Goal: Contribute content: Add original content to the website for others to see

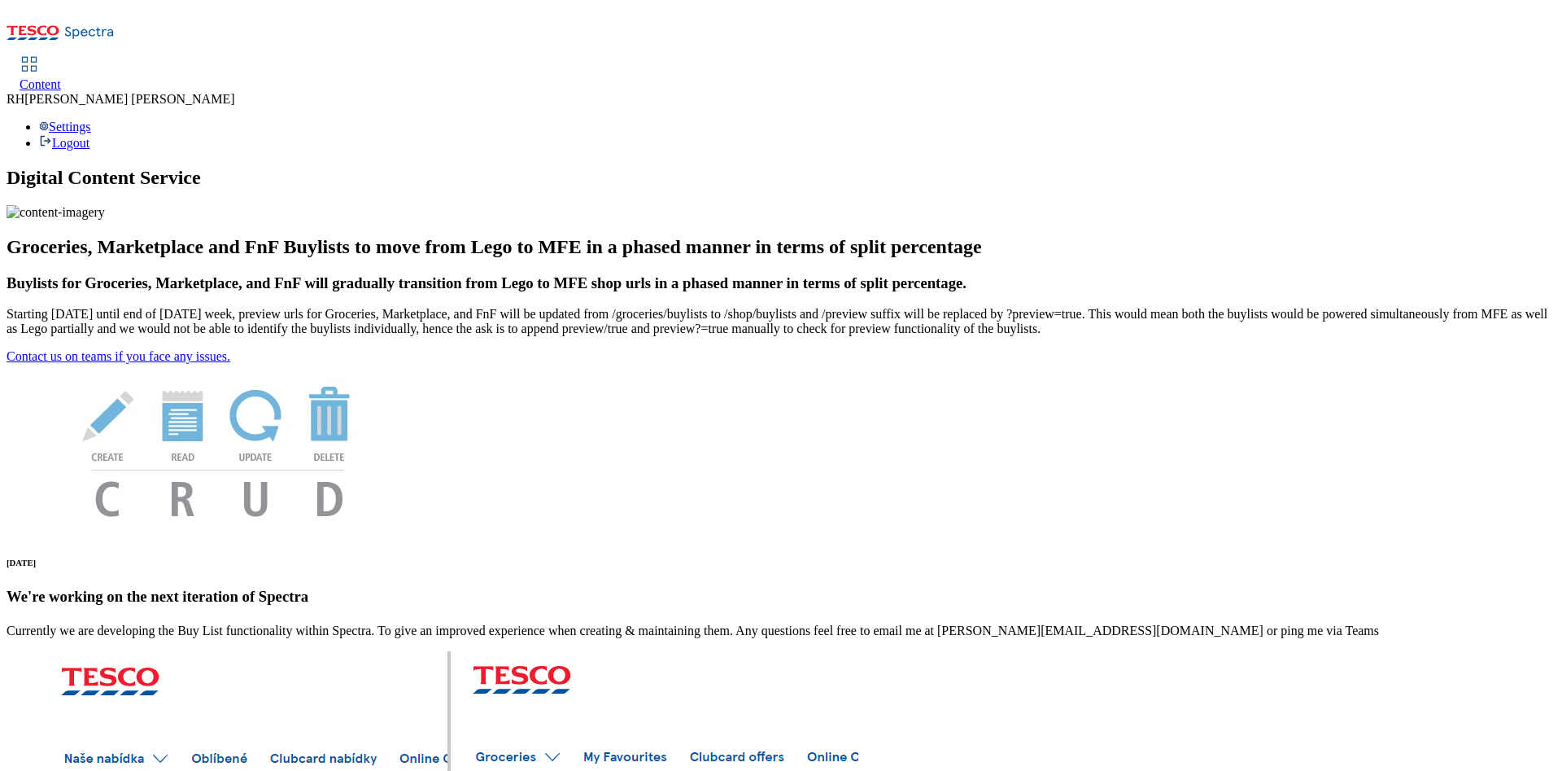
click at [61, 77] on span "Content" at bounding box center [41, 84] width 42 height 14
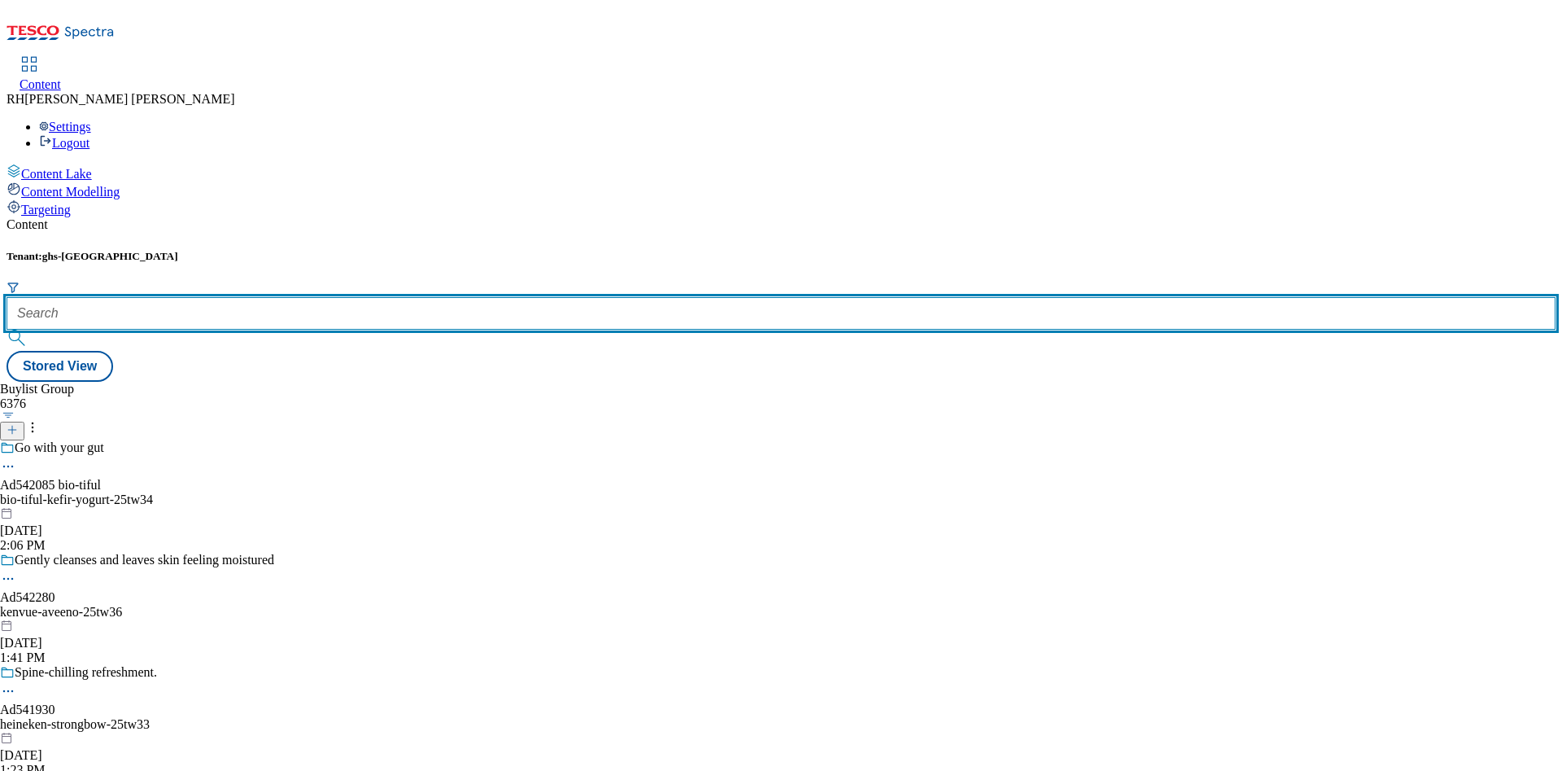
click at [366, 297] on input "text" at bounding box center [781, 313] width 1549 height 33
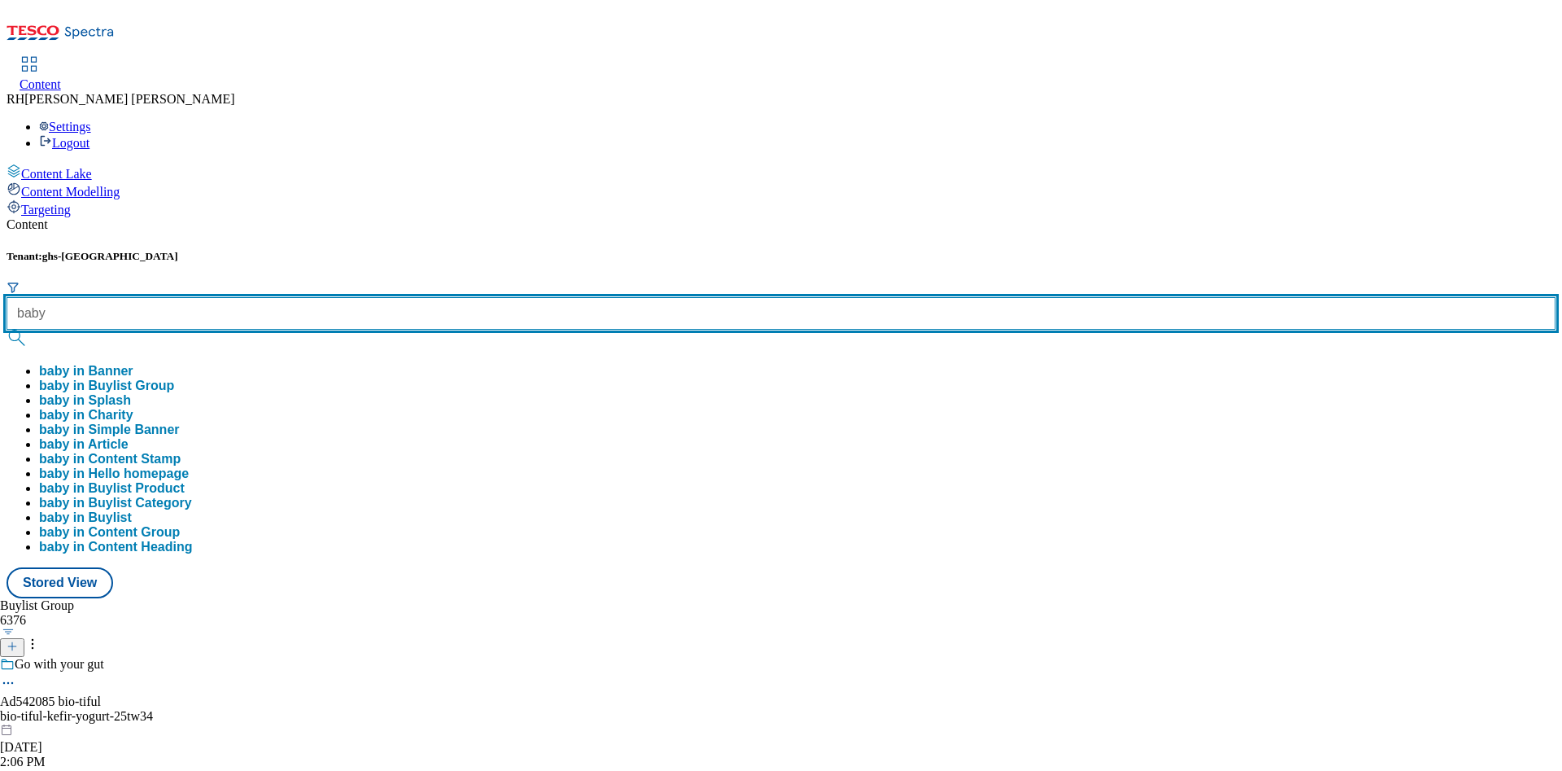
type input "baby"
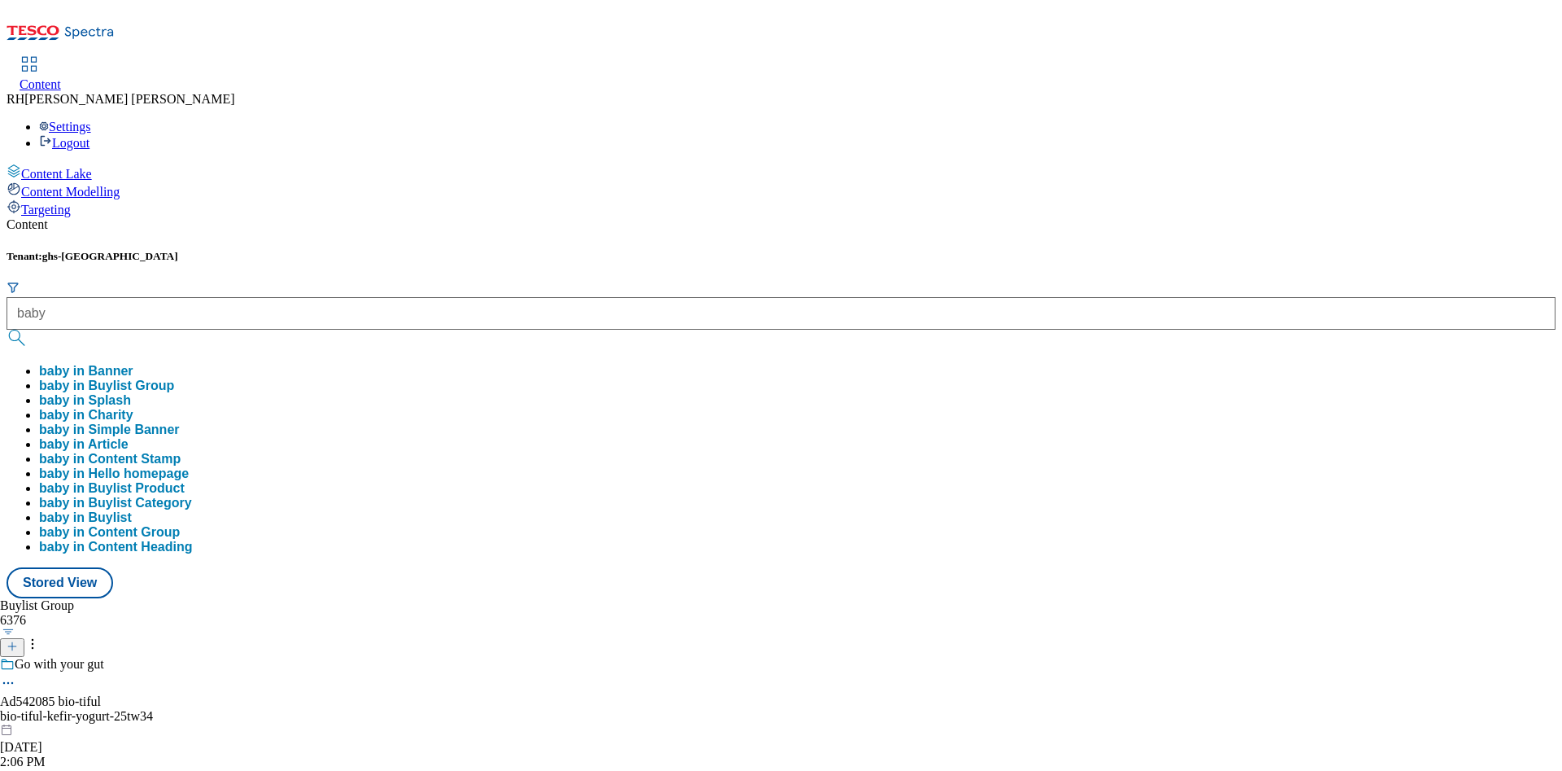
click at [174, 378] on button "baby in Buylist Group" at bounding box center [106, 385] width 135 height 15
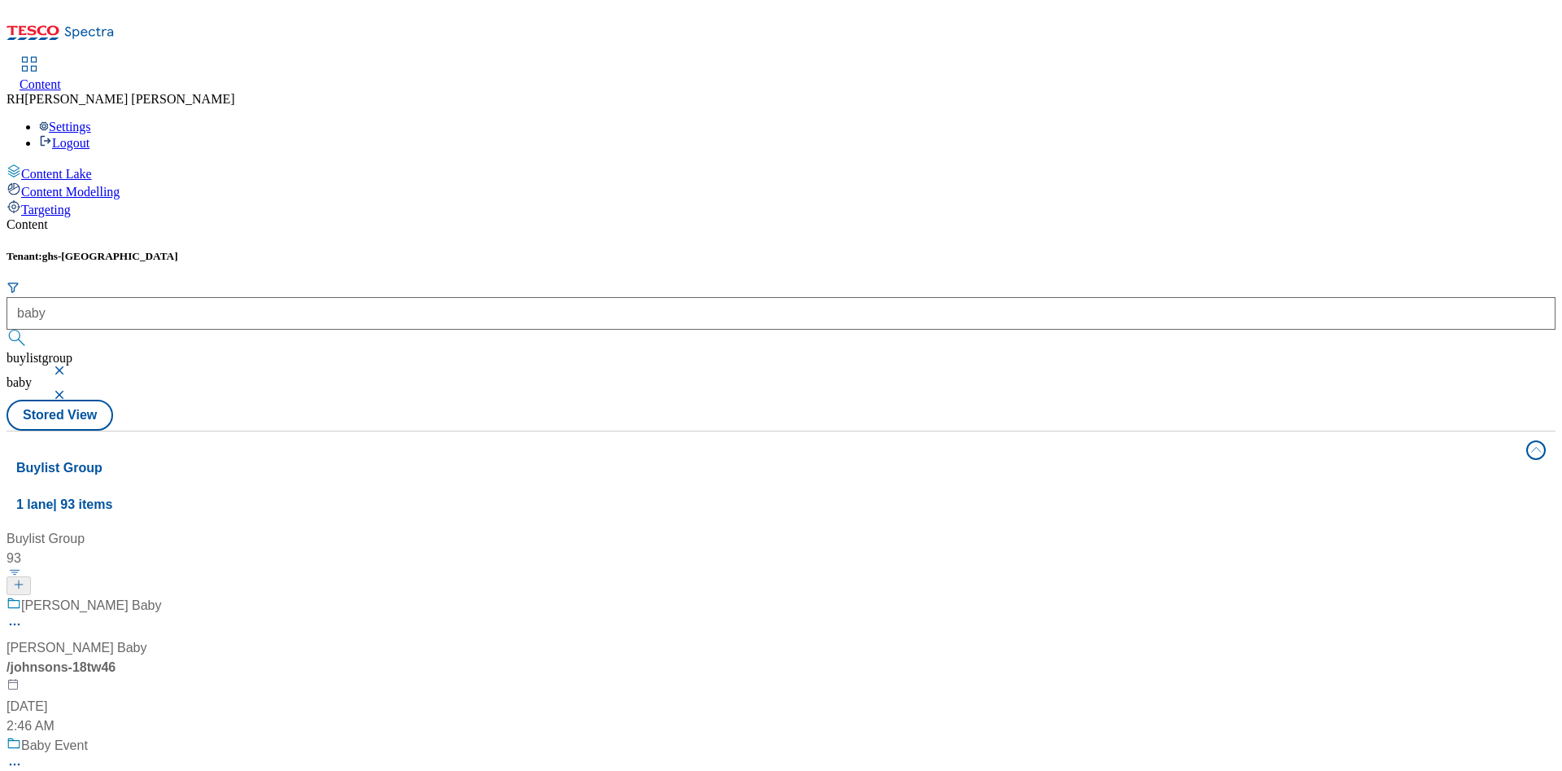
scroll to position [1343, 0]
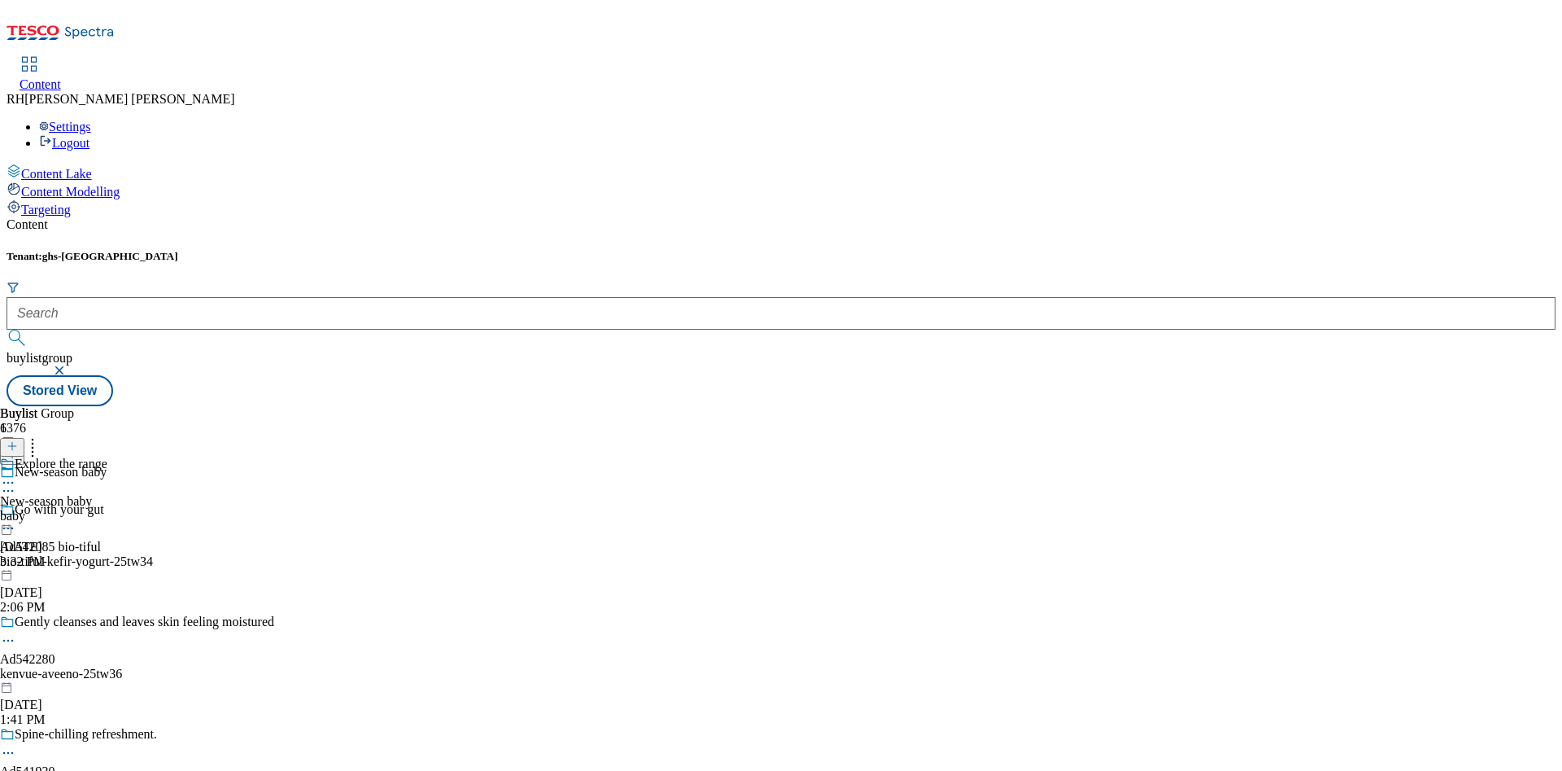
click at [107, 509] on div "baby" at bounding box center [53, 516] width 107 height 15
click at [43, 494] on span "Shop all" at bounding box center [21, 501] width 43 height 15
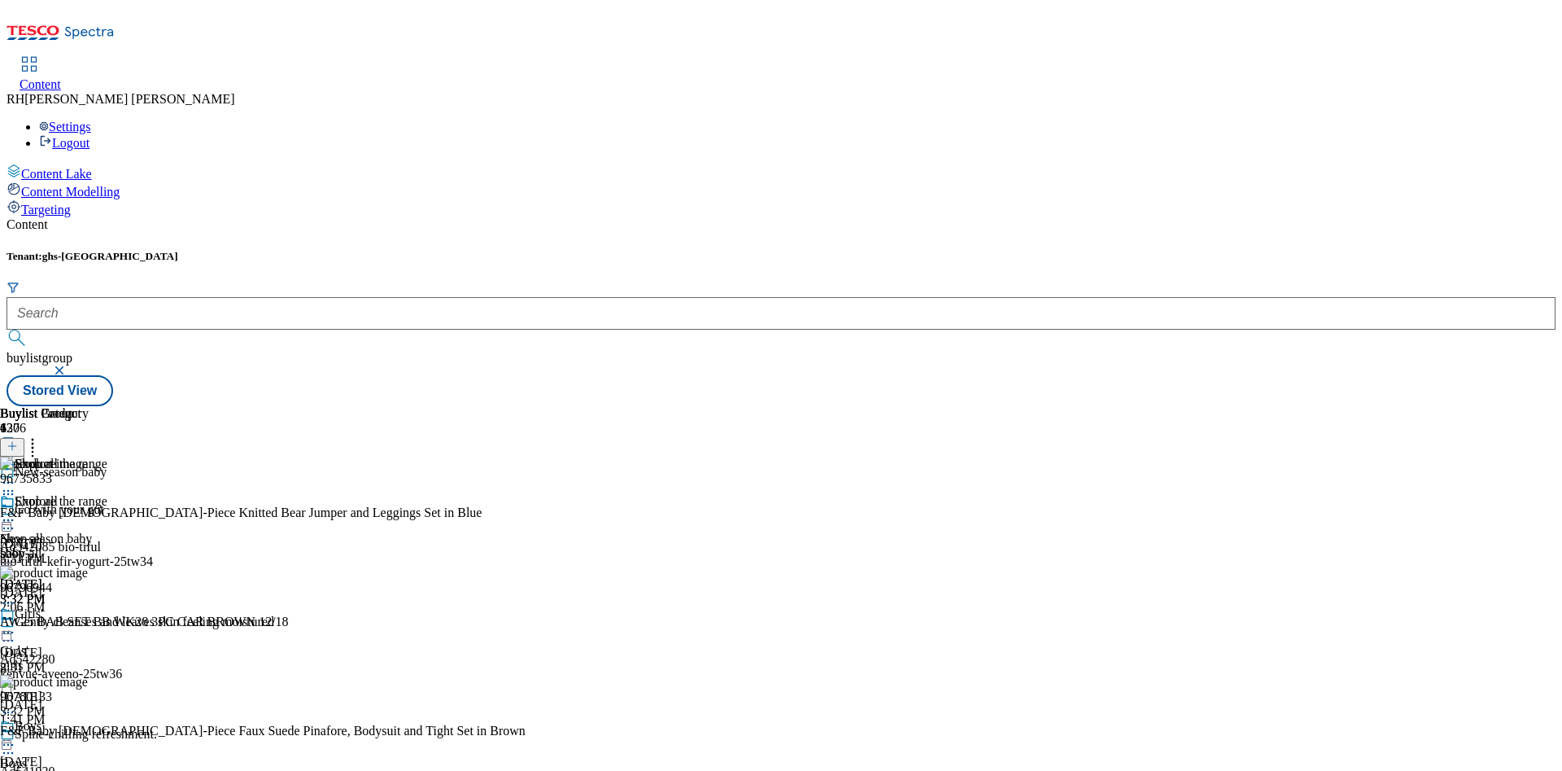
click at [89, 546] on div "shop-all" at bounding box center [44, 553] width 89 height 15
click at [16, 512] on icon at bounding box center [8, 520] width 16 height 16
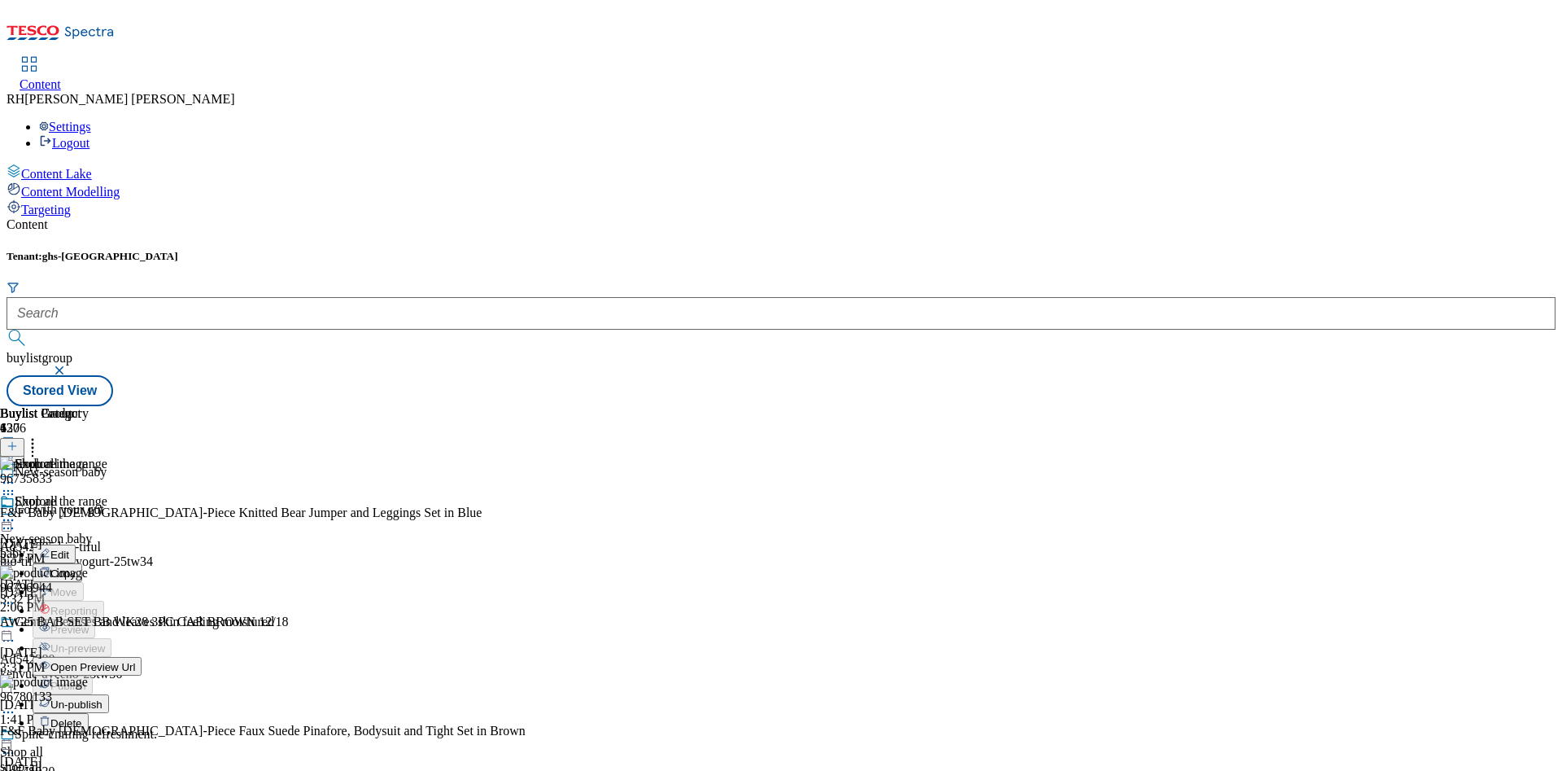
click at [103, 698] on span "Un-publish" at bounding box center [76, 704] width 52 height 12
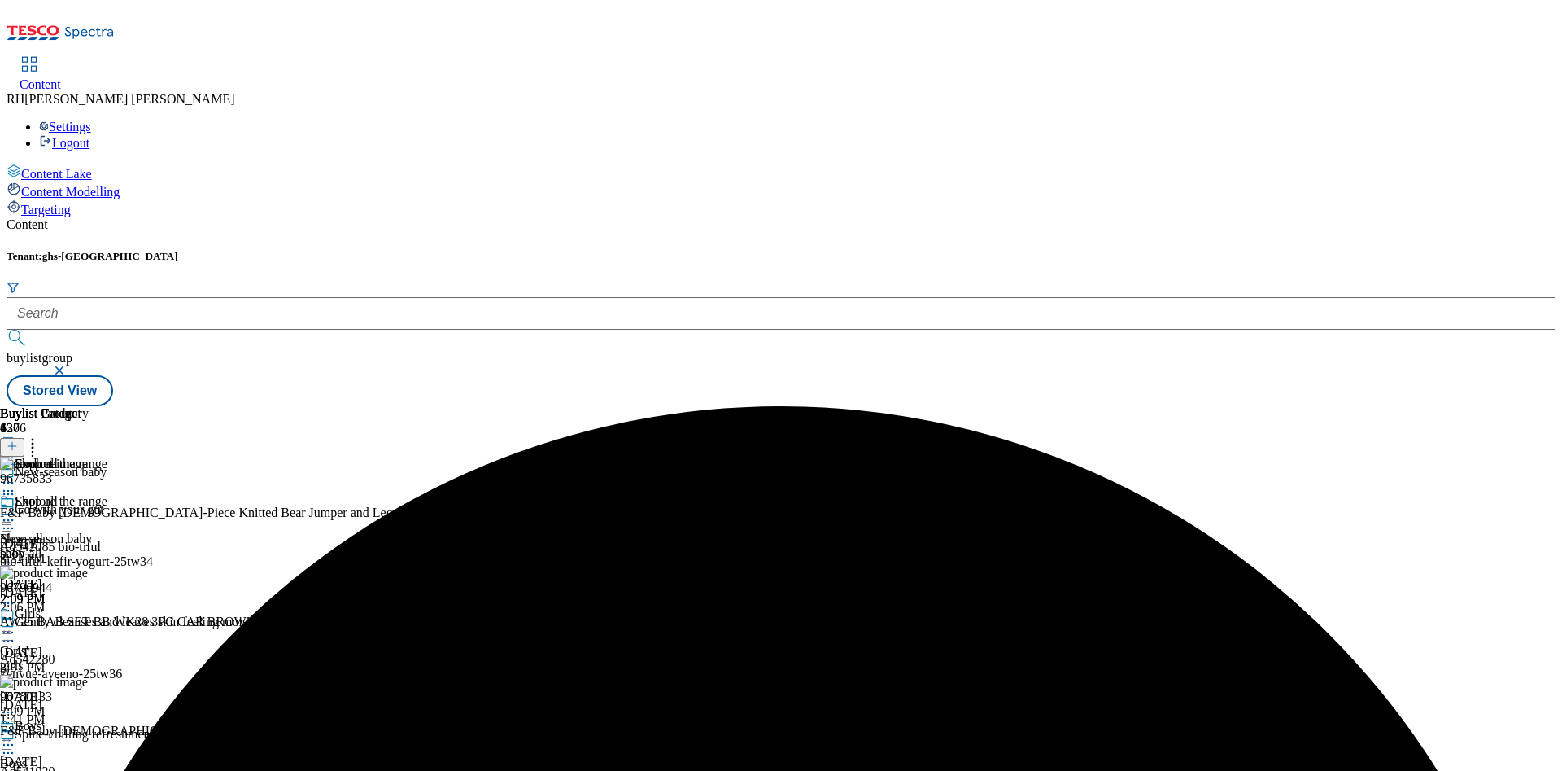
click at [16, 512] on icon at bounding box center [8, 520] width 16 height 16
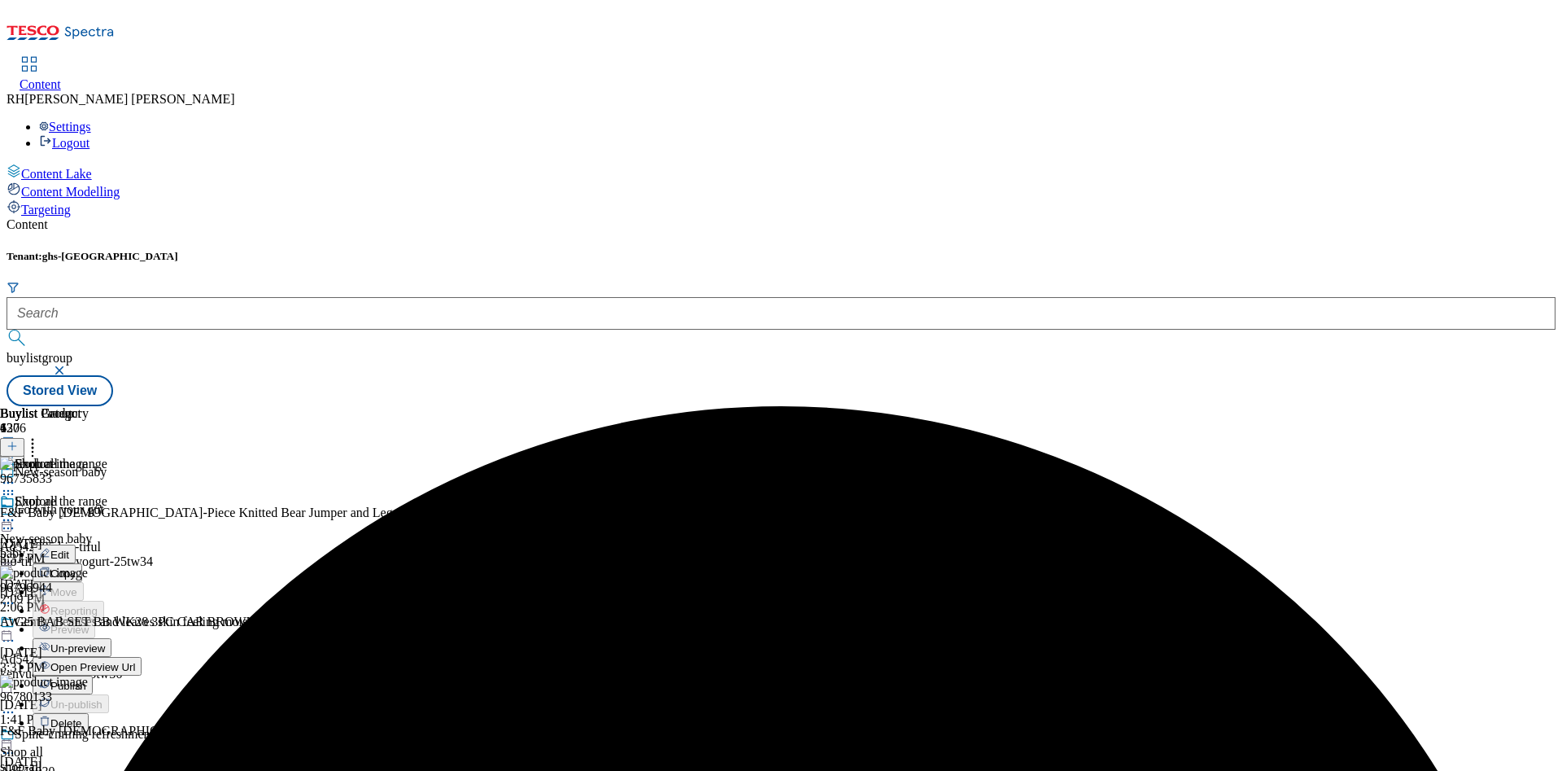
click at [105, 642] on span "Un-preview" at bounding box center [77, 648] width 55 height 12
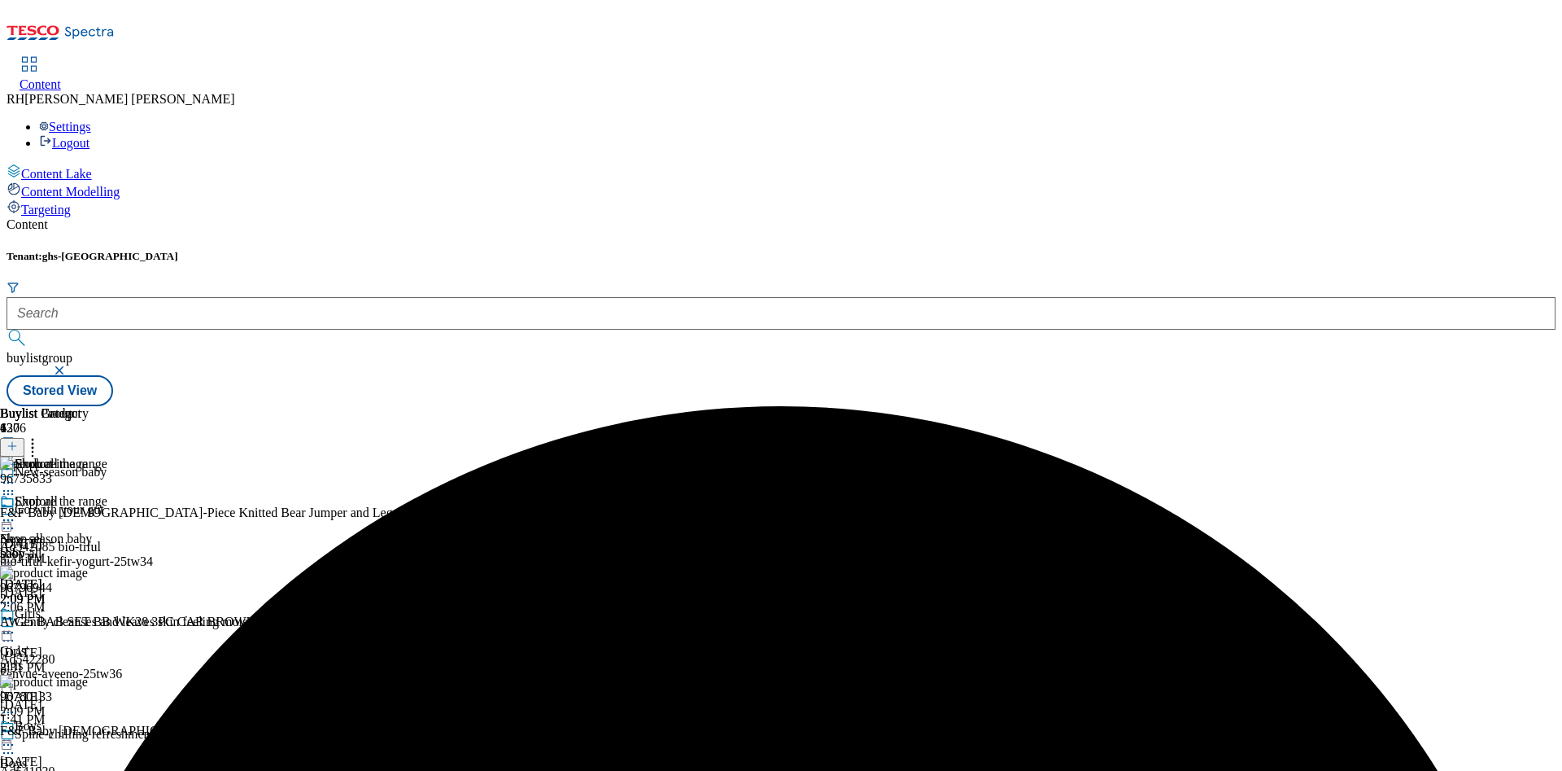
click at [41, 435] on icon at bounding box center [32, 443] width 16 height 16
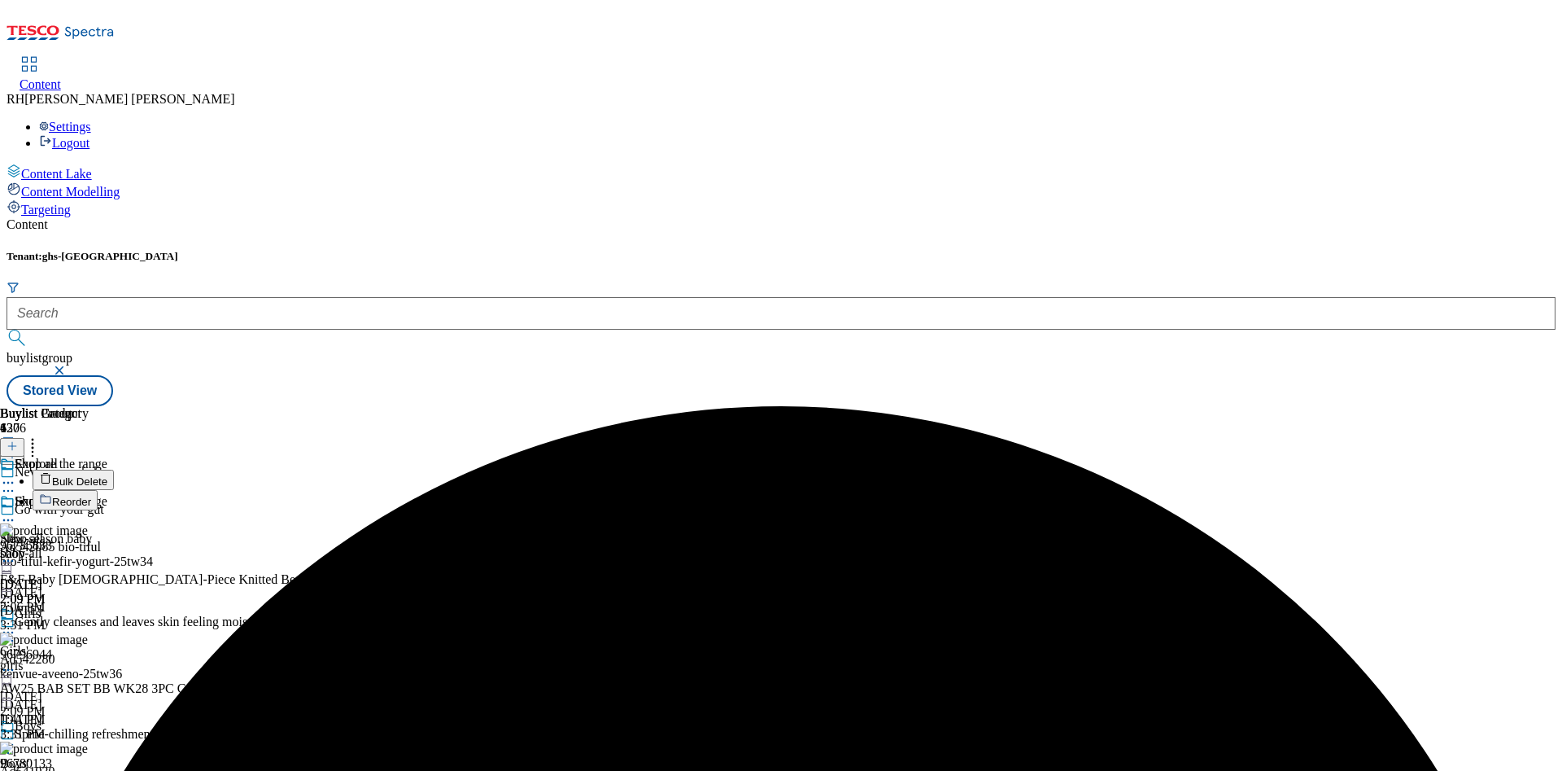
click at [107, 475] on span "Bulk Delete" at bounding box center [79, 481] width 55 height 12
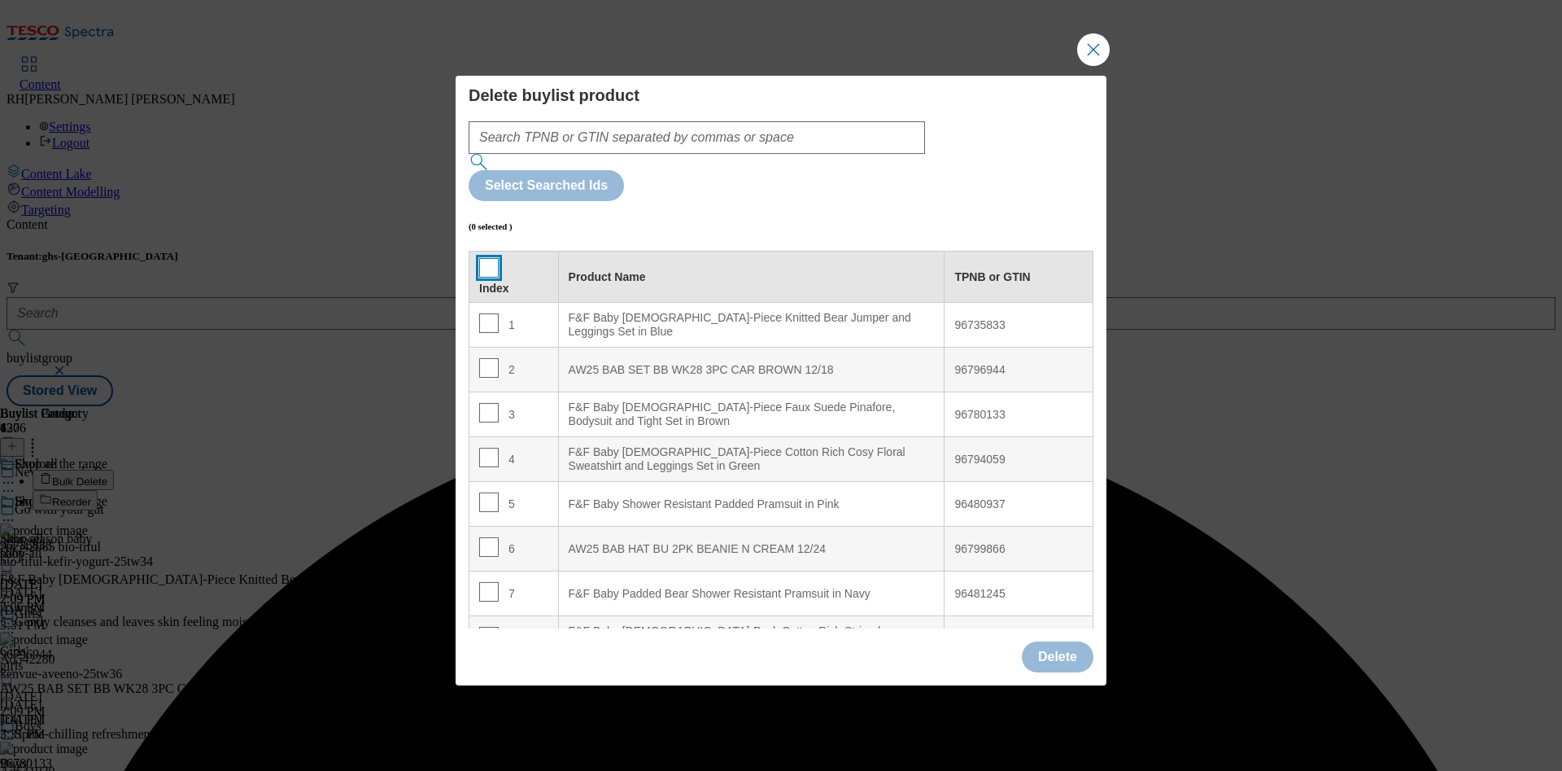
click at [488, 258] on input "Modal" at bounding box center [489, 268] width 20 height 20
checkbox input "true"
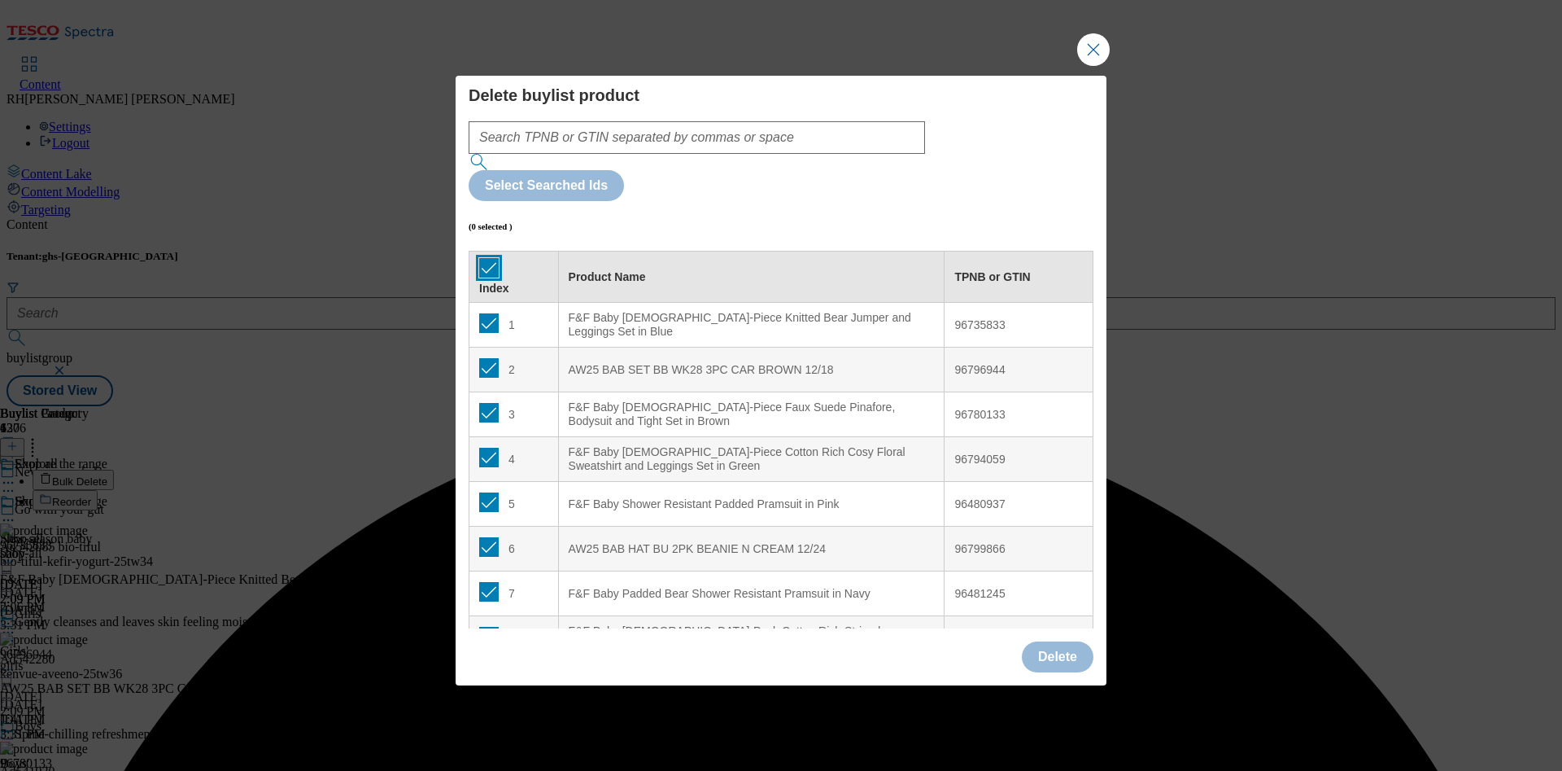
checkbox input "true"
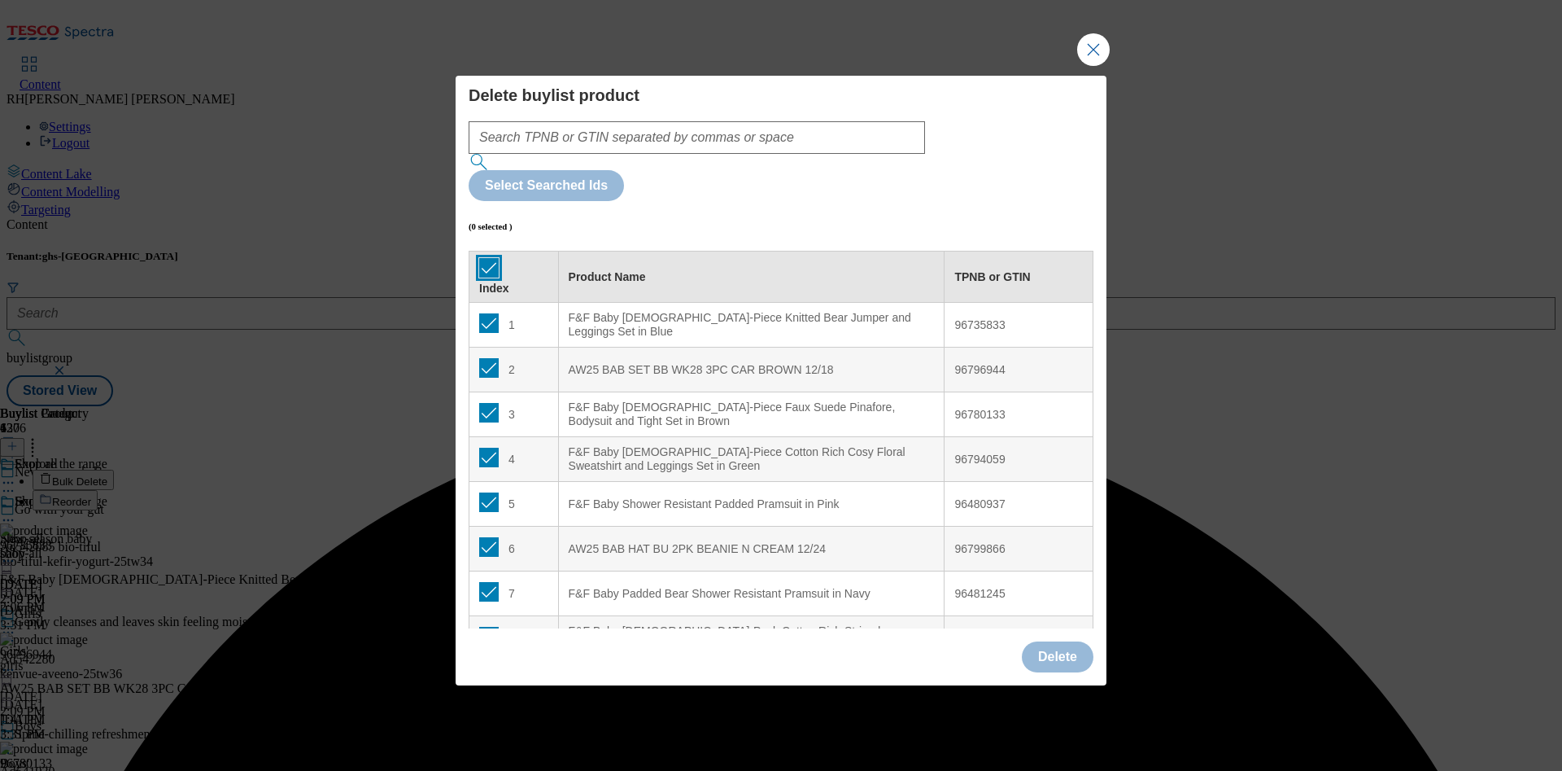
checkbox input "true"
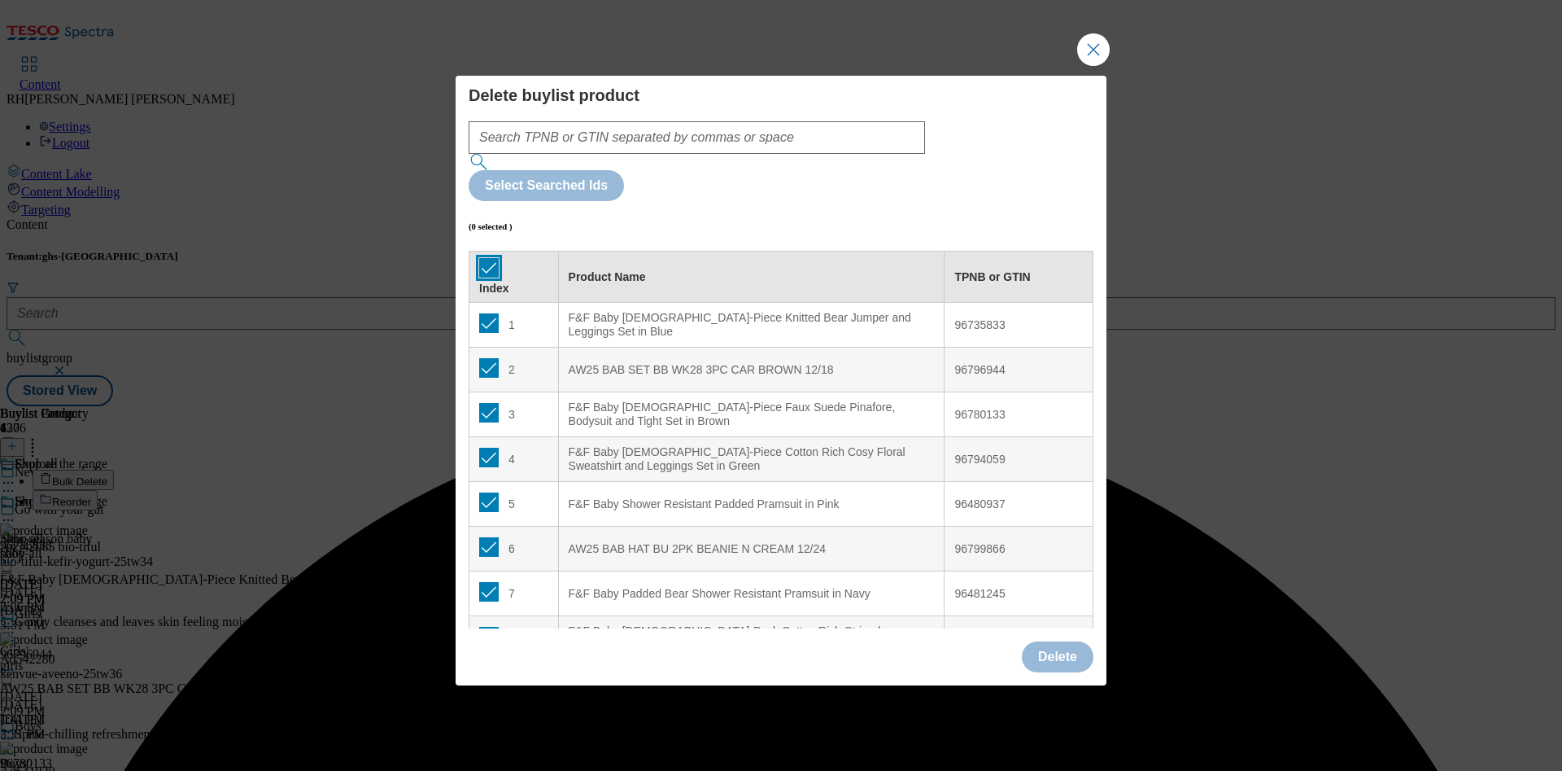
checkbox input "true"
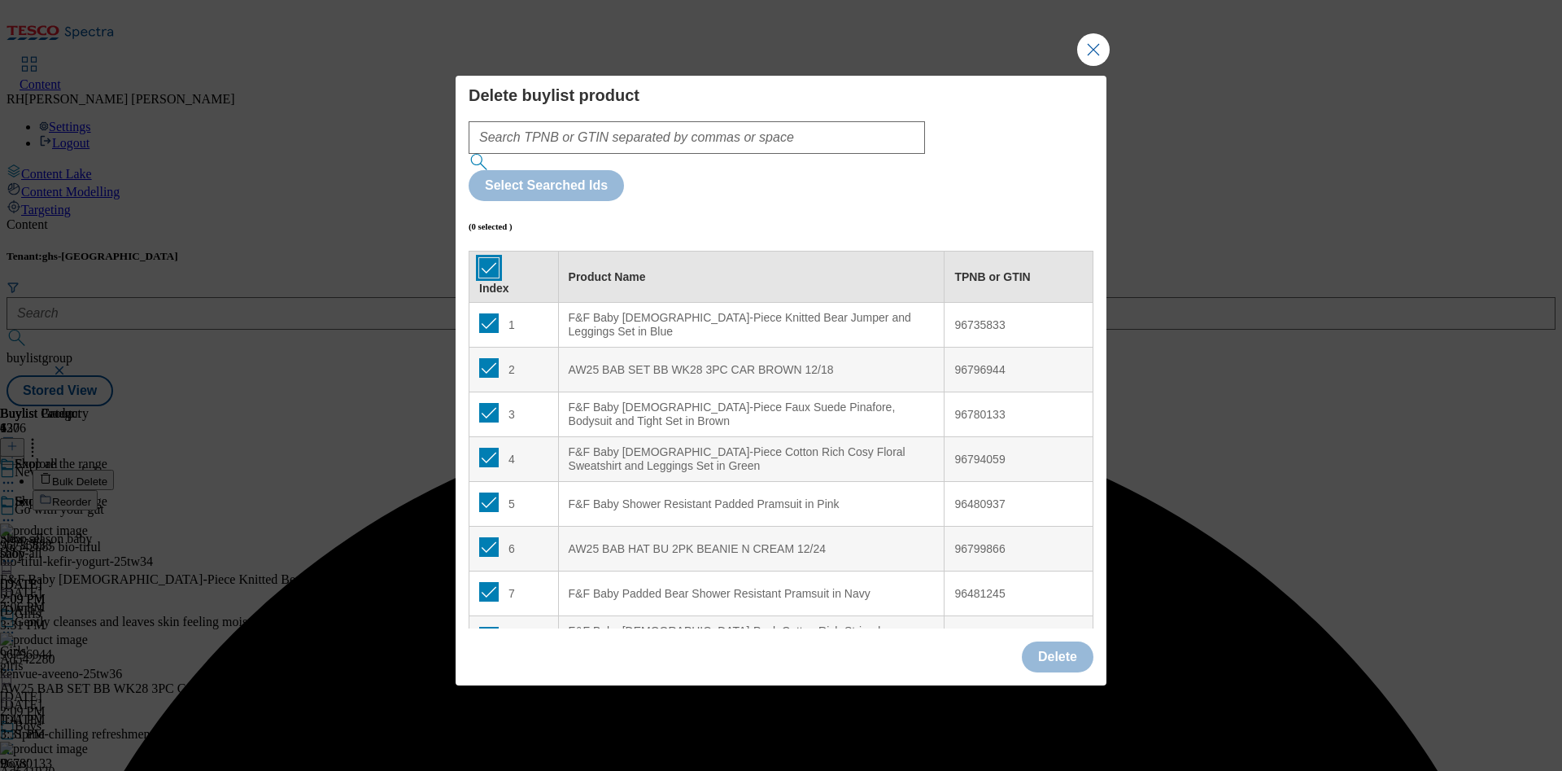
checkbox input "true"
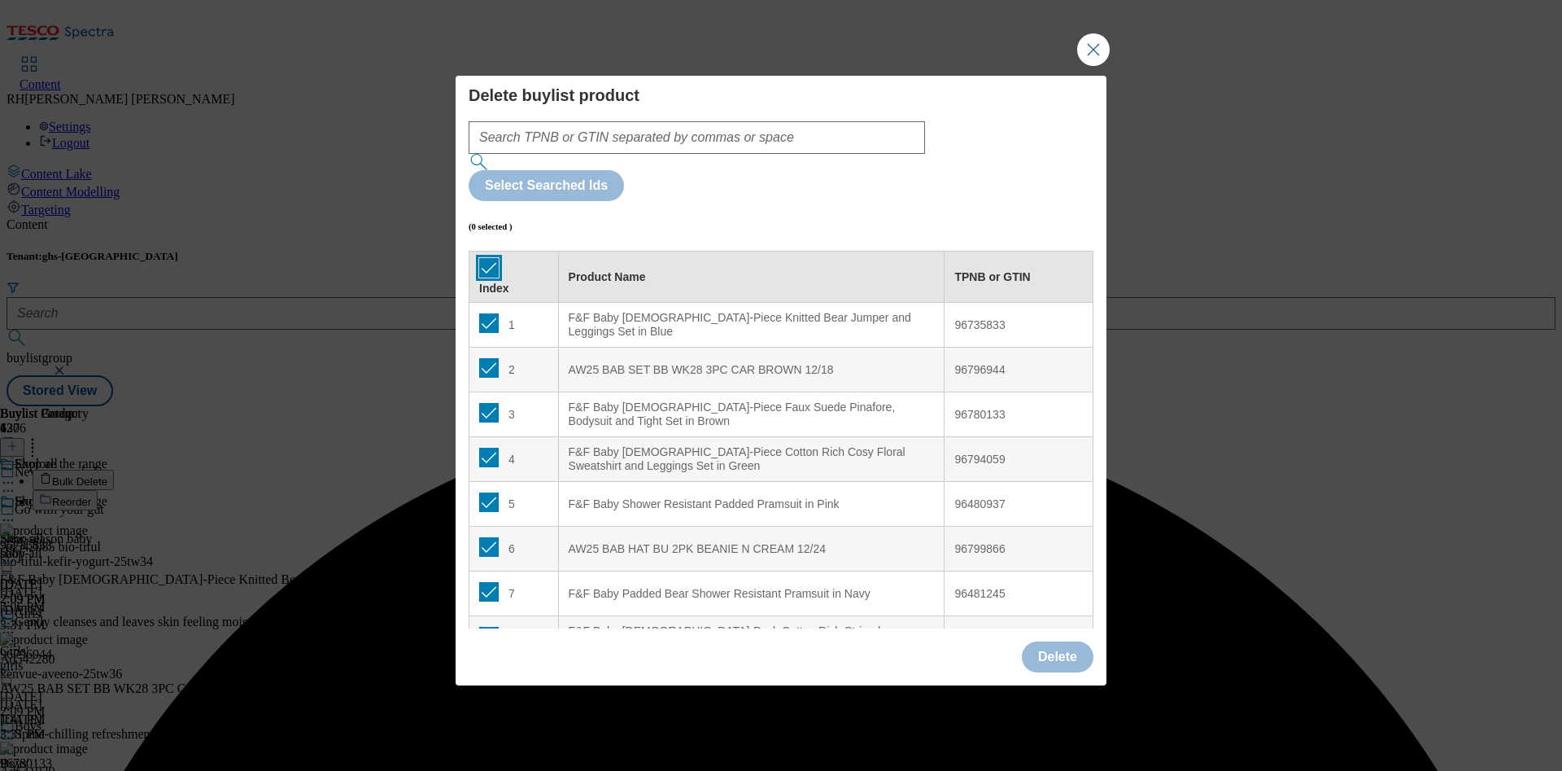
checkbox input "true"
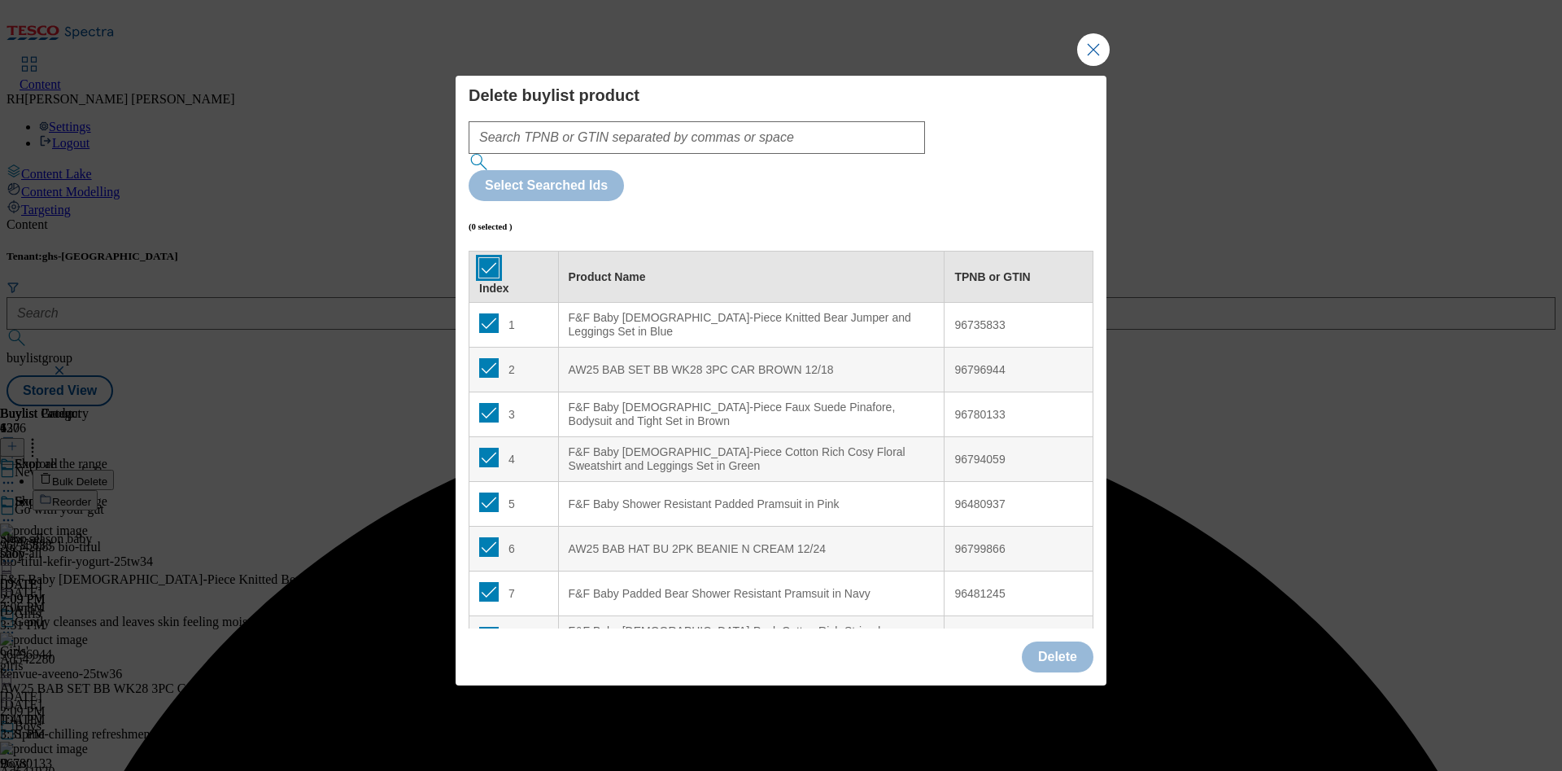
checkbox input "true"
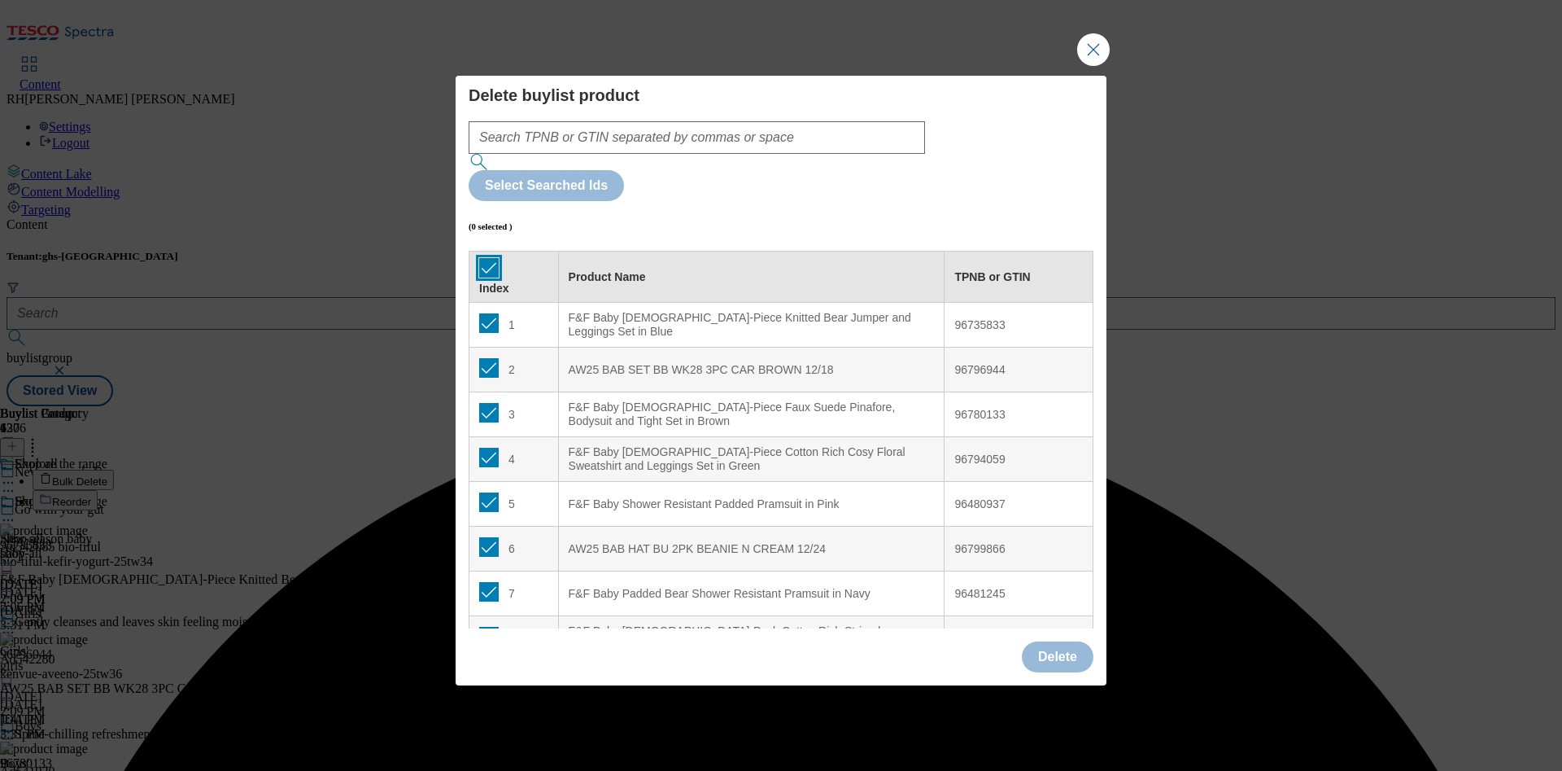
checkbox input "true"
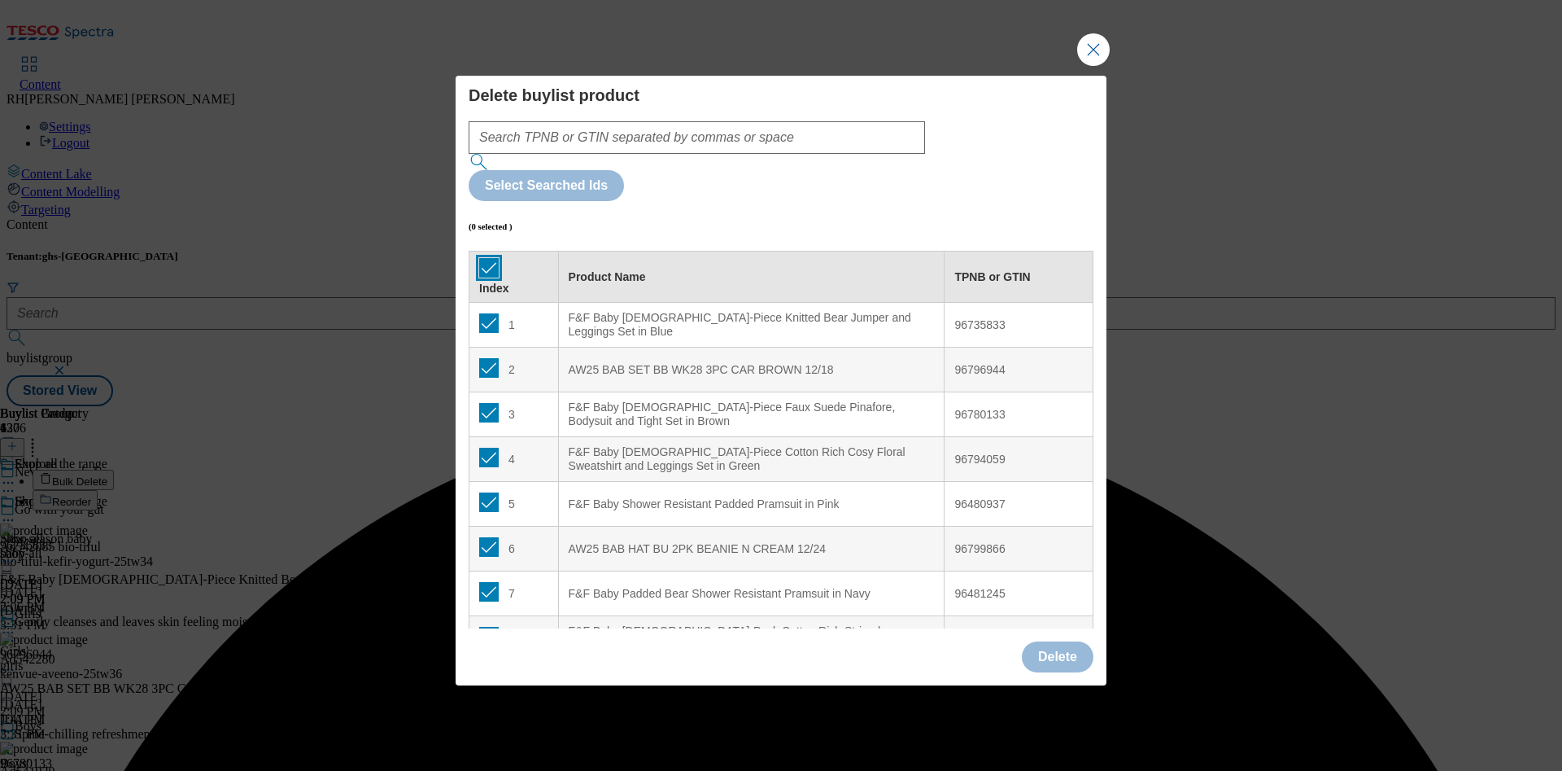
checkbox input "true"
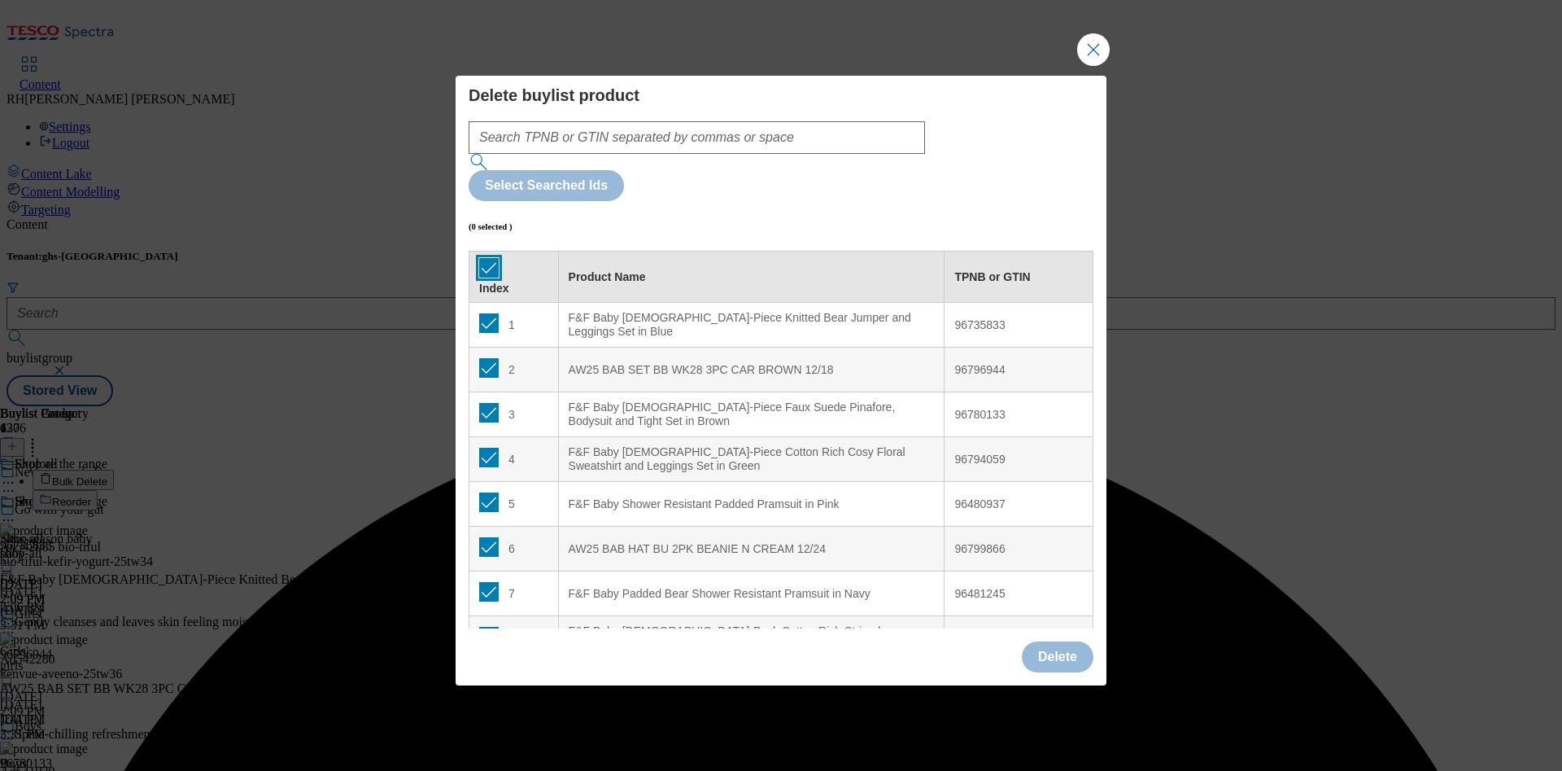
checkbox input "true"
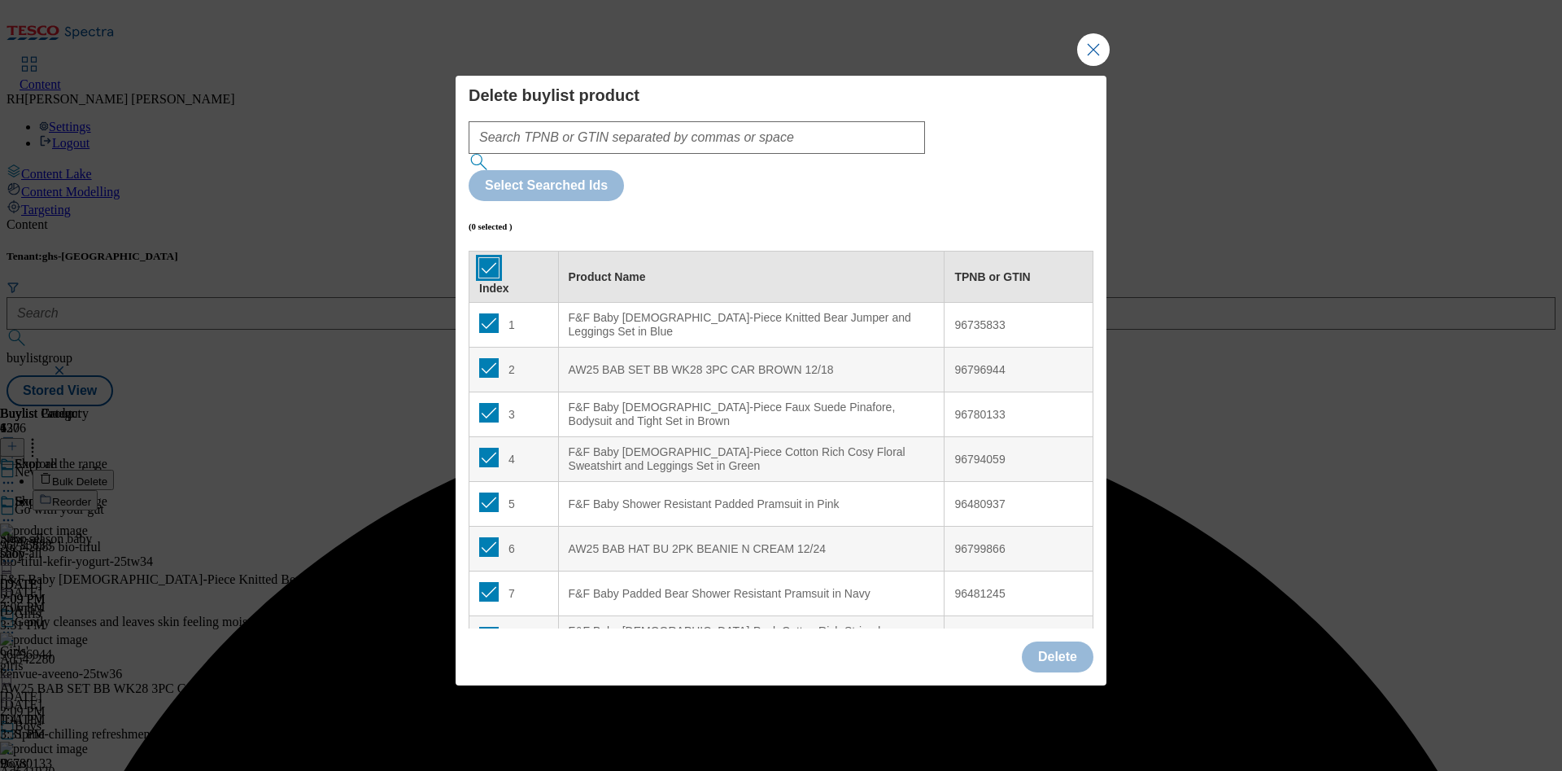
checkbox input "true"
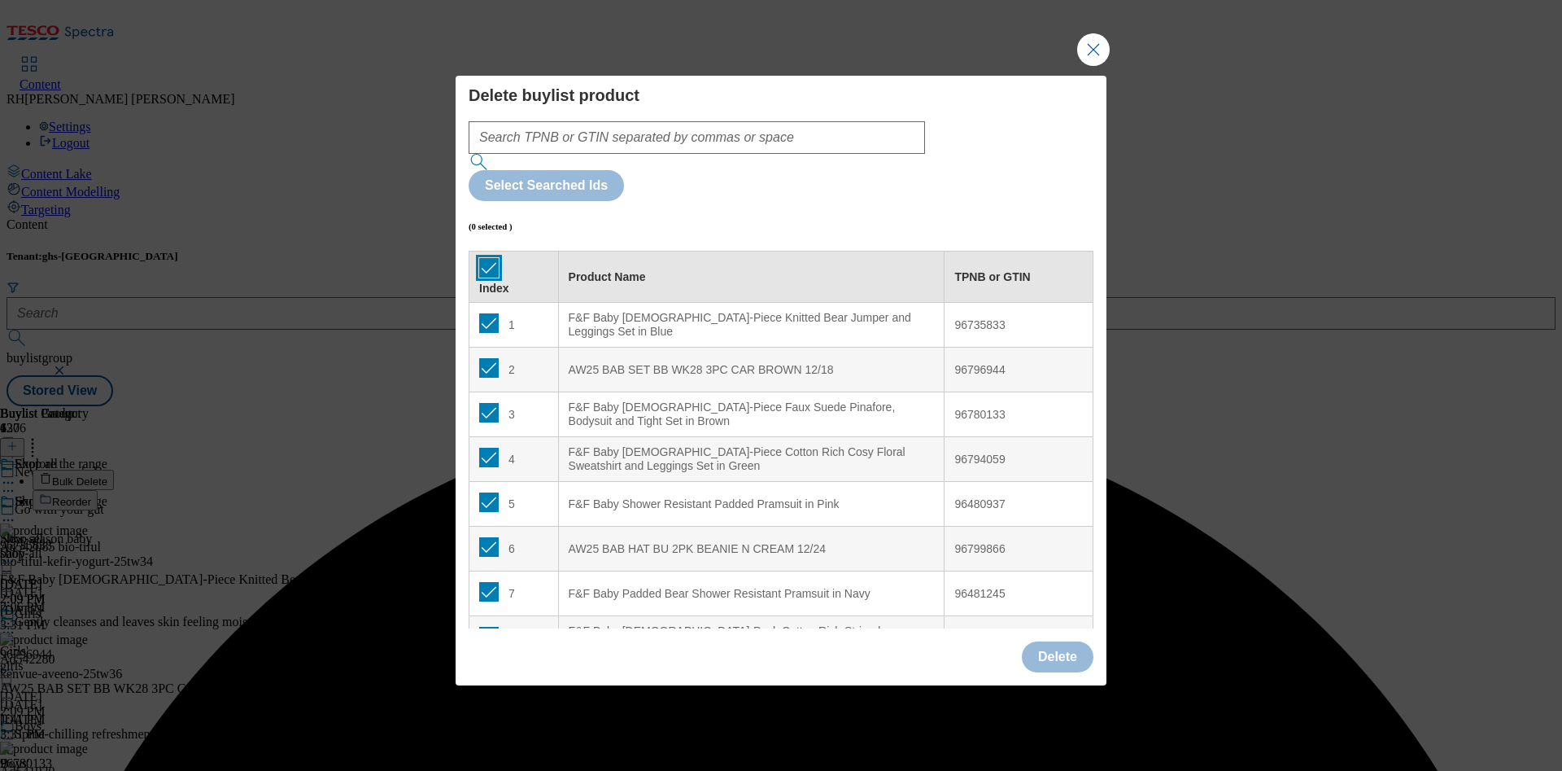
checkbox input "true"
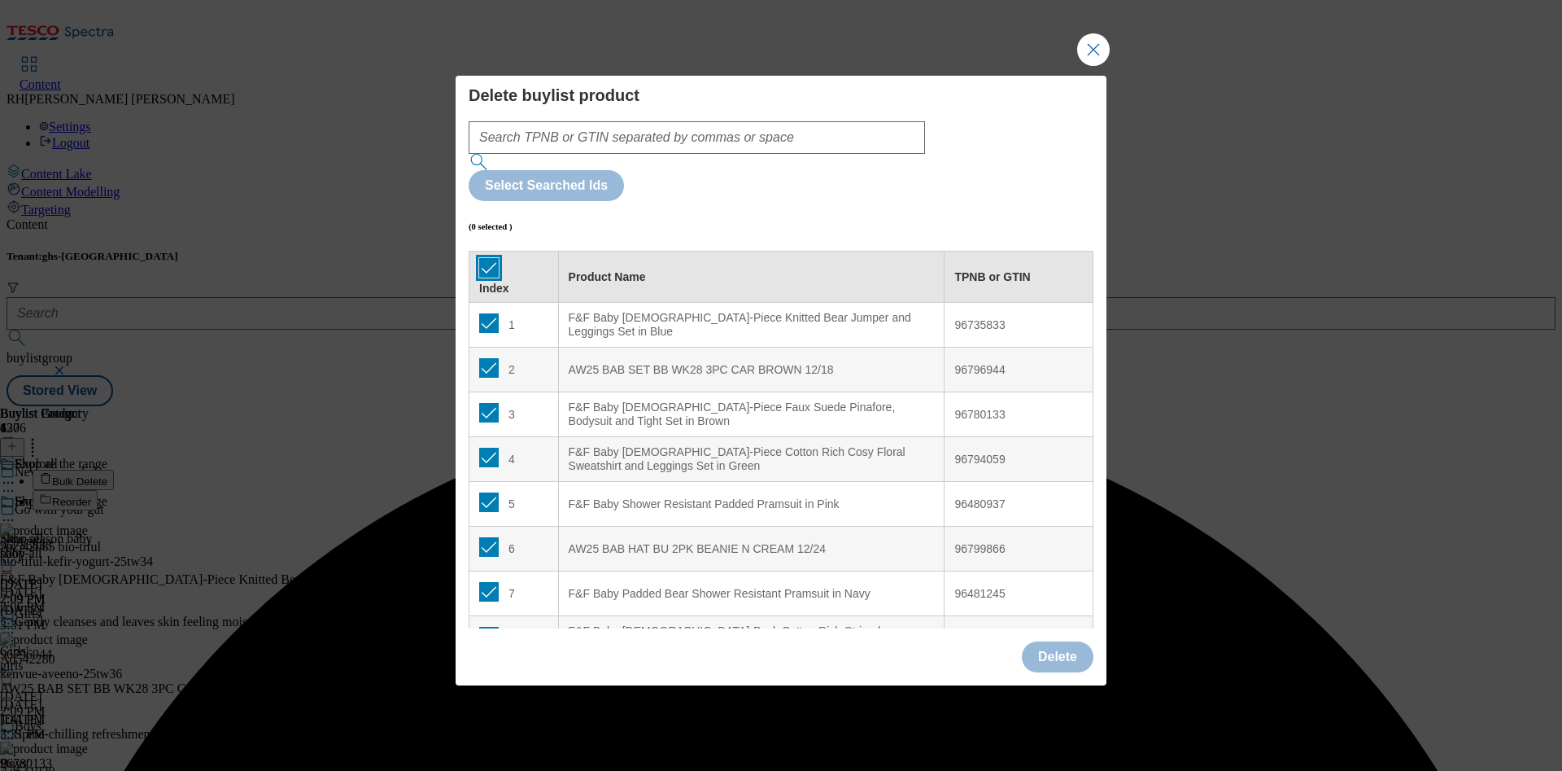
checkbox input "true"
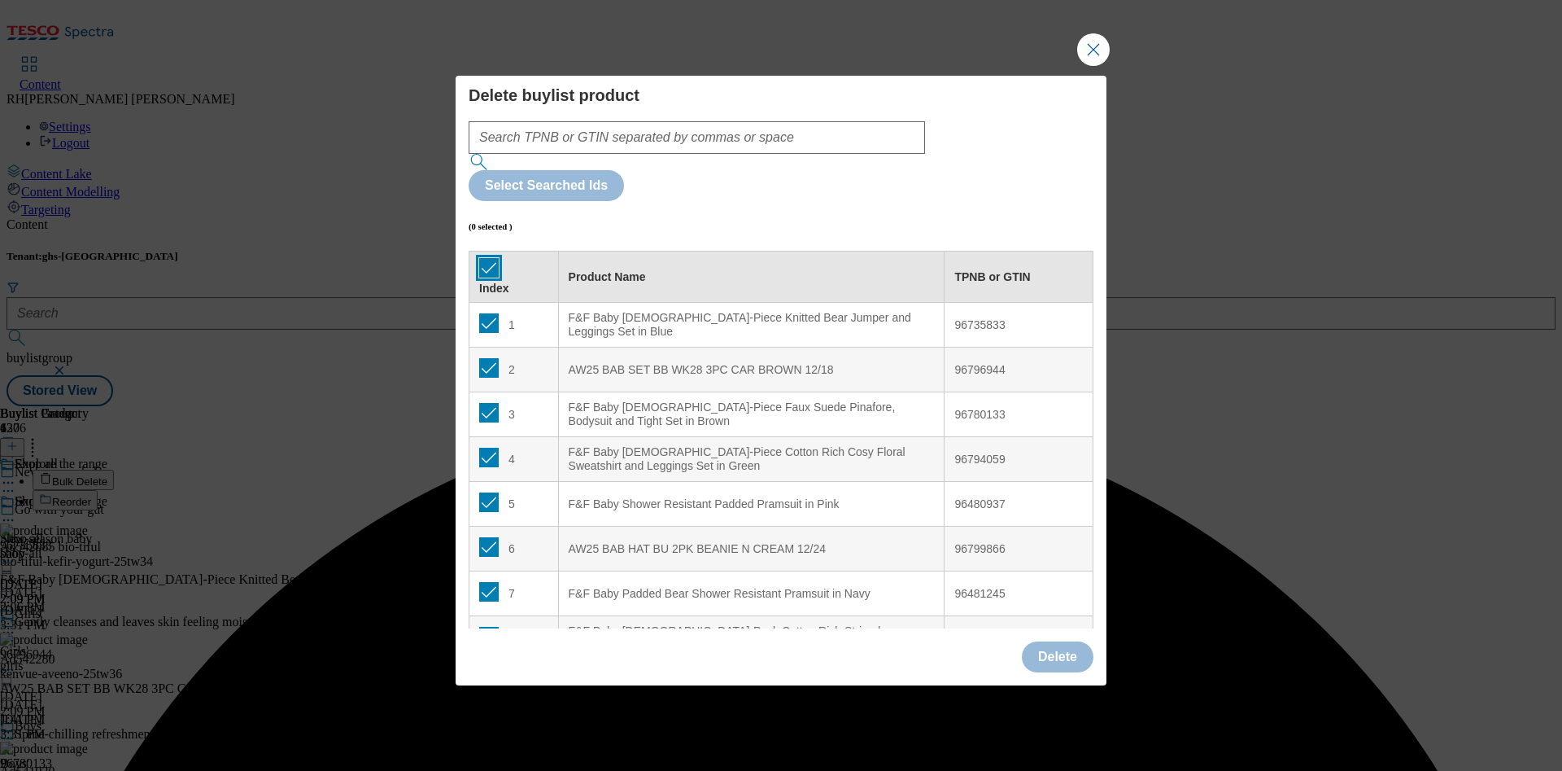
checkbox input "true"
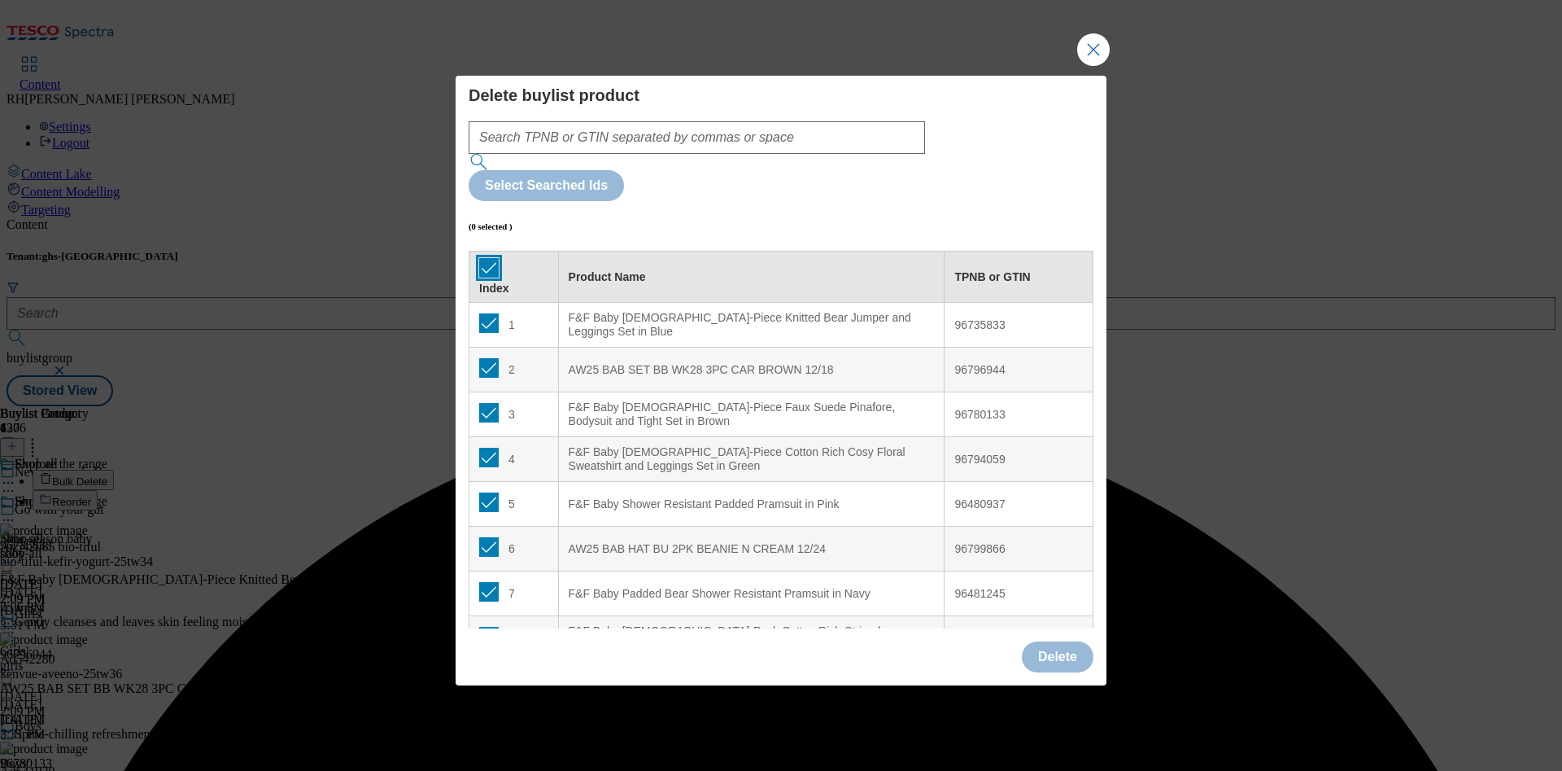
checkbox input "true"
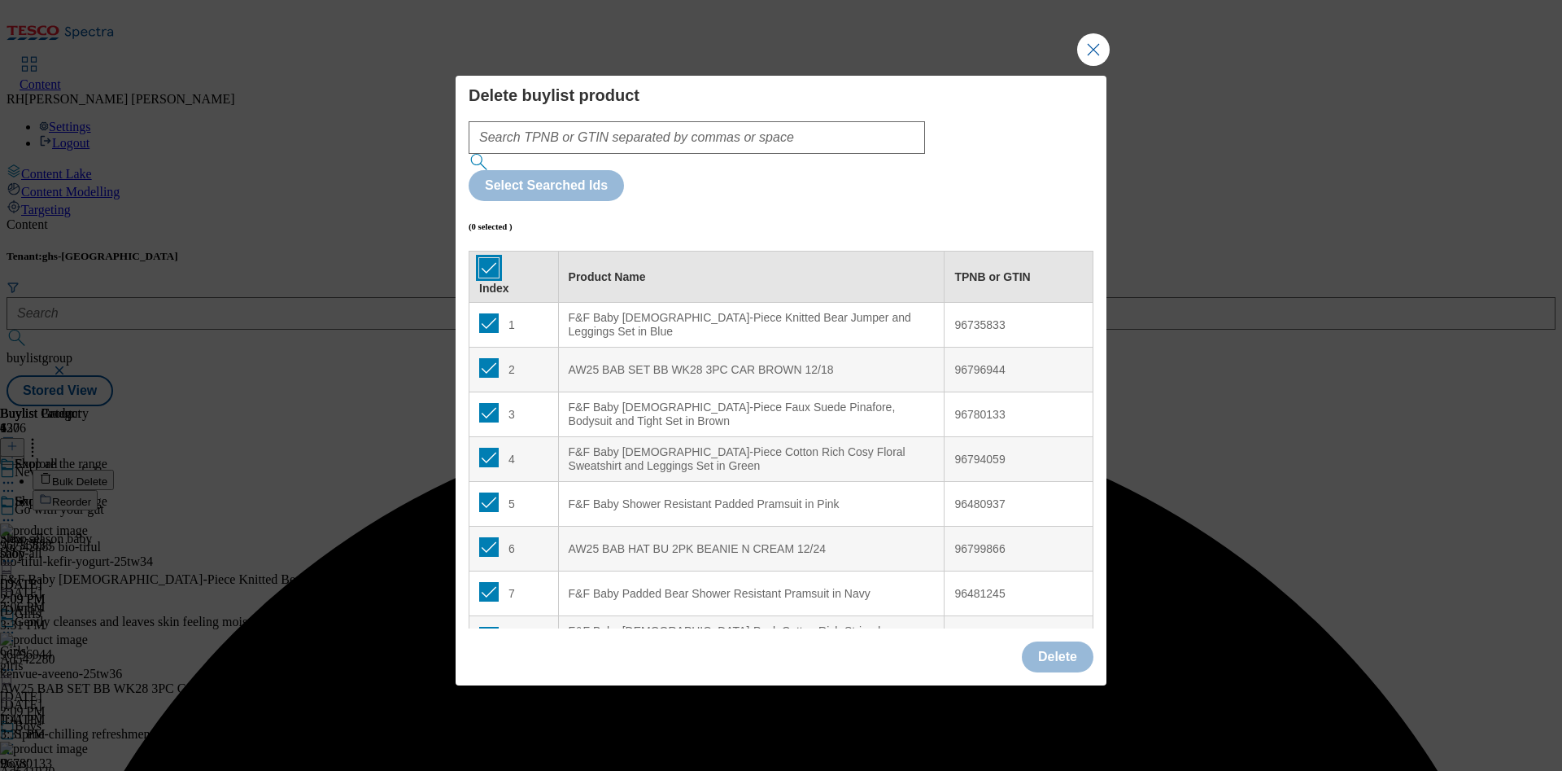
checkbox input "true"
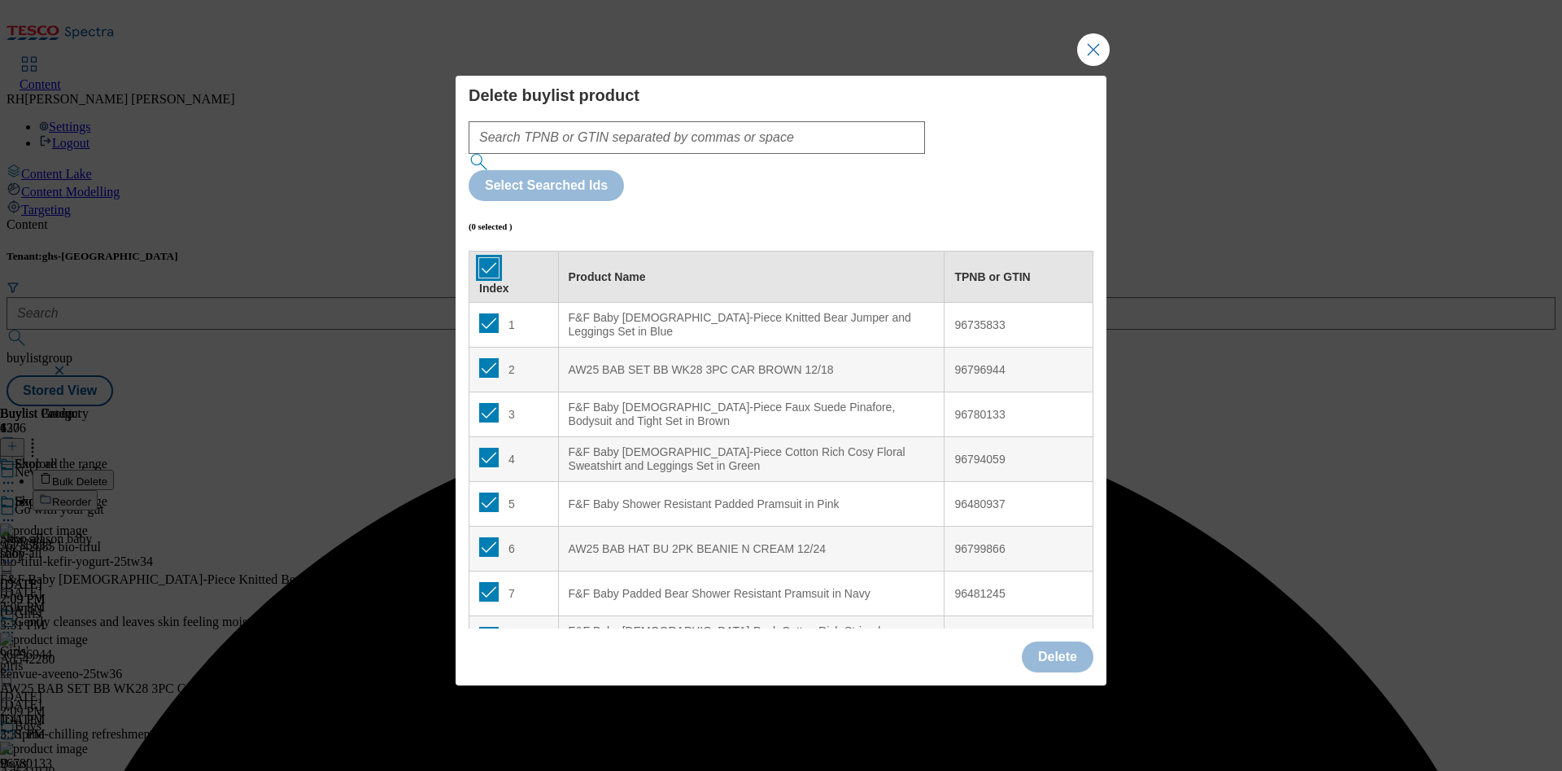
checkbox input "true"
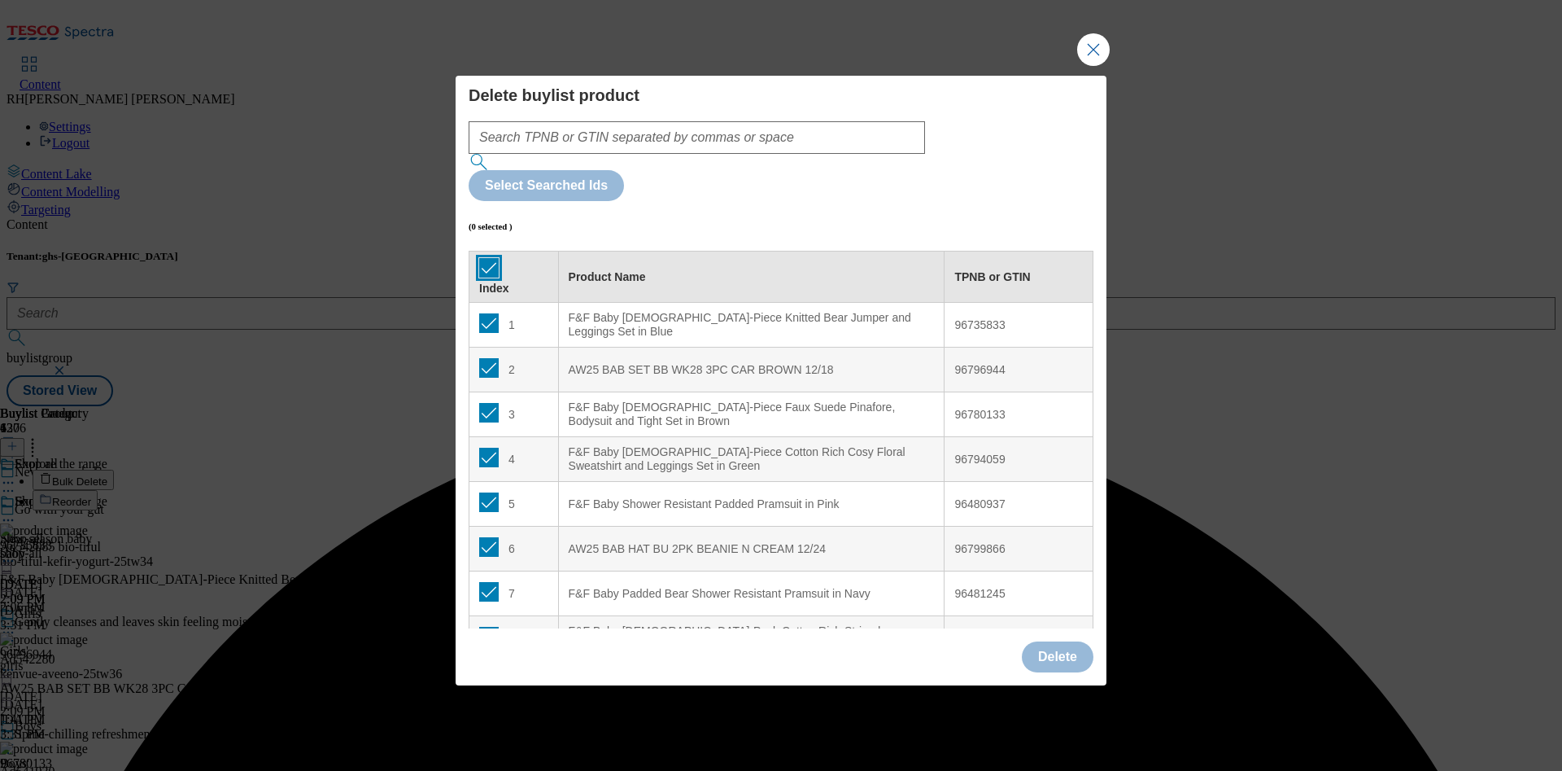
checkbox input "true"
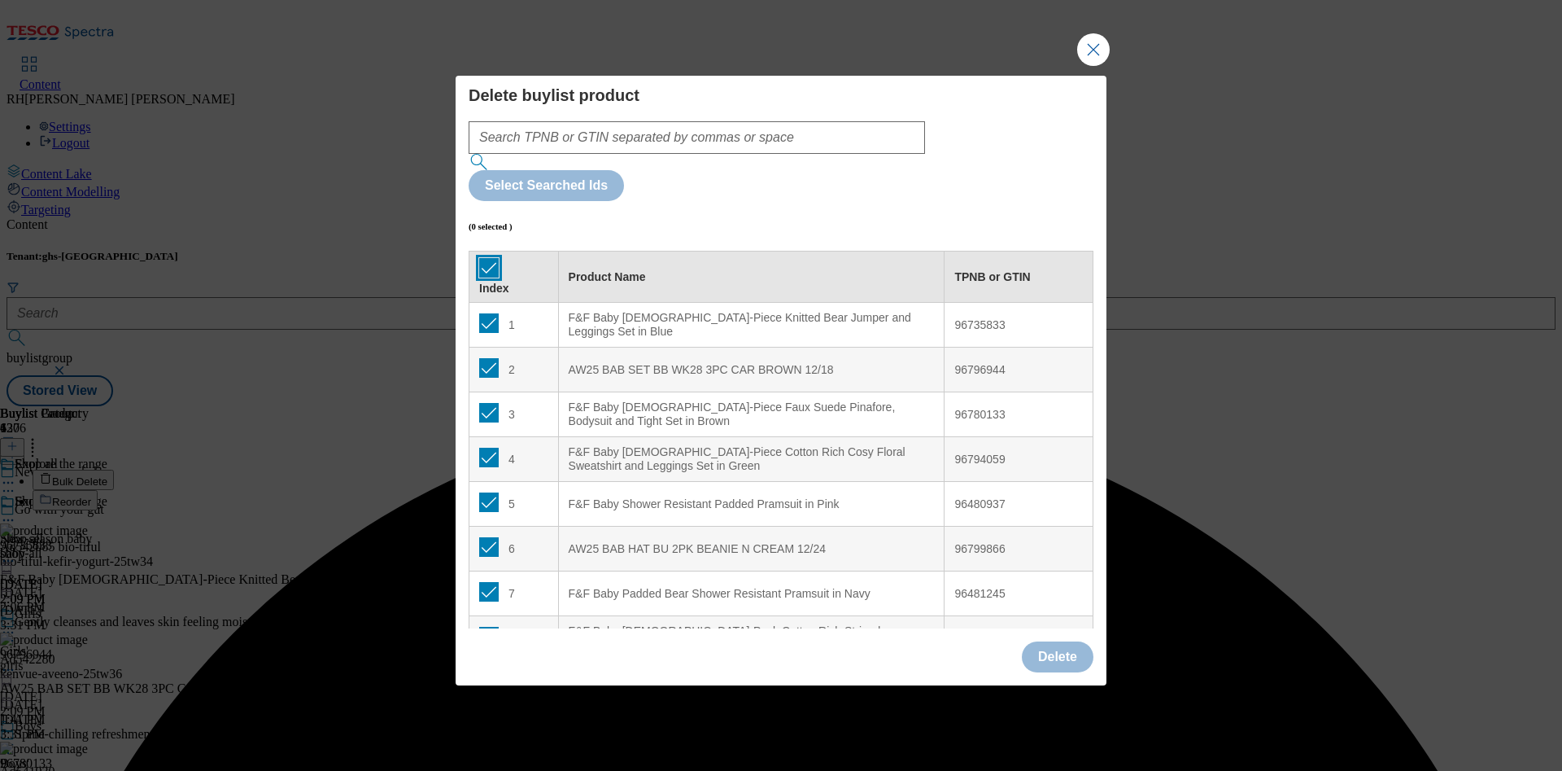
checkbox input "true"
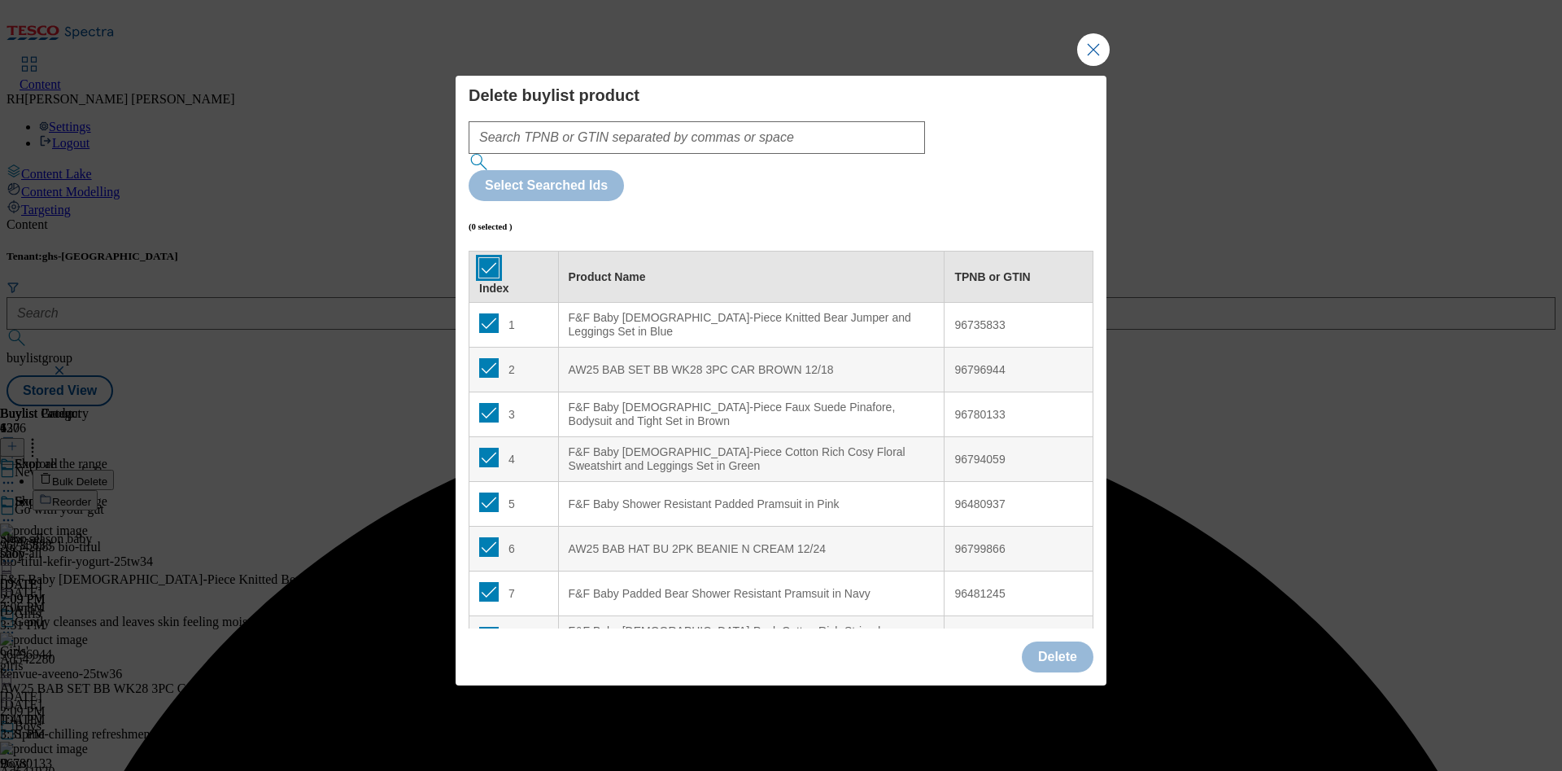
checkbox input "true"
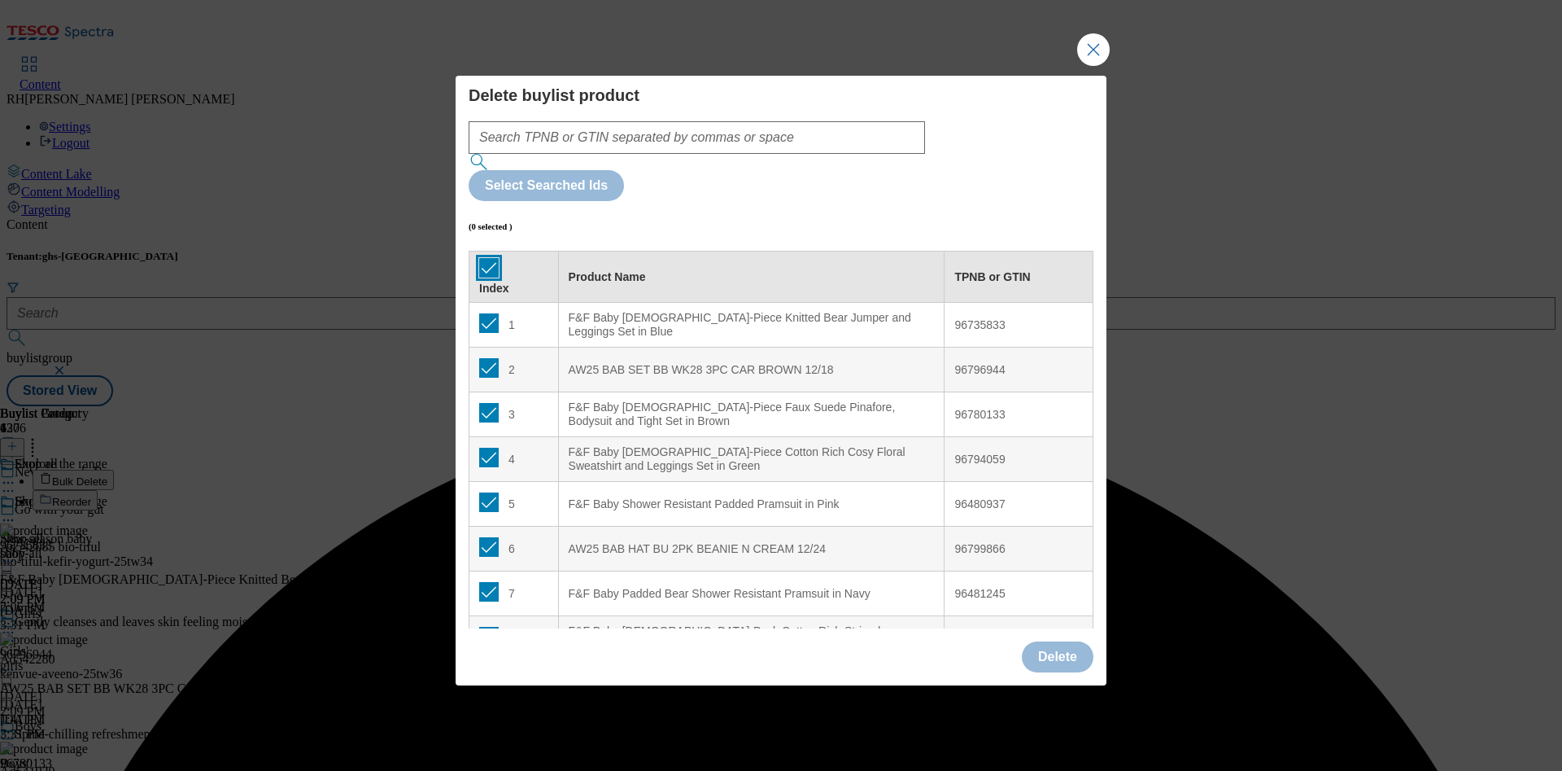
checkbox input "true"
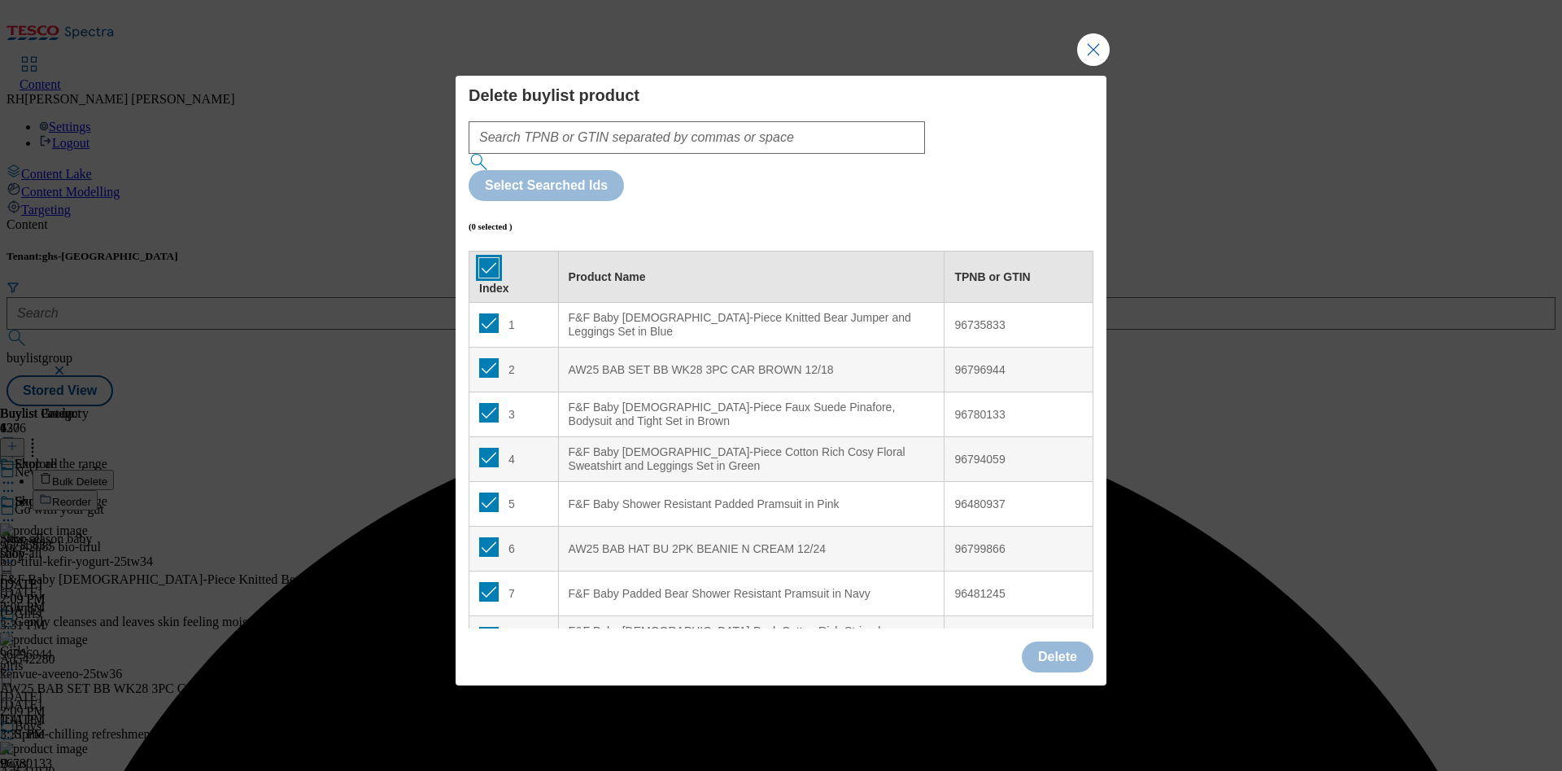
checkbox input "true"
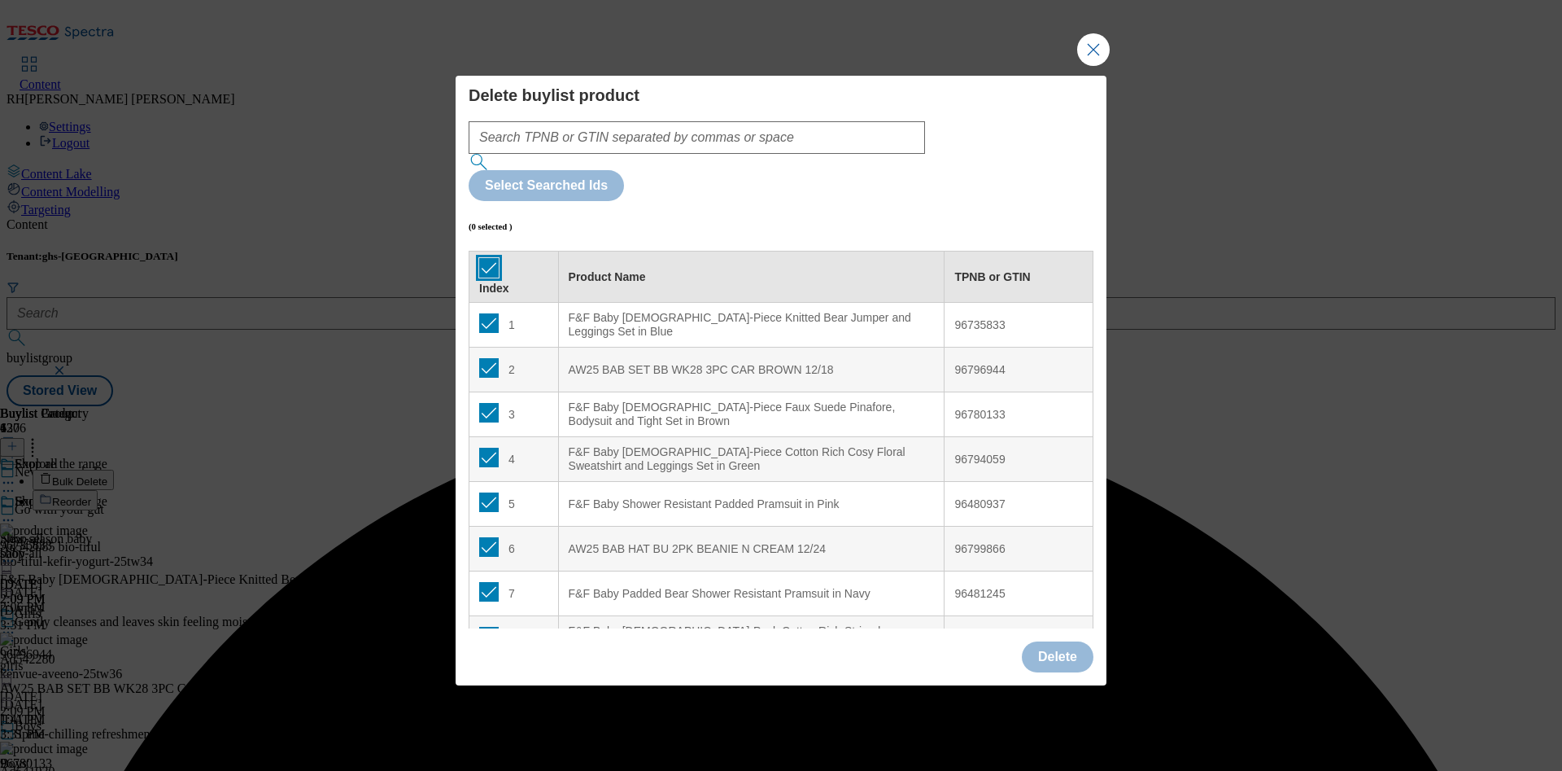
checkbox input "true"
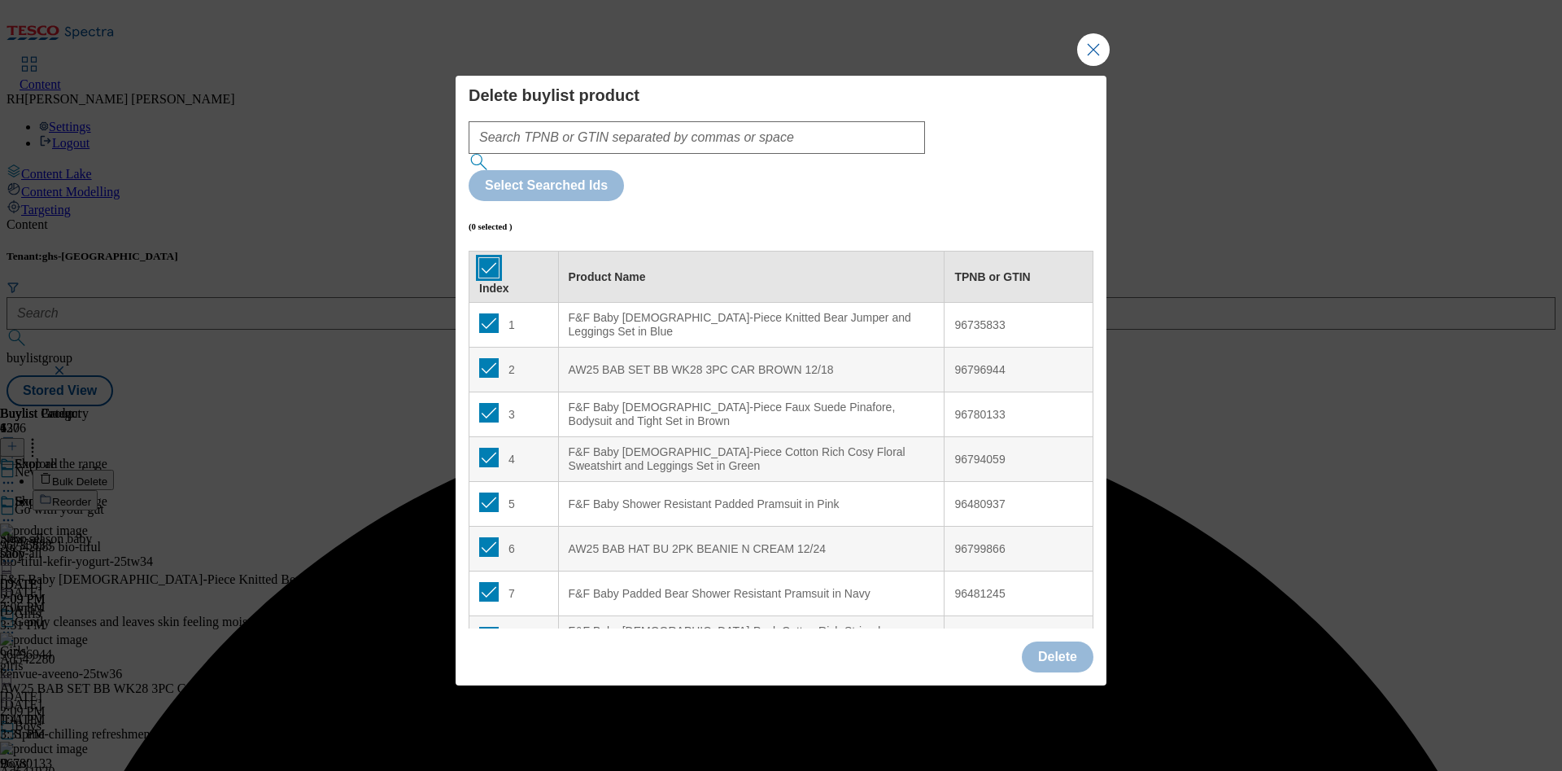
checkbox input "true"
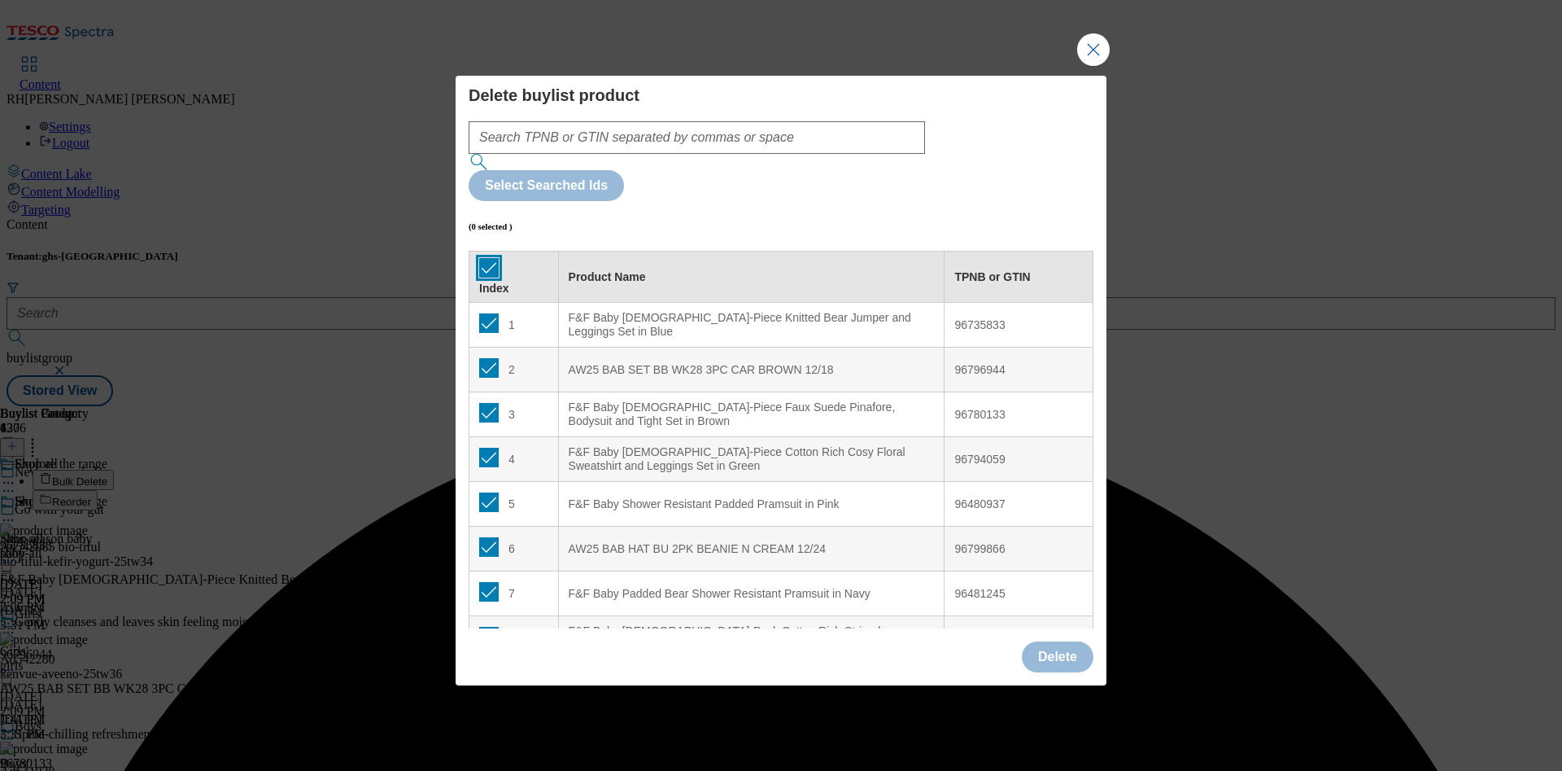
checkbox input "true"
click at [1060, 641] on button "Delete" at bounding box center [1058, 656] width 72 height 31
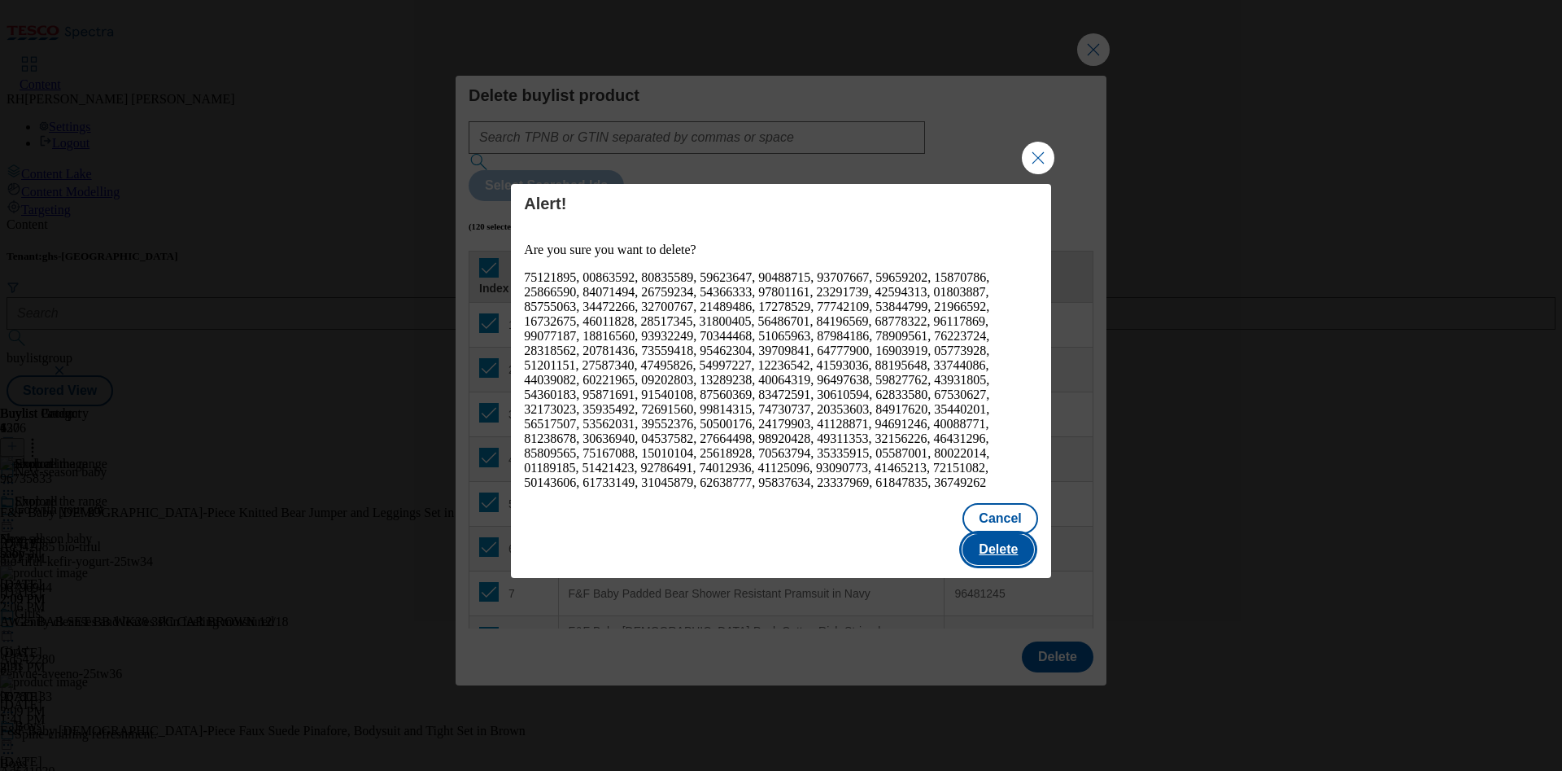
click at [1007, 534] on button "Delete" at bounding box center [999, 549] width 72 height 31
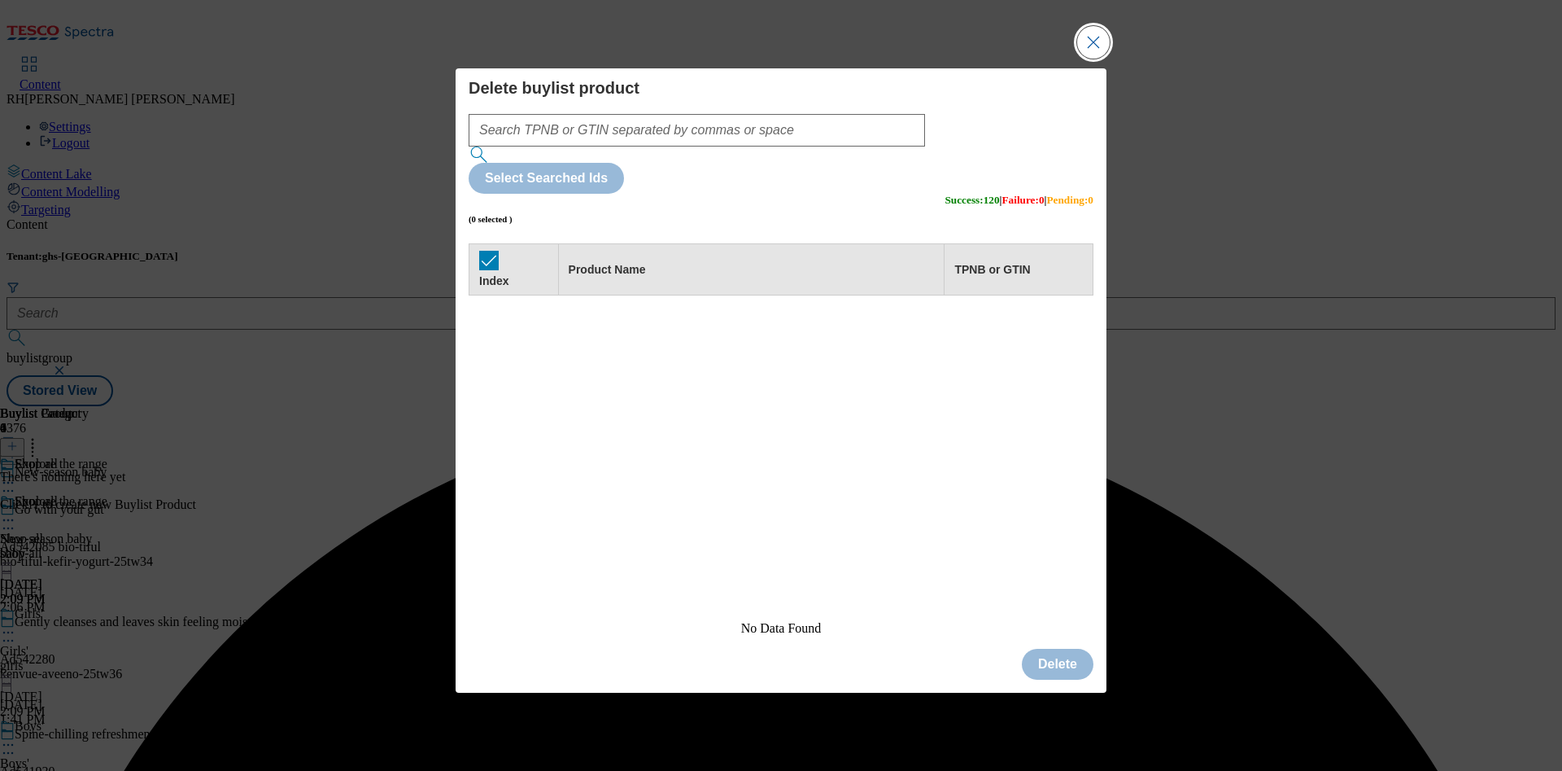
click at [1092, 59] on button "Close Modal" at bounding box center [1093, 42] width 33 height 33
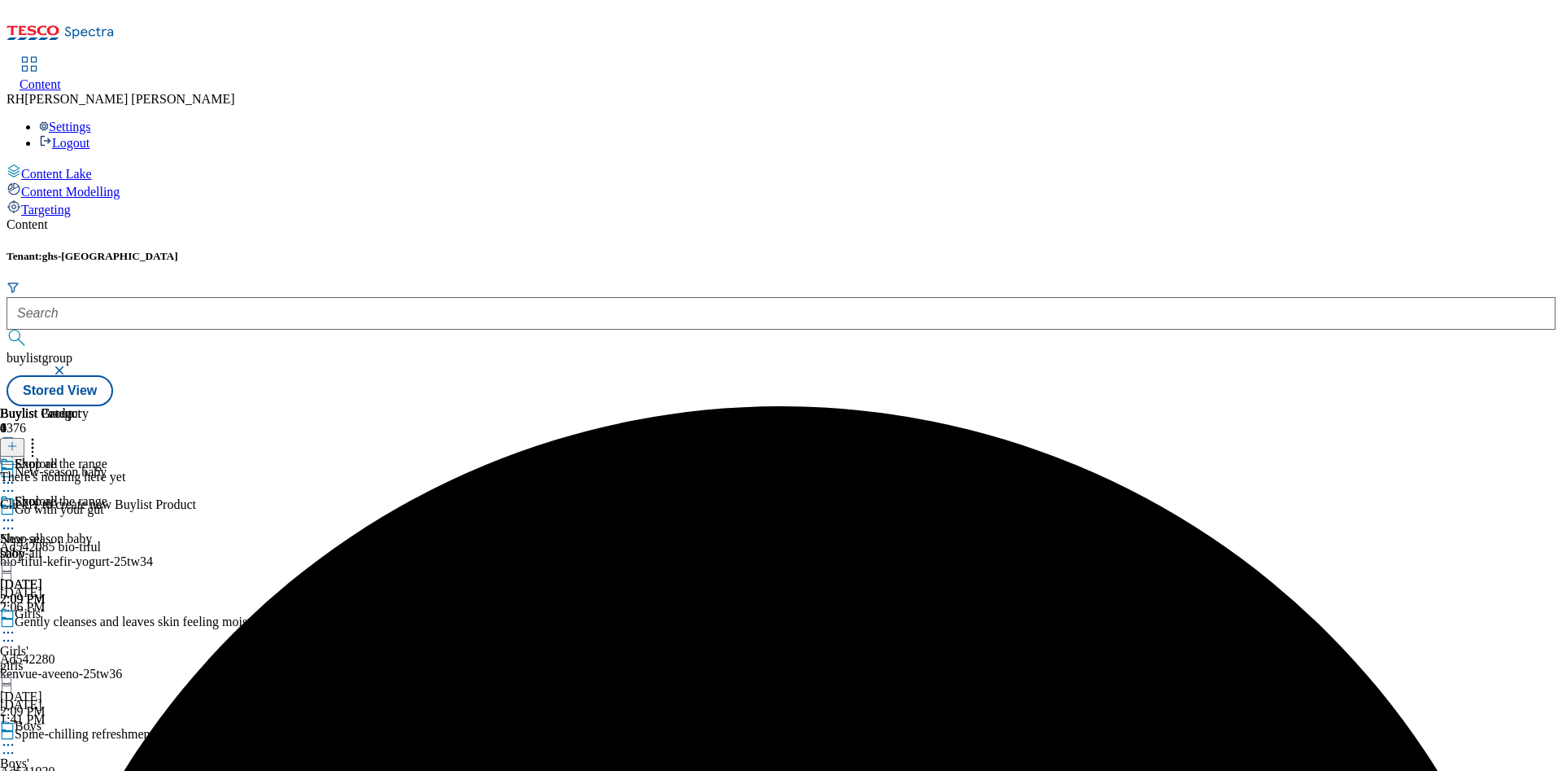
click at [18, 440] on icon at bounding box center [12, 445] width 11 height 11
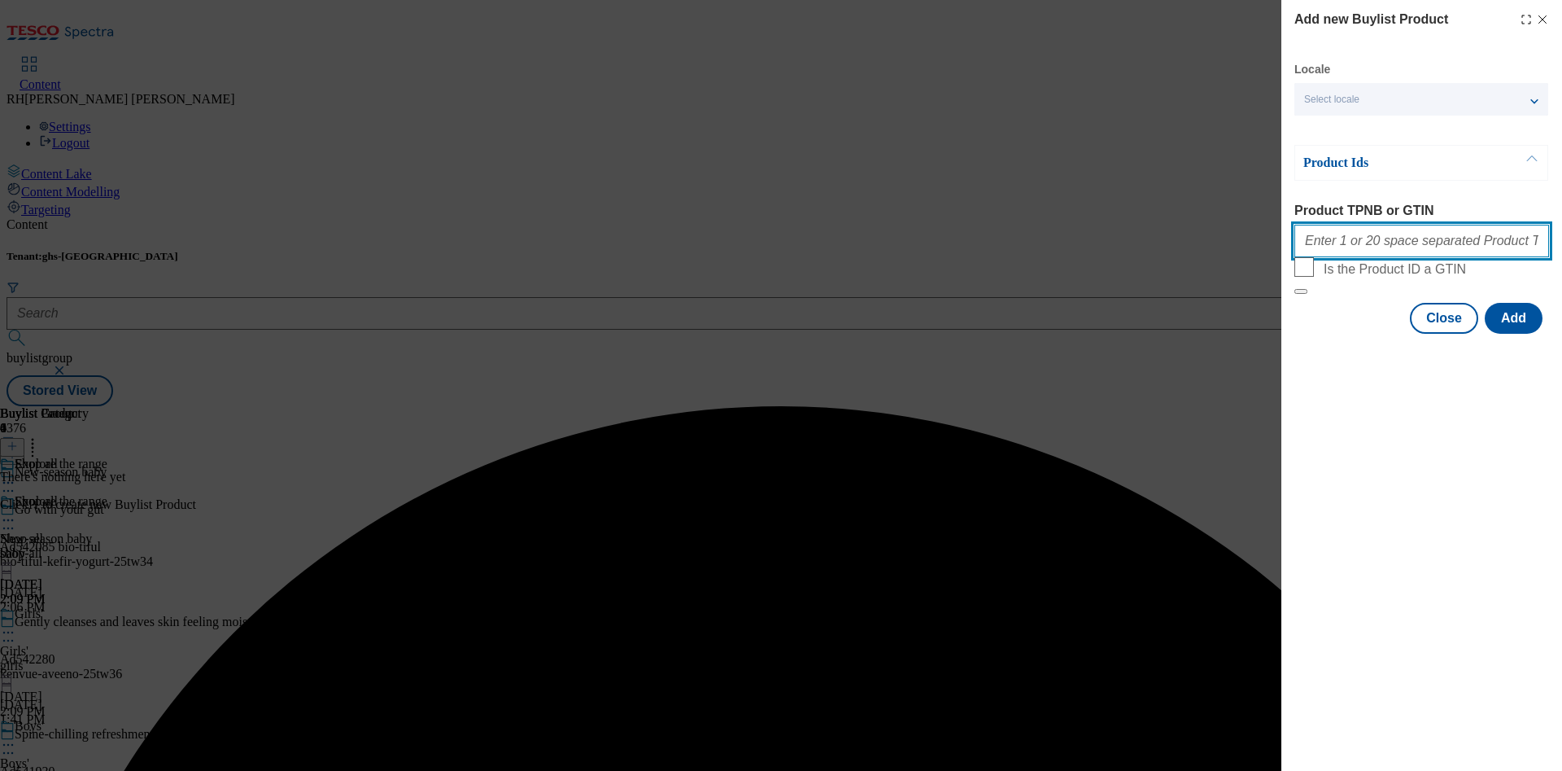
click at [1408, 239] on input "Product TPNB or GTIN" at bounding box center [1422, 241] width 255 height 33
paste input "96735833 96796944 96780133 96794059 96480937 96799866 96481245 96680891 9646157…"
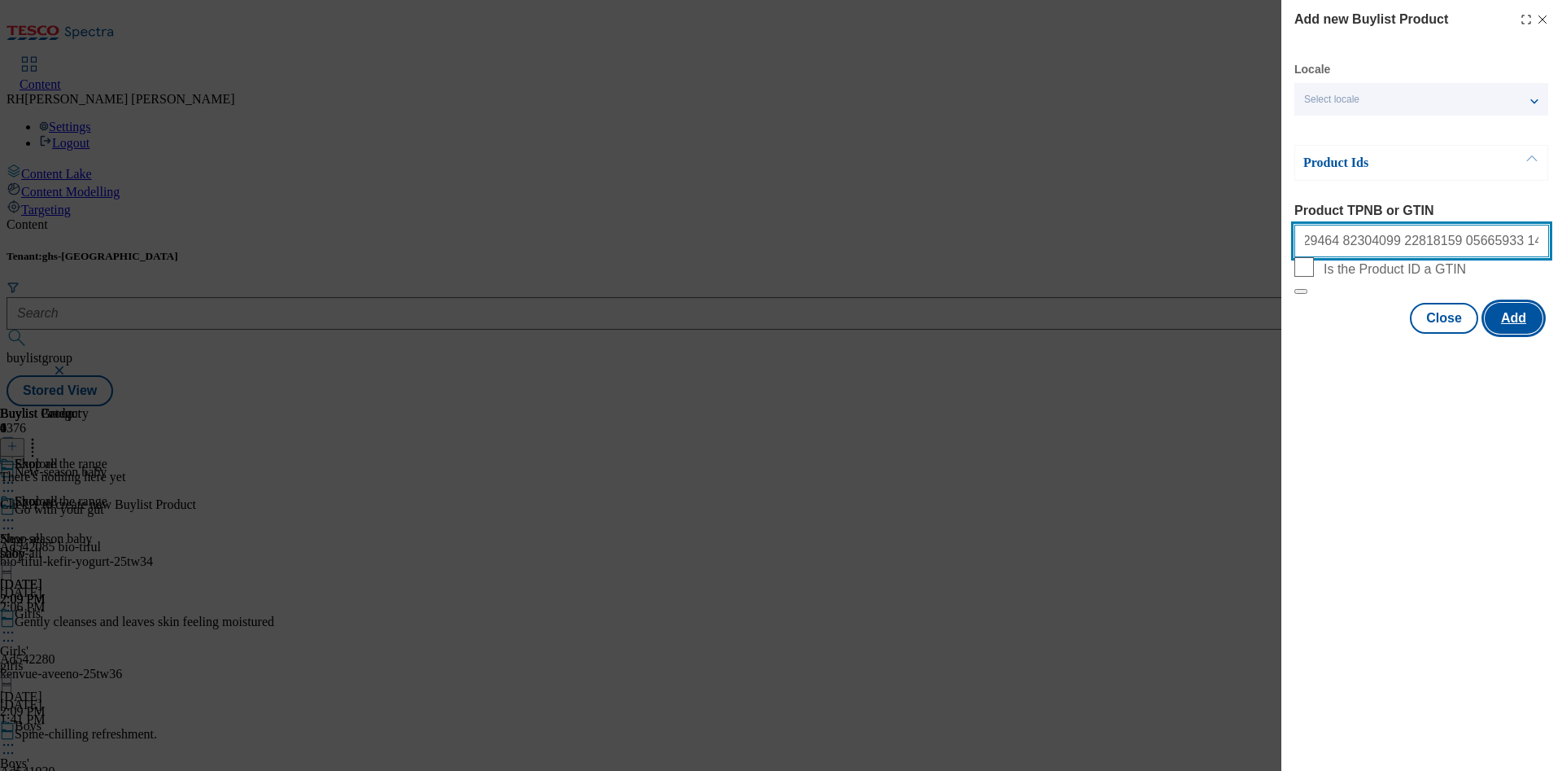
type input "96735833 96796944 96780133 96794059 96480937 96799866 96481245 96680891 9646157…"
click at [1497, 334] on button "Add" at bounding box center [1514, 318] width 58 height 31
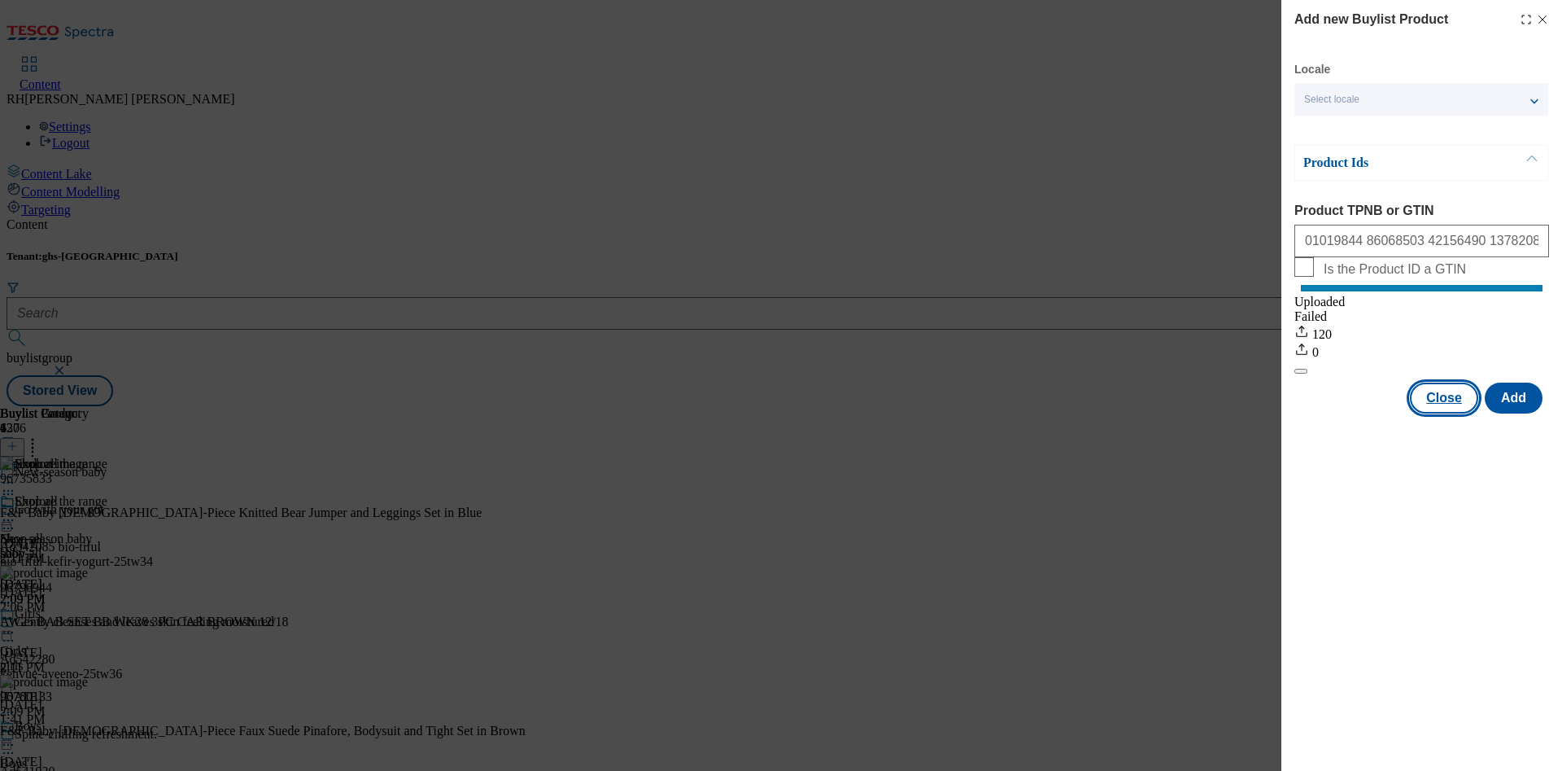
click at [1468, 413] on button "Close" at bounding box center [1444, 397] width 68 height 31
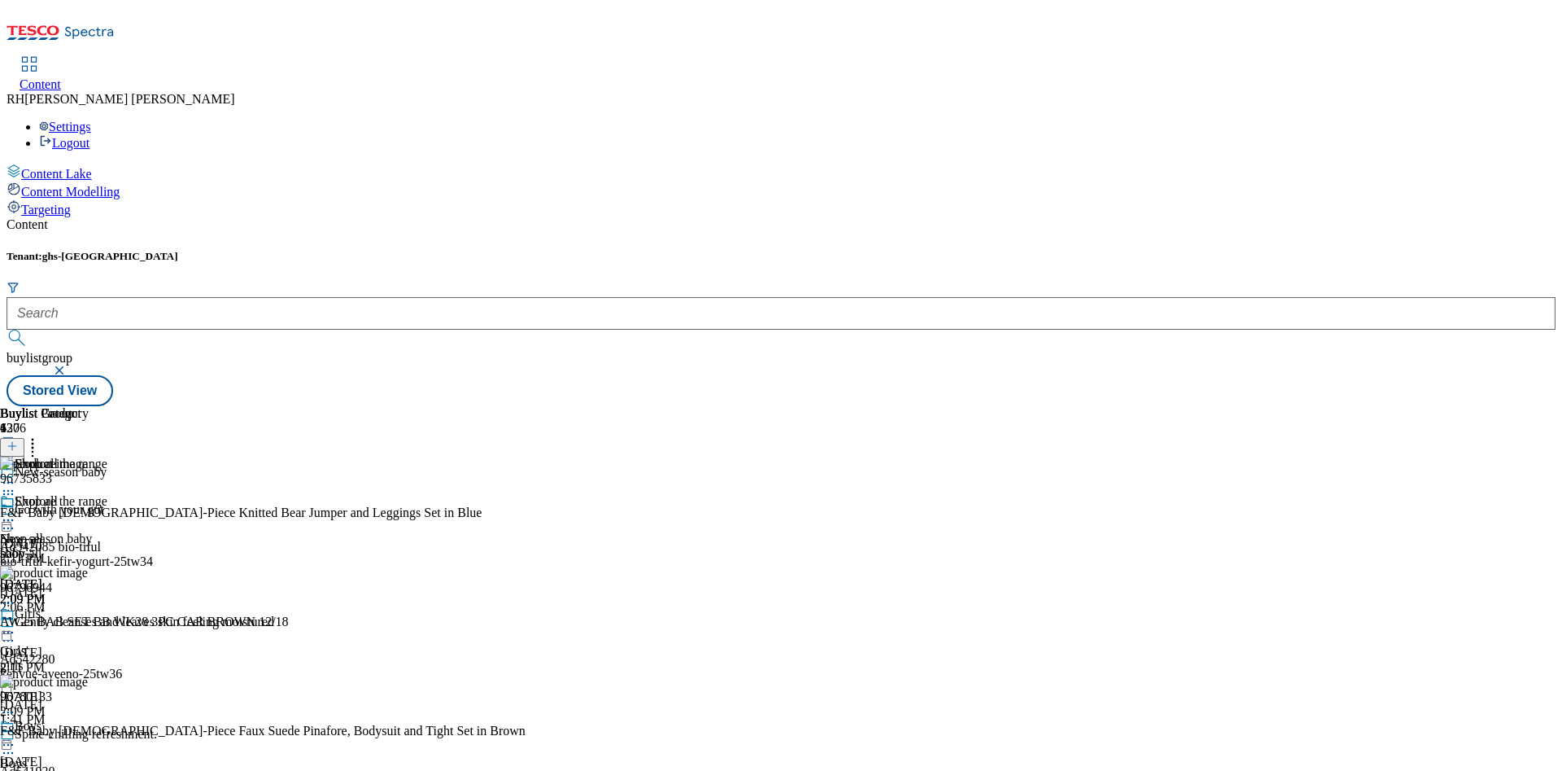
click at [16, 512] on icon at bounding box center [8, 520] width 16 height 16
click at [69, 548] on span "Edit" at bounding box center [59, 554] width 19 height 12
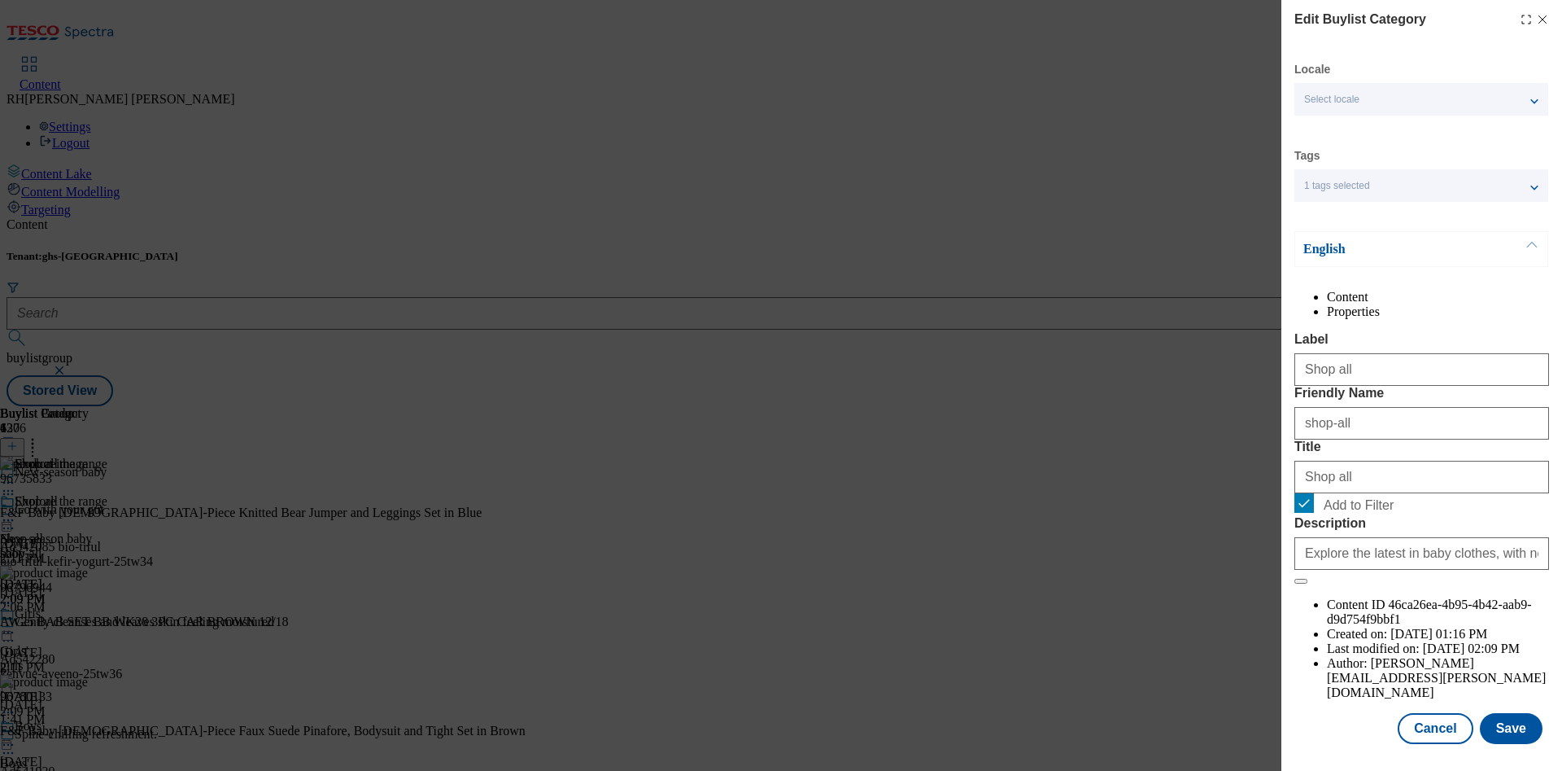
scroll to position [49, 0]
click at [1486, 713] on button "Save" at bounding box center [1511, 728] width 63 height 31
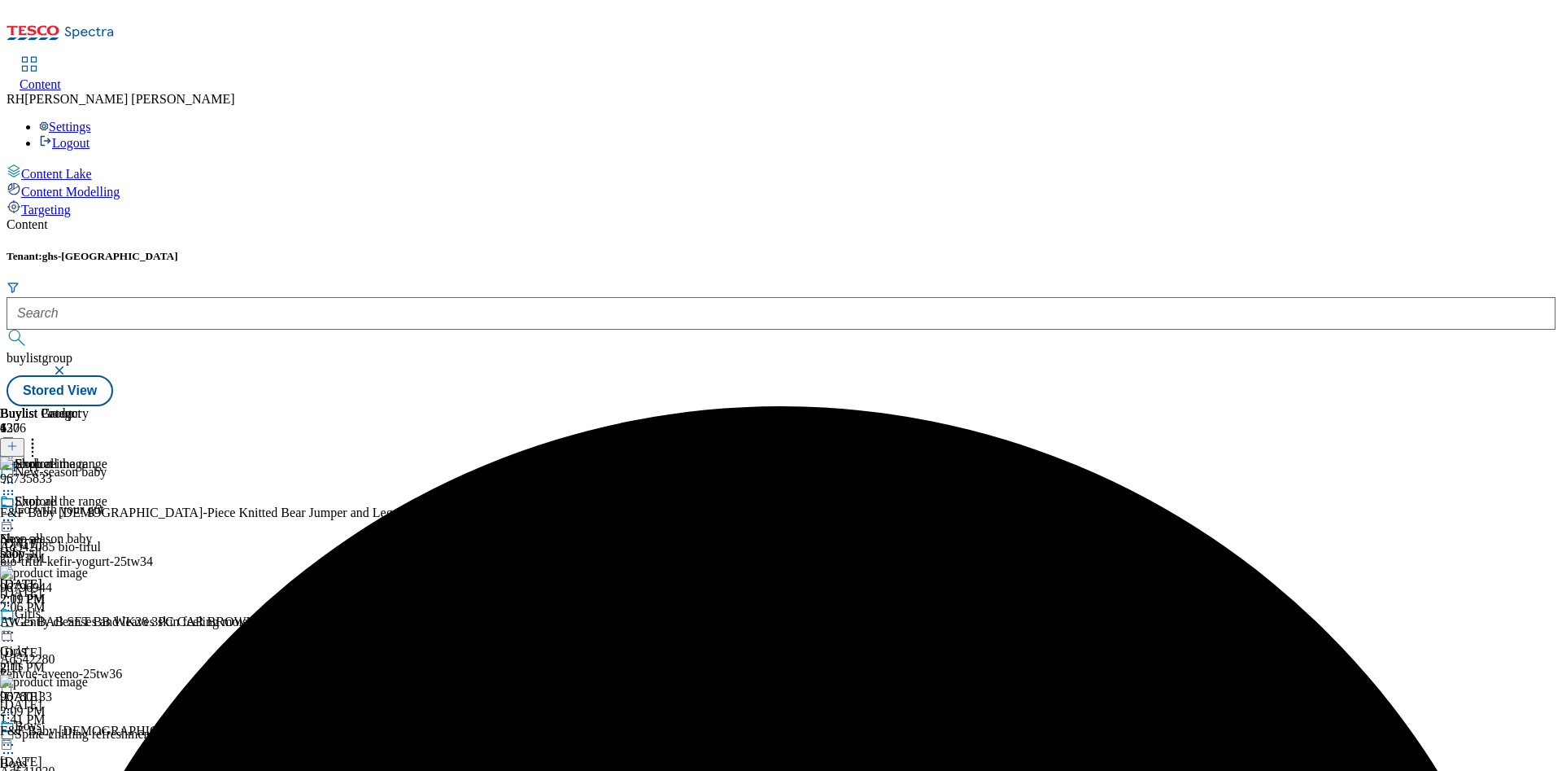
click at [89, 494] on div "Shop all Shop all shop-all Sep 26, 2025 2:11 PM" at bounding box center [44, 550] width 89 height 112
click at [16, 512] on icon at bounding box center [8, 520] width 16 height 16
click at [89, 623] on span "Preview" at bounding box center [69, 629] width 38 height 12
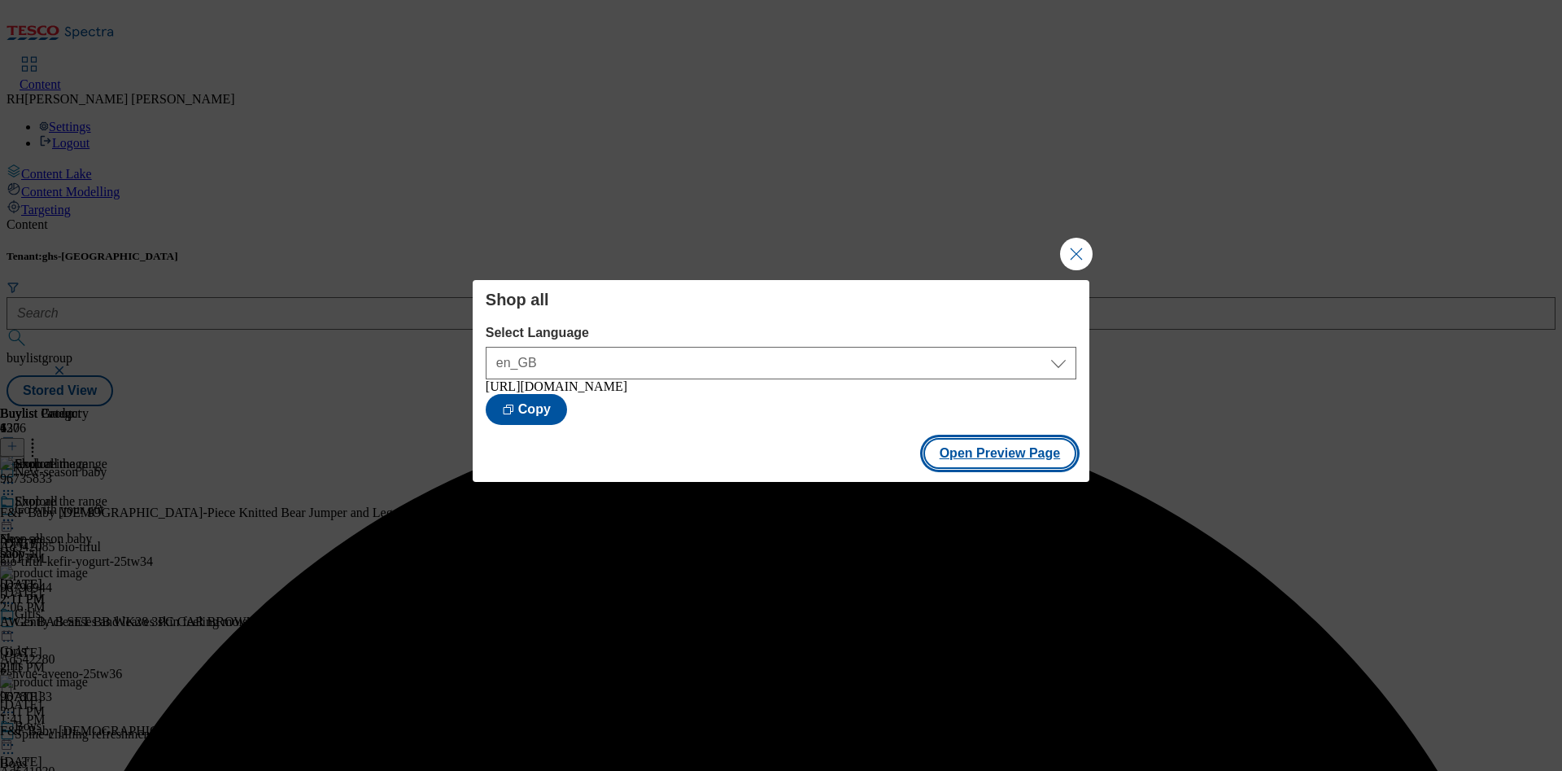
click at [995, 449] on button "Open Preview Page" at bounding box center [1001, 453] width 154 height 31
click at [1064, 246] on button "Close Modal" at bounding box center [1076, 254] width 33 height 33
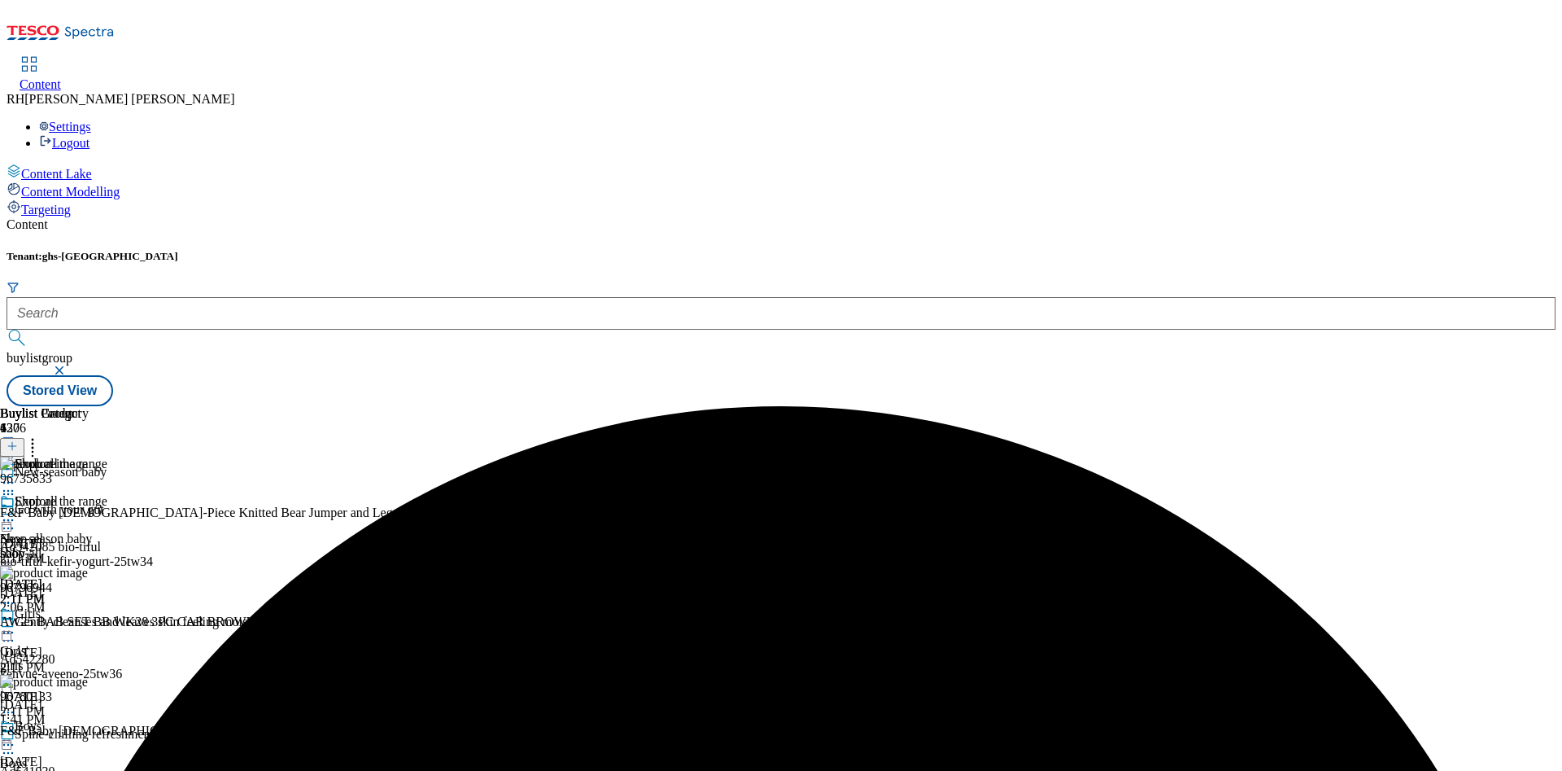
click at [16, 512] on icon at bounding box center [8, 520] width 16 height 16
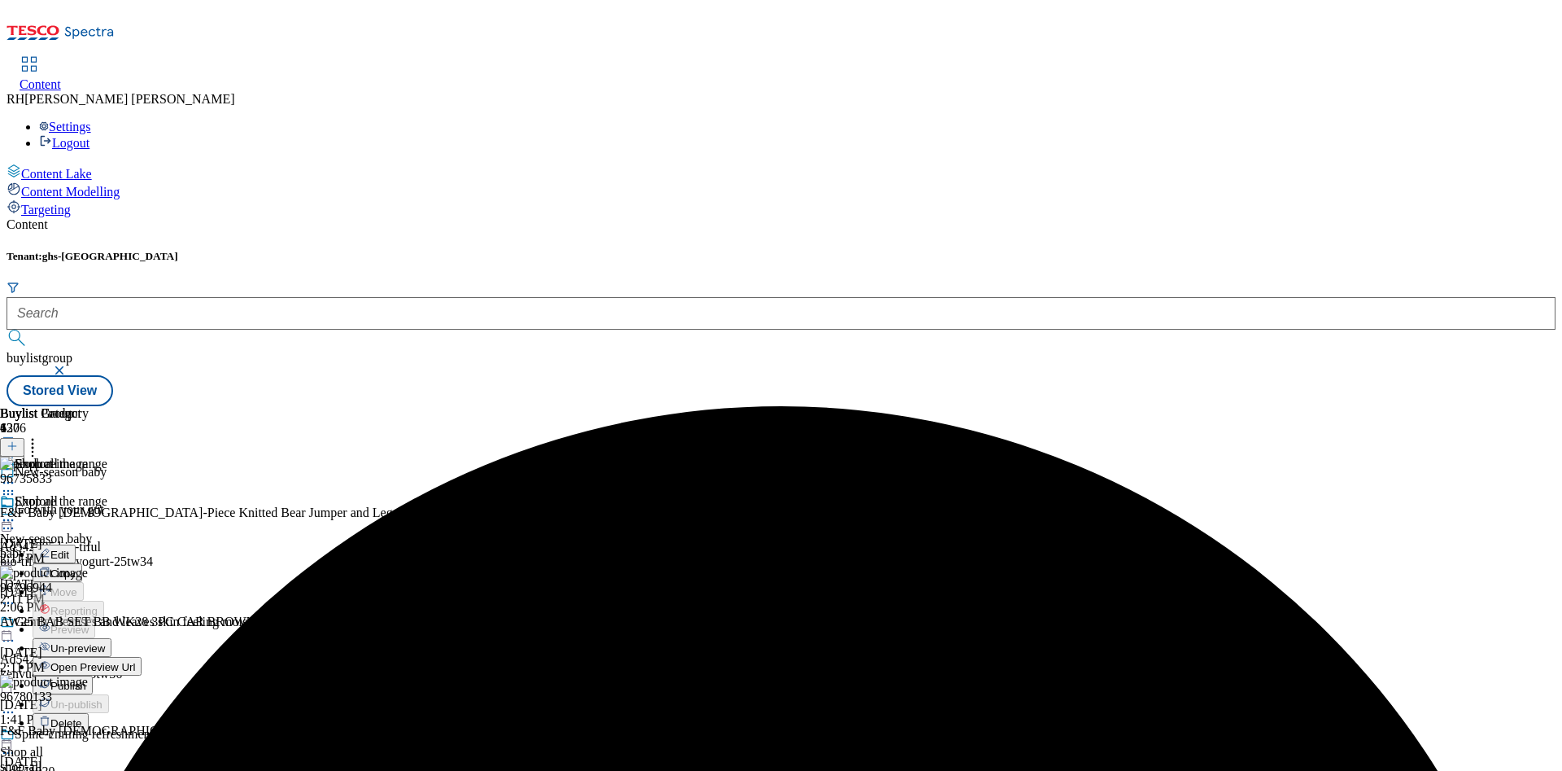
click at [86, 680] on span "Publish" at bounding box center [68, 686] width 36 height 12
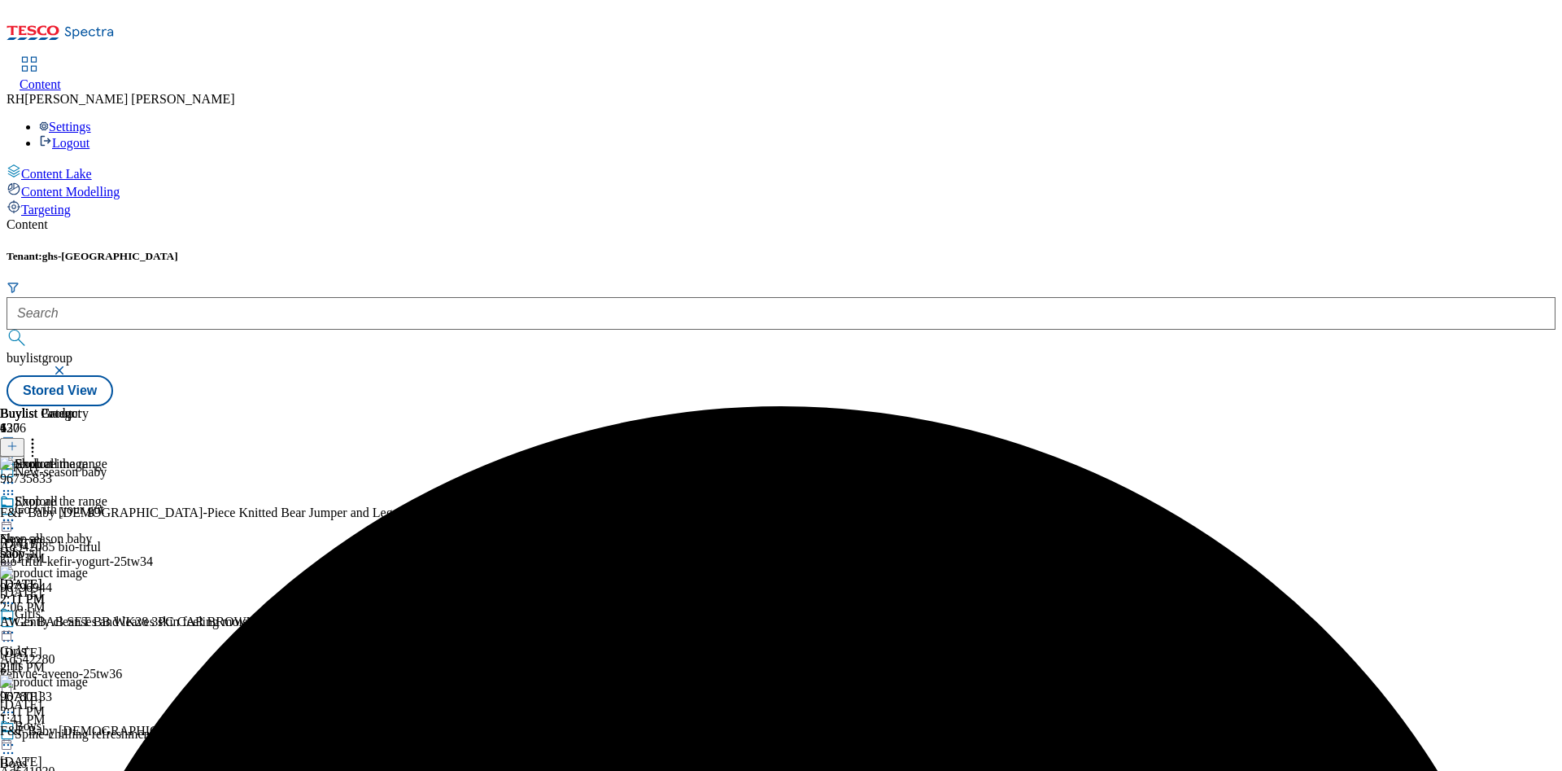
click at [89, 658] on div "girls" at bounding box center [44, 665] width 89 height 15
click at [16, 624] on icon at bounding box center [8, 632] width 16 height 16
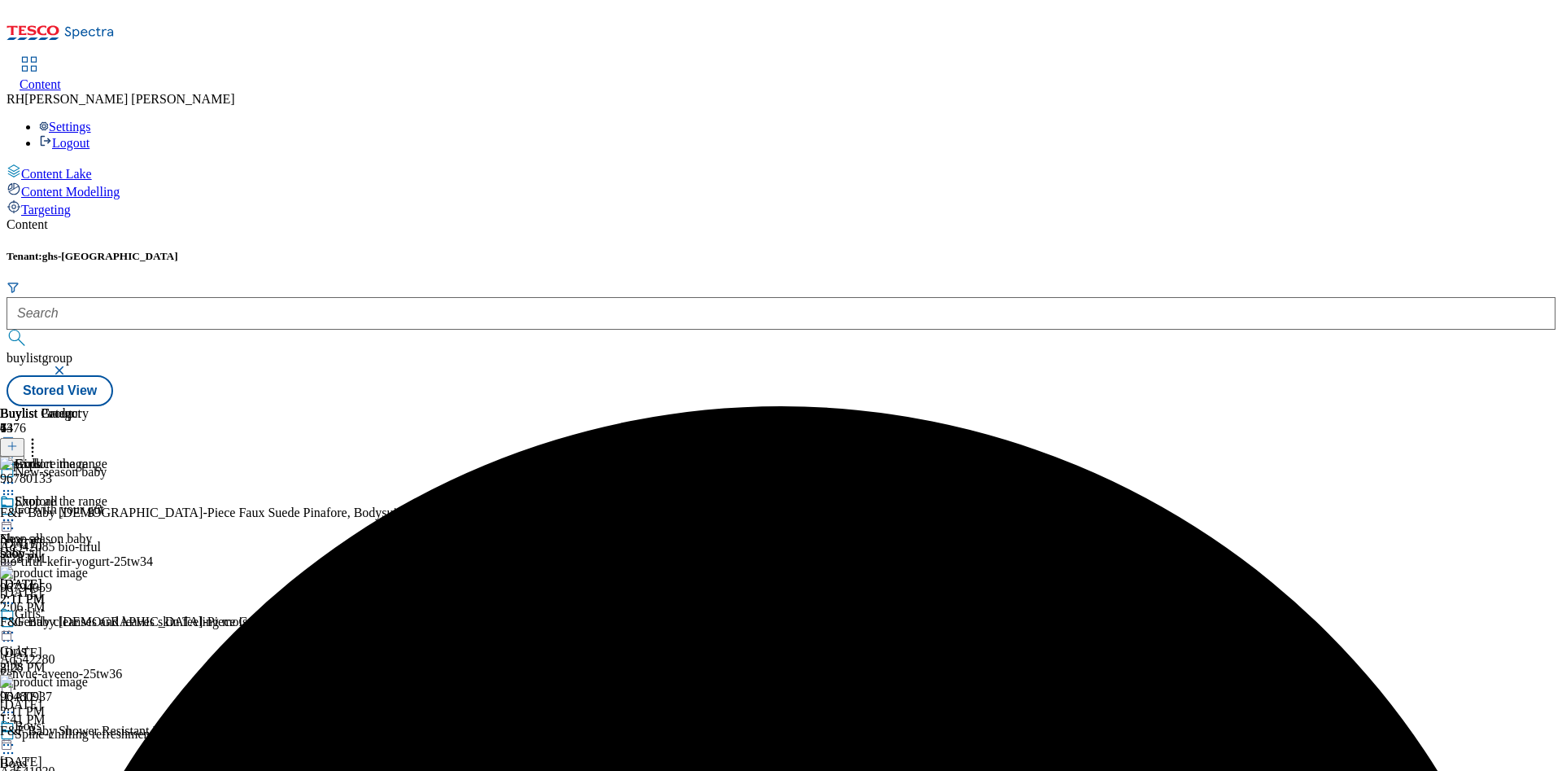
click at [16, 624] on icon at bounding box center [8, 632] width 16 height 16
click at [105, 754] on span "Un-preview" at bounding box center [77, 760] width 55 height 12
click at [89, 606] on div "Girls' Girls' girls Sep 26, 2025 2:11 PM" at bounding box center [44, 662] width 89 height 112
click at [34, 439] on circle at bounding box center [33, 440] width 2 height 2
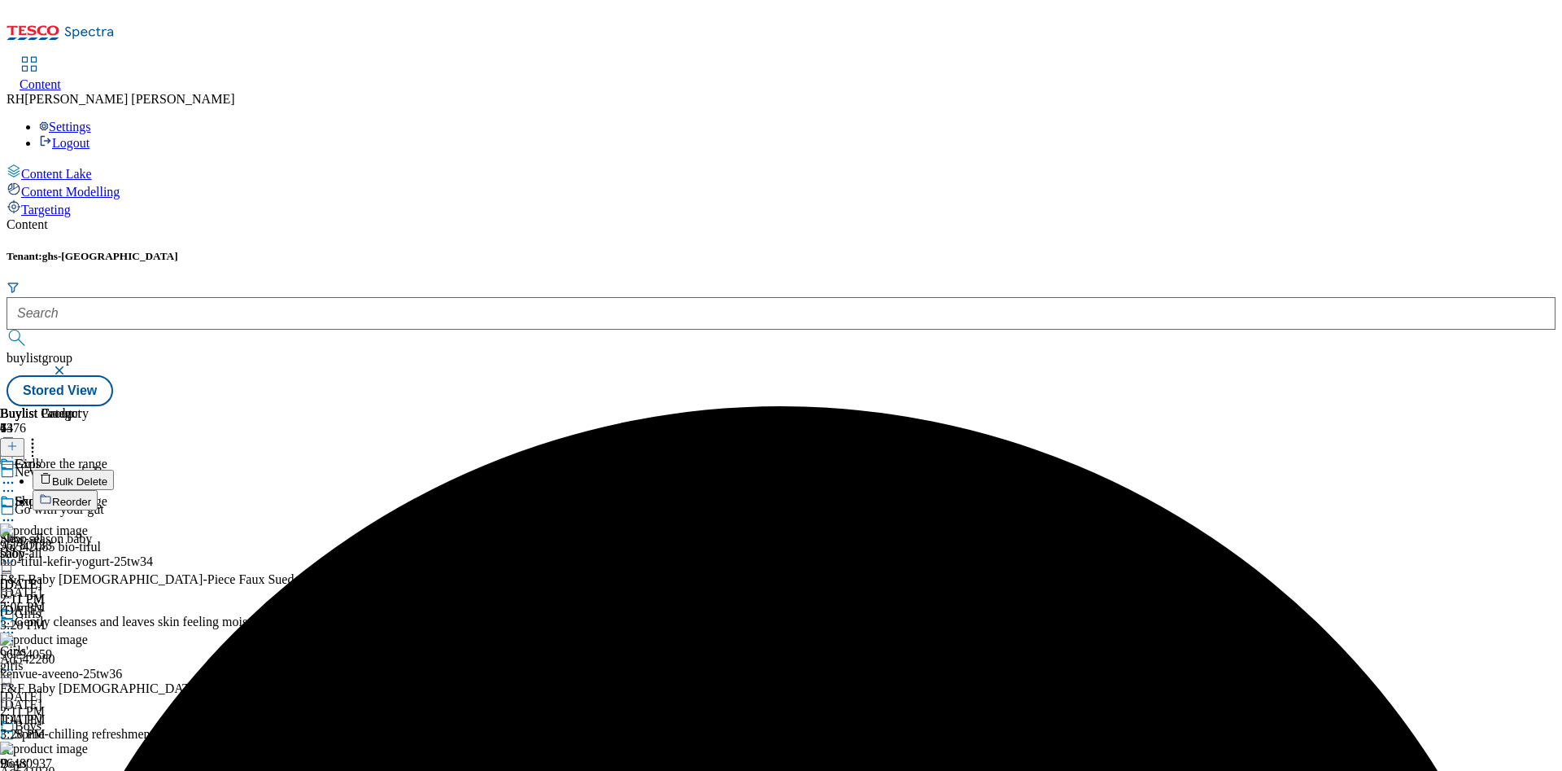
click at [107, 475] on span "Bulk Delete" at bounding box center [79, 481] width 55 height 12
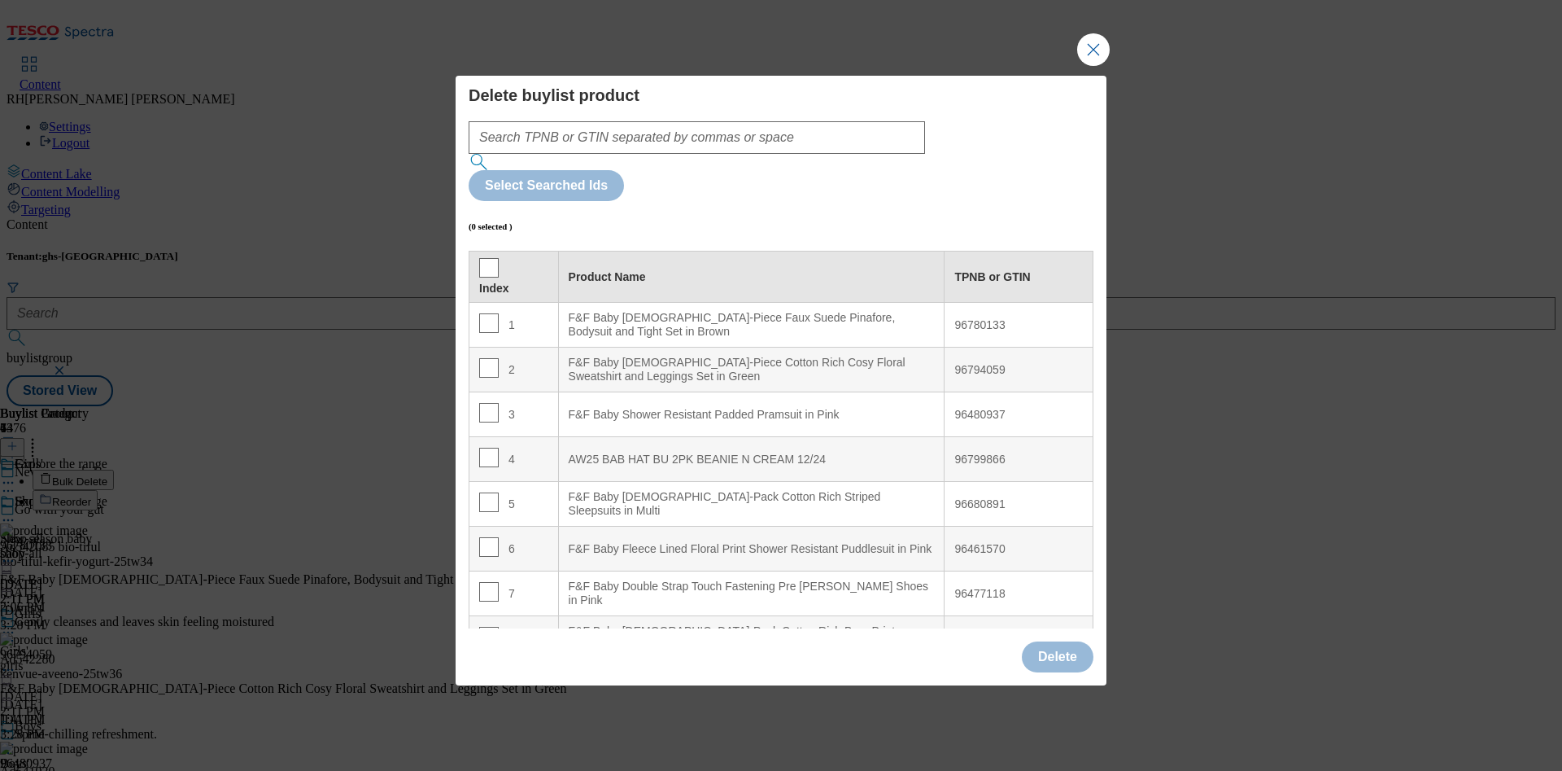
click at [487, 251] on th "Index" at bounding box center [515, 276] width 90 height 51
click at [486, 258] on input "Modal" at bounding box center [489, 268] width 20 height 20
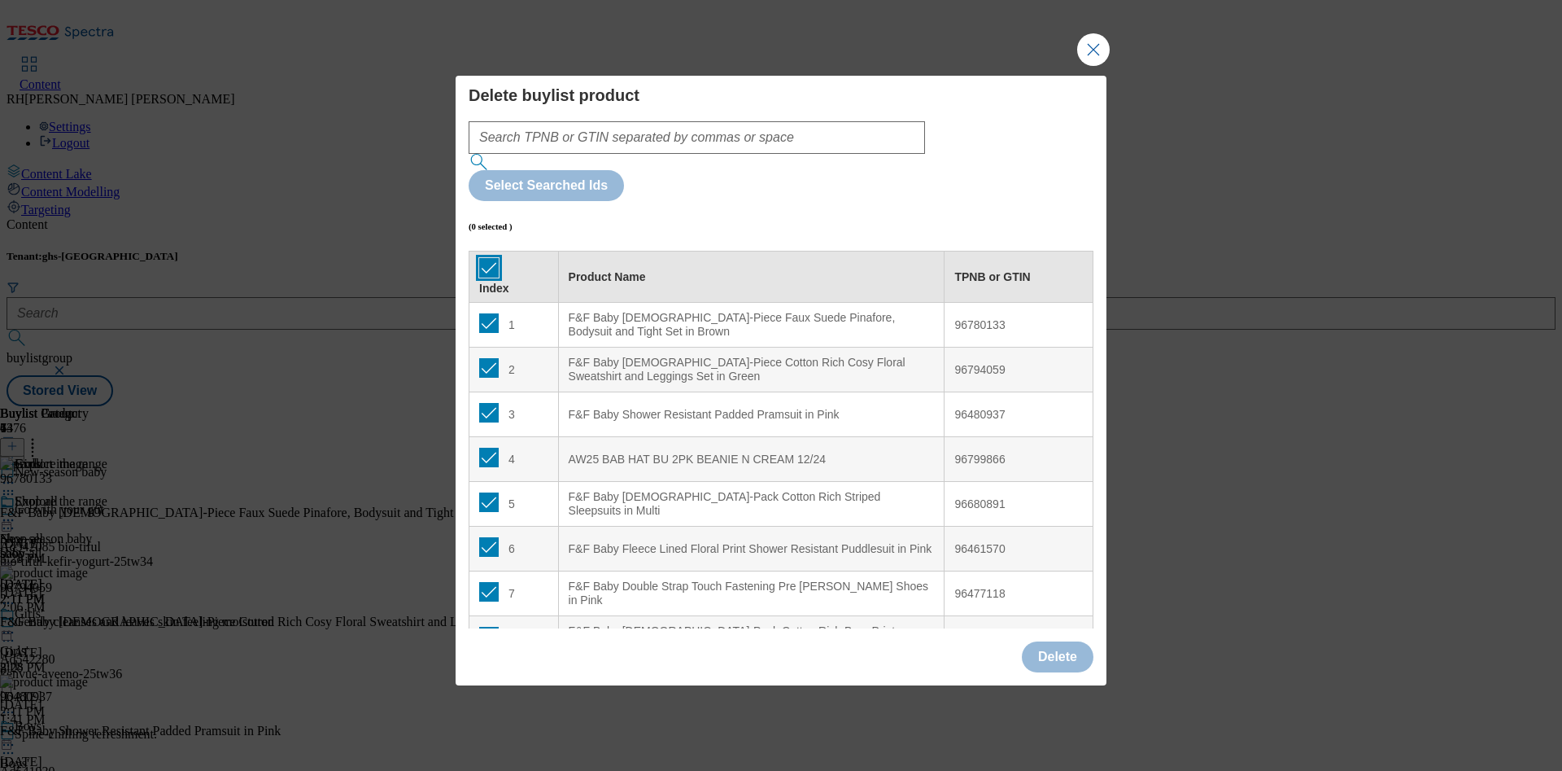
checkbox input "true"
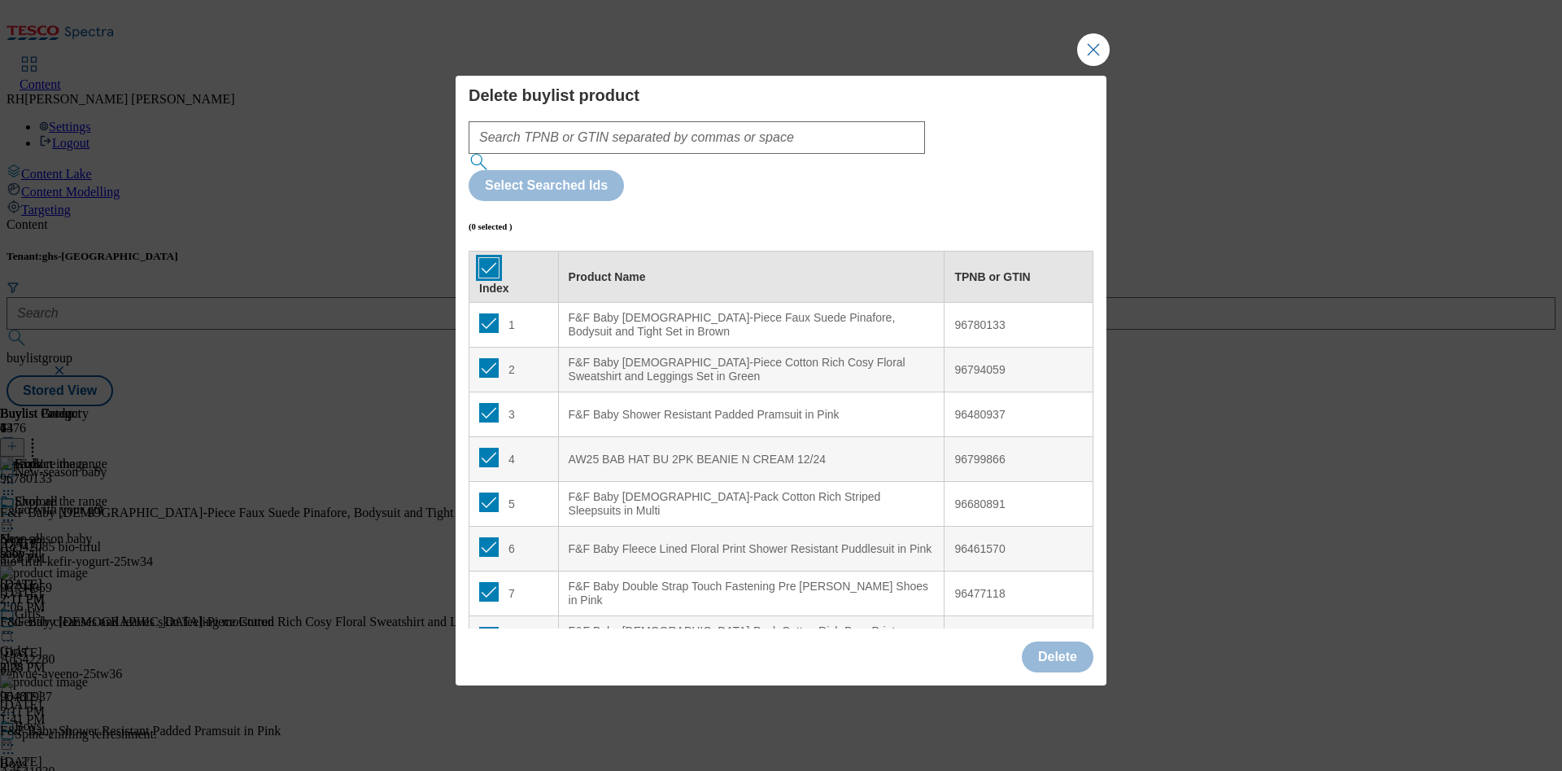
checkbox input "true"
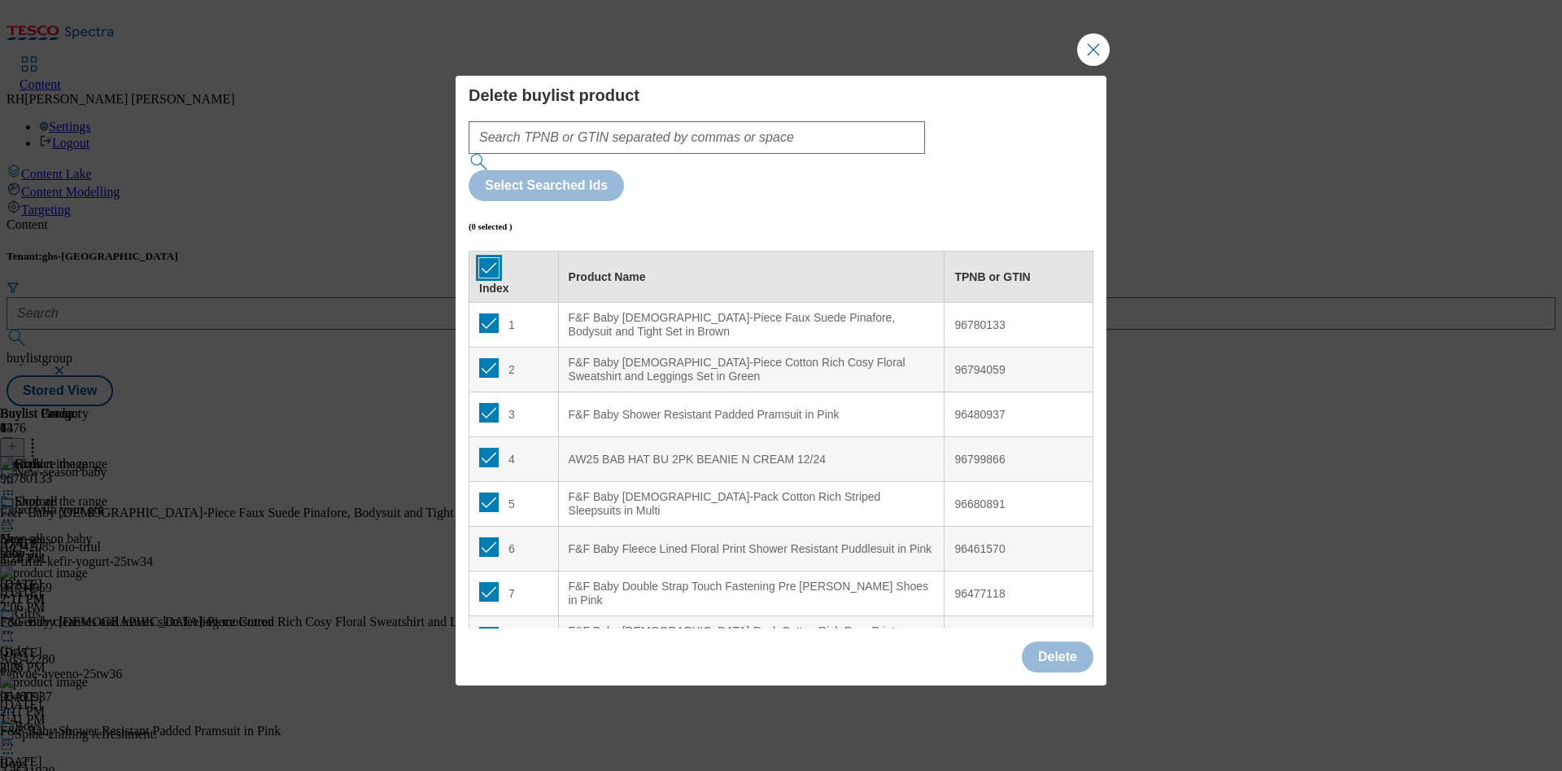
checkbox input "true"
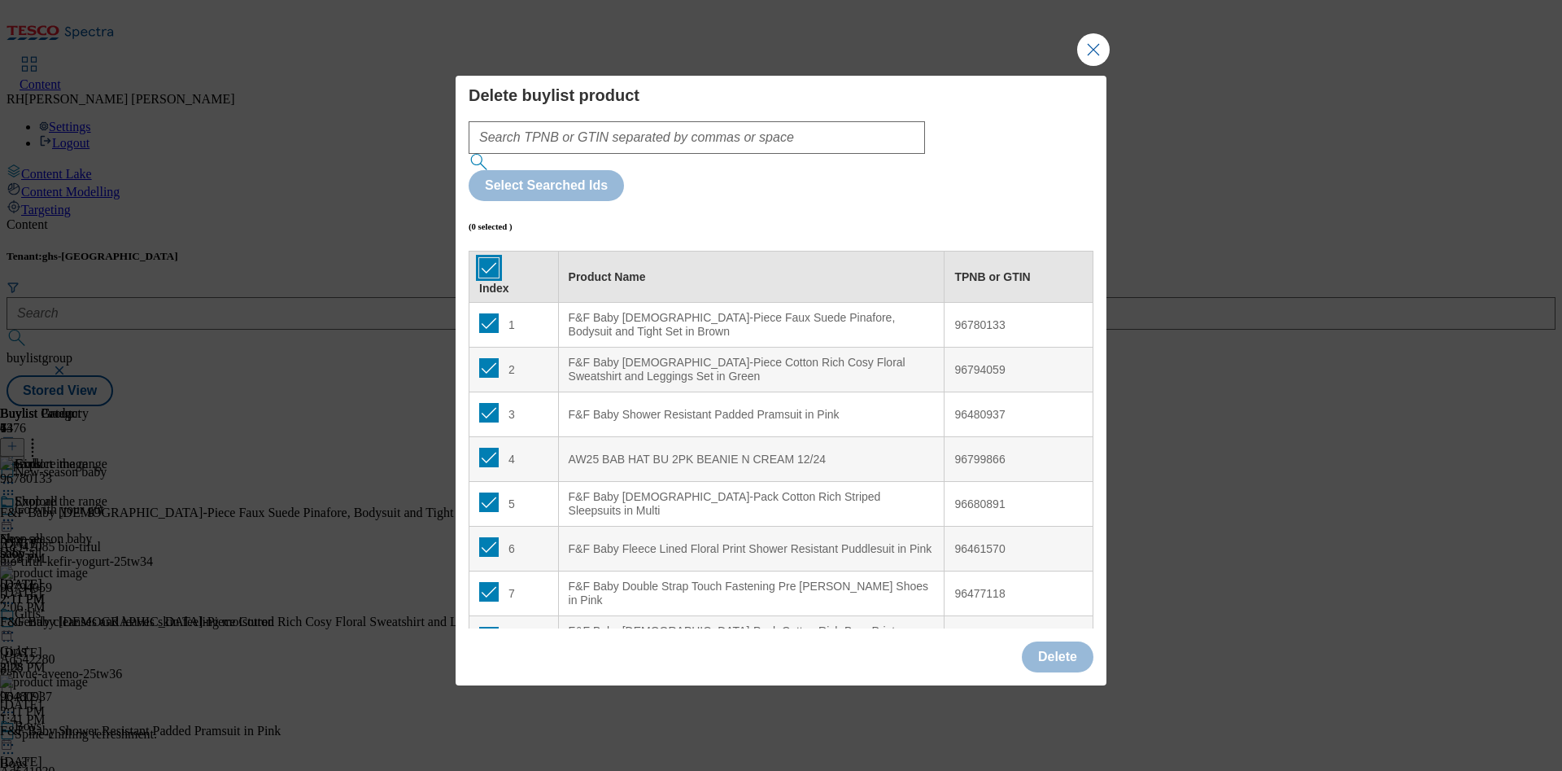
checkbox input "true"
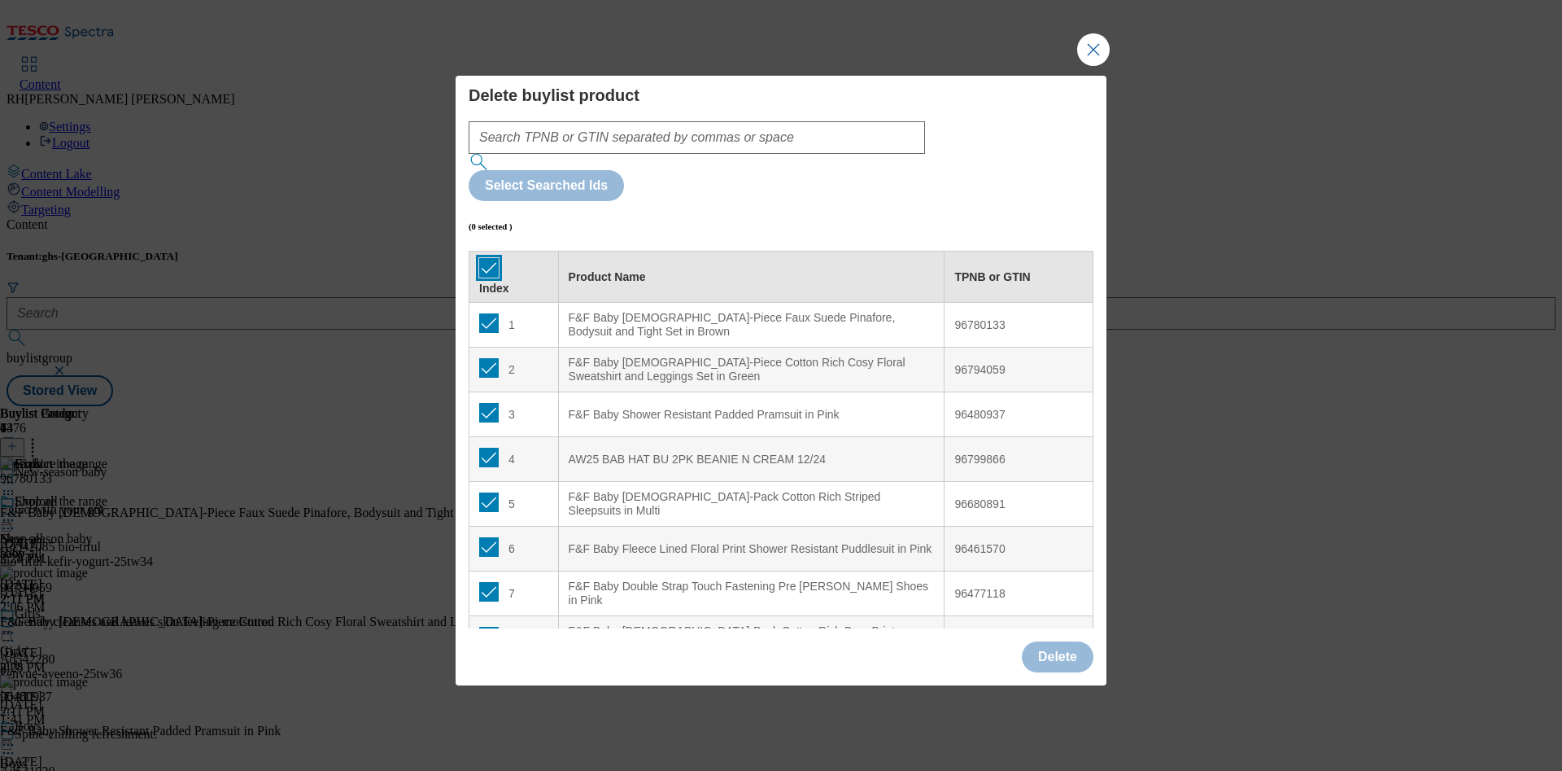
checkbox input "true"
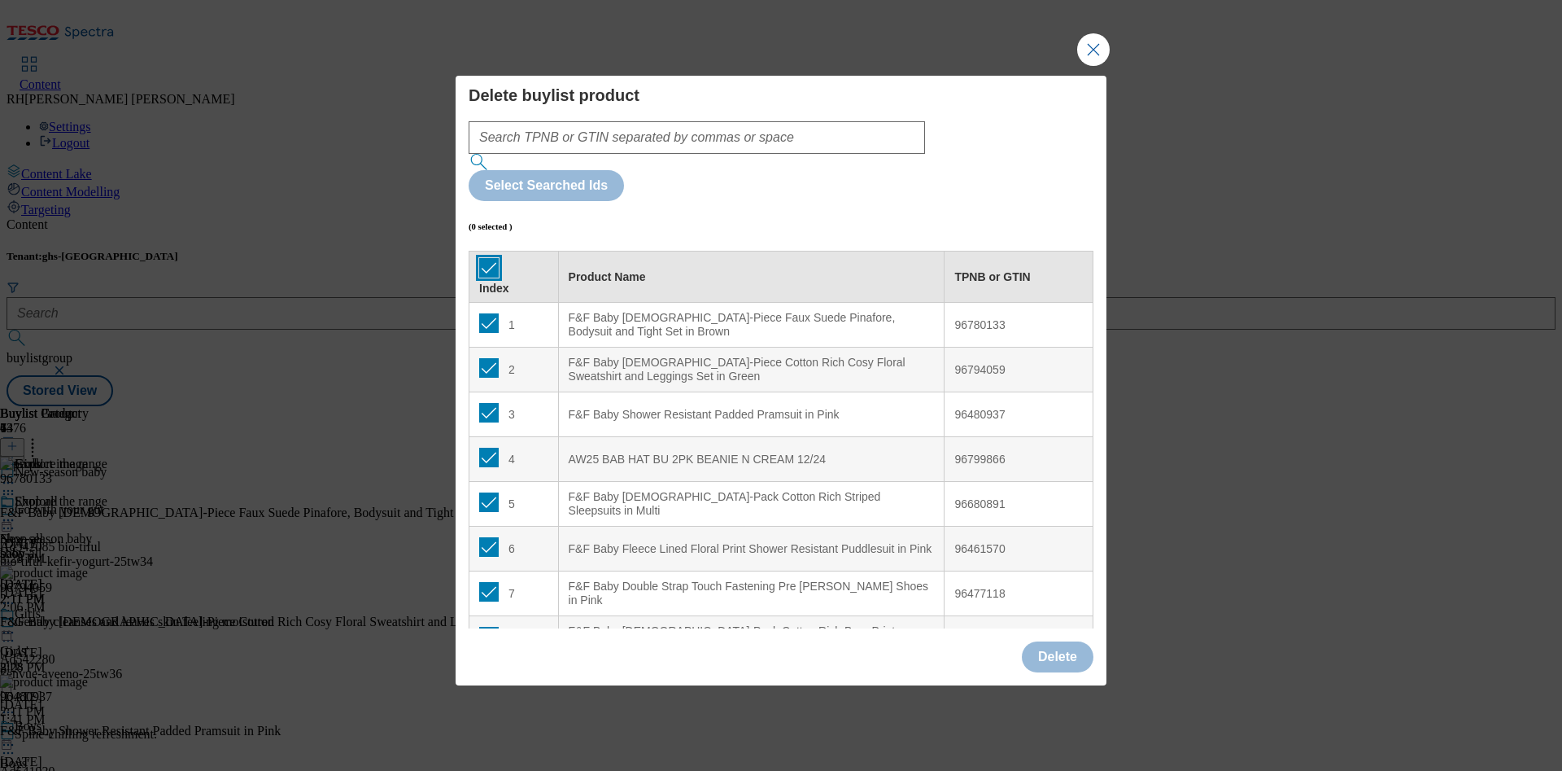
checkbox input "true"
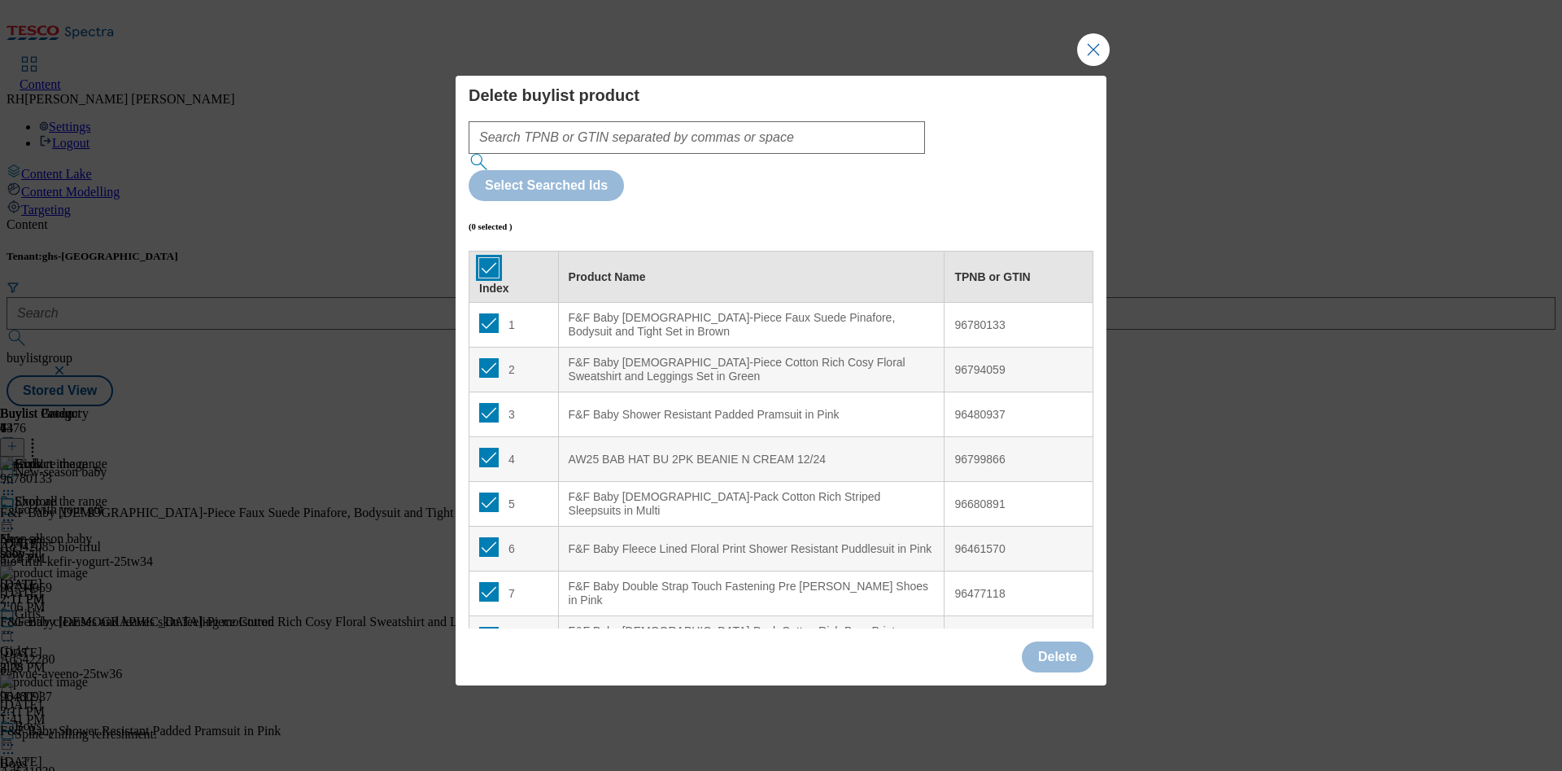
checkbox input "true"
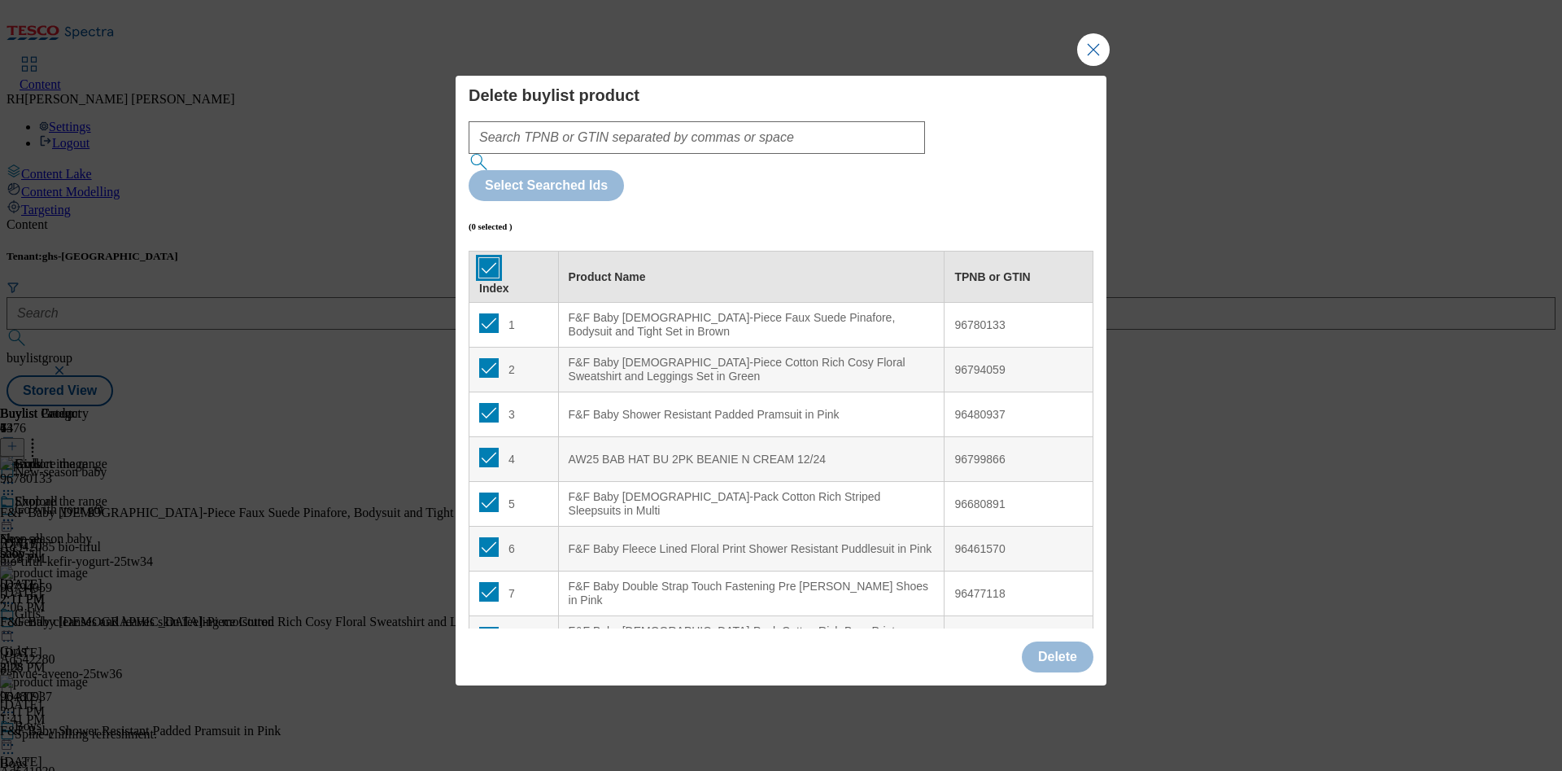
checkbox input "true"
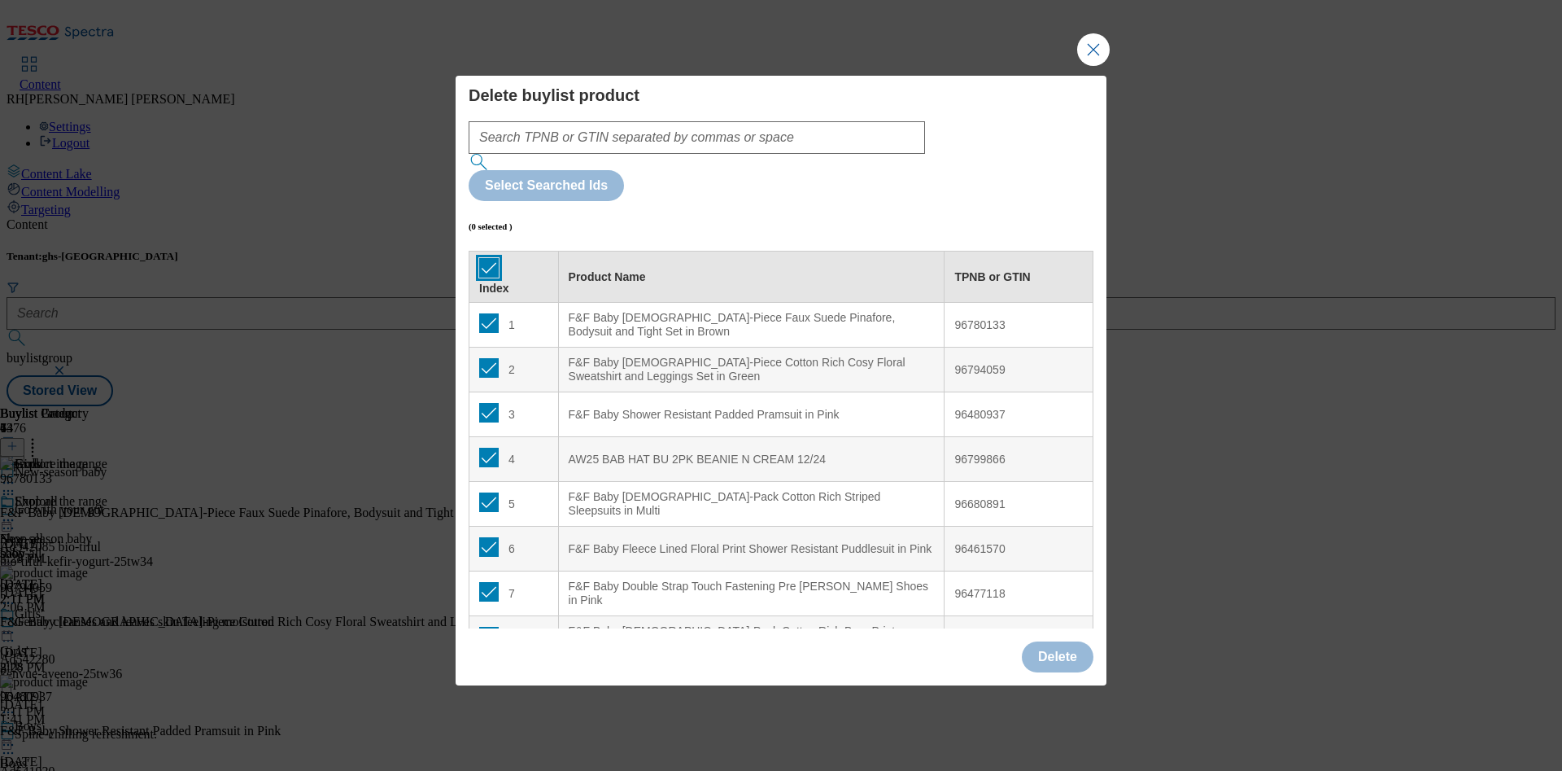
checkbox input "true"
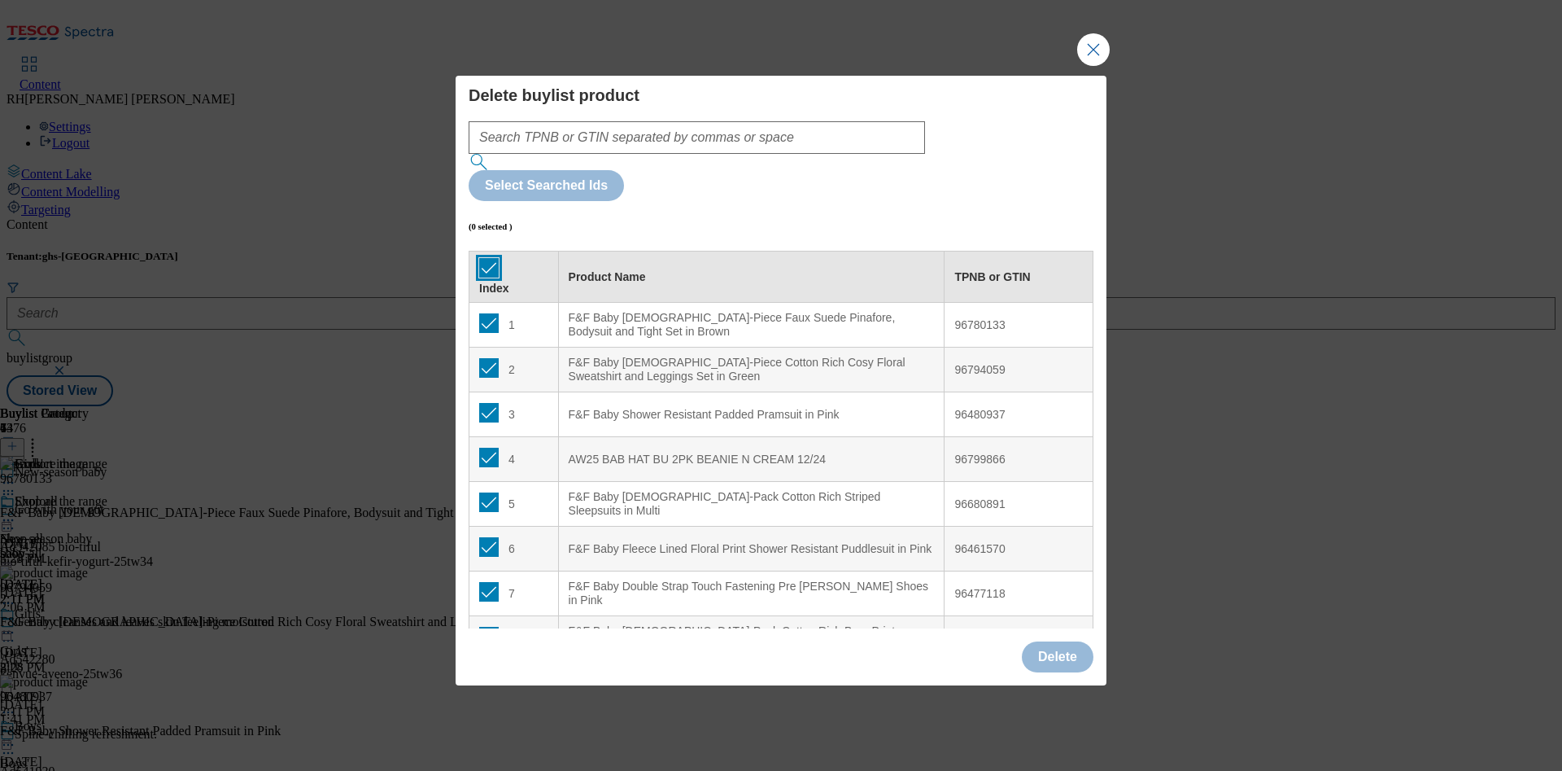
checkbox input "true"
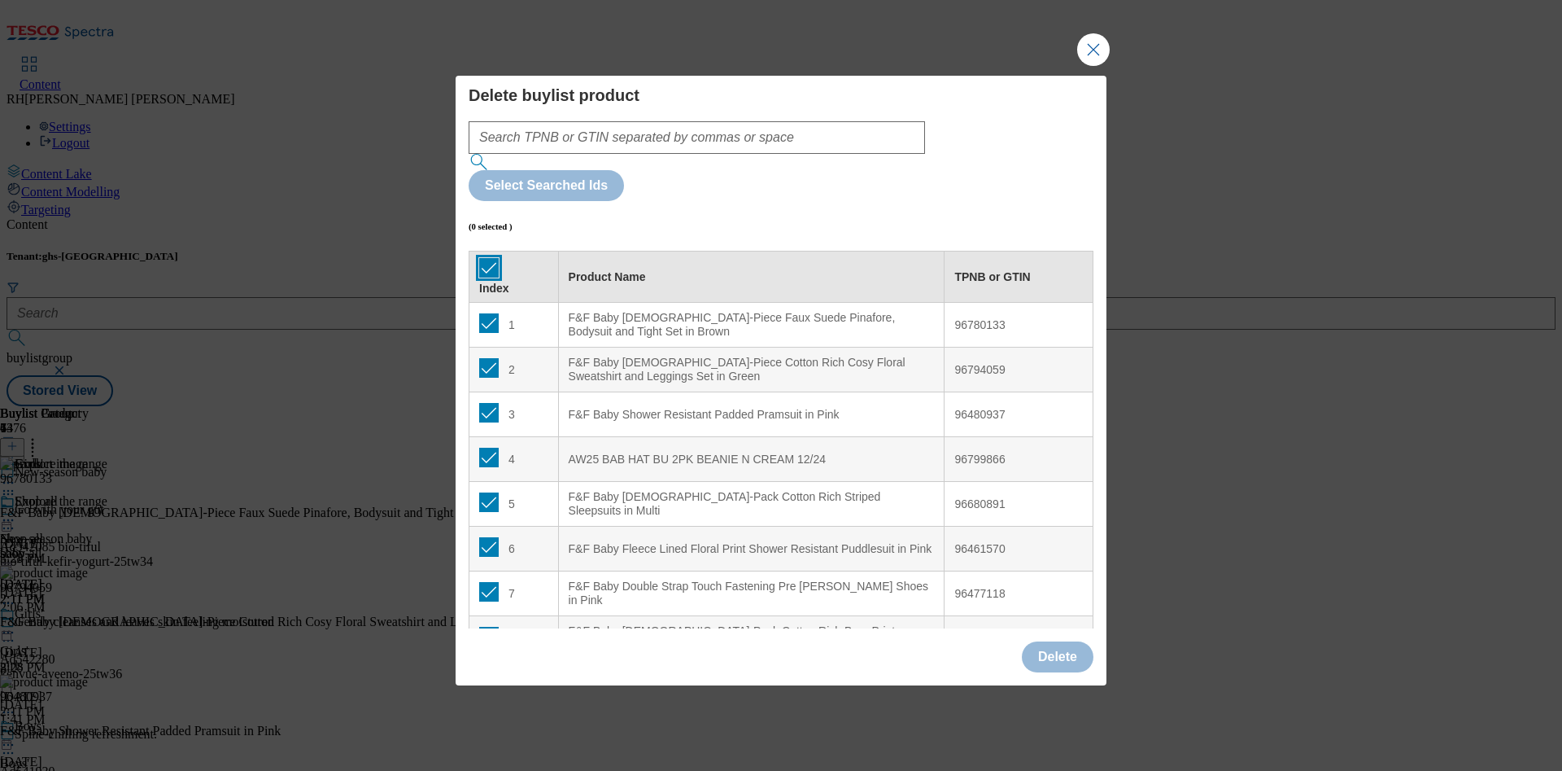
checkbox input "true"
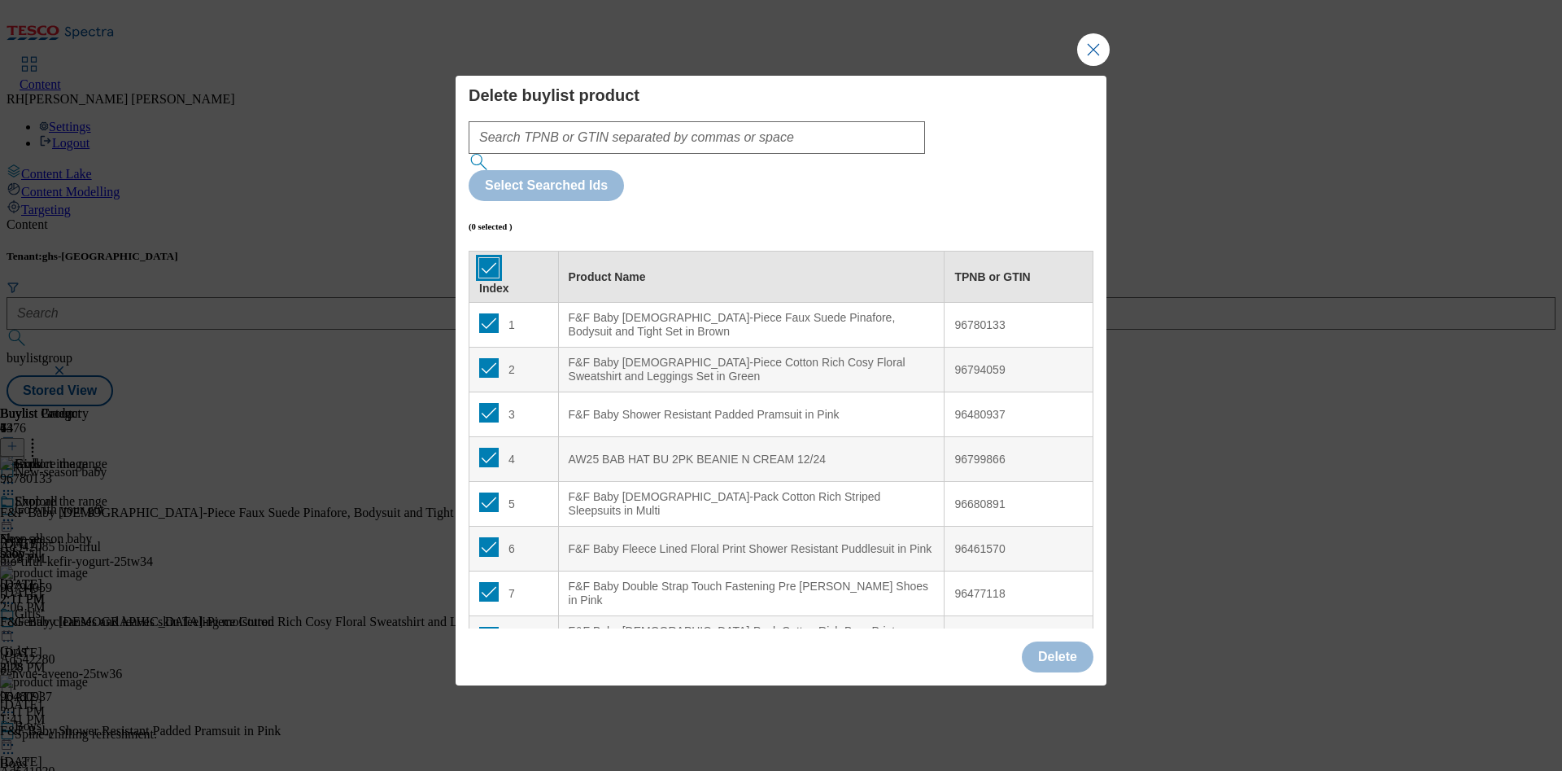
checkbox input "true"
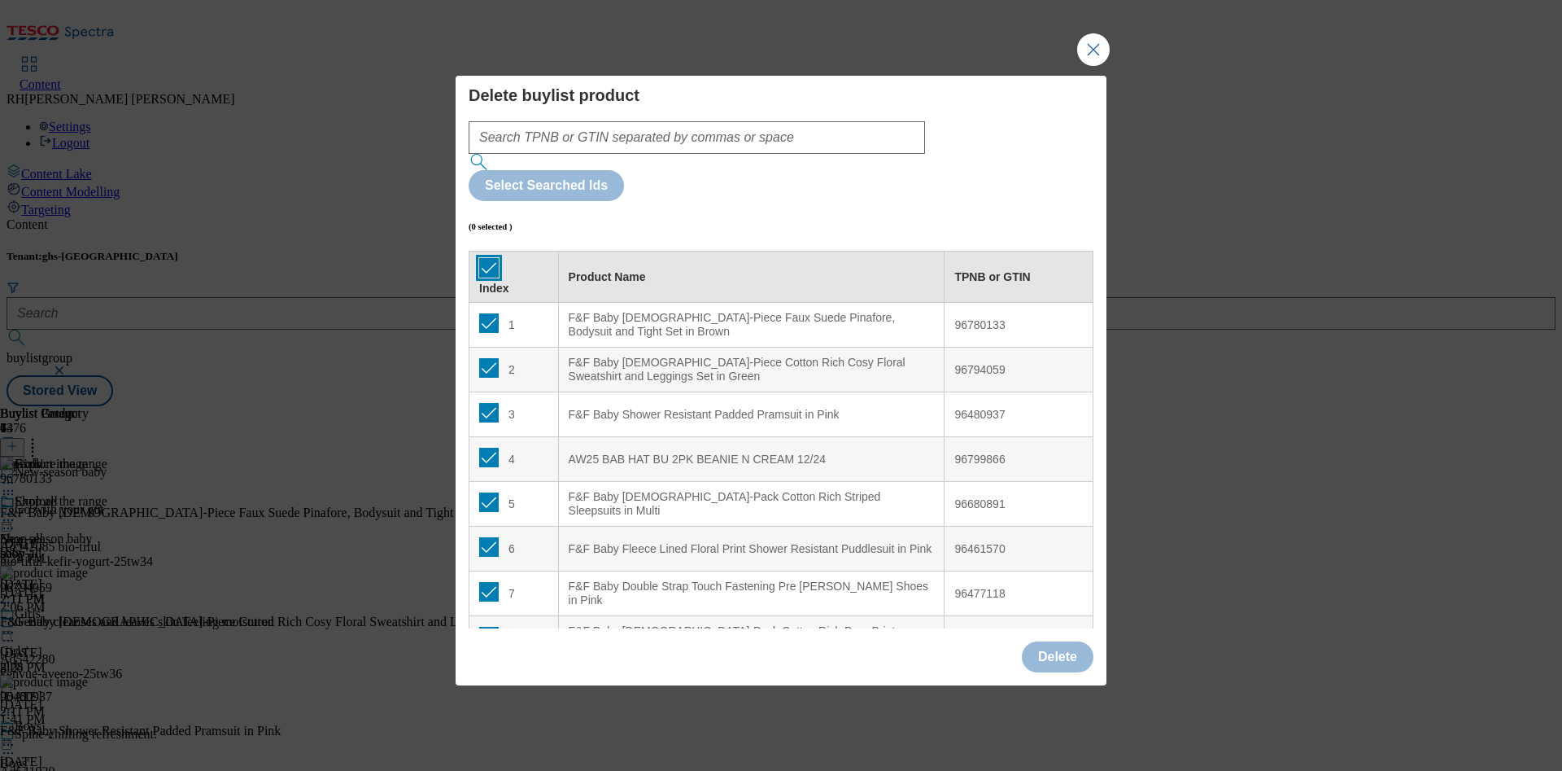
checkbox input "true"
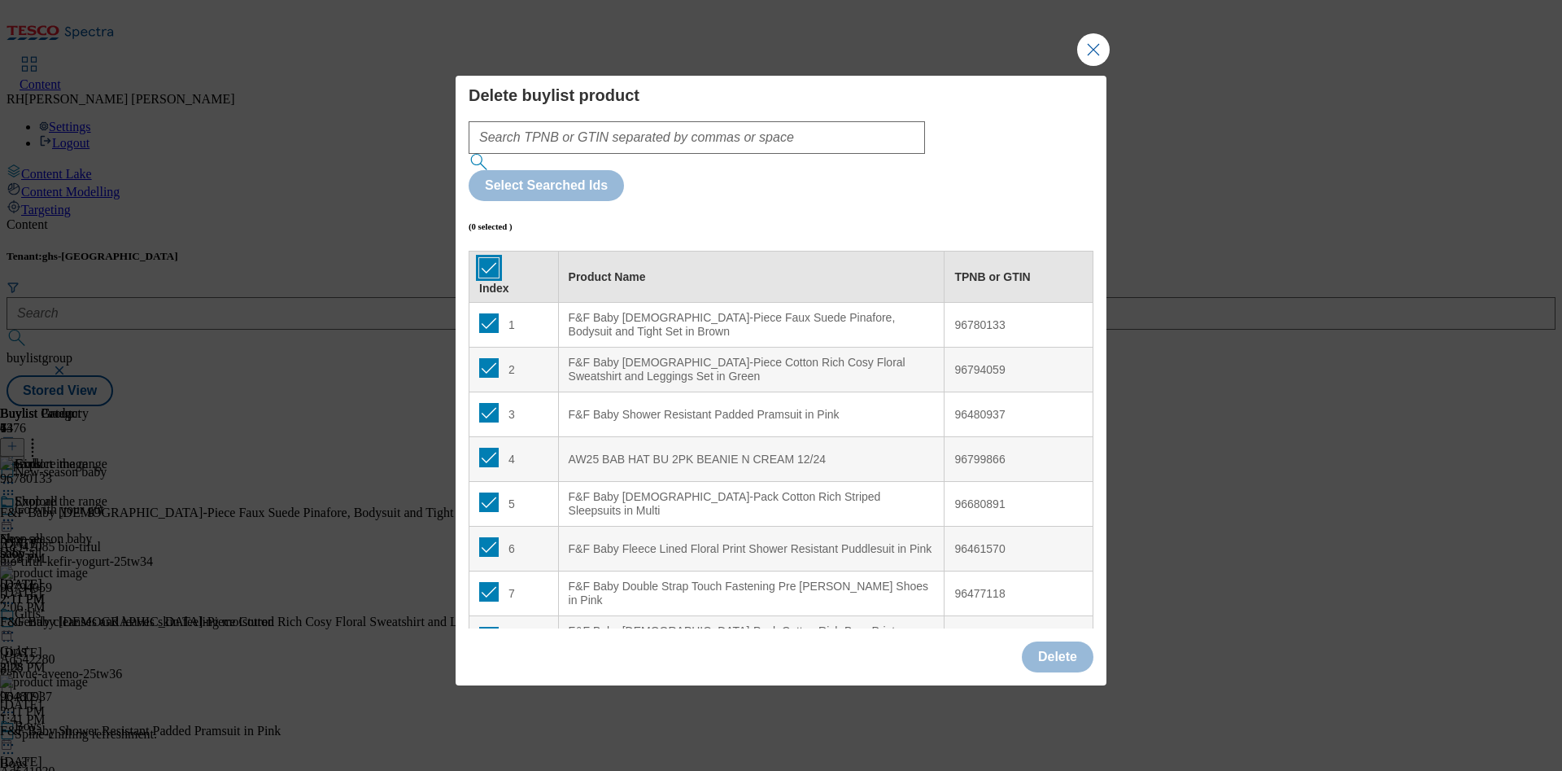
checkbox input "true"
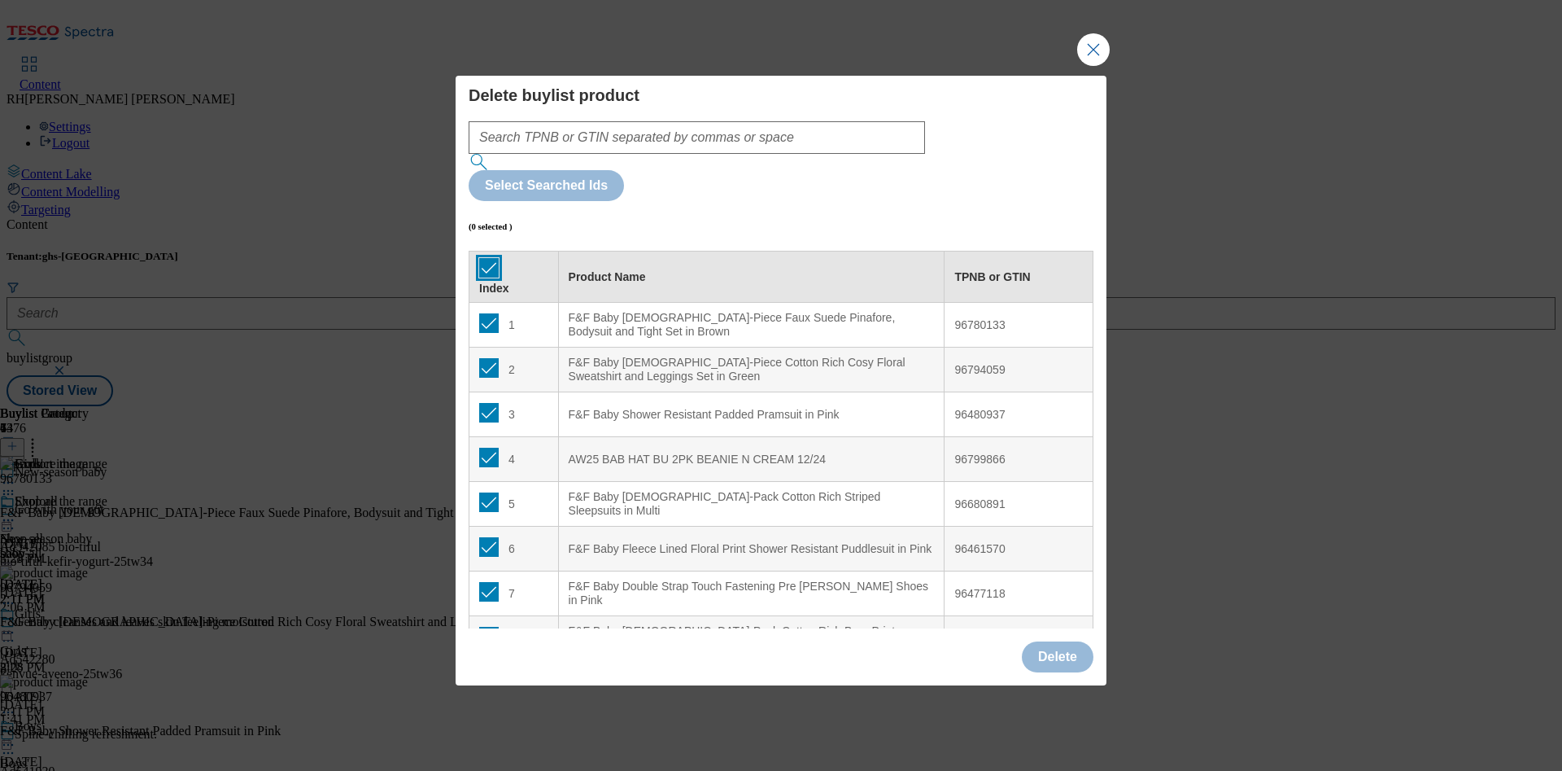
checkbox input "true"
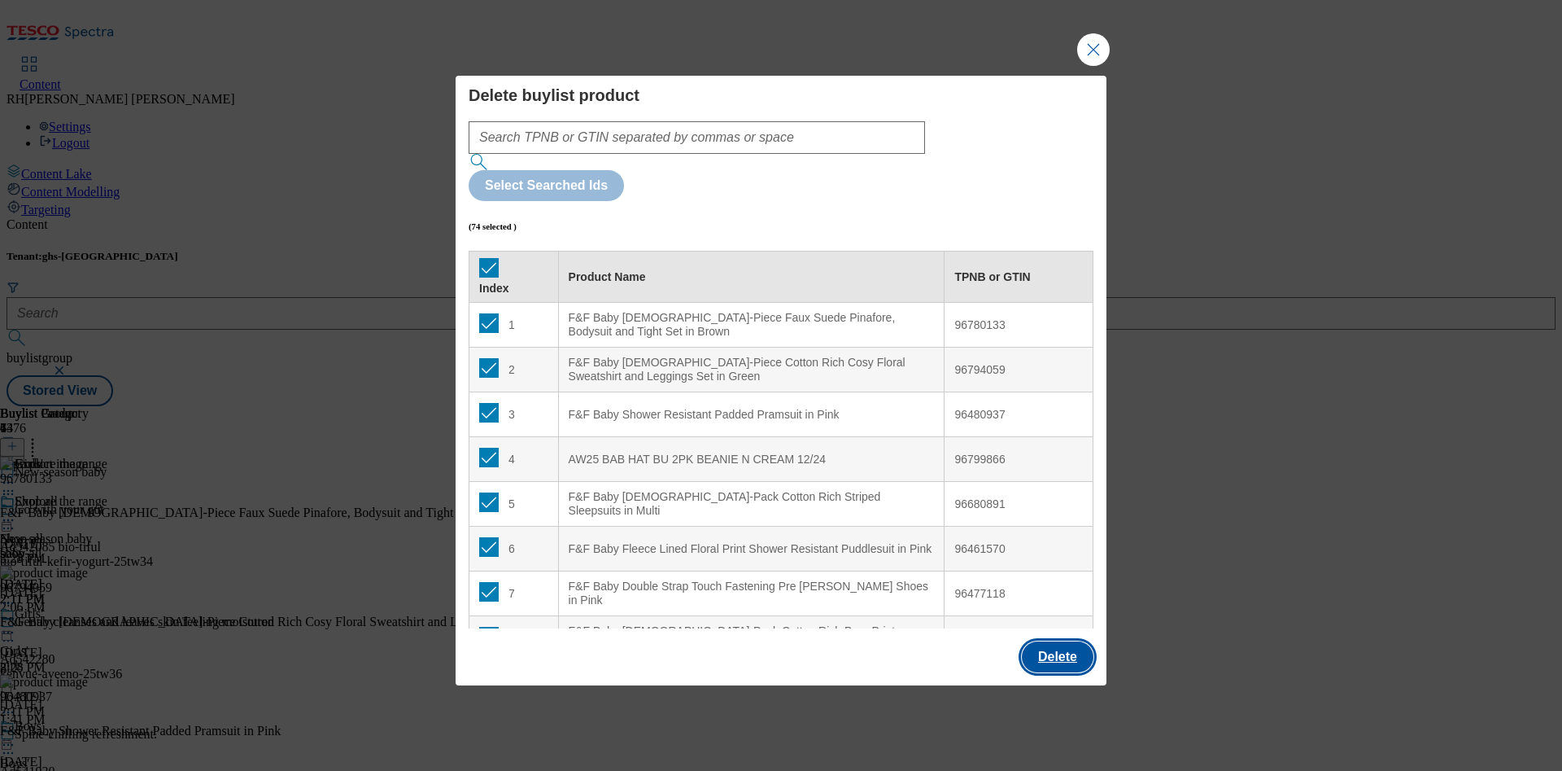
click at [1038, 641] on button "Delete" at bounding box center [1058, 656] width 72 height 31
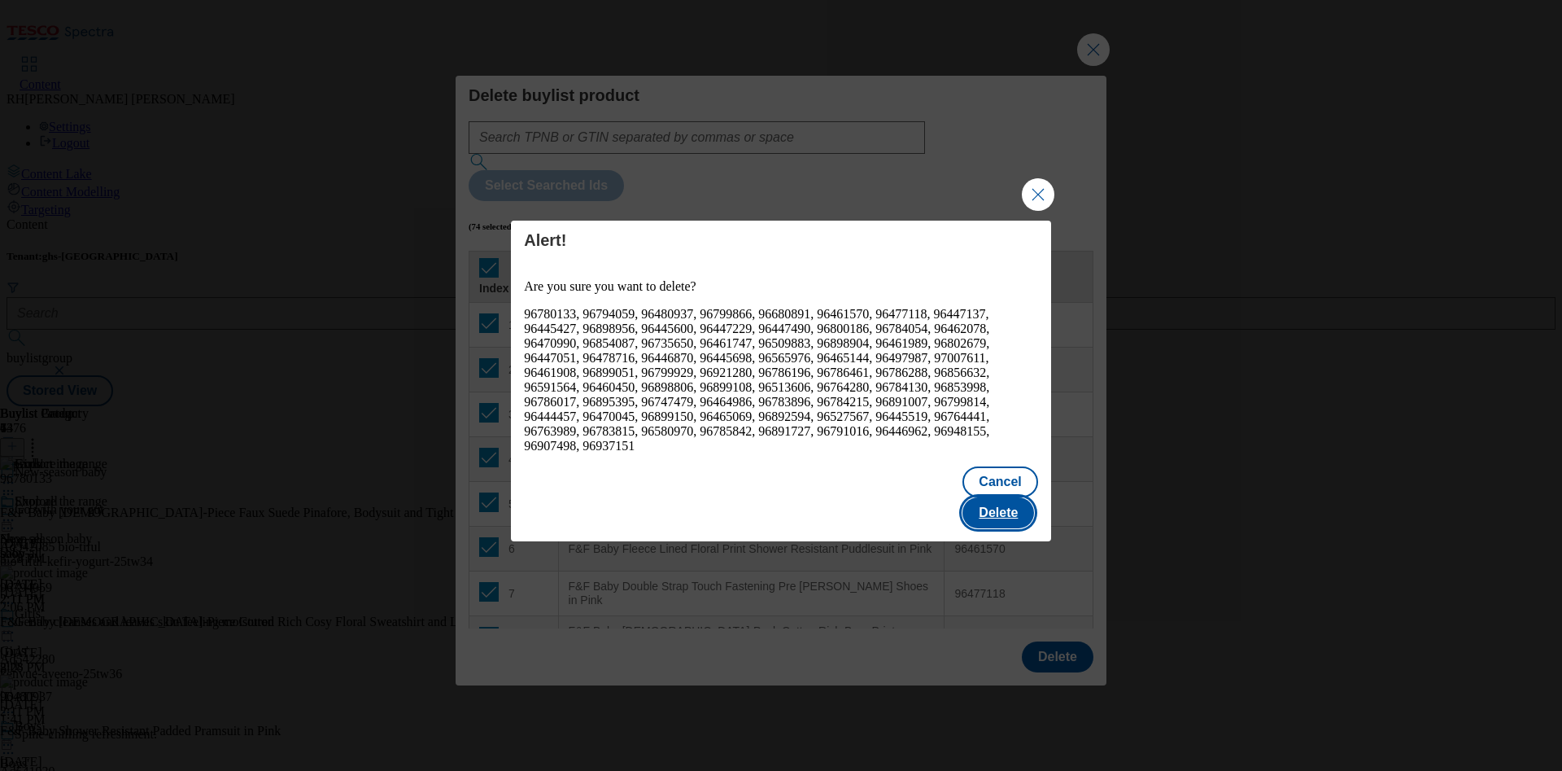
click at [1020, 513] on button "Delete" at bounding box center [999, 512] width 72 height 31
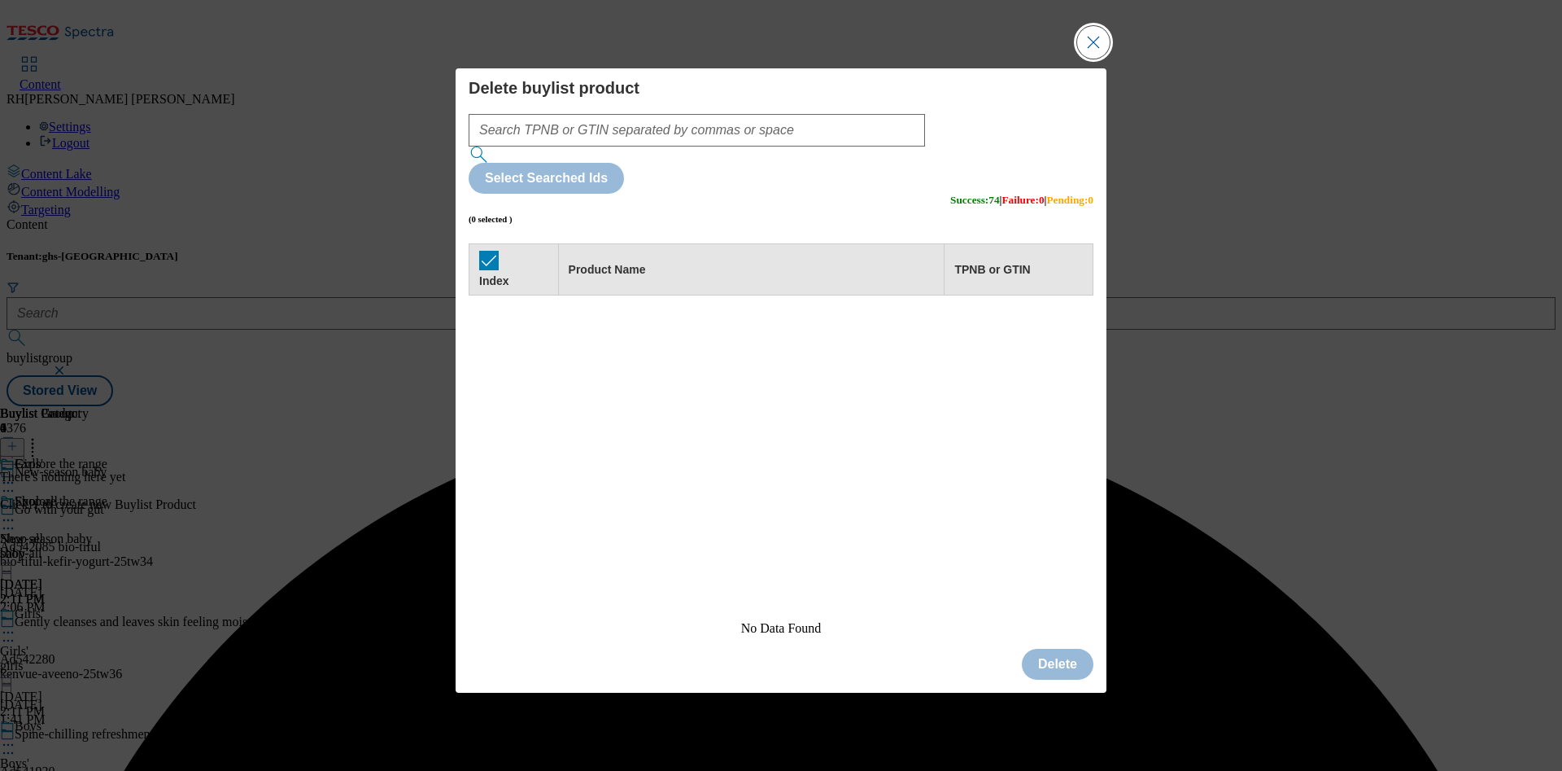
click at [1102, 59] on button "Close Modal" at bounding box center [1093, 42] width 33 height 33
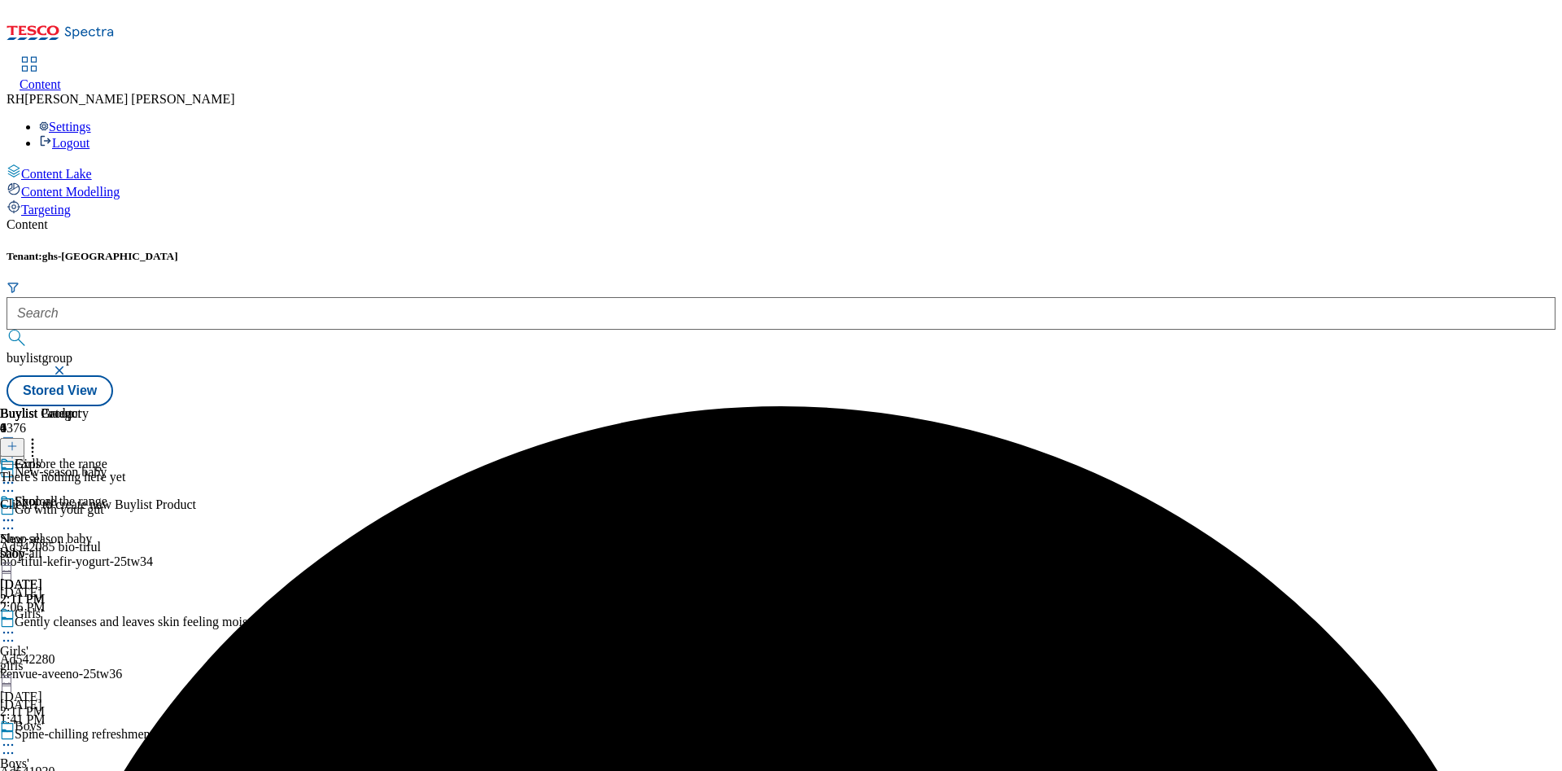
click at [18, 440] on icon at bounding box center [12, 445] width 11 height 11
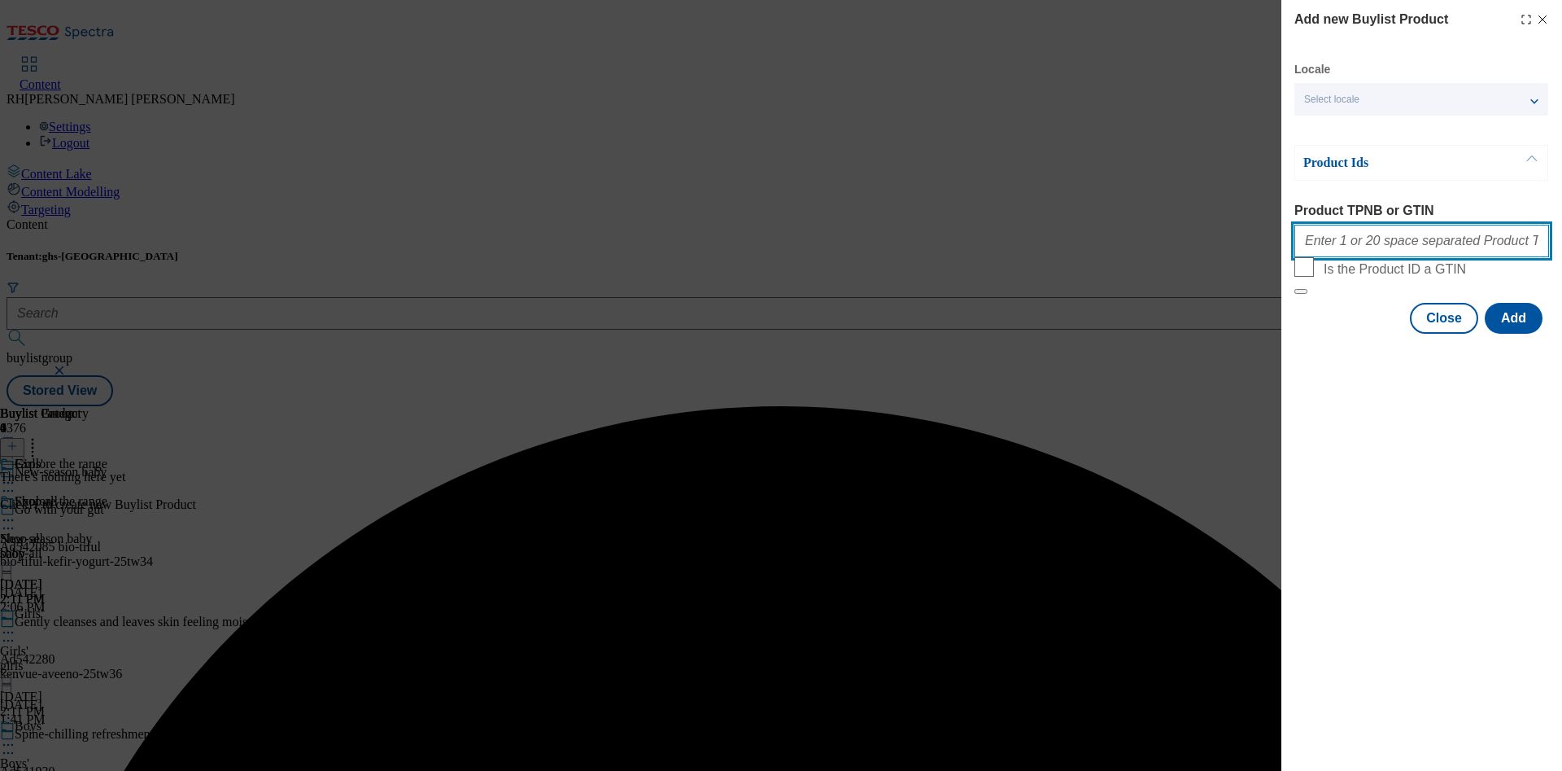
click at [1376, 246] on input "Product TPNB or GTIN" at bounding box center [1422, 241] width 255 height 33
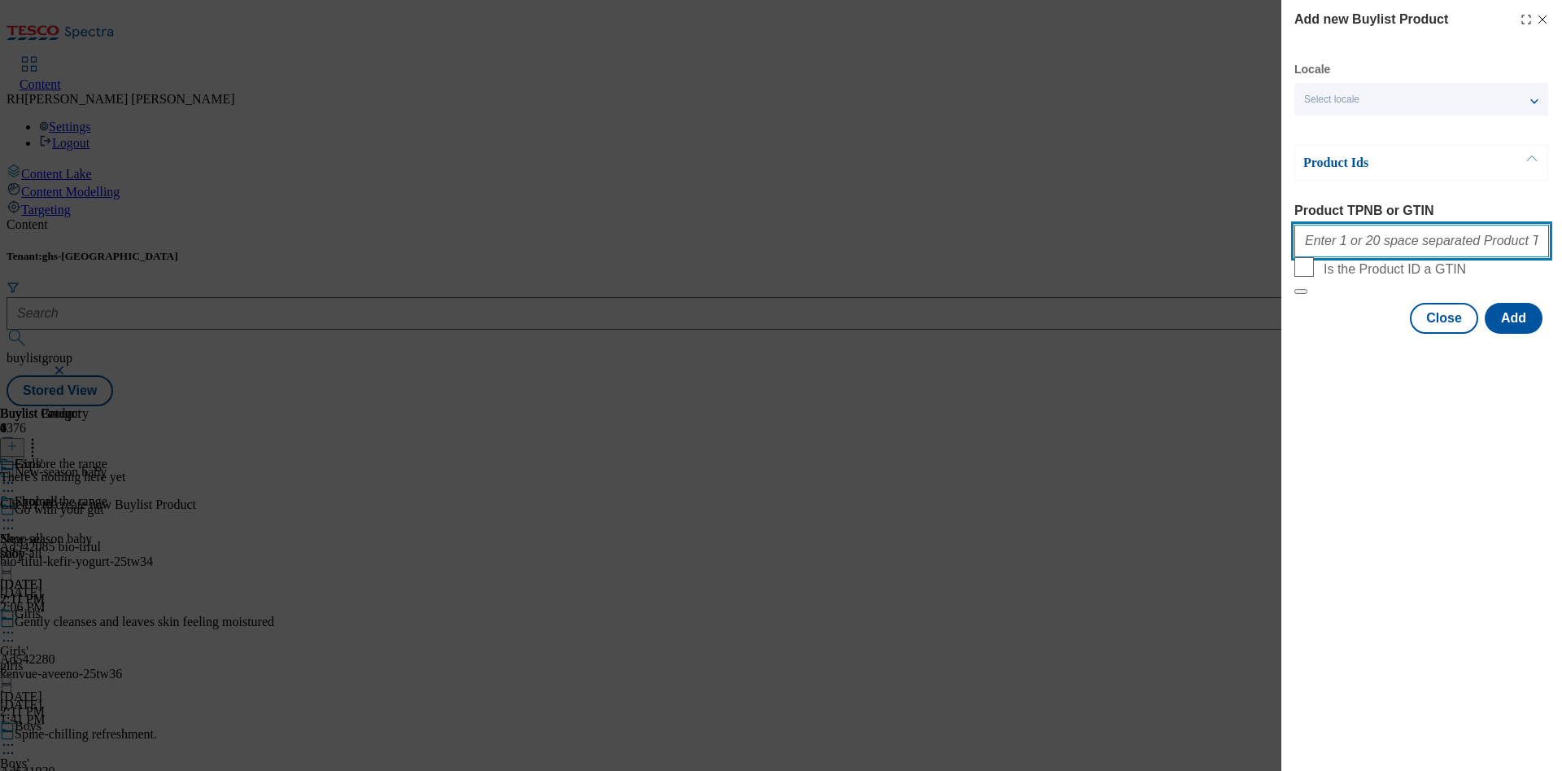
paste input "96780133 96794059 96480937 96799866 96680891 96461570 96477118 96447137 9644542…"
type input "96780133 96794059 96480937 96799866 96680891 96461570 96477118 96447137 9644542…"
click at [1508, 334] on button "Add" at bounding box center [1514, 318] width 58 height 31
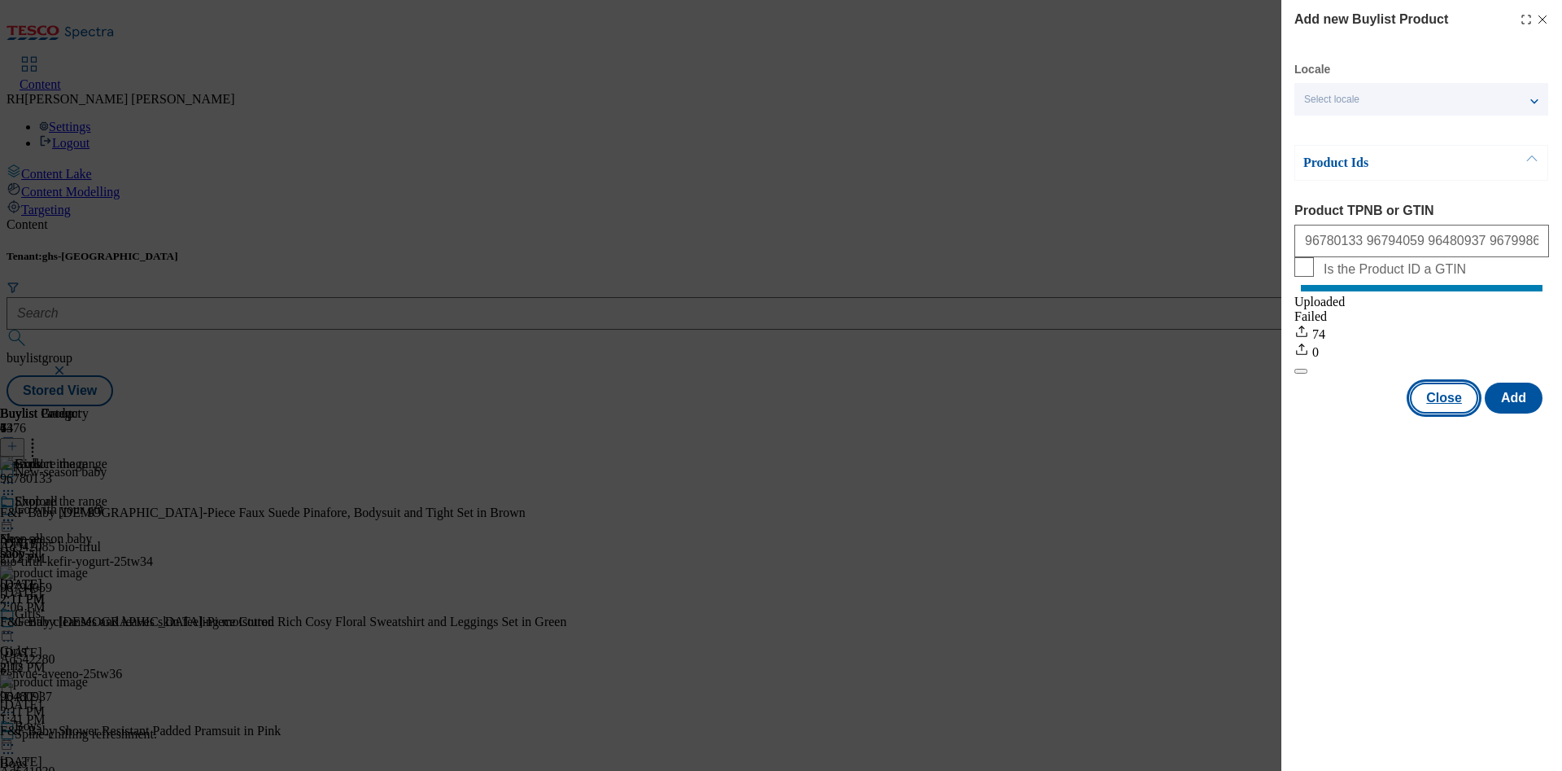
click at [1464, 413] on button "Close" at bounding box center [1444, 397] width 68 height 31
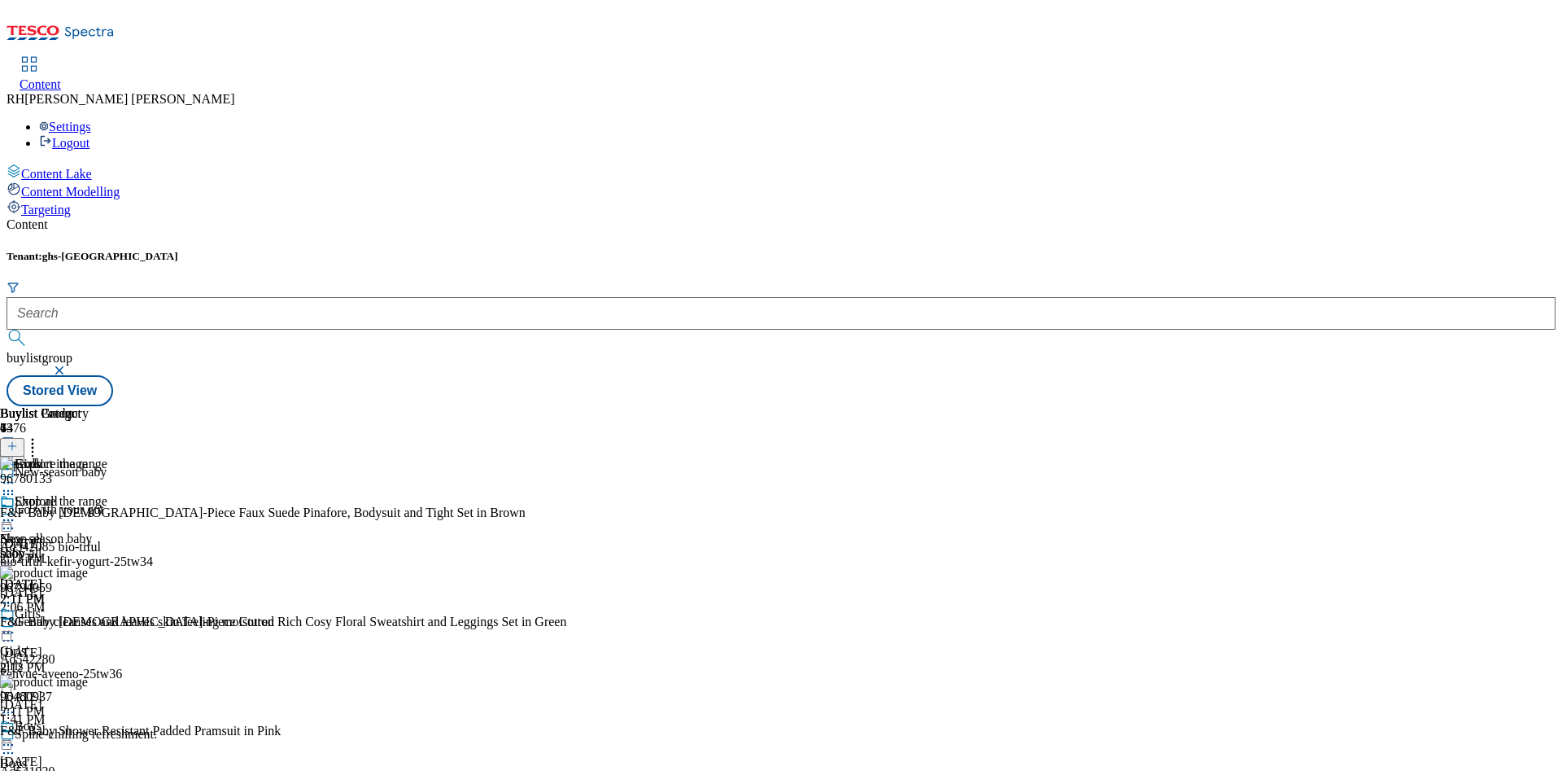
click at [16, 624] on icon at bounding box center [8, 632] width 16 height 16
click at [69, 661] on span "Edit" at bounding box center [59, 667] width 19 height 12
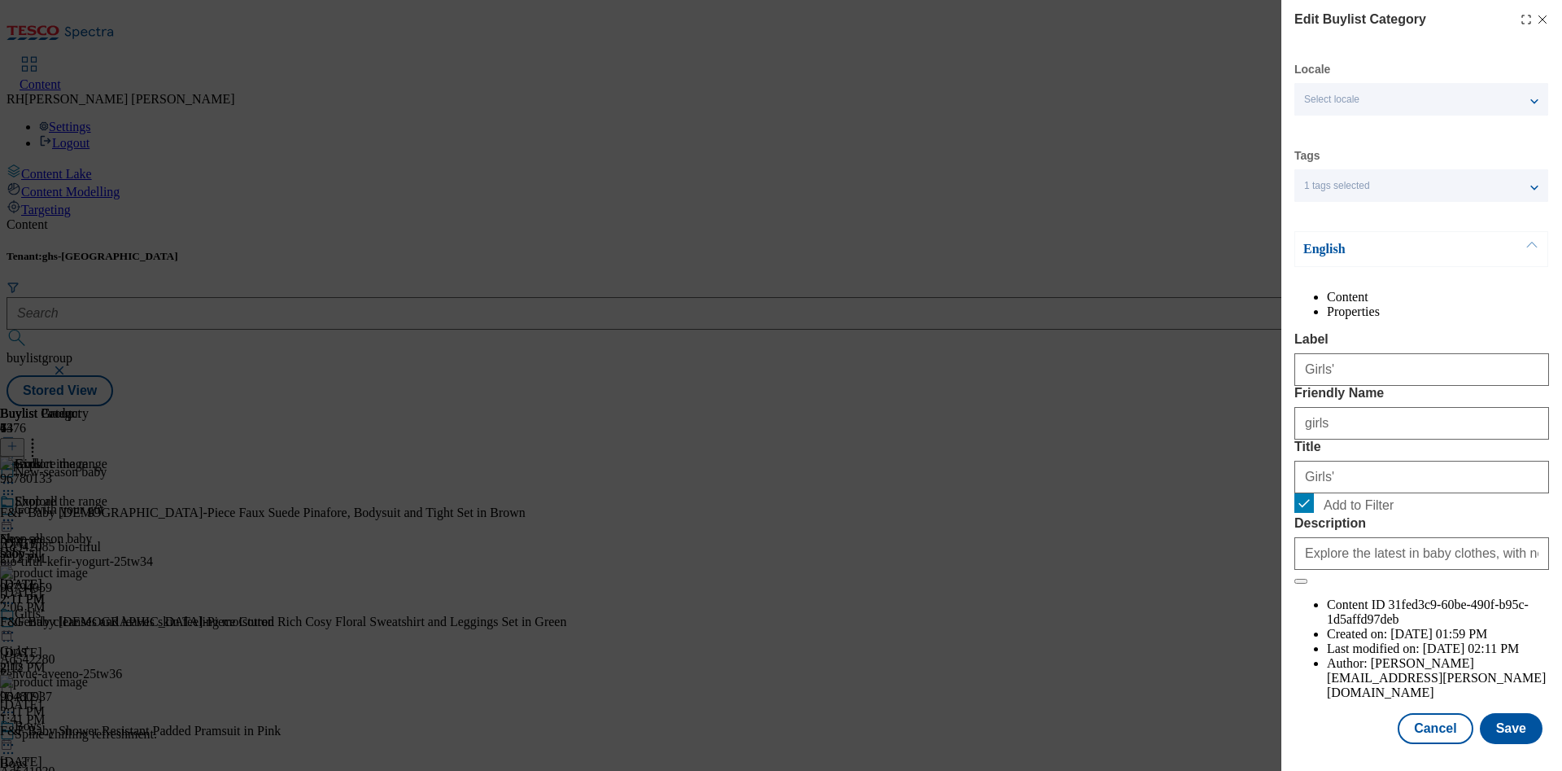
scroll to position [49, 0]
click at [1488, 713] on button "Save" at bounding box center [1511, 728] width 63 height 31
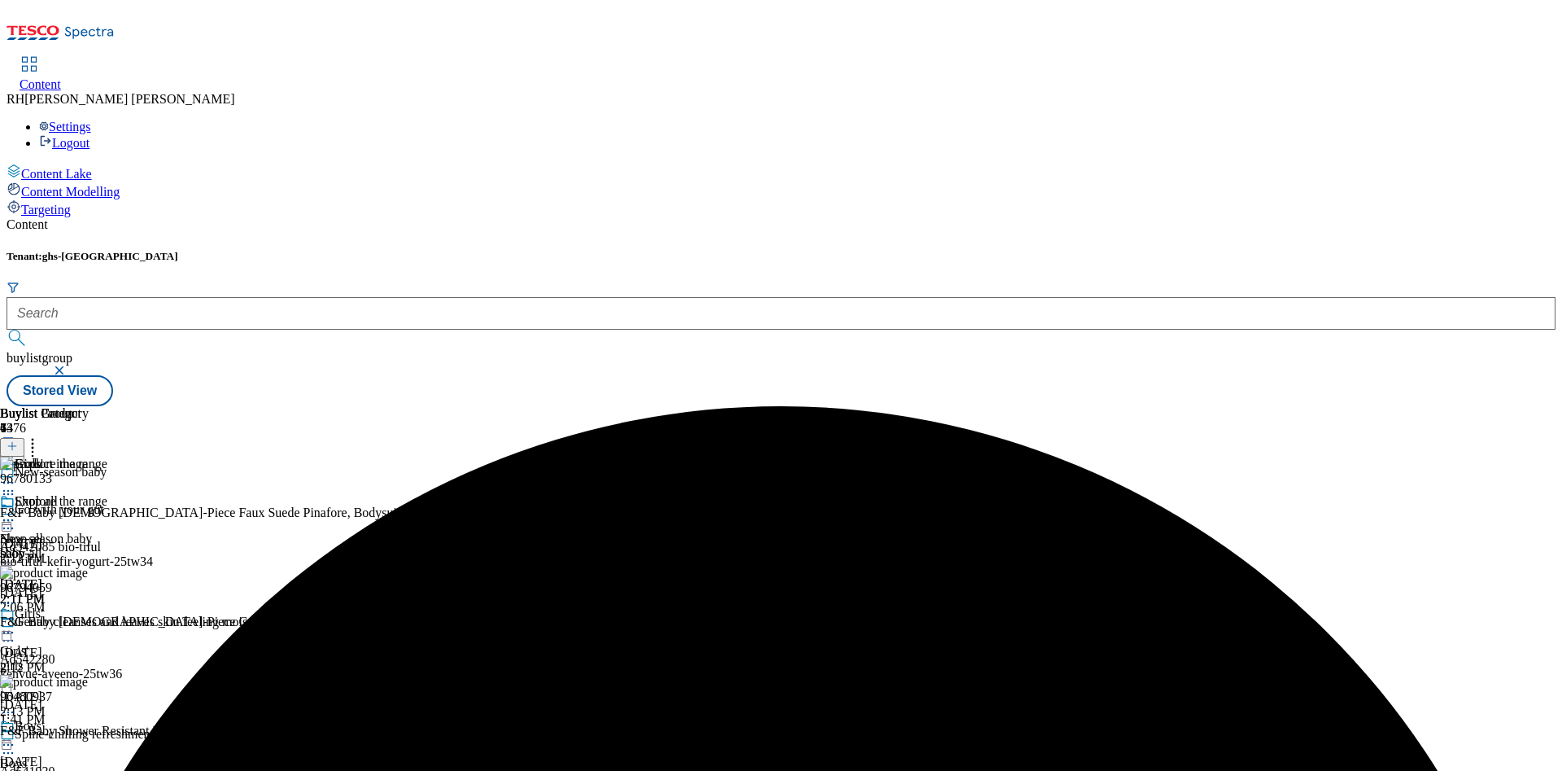
click at [16, 624] on icon at bounding box center [8, 632] width 16 height 16
click at [89, 736] on span "Preview" at bounding box center [69, 742] width 38 height 12
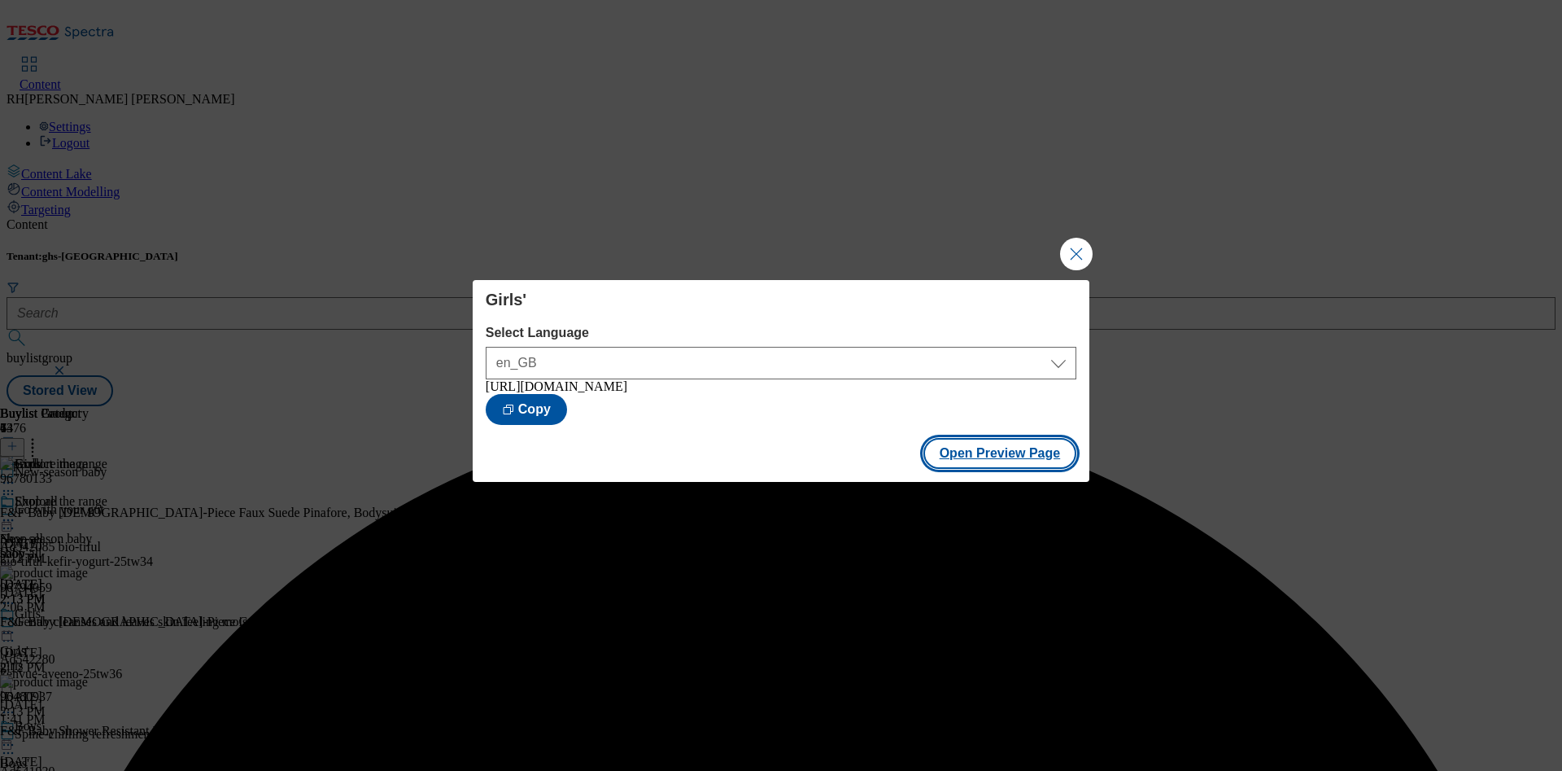
click at [977, 459] on button "Open Preview Page" at bounding box center [1001, 453] width 154 height 31
click at [1069, 245] on button "Close Modal" at bounding box center [1076, 254] width 33 height 33
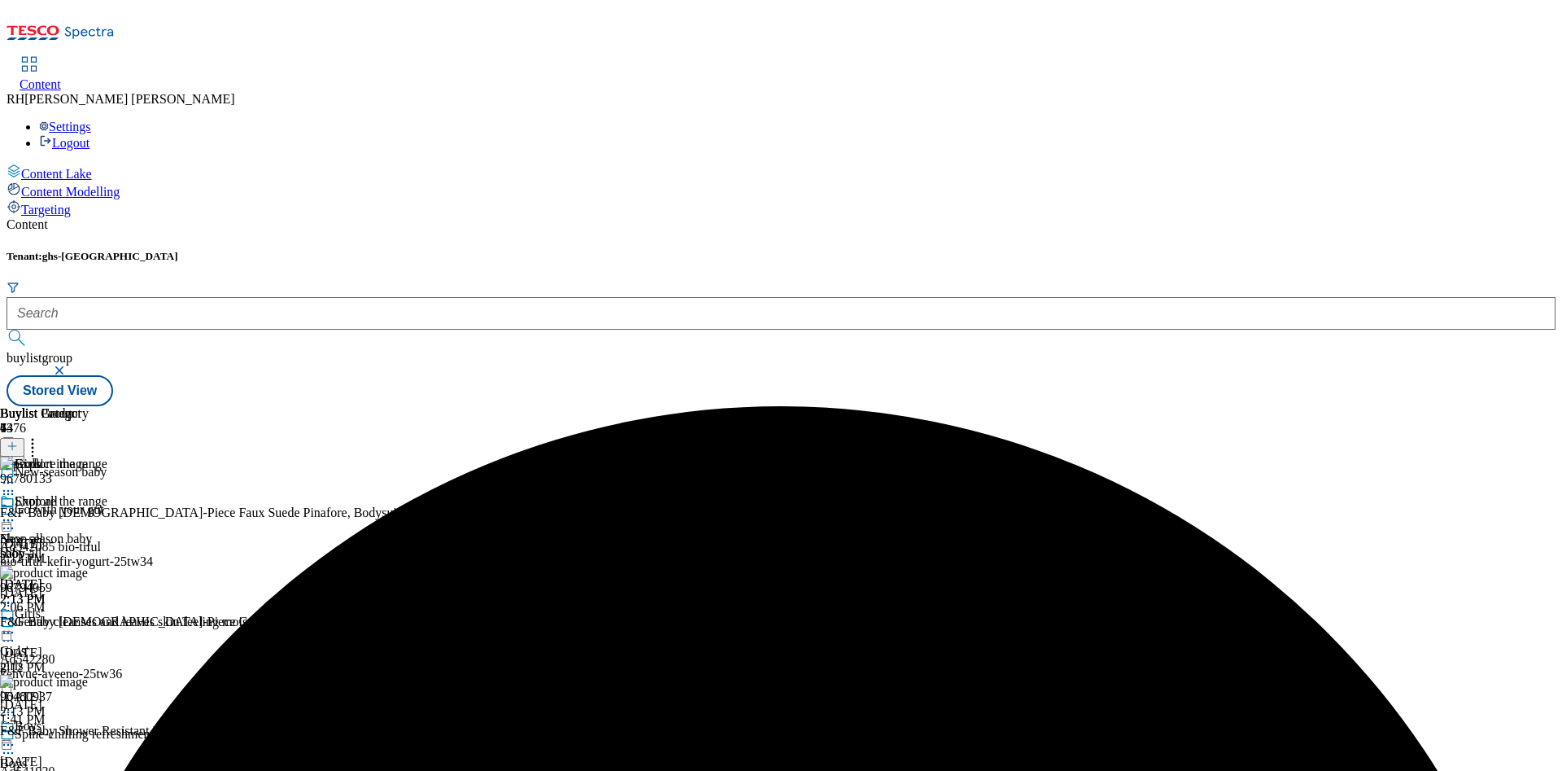
click at [16, 624] on icon at bounding box center [8, 632] width 16 height 16
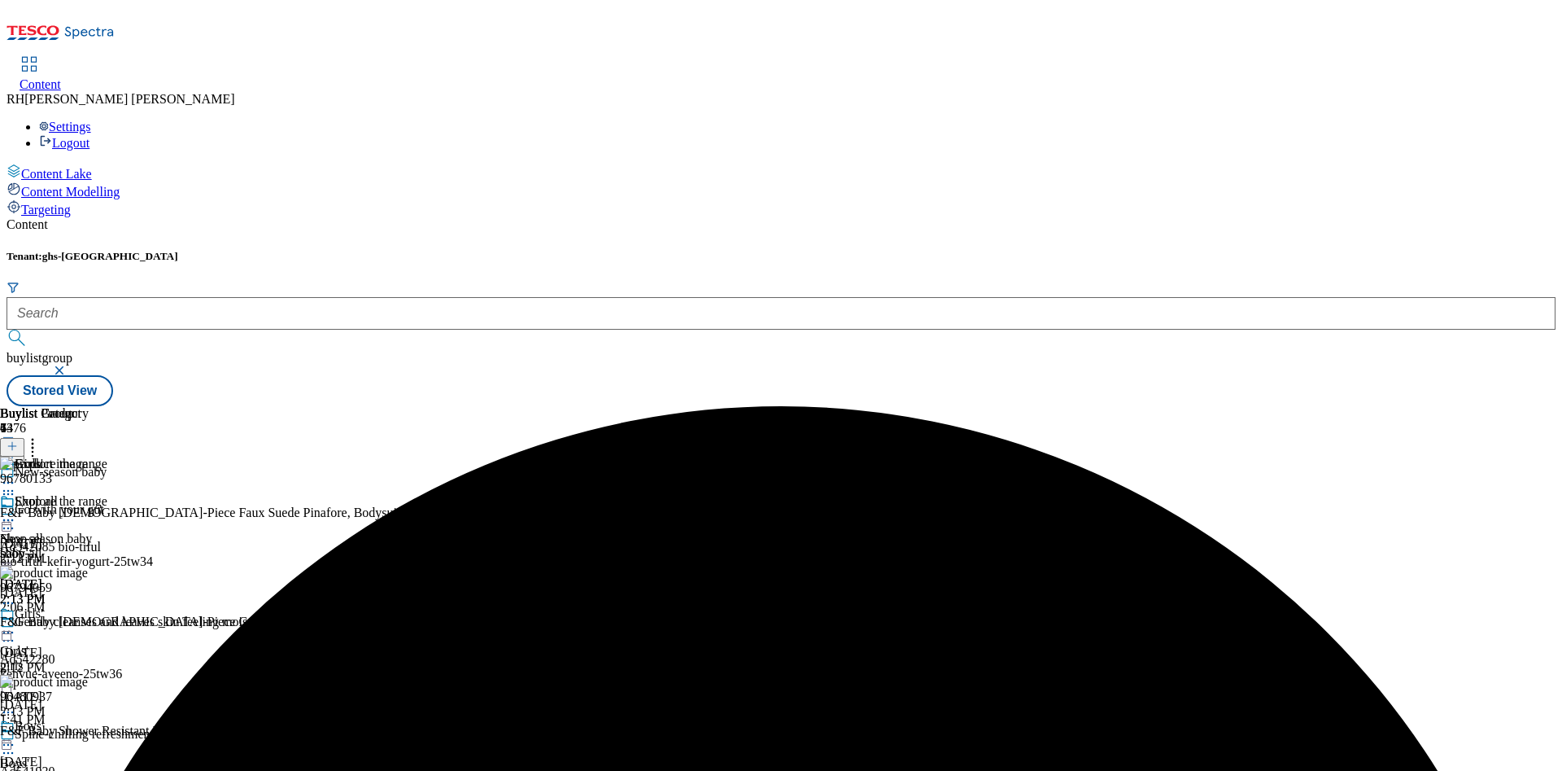
scroll to position [158, 0]
click at [89, 770] on div "boys" at bounding box center [44, 778] width 89 height 15
click at [16, 736] on icon at bounding box center [8, 744] width 16 height 16
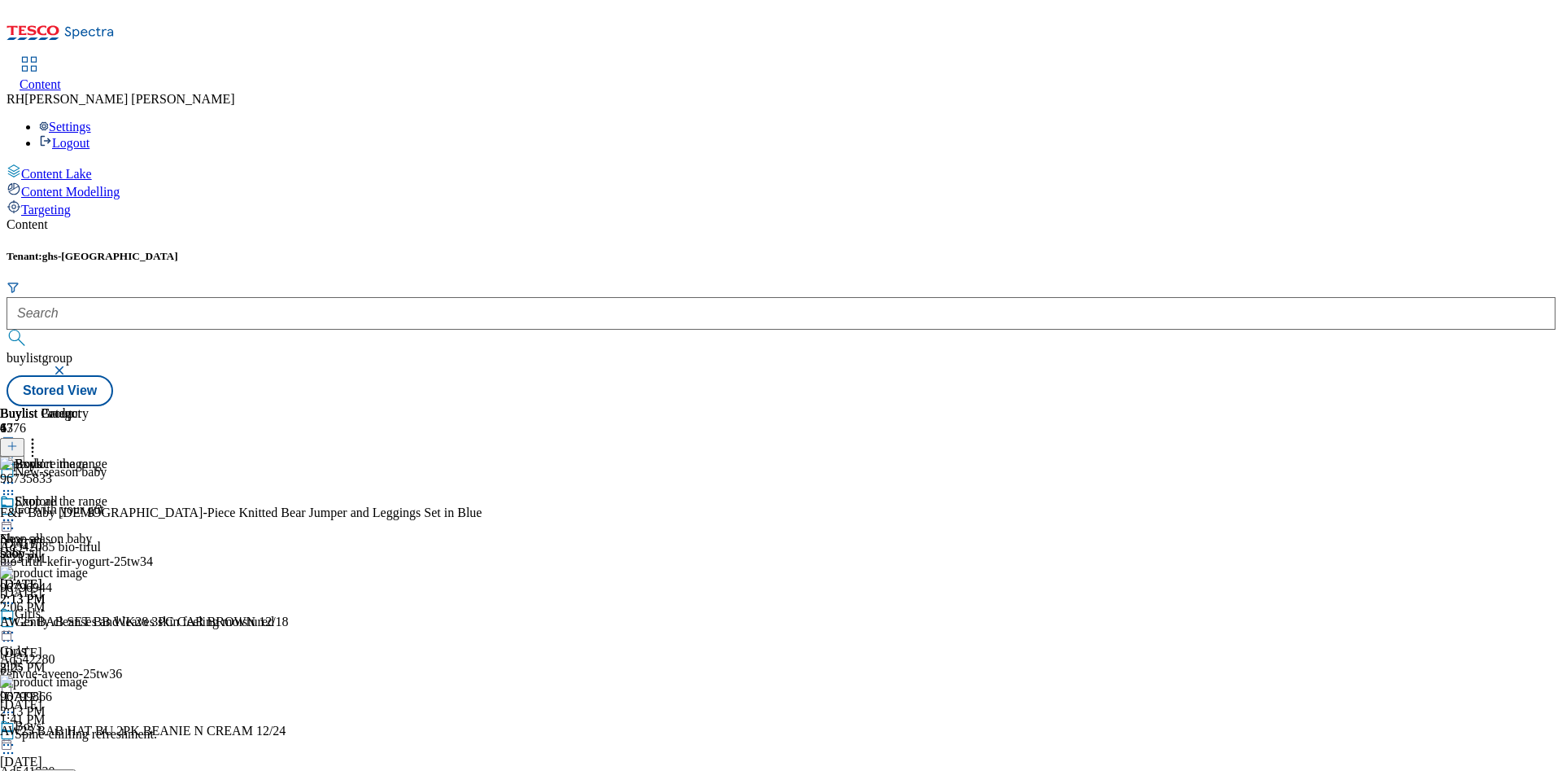
scroll to position [159, 0]
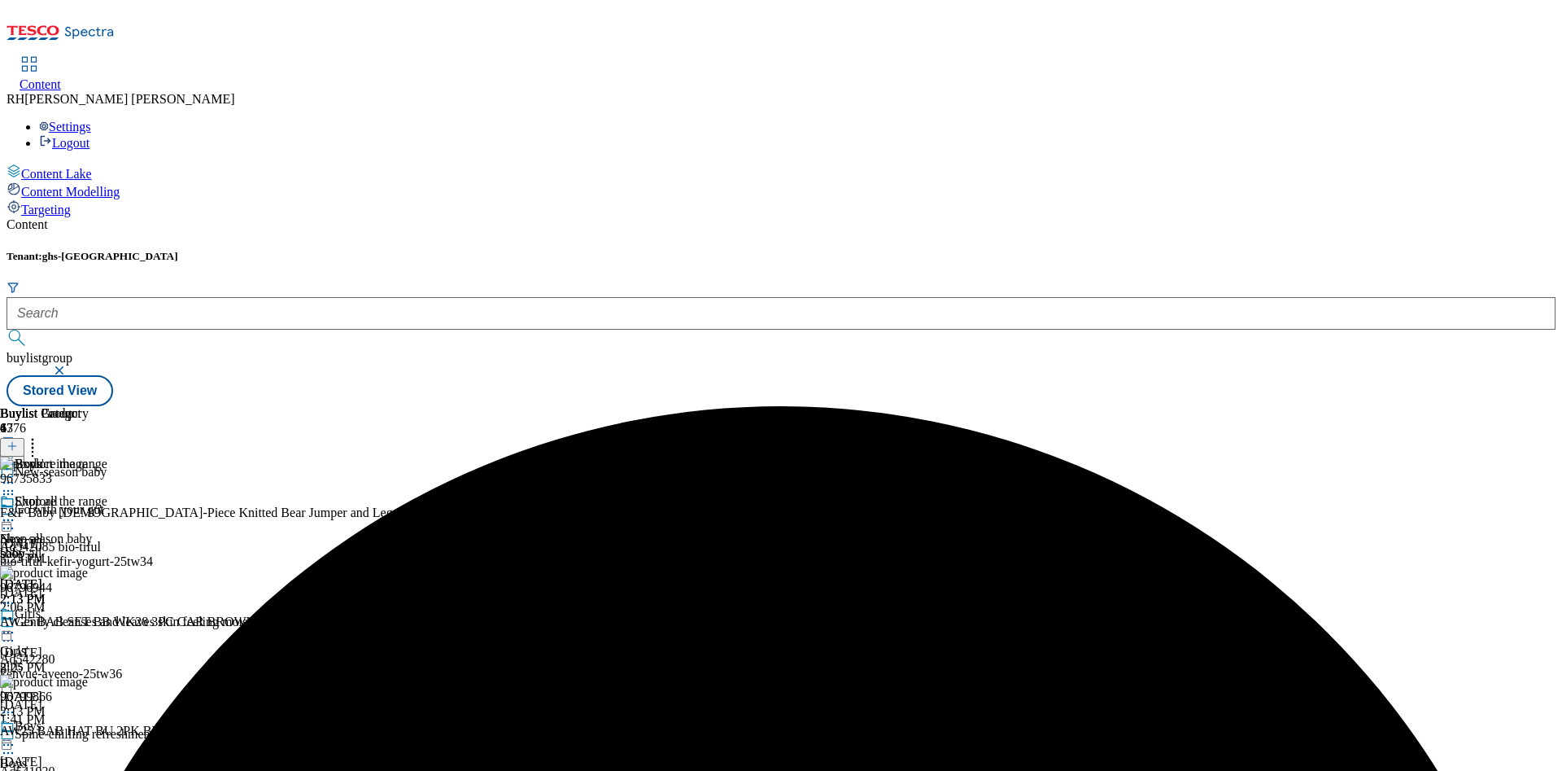
scroll to position [158, 0]
click at [16, 736] on icon at bounding box center [8, 744] width 16 height 16
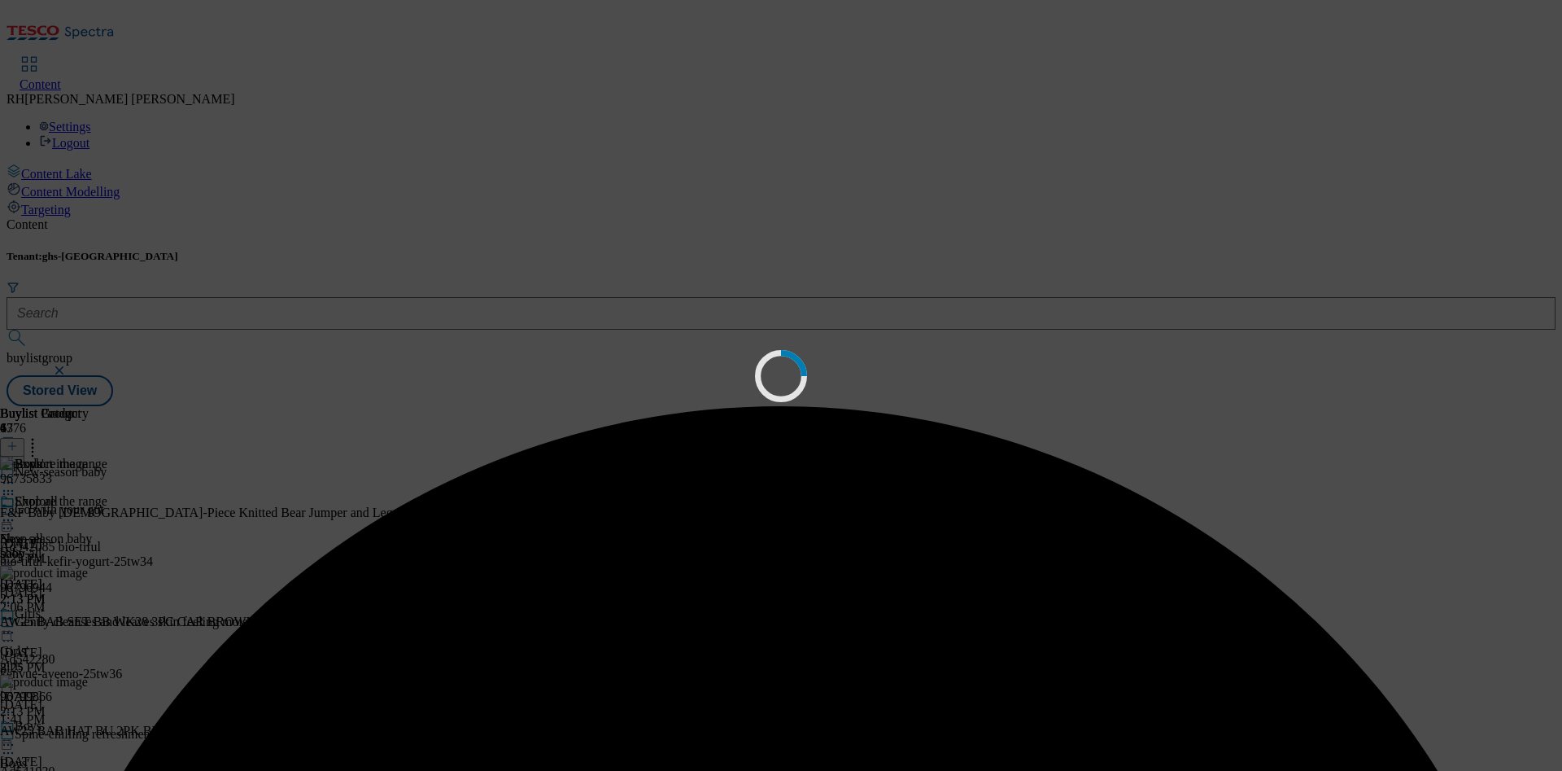
scroll to position [0, 0]
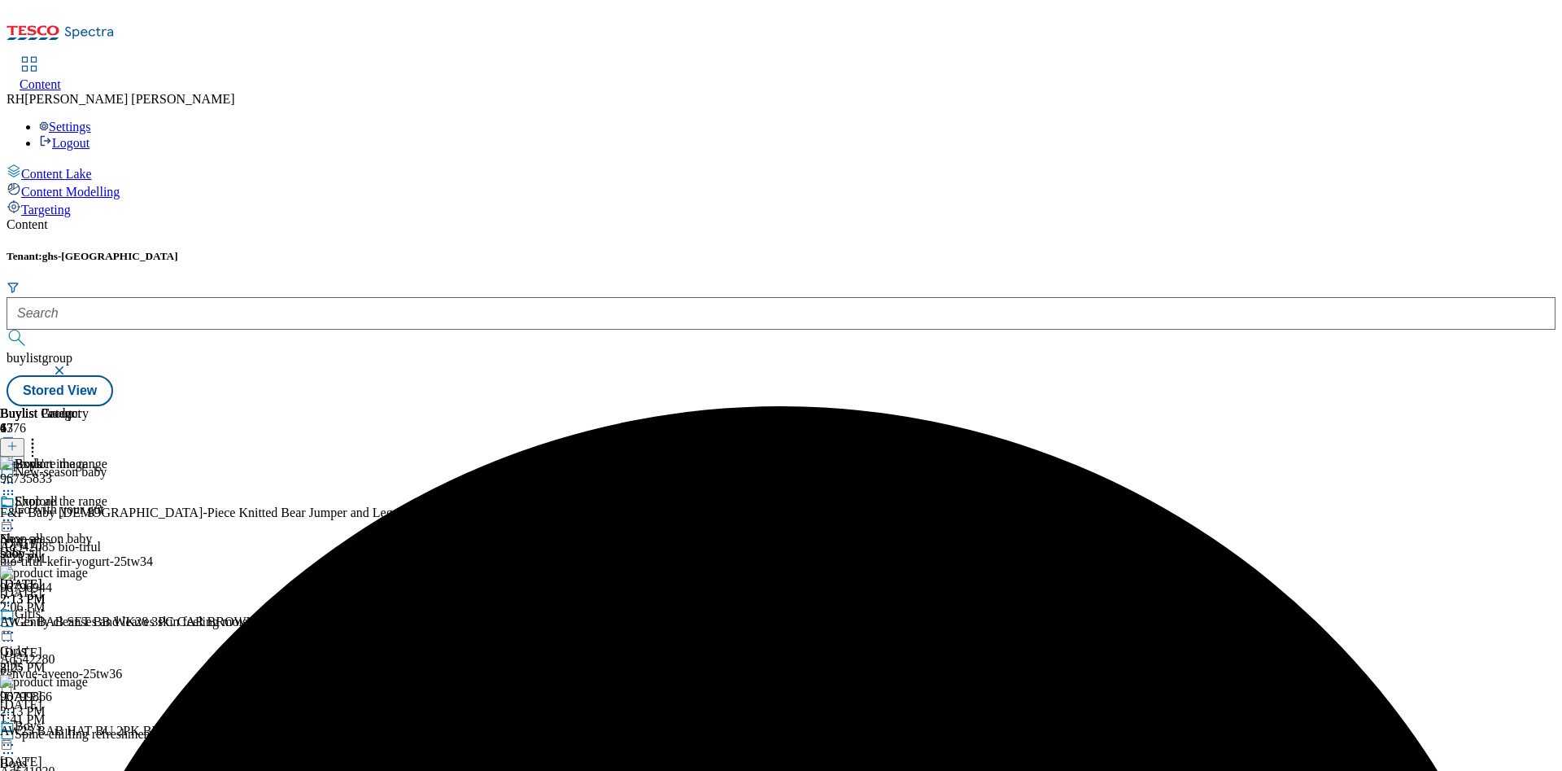
drag, startPoint x: 1513, startPoint y: 428, endPoint x: 1515, endPoint y: 419, distance: 9.3
click at [1513, 406] on div "Buylist Group 6376 New-season baby Go with your gut Ad542085 bio-tiful bio-tifu…" at bounding box center [781, 406] width 1549 height 0
click at [89, 719] on div "Boys' Boys' boys Sep 26, 2025 2:13 PM" at bounding box center [44, 775] width 89 height 112
click at [41, 435] on icon at bounding box center [32, 443] width 16 height 16
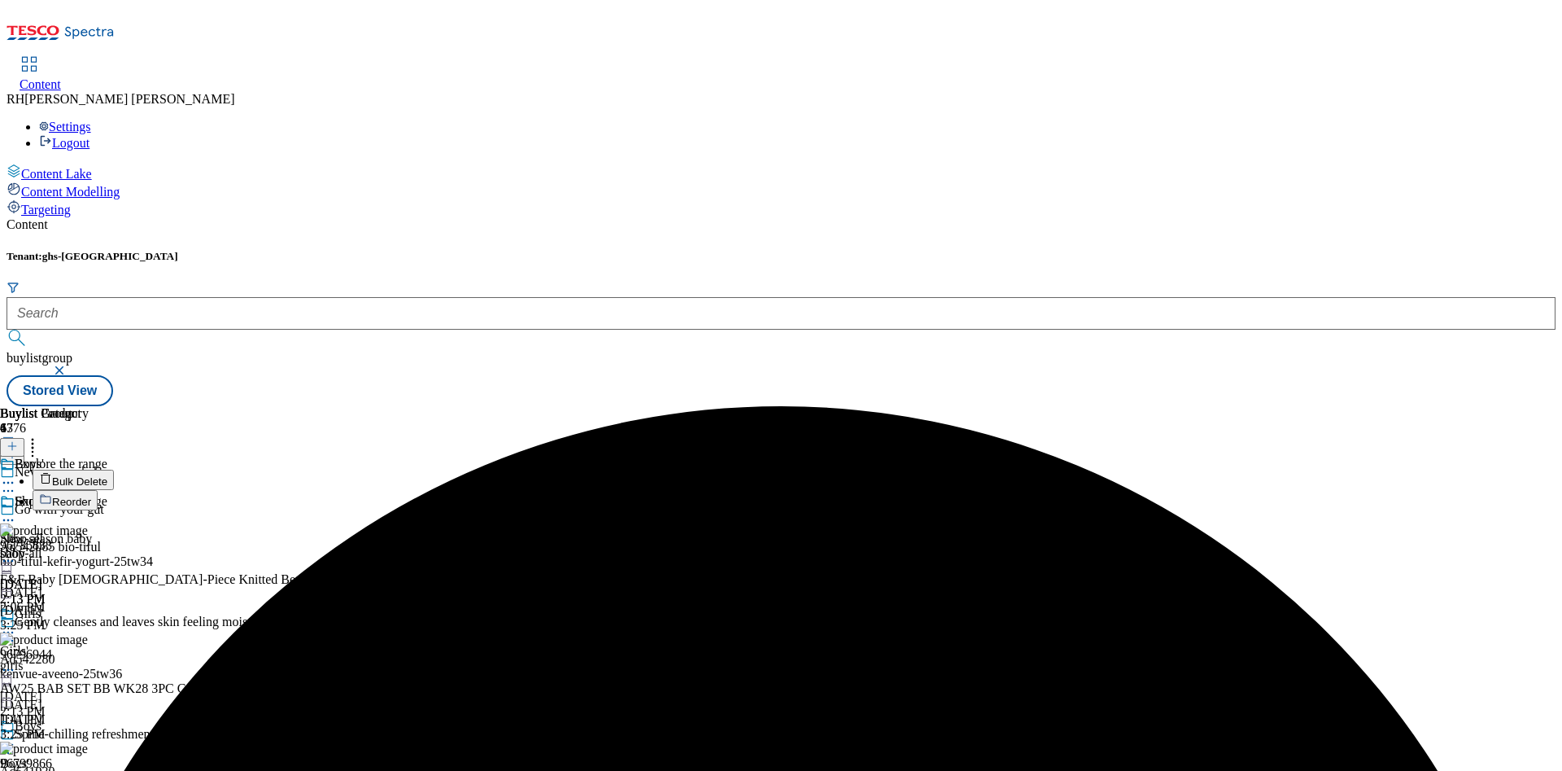
click at [107, 475] on span "Bulk Delete" at bounding box center [79, 481] width 55 height 12
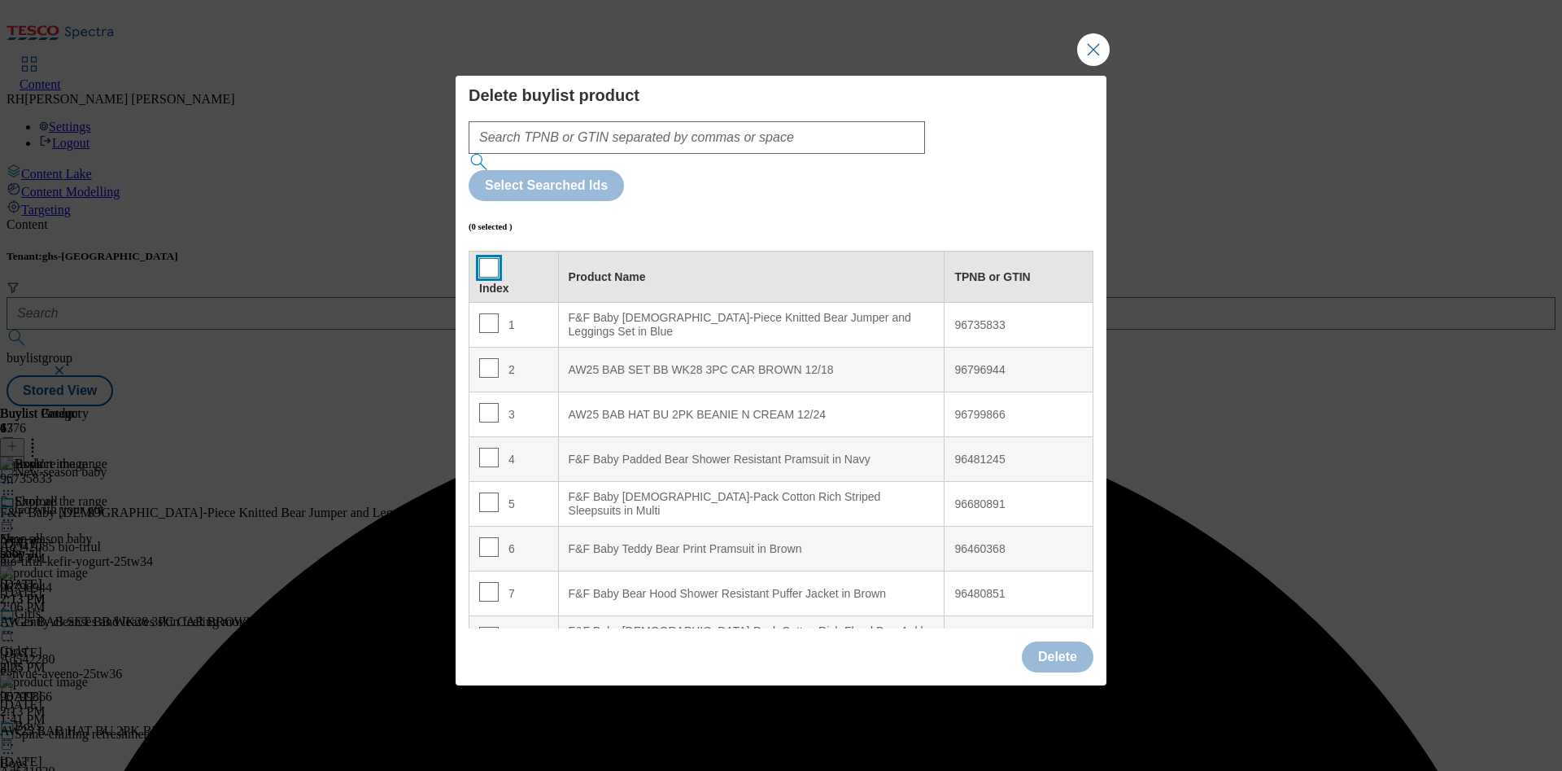
click at [494, 258] on input "Modal" at bounding box center [489, 268] width 20 height 20
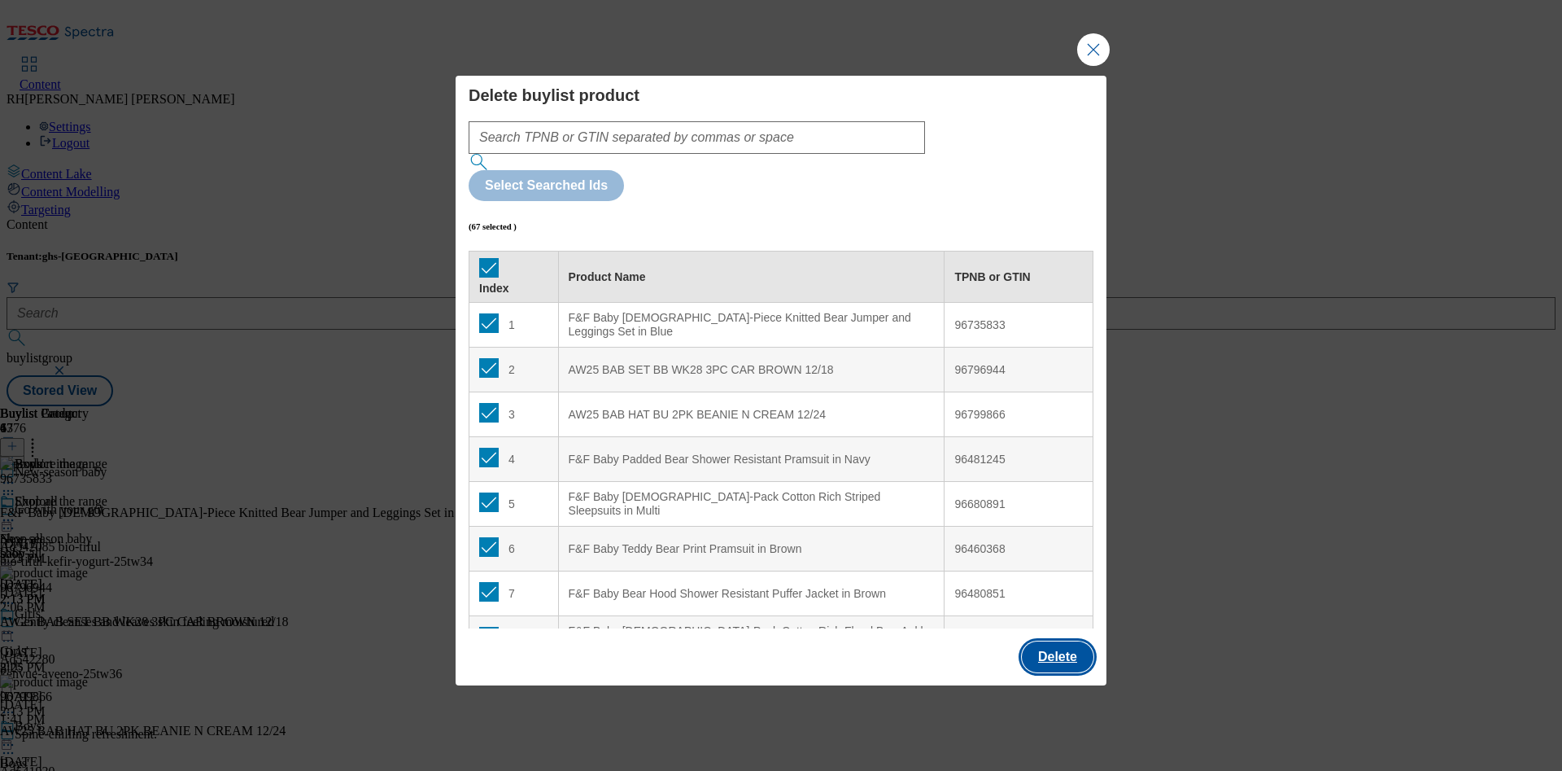
click at [1038, 641] on button "Delete" at bounding box center [1058, 656] width 72 height 31
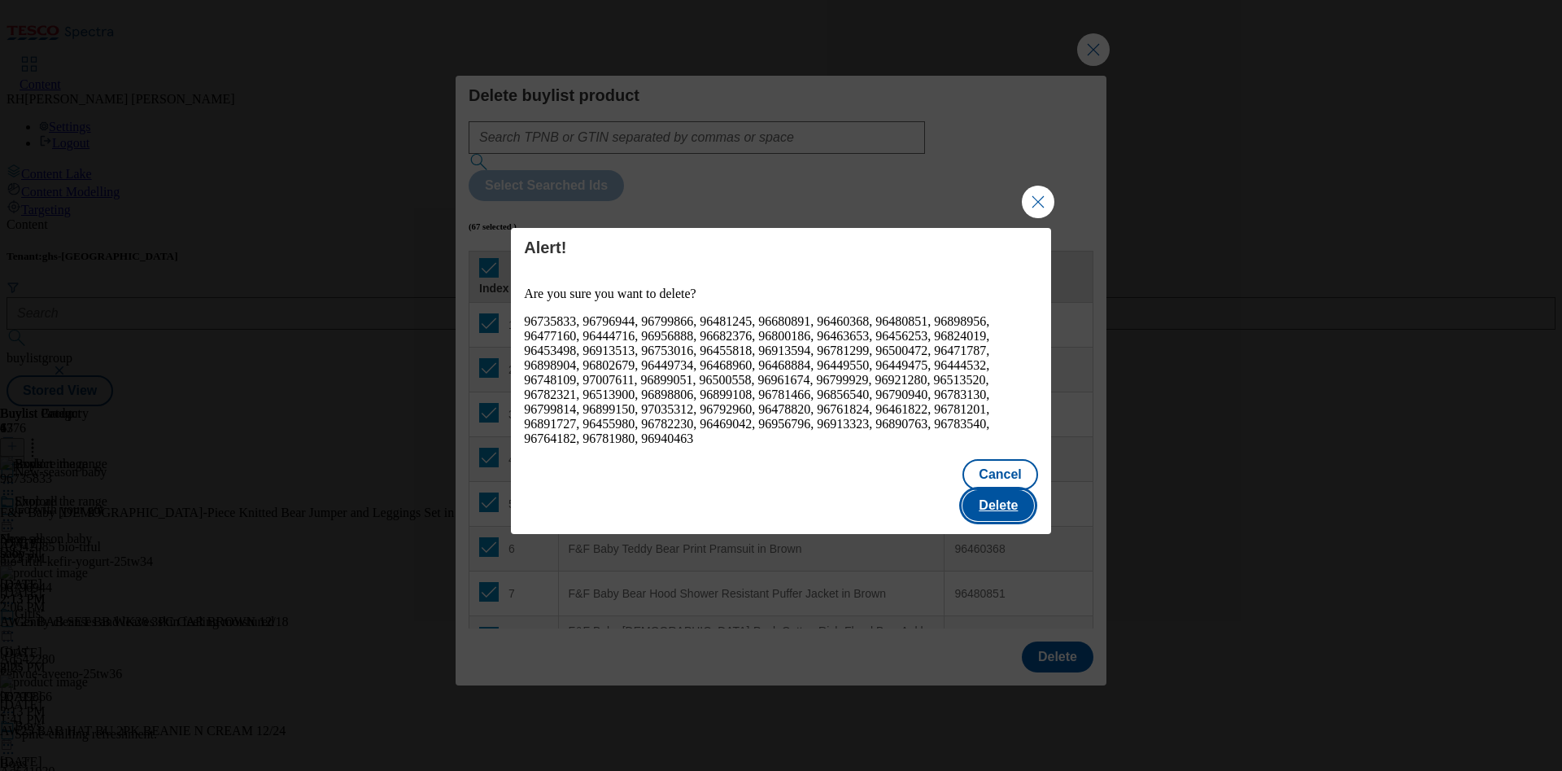
click at [1010, 493] on button "Delete" at bounding box center [999, 505] width 72 height 31
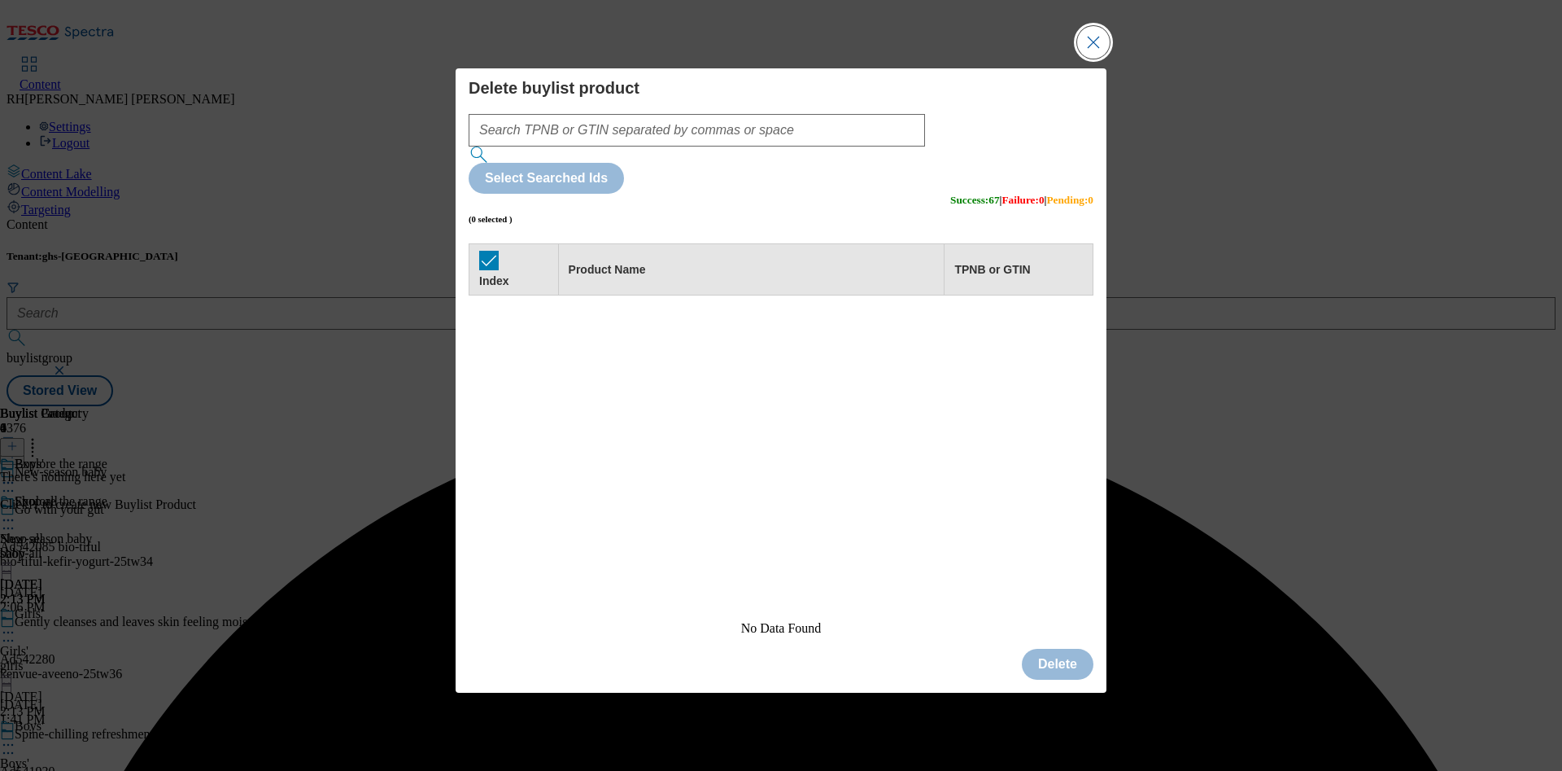
click at [1082, 59] on button "Close Modal" at bounding box center [1093, 42] width 33 height 33
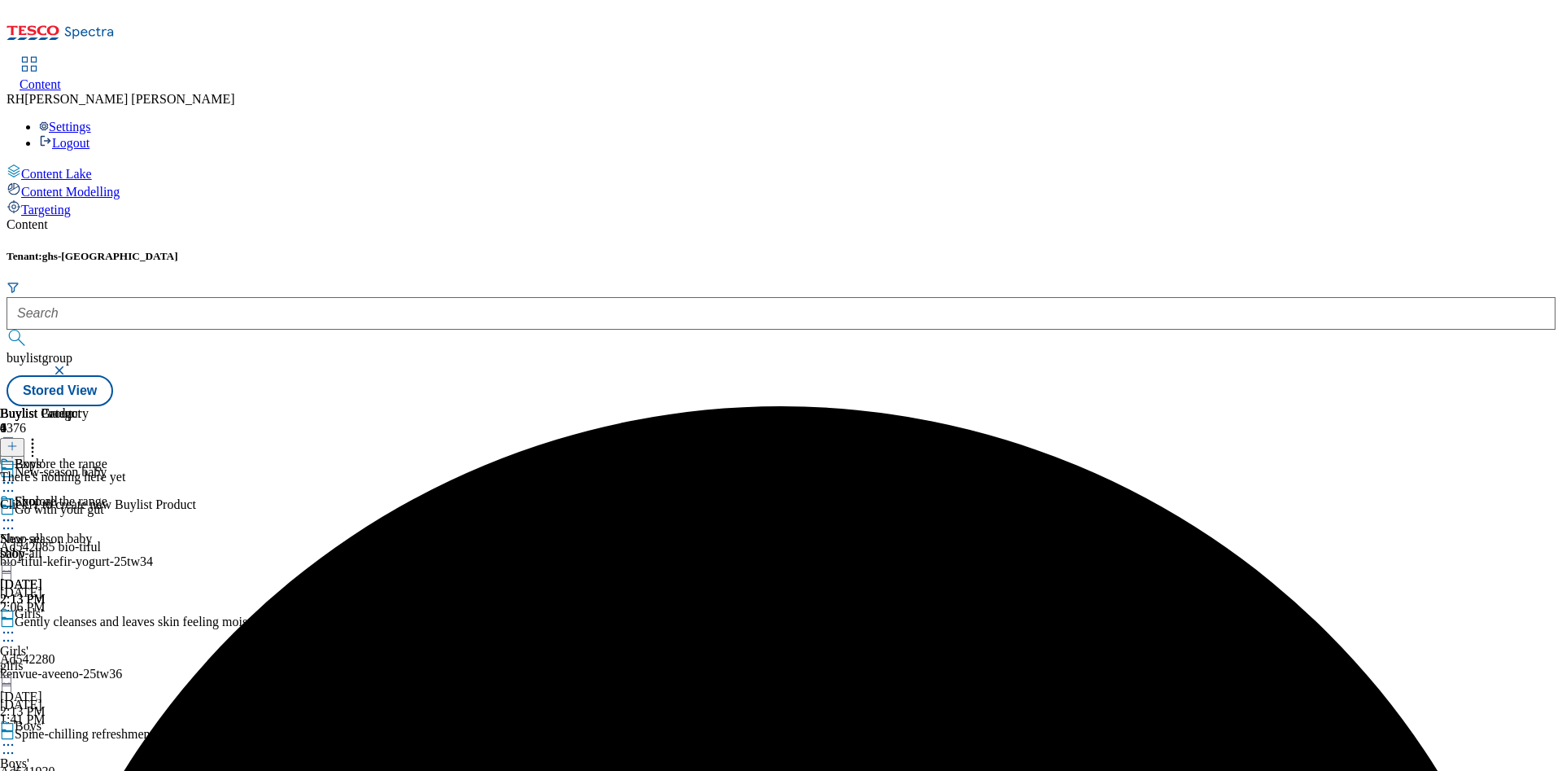
click at [12, 443] on line at bounding box center [12, 447] width 0 height 8
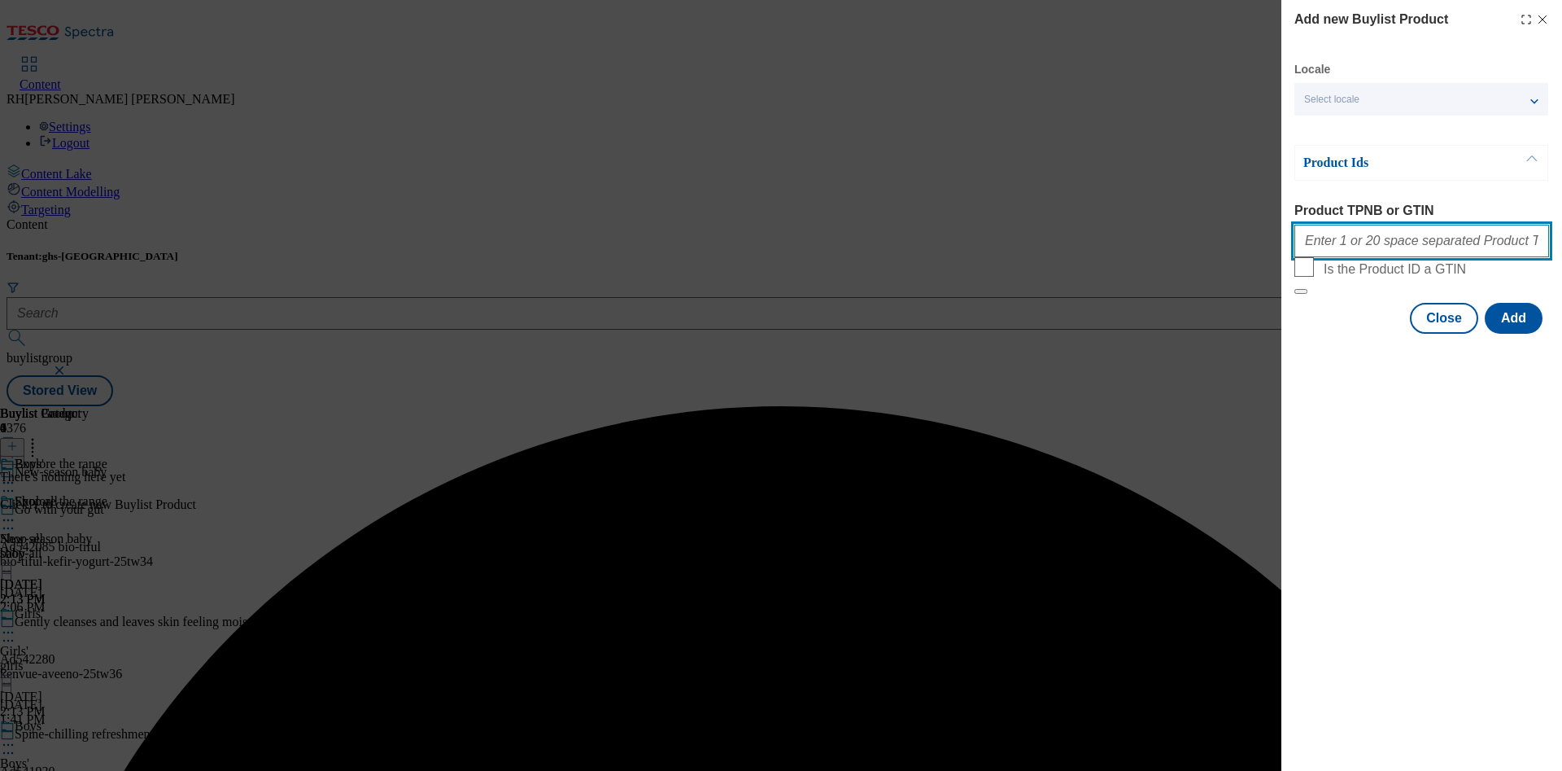
click at [1439, 247] on input "Product TPNB or GTIN" at bounding box center [1422, 241] width 255 height 33
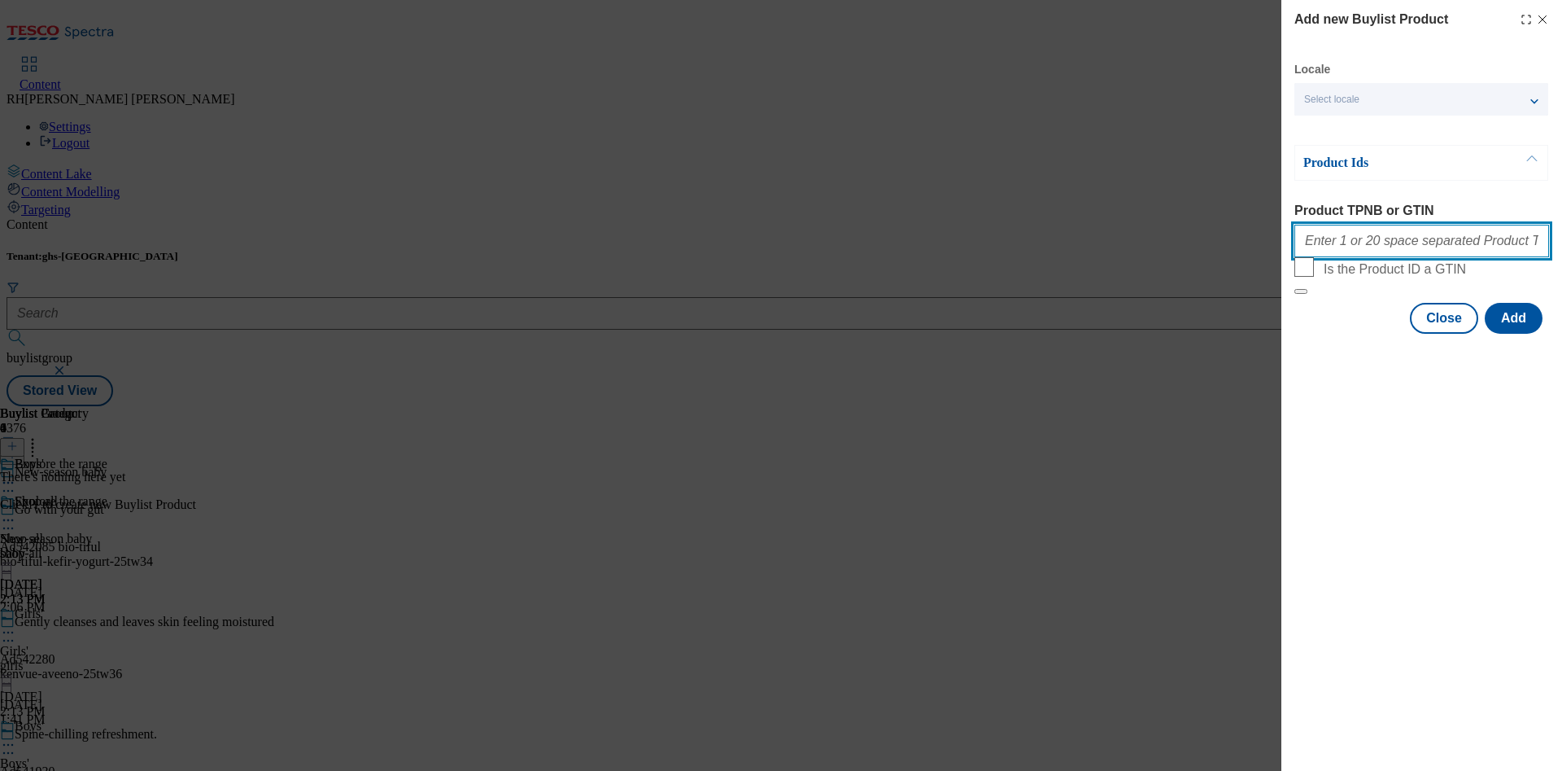
paste input "96735833 96796944 96799866 96481245 96680891 96460368 96480851 96898956 9647716…"
click at [1518, 334] on button "Add" at bounding box center [1514, 318] width 58 height 31
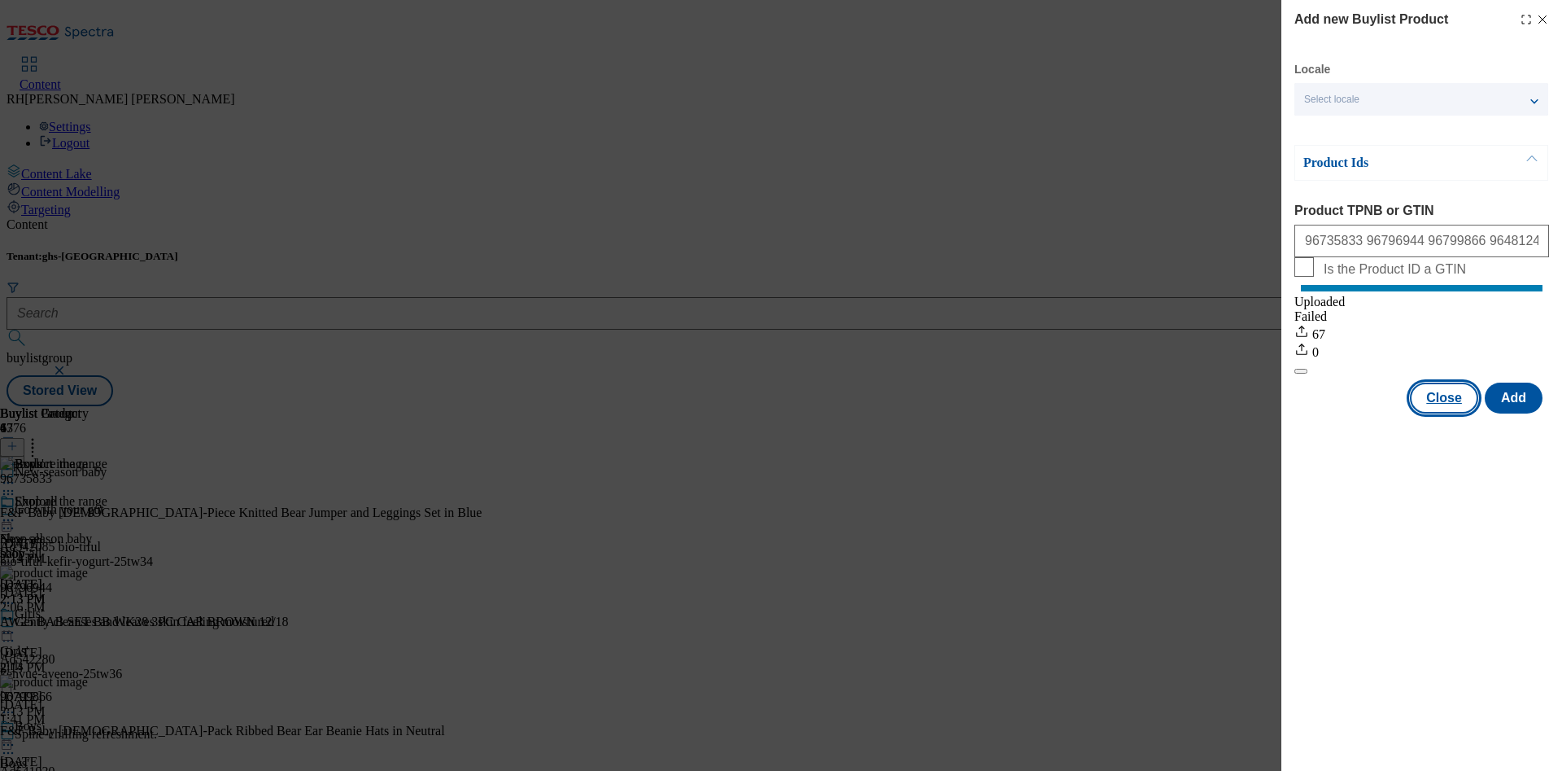
click at [1441, 411] on button "Close" at bounding box center [1444, 397] width 68 height 31
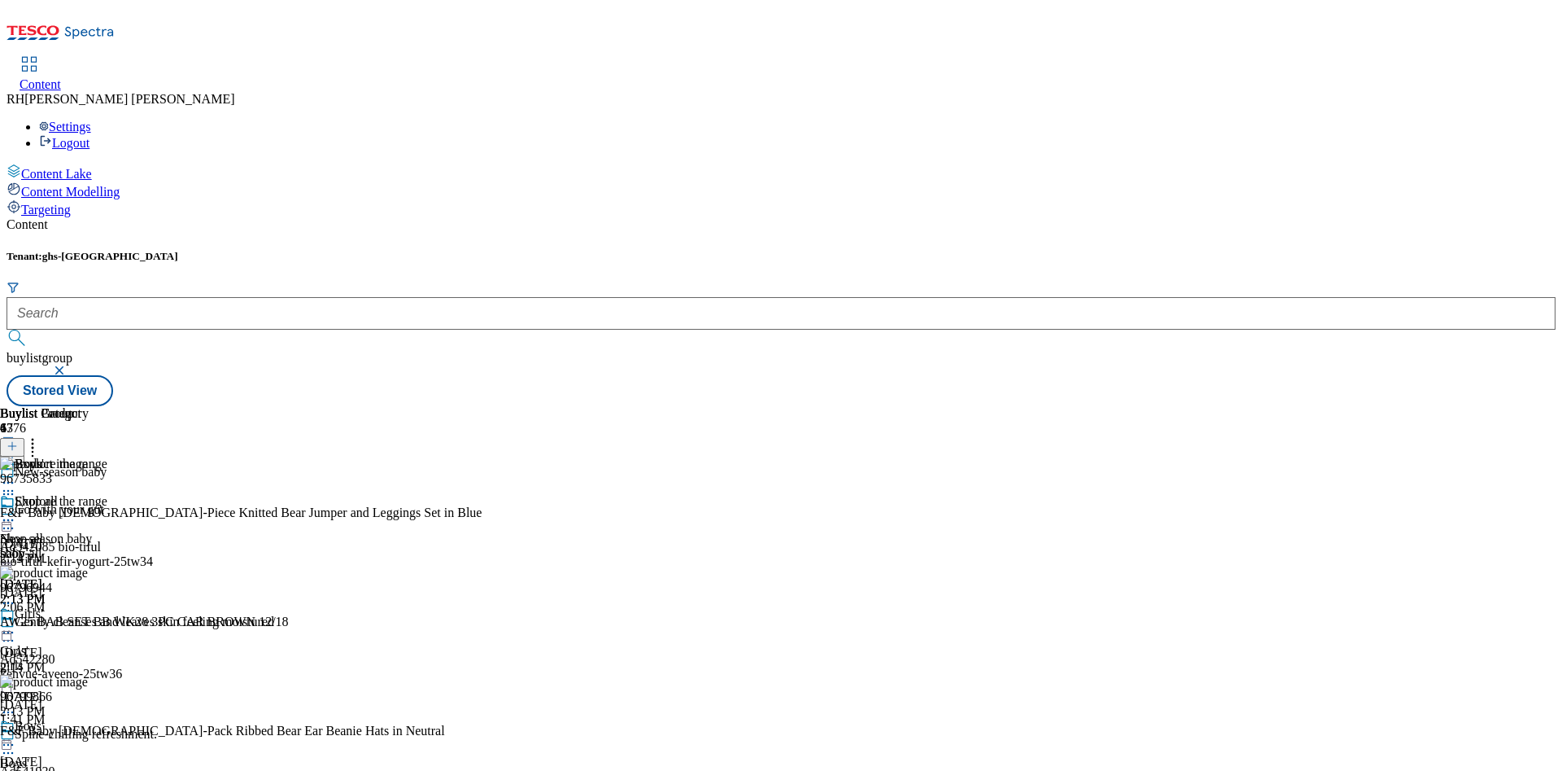
click at [16, 736] on icon at bounding box center [8, 744] width 16 height 16
click at [69, 770] on span "Edit" at bounding box center [59, 779] width 19 height 12
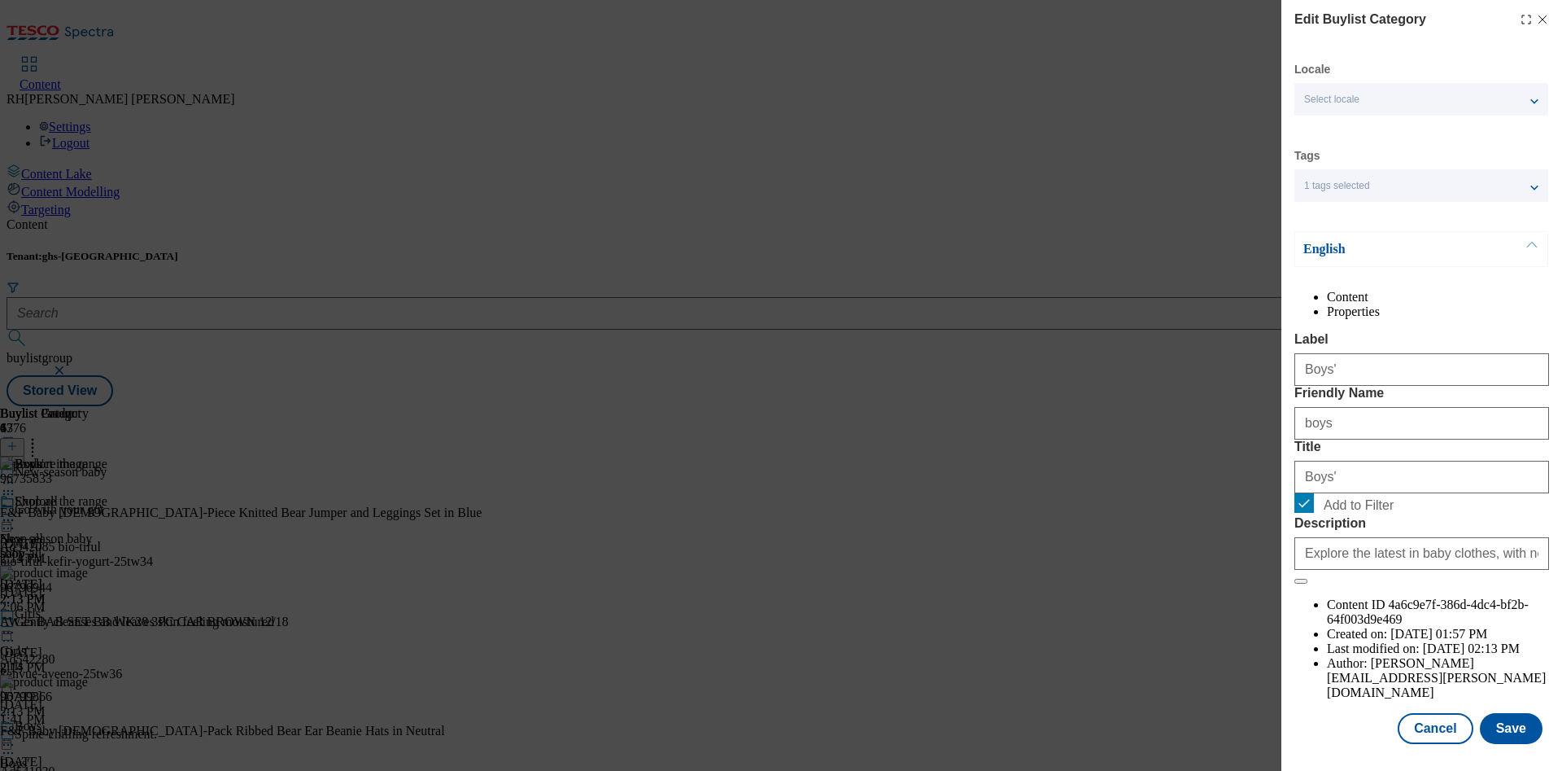
scroll to position [49, 0]
click at [1489, 713] on button "Save" at bounding box center [1511, 728] width 63 height 31
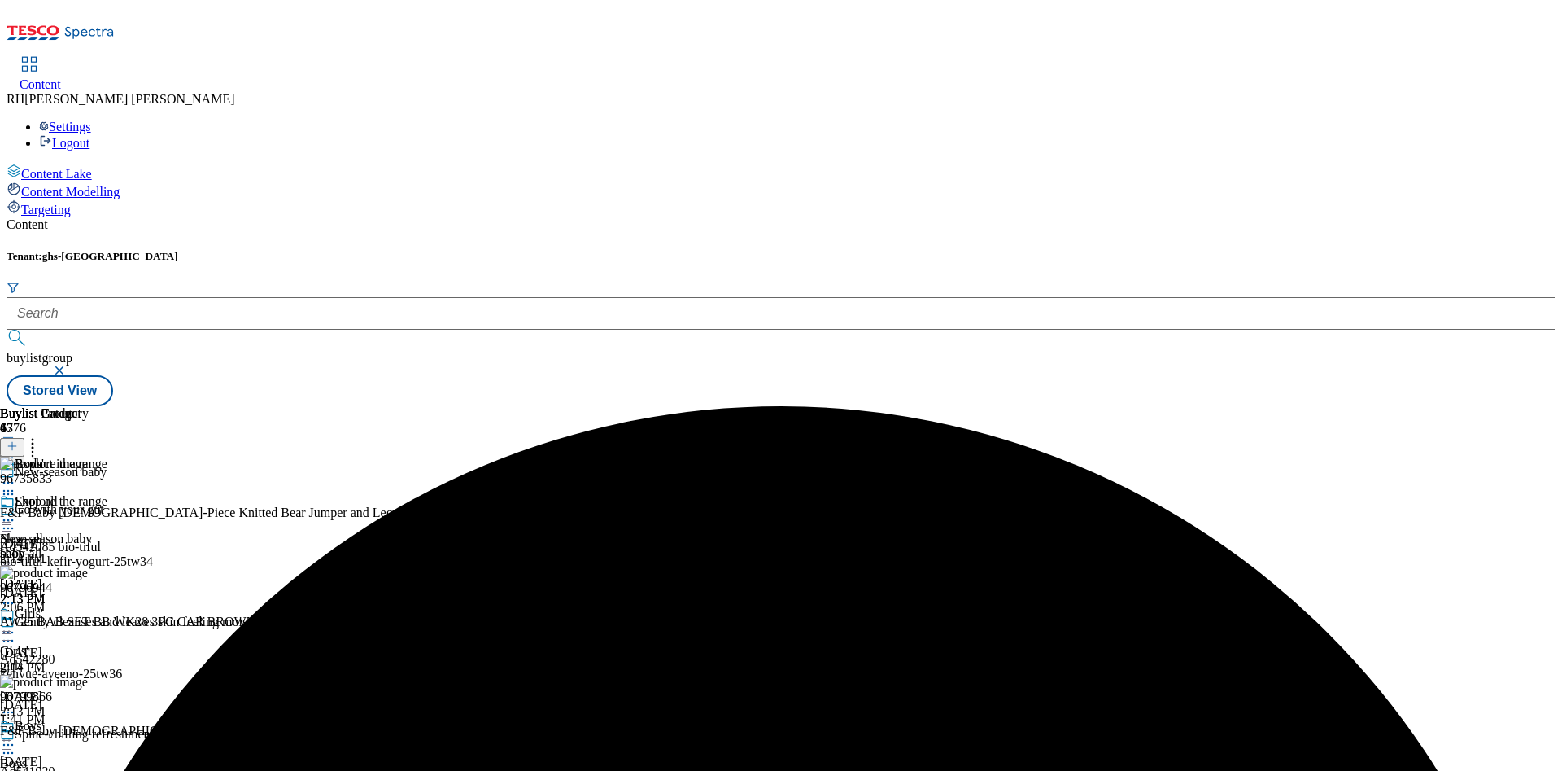
scroll to position [158, 0]
click at [16, 736] on icon at bounding box center [8, 744] width 16 height 16
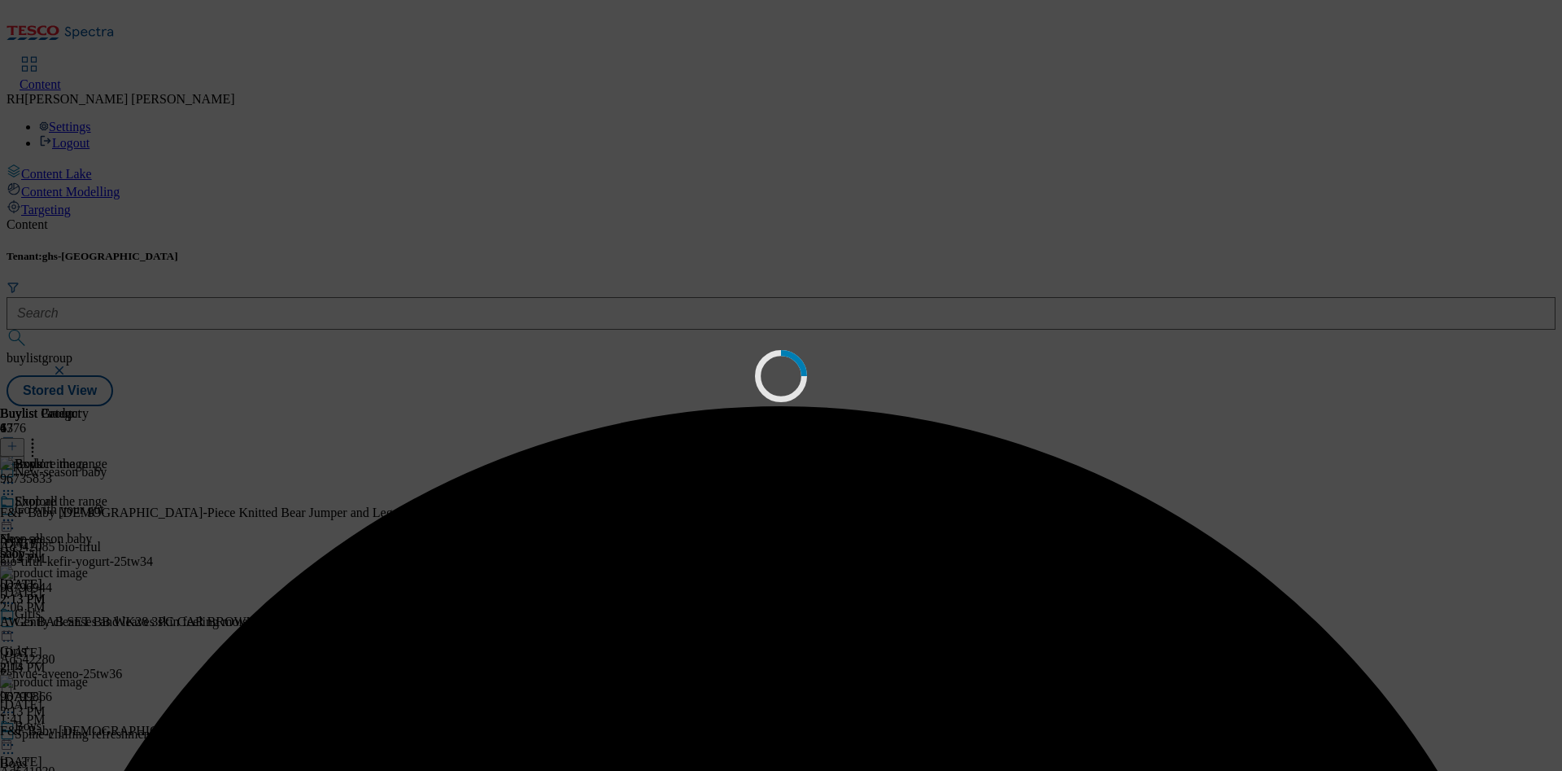
scroll to position [0, 0]
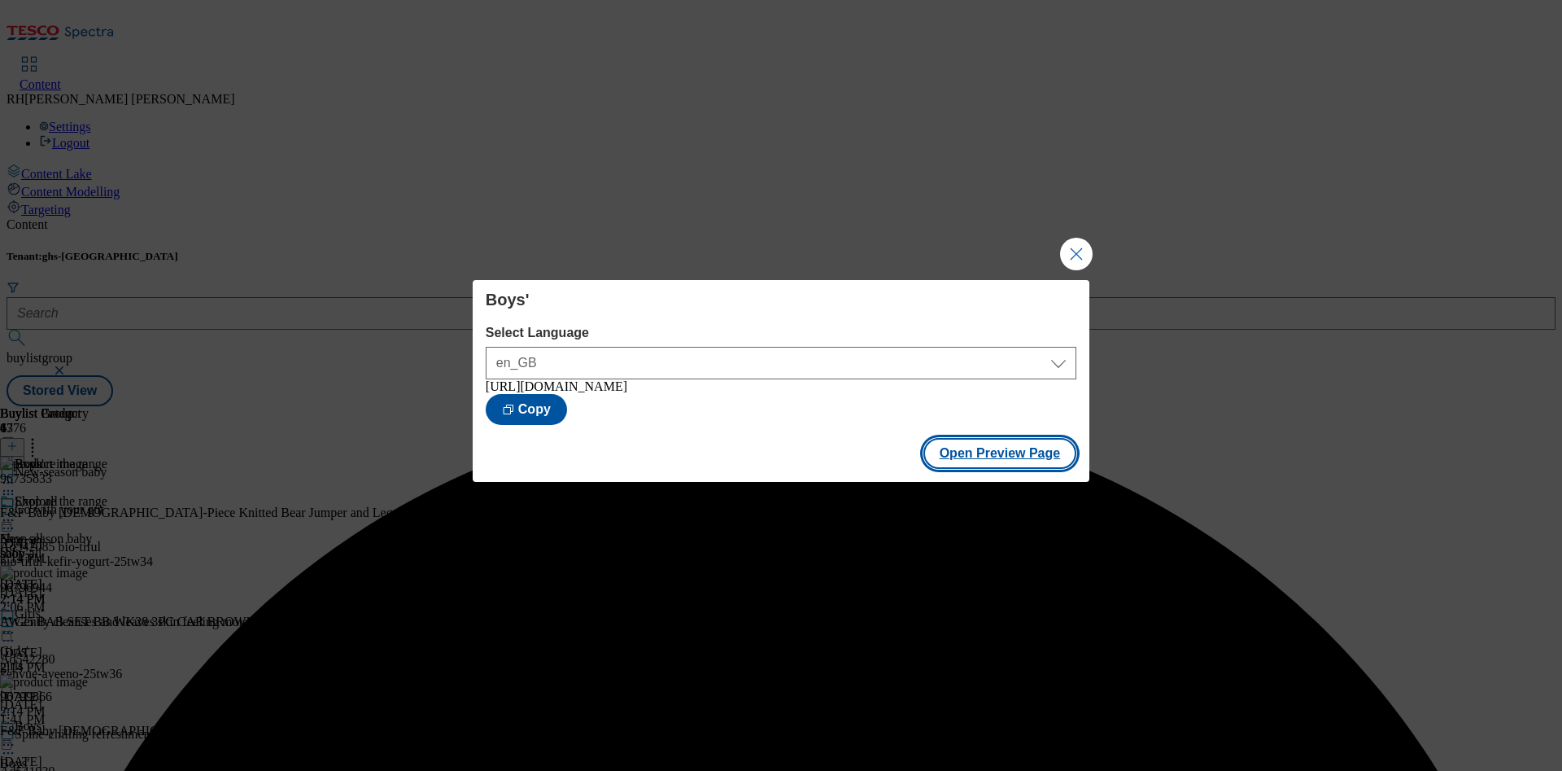
click at [1038, 446] on button "Open Preview Page" at bounding box center [1001, 453] width 154 height 31
click at [1064, 256] on button "Close Modal" at bounding box center [1076, 254] width 33 height 33
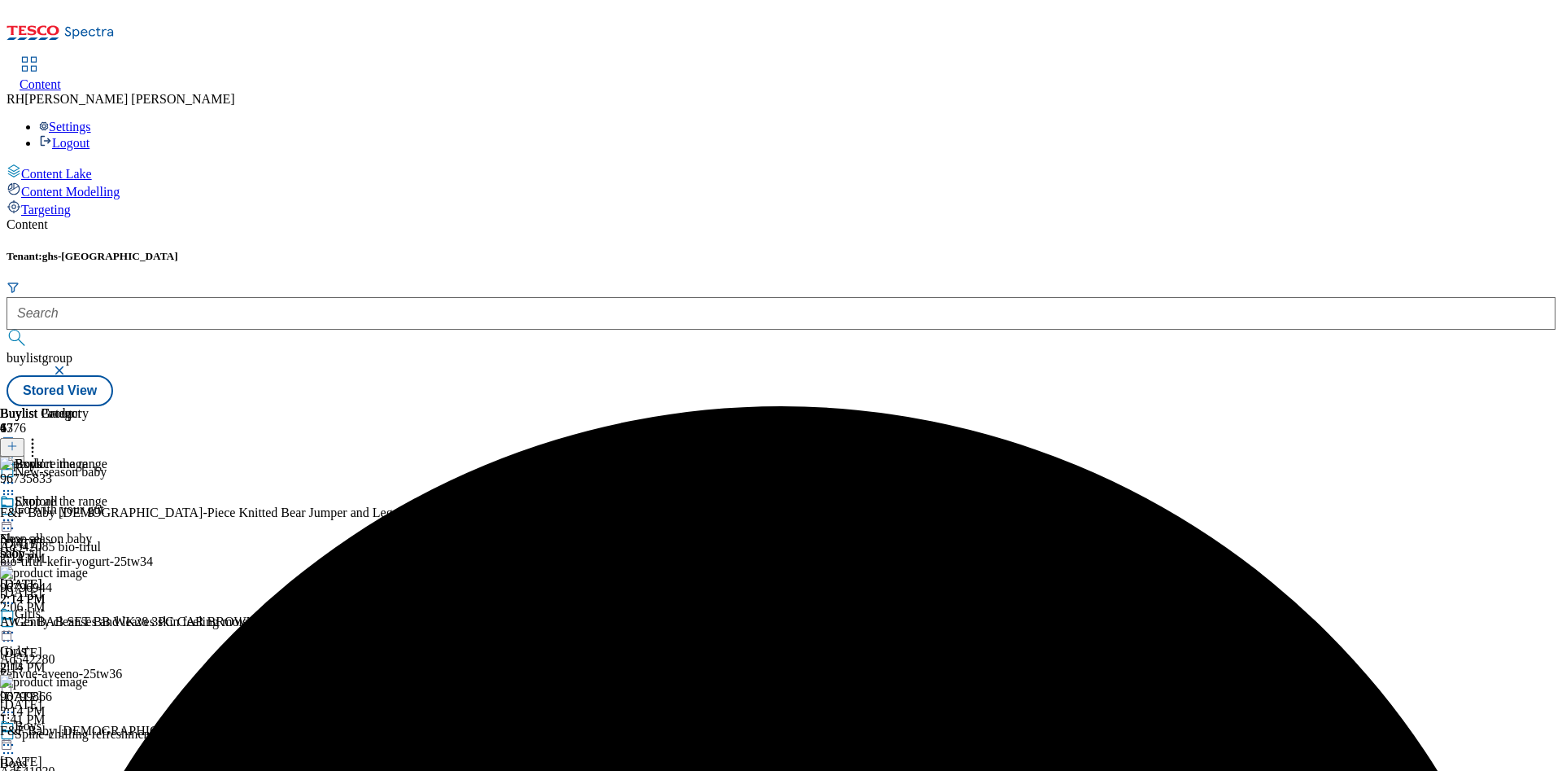
scroll to position [158, 0]
click at [16, 736] on icon at bounding box center [8, 744] width 16 height 16
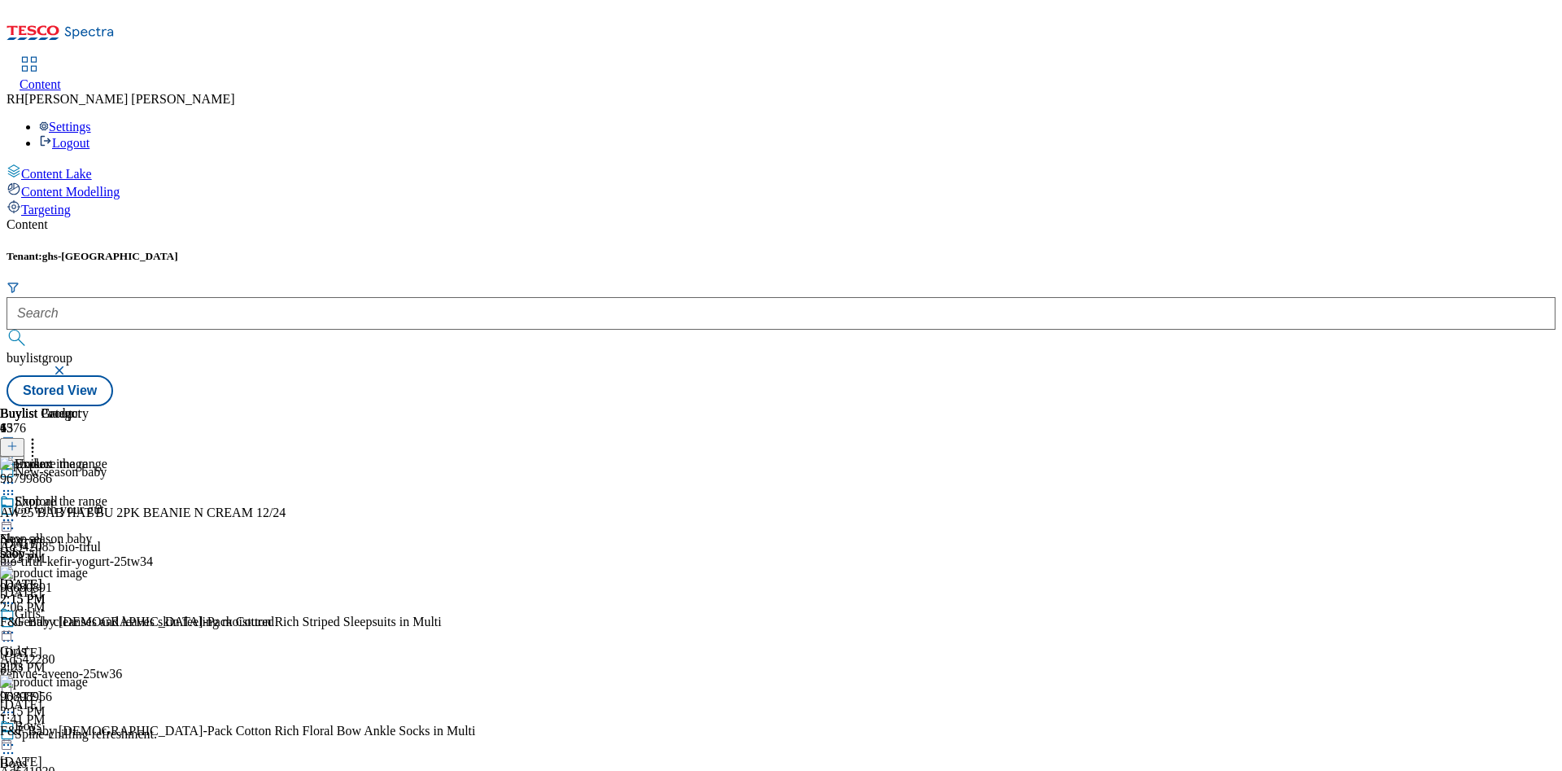
scroll to position [327, 0]
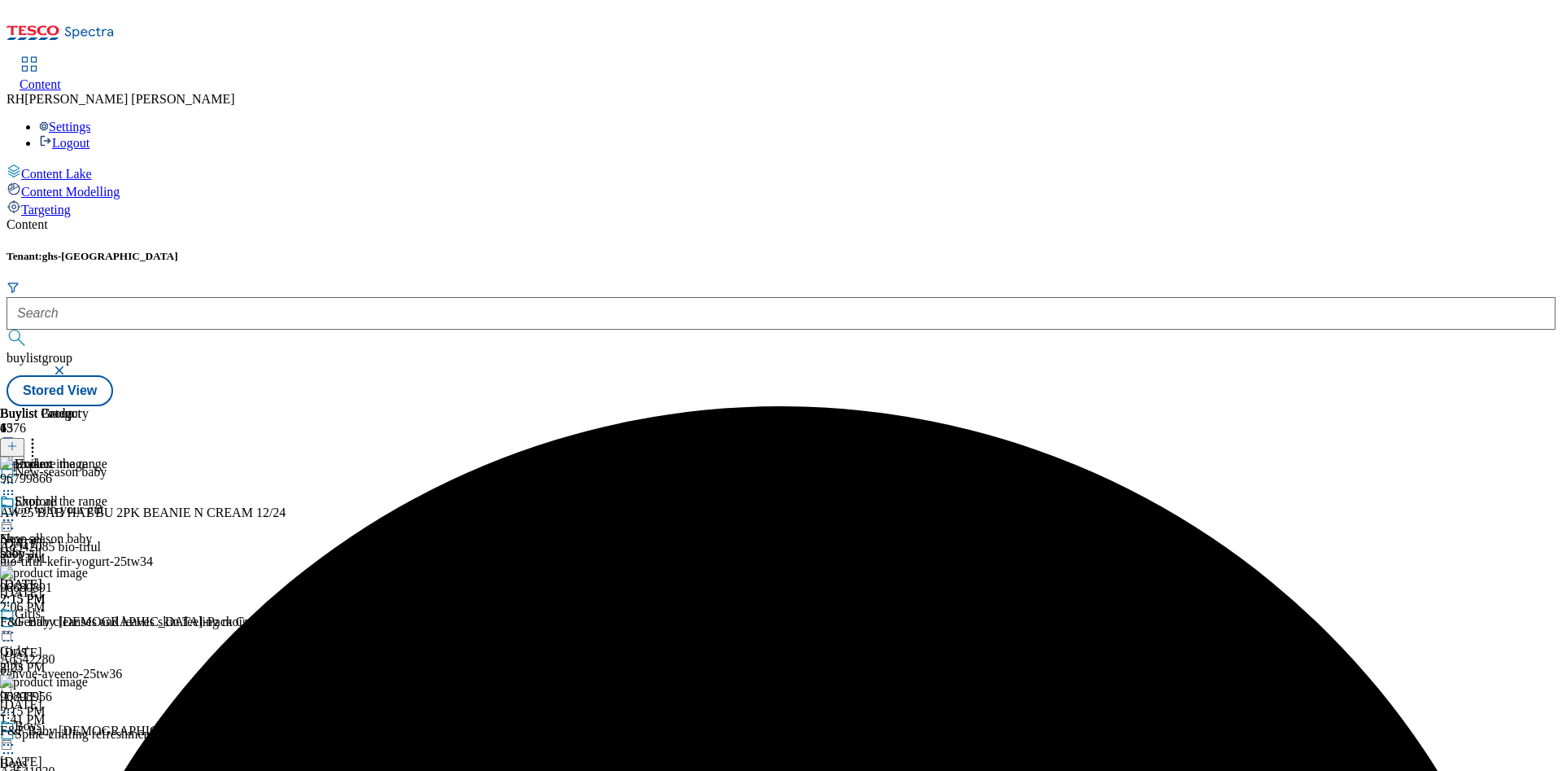
scroll to position [158, 0]
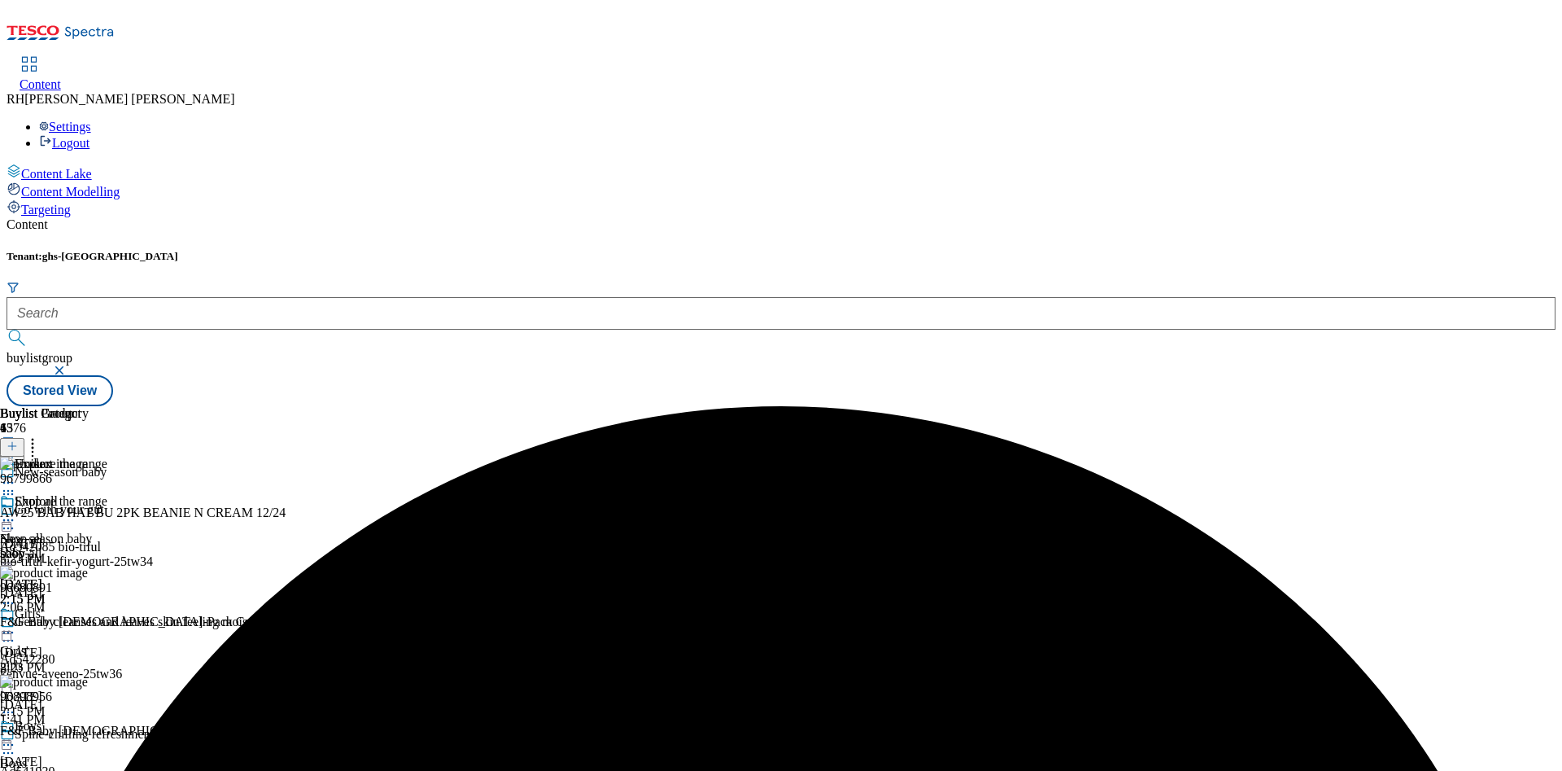
scroll to position [158, 0]
click at [41, 435] on icon at bounding box center [32, 443] width 16 height 16
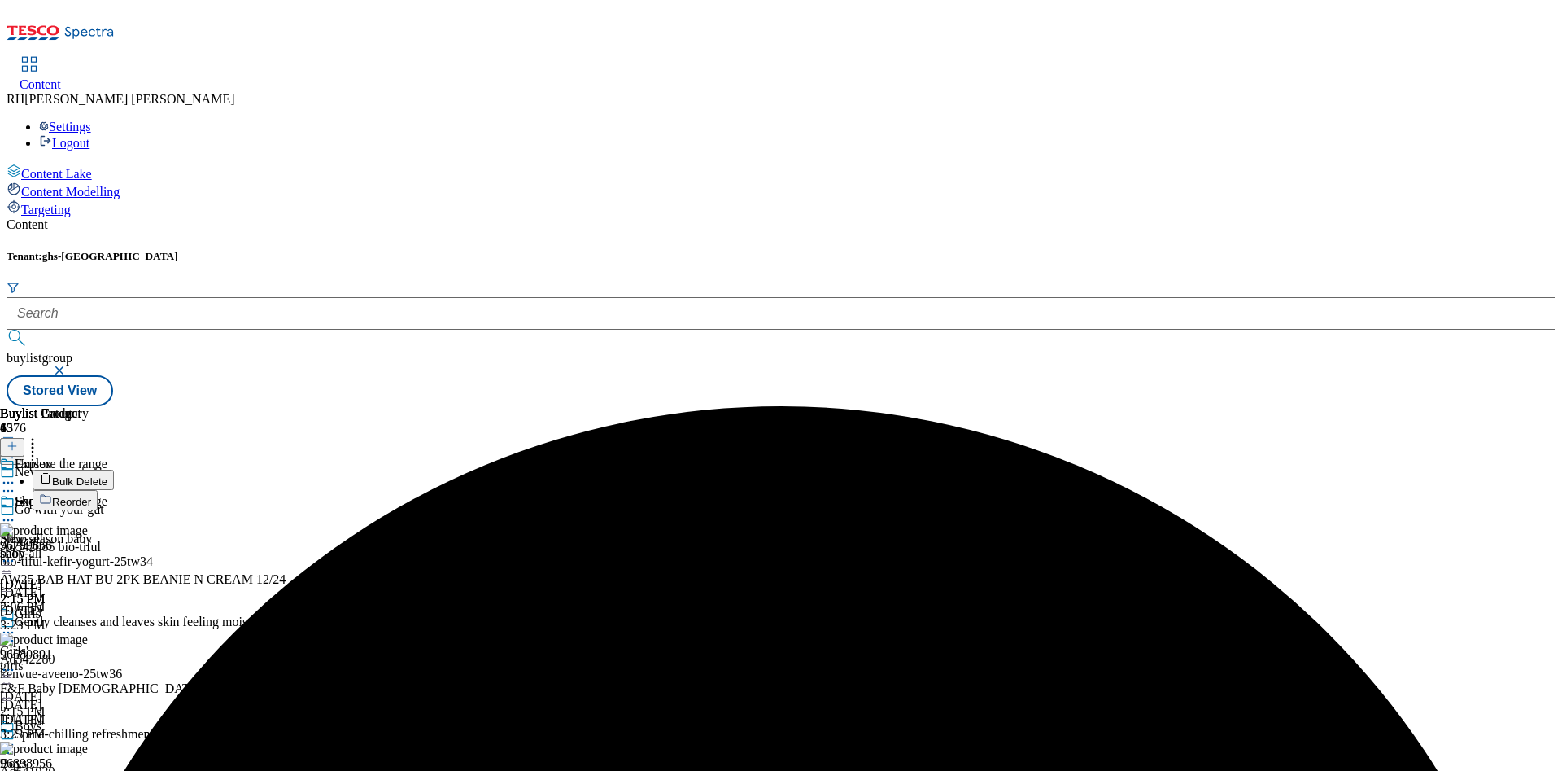
click at [107, 475] on span "Bulk Delete" at bounding box center [79, 481] width 55 height 12
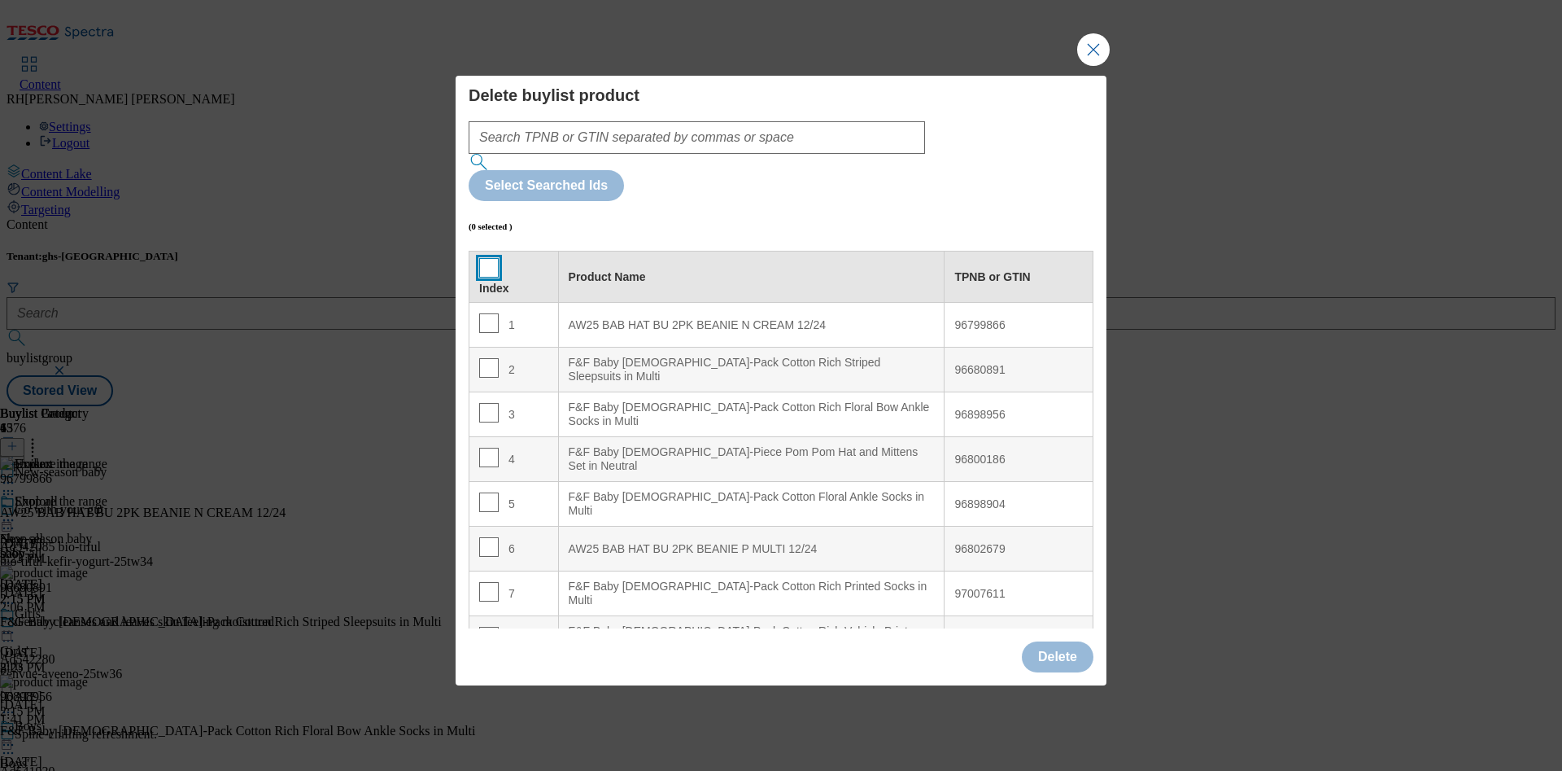
click at [486, 258] on input "Modal" at bounding box center [489, 268] width 20 height 20
click at [1050, 641] on button "Delete" at bounding box center [1058, 656] width 72 height 31
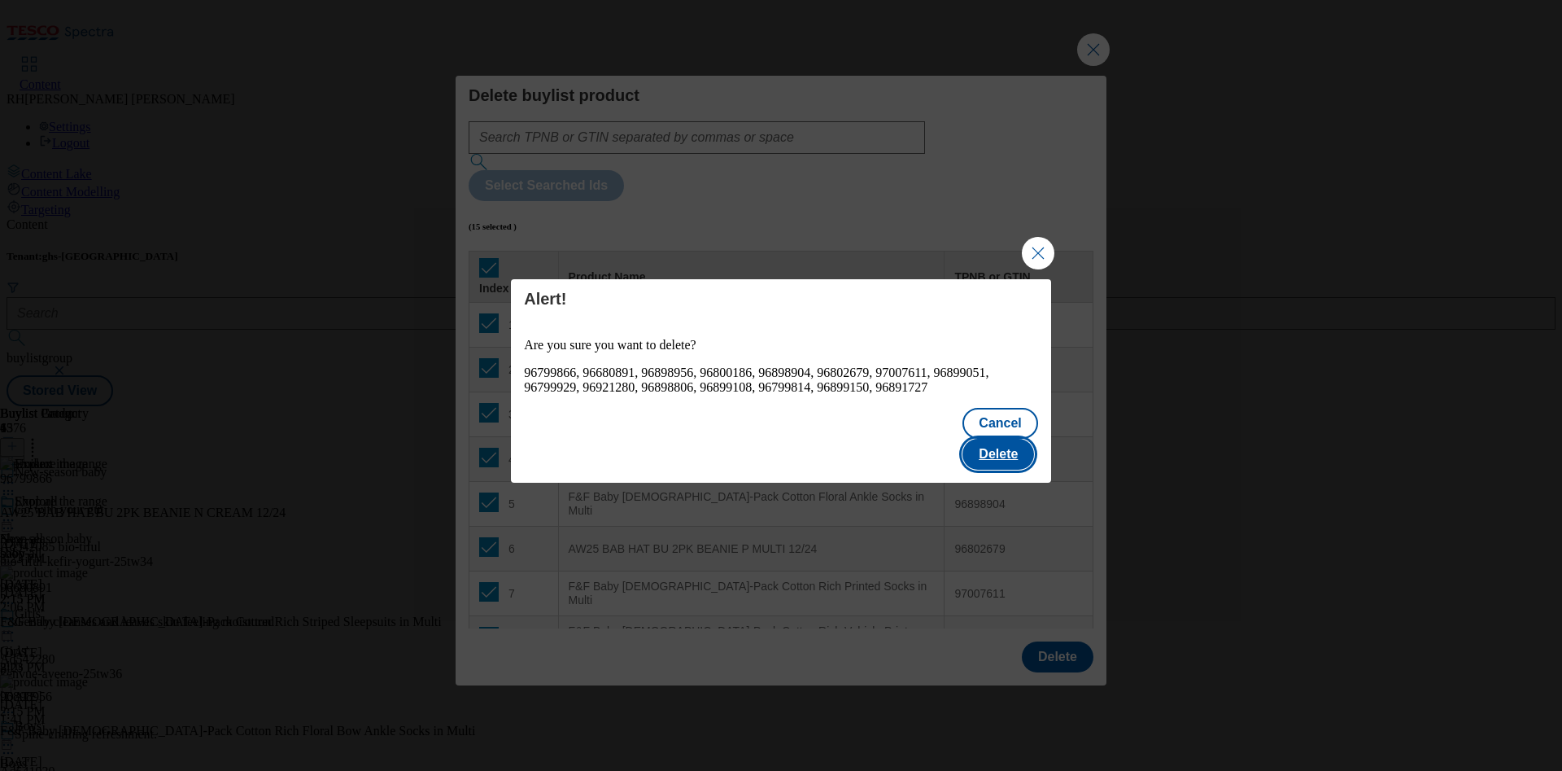
click at [1016, 449] on button "Delete" at bounding box center [999, 454] width 72 height 31
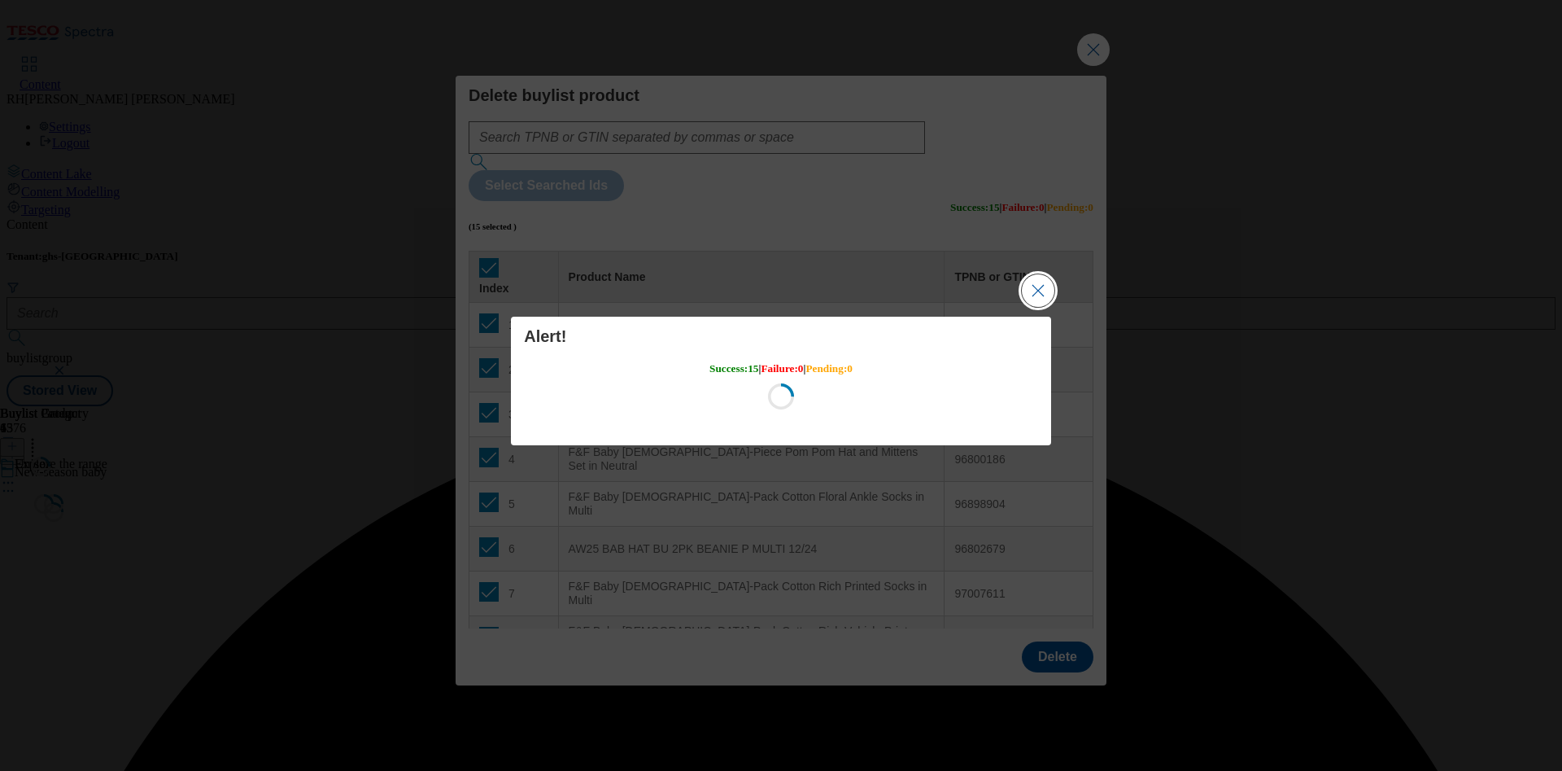
scroll to position [0, 0]
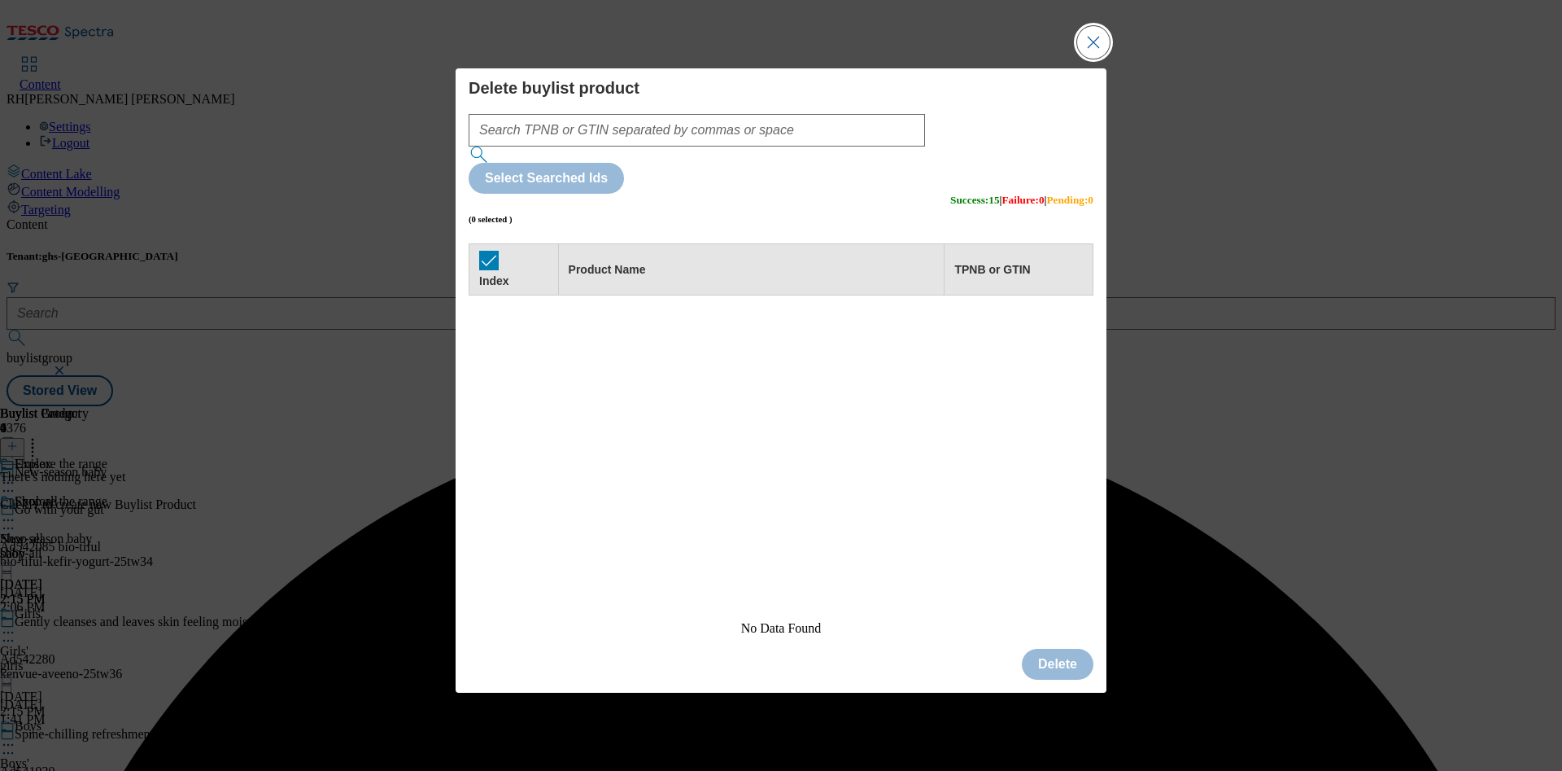
click at [1097, 59] on button "Close Modal" at bounding box center [1093, 42] width 33 height 33
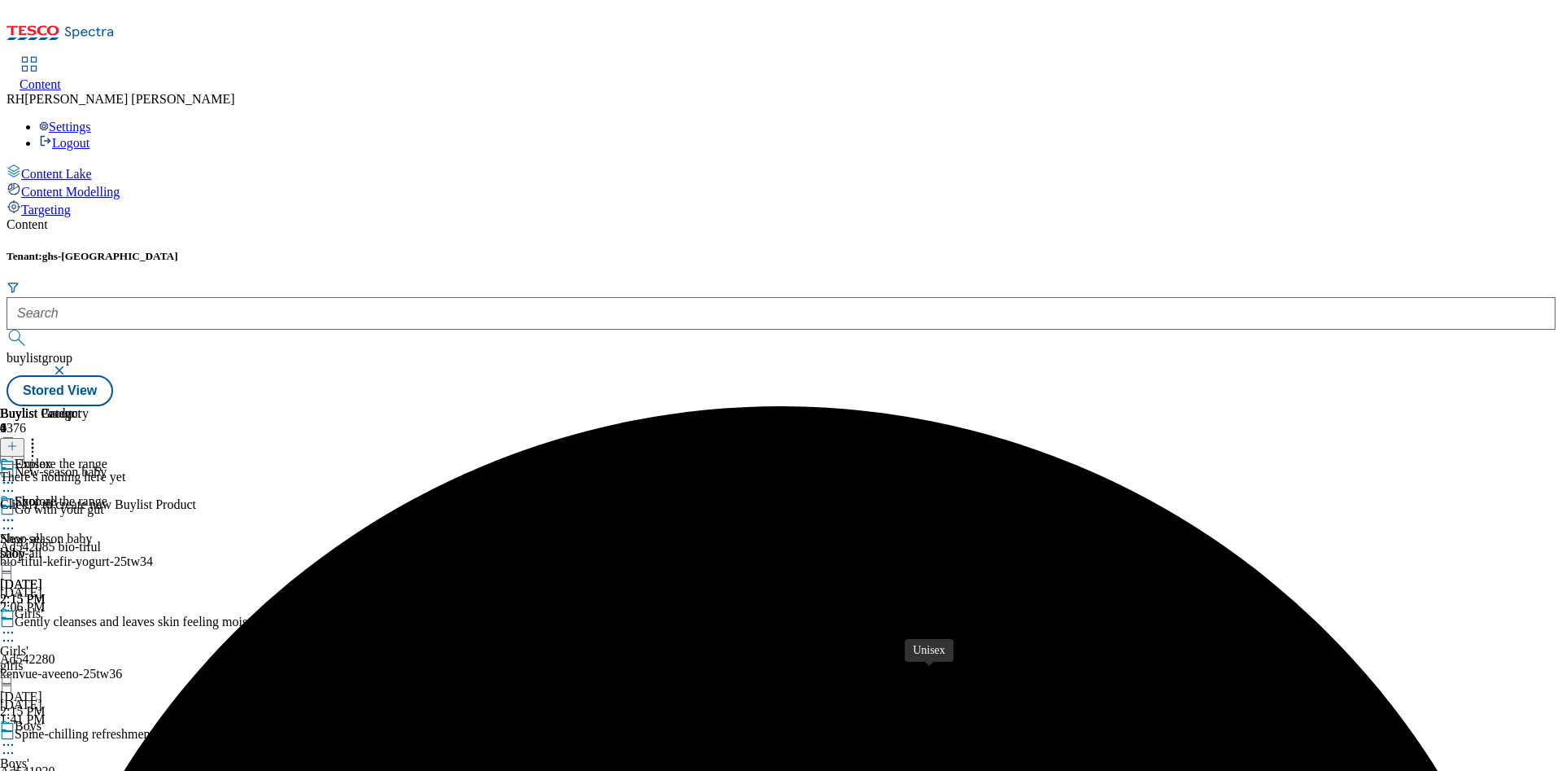
scroll to position [158, 0]
click at [18, 440] on icon at bounding box center [12, 445] width 11 height 11
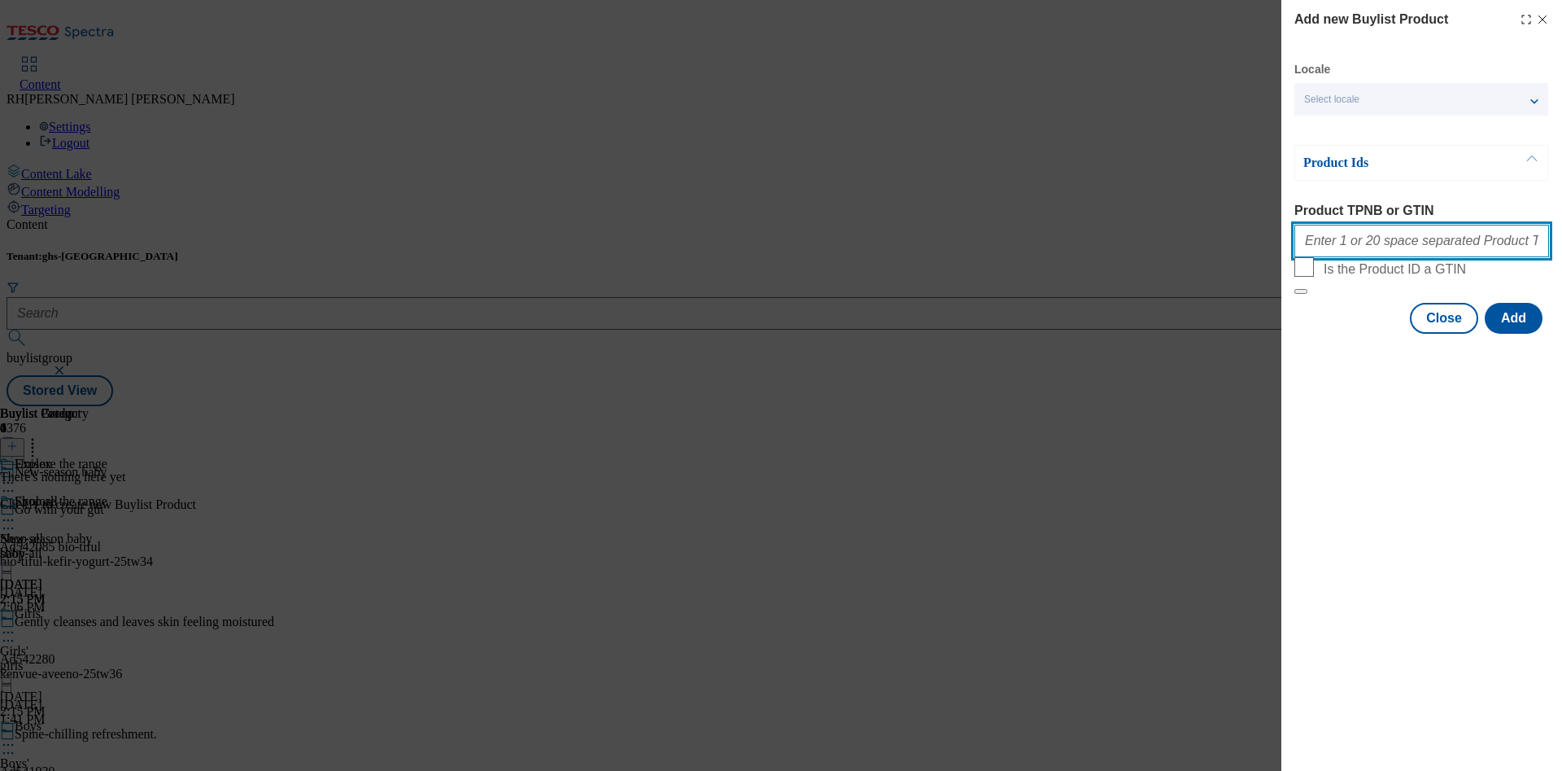
click at [1357, 257] on input "Product TPNB or GTIN" at bounding box center [1422, 241] width 255 height 33
paste input "96799866 96680891 96898956 96800186 96898904 96802679 97007611 96899051 9679992…"
click at [1516, 334] on button "Add" at bounding box center [1514, 318] width 58 height 31
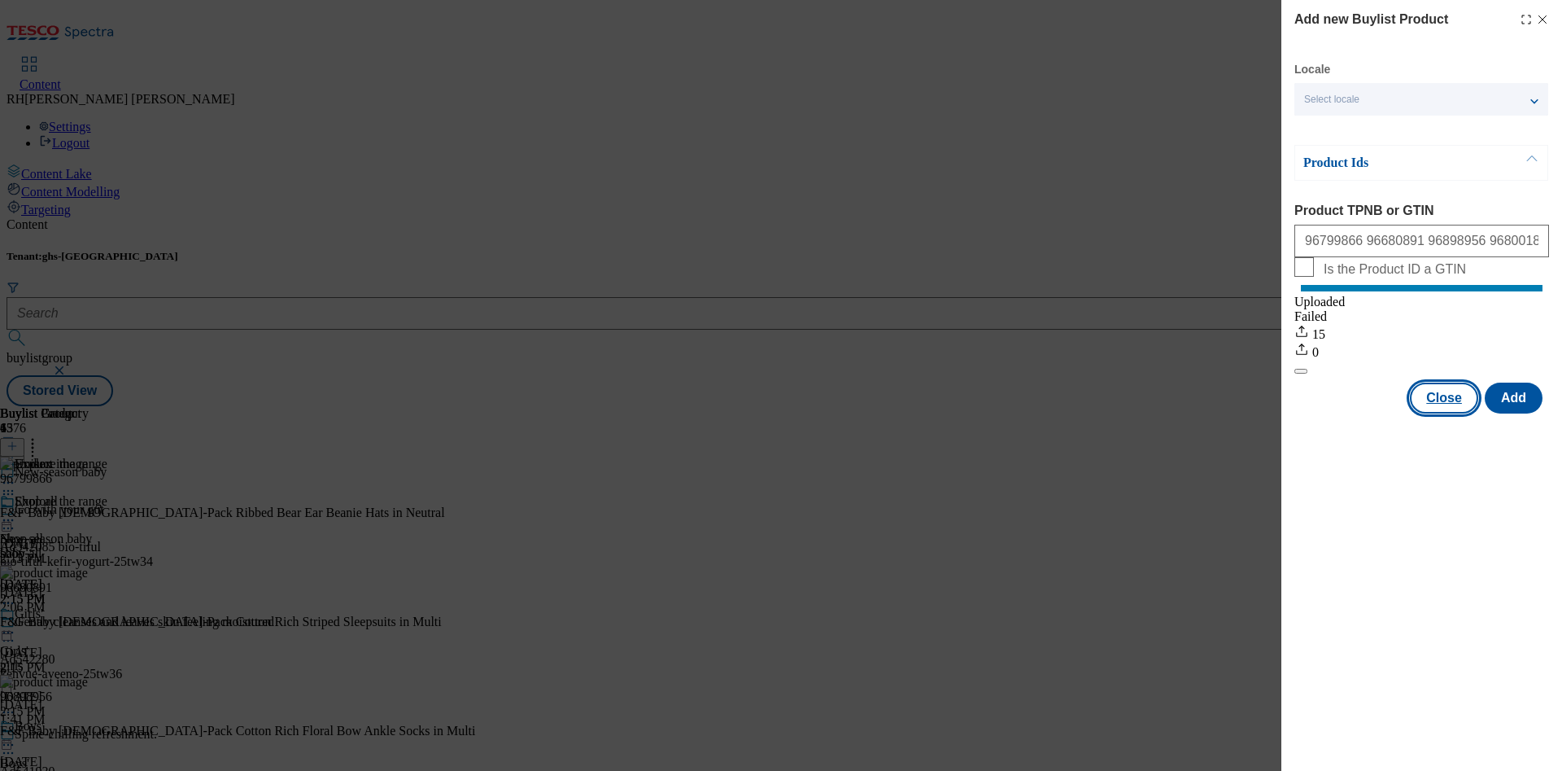
click at [1453, 411] on button "Close" at bounding box center [1444, 397] width 68 height 31
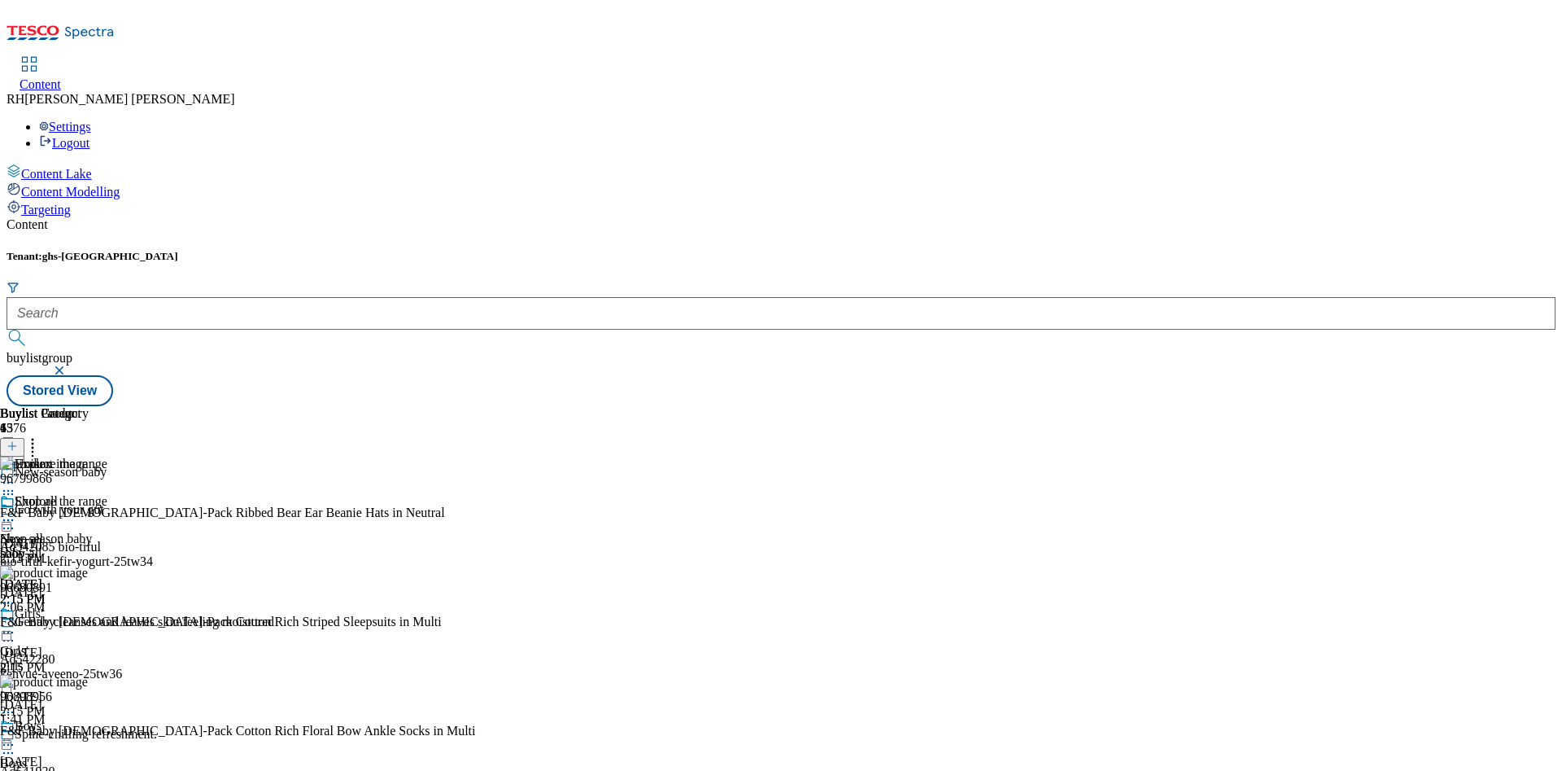
scroll to position [158, 0]
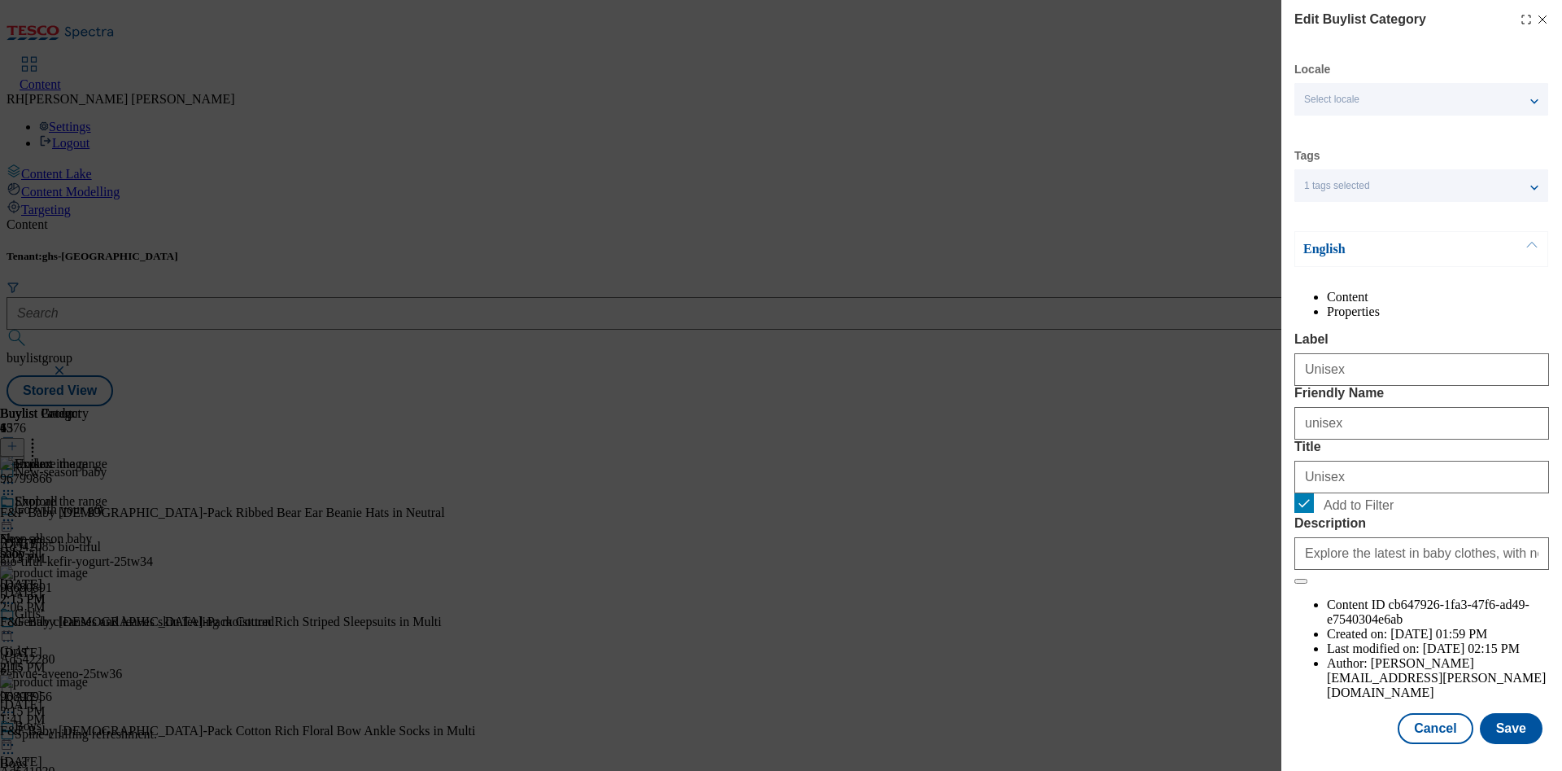
scroll to position [49, 0]
click at [1511, 714] on button "Save" at bounding box center [1511, 728] width 63 height 31
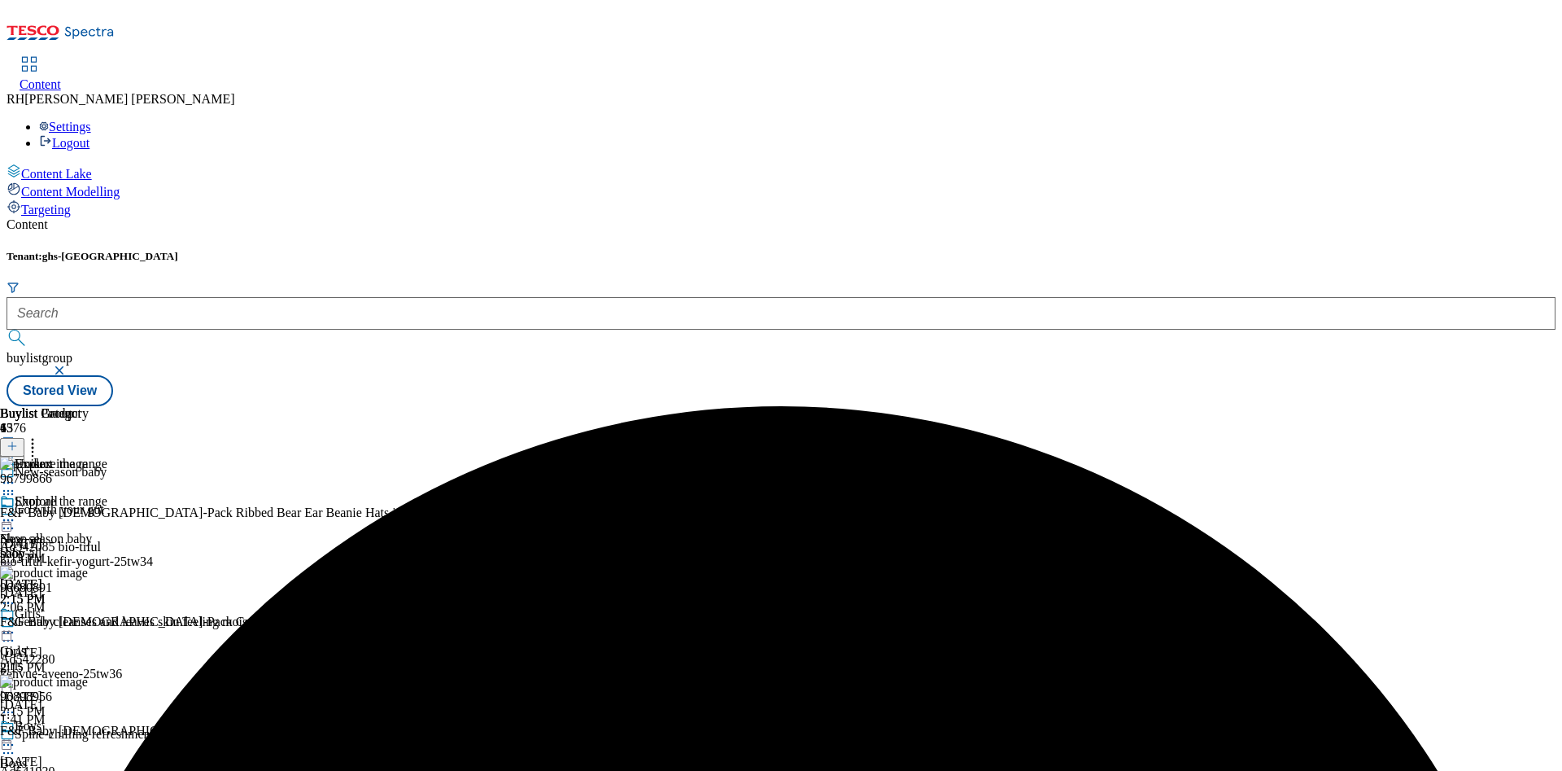
scroll to position [158, 0]
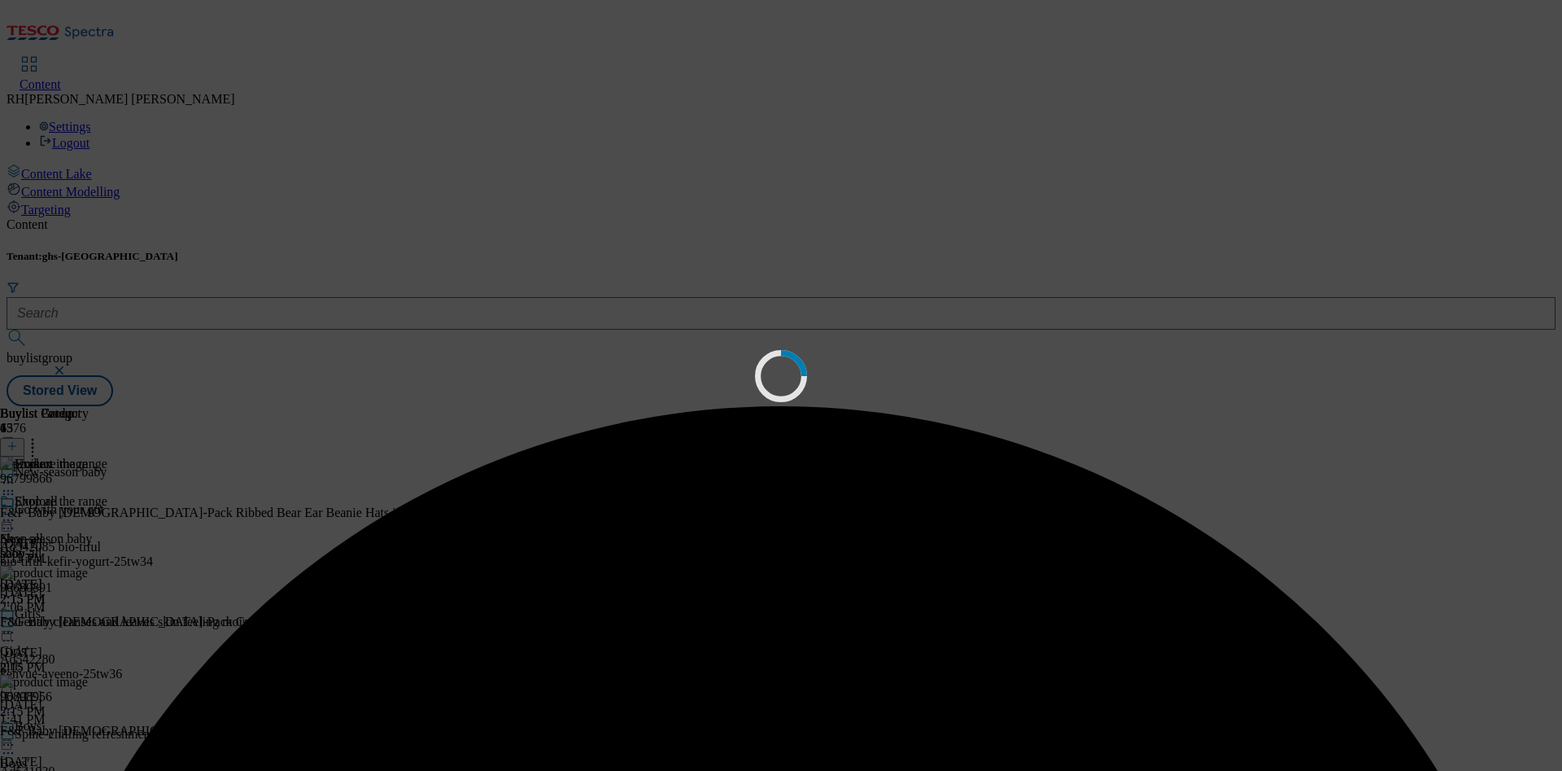
scroll to position [0, 0]
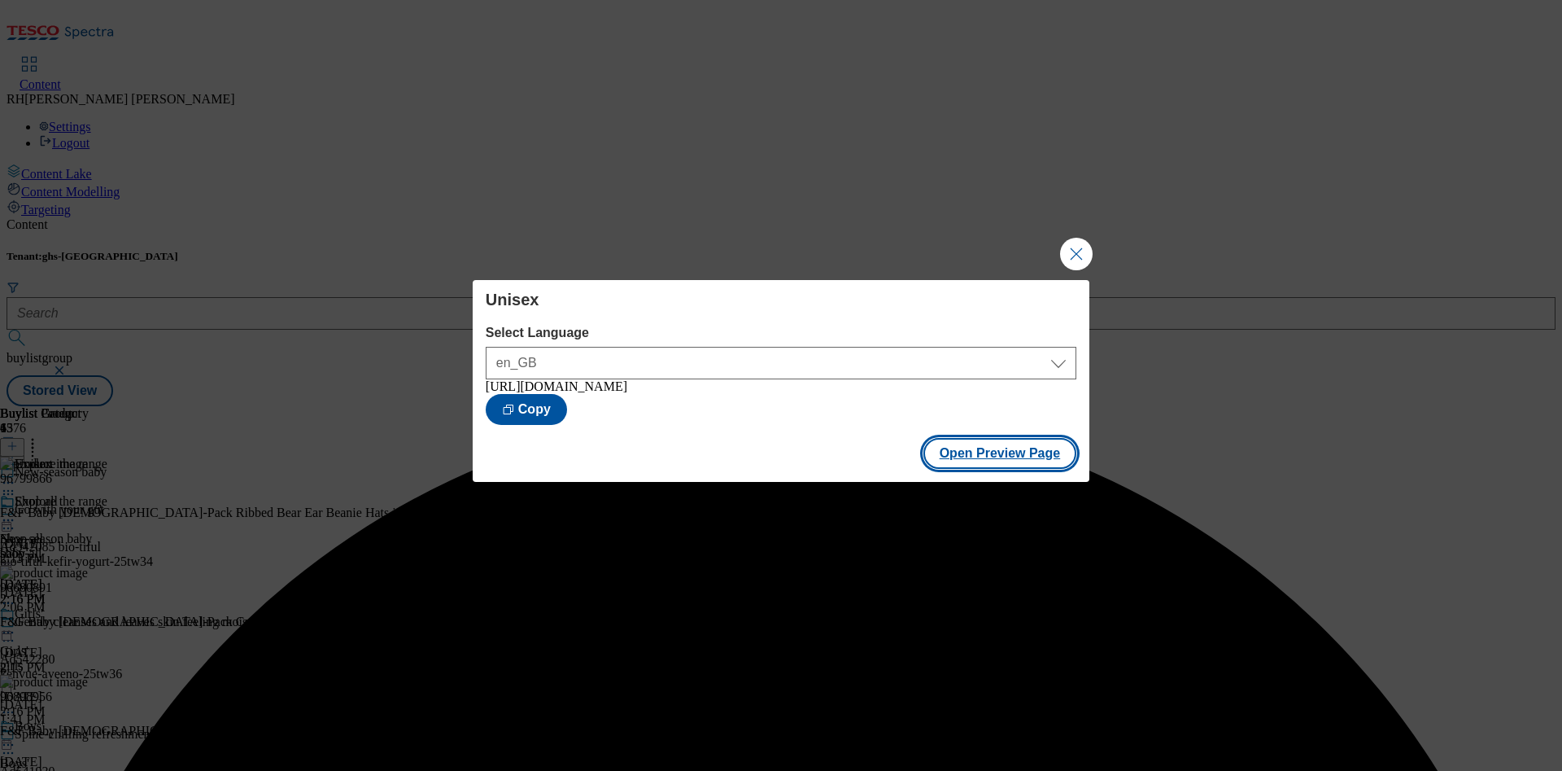
click at [999, 456] on button "Open Preview Page" at bounding box center [1001, 453] width 154 height 31
click at [1090, 249] on button "Close Modal" at bounding box center [1076, 254] width 33 height 33
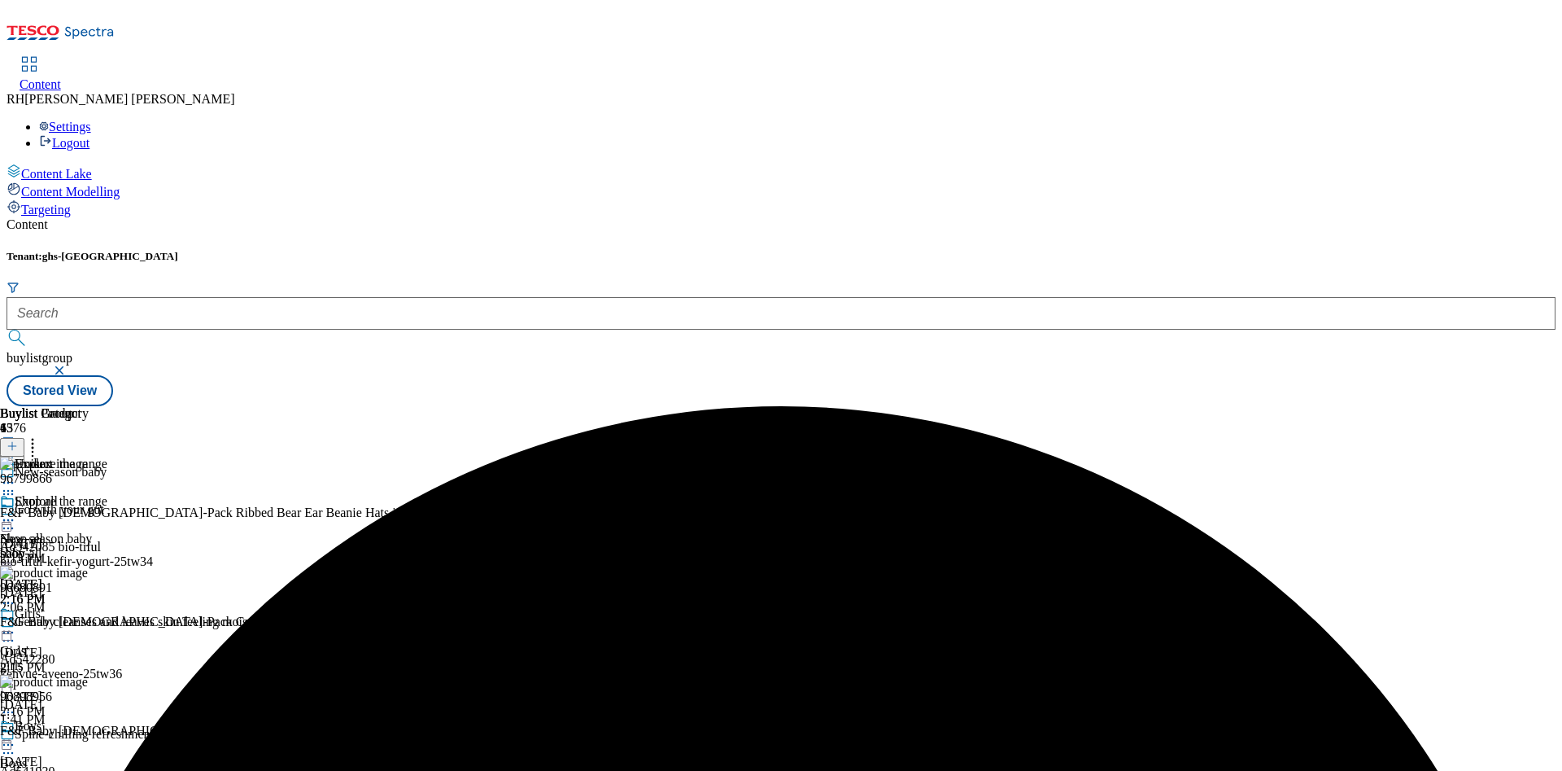
scroll to position [158, 0]
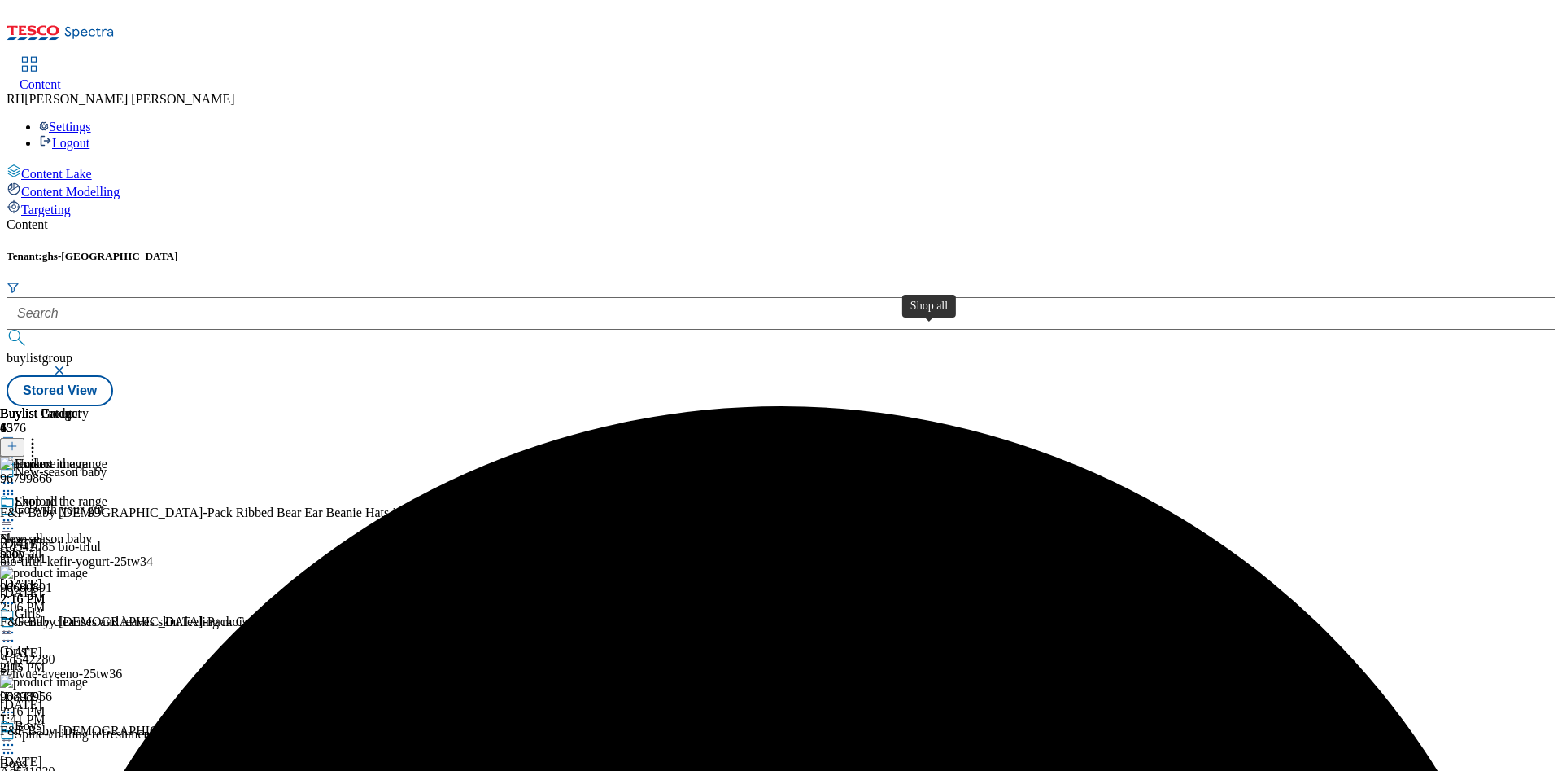
click at [89, 494] on div "Shop all Shop all shop-all Sep 26, 2025 2:16 PM" at bounding box center [44, 550] width 89 height 112
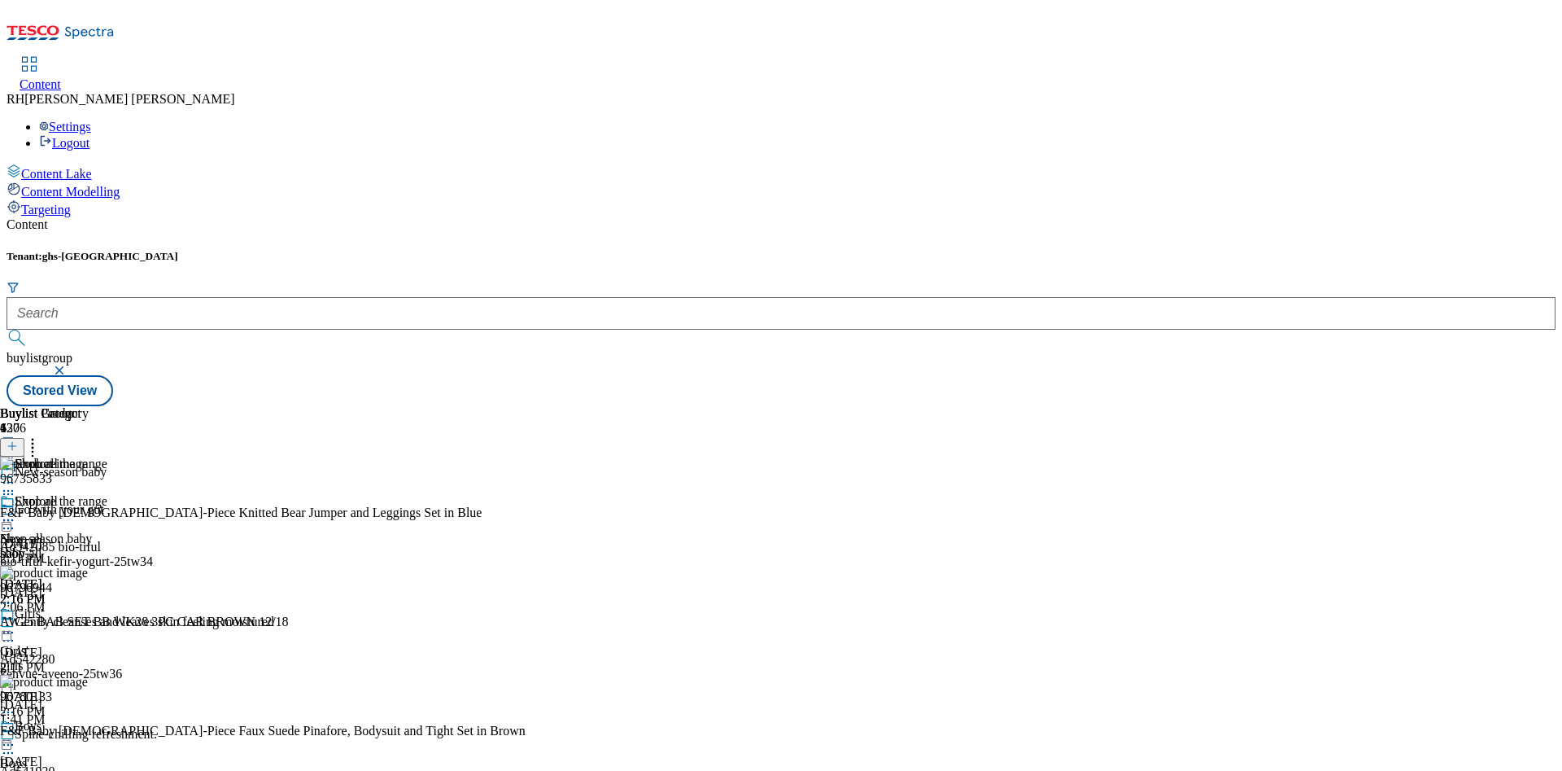
click at [16, 512] on icon at bounding box center [8, 520] width 16 height 16
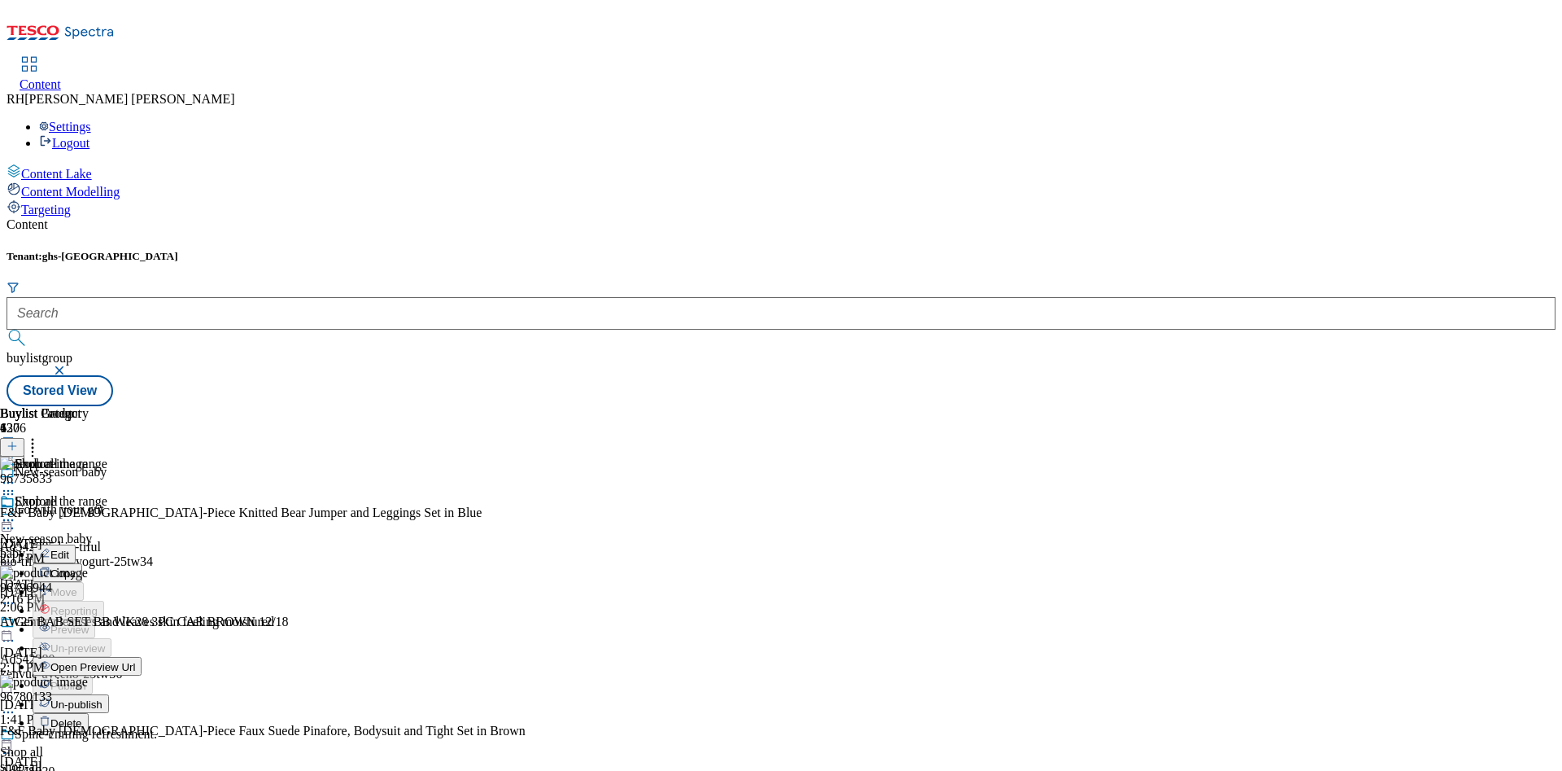
click at [135, 661] on span "Open Preview Url" at bounding box center [92, 667] width 85 height 12
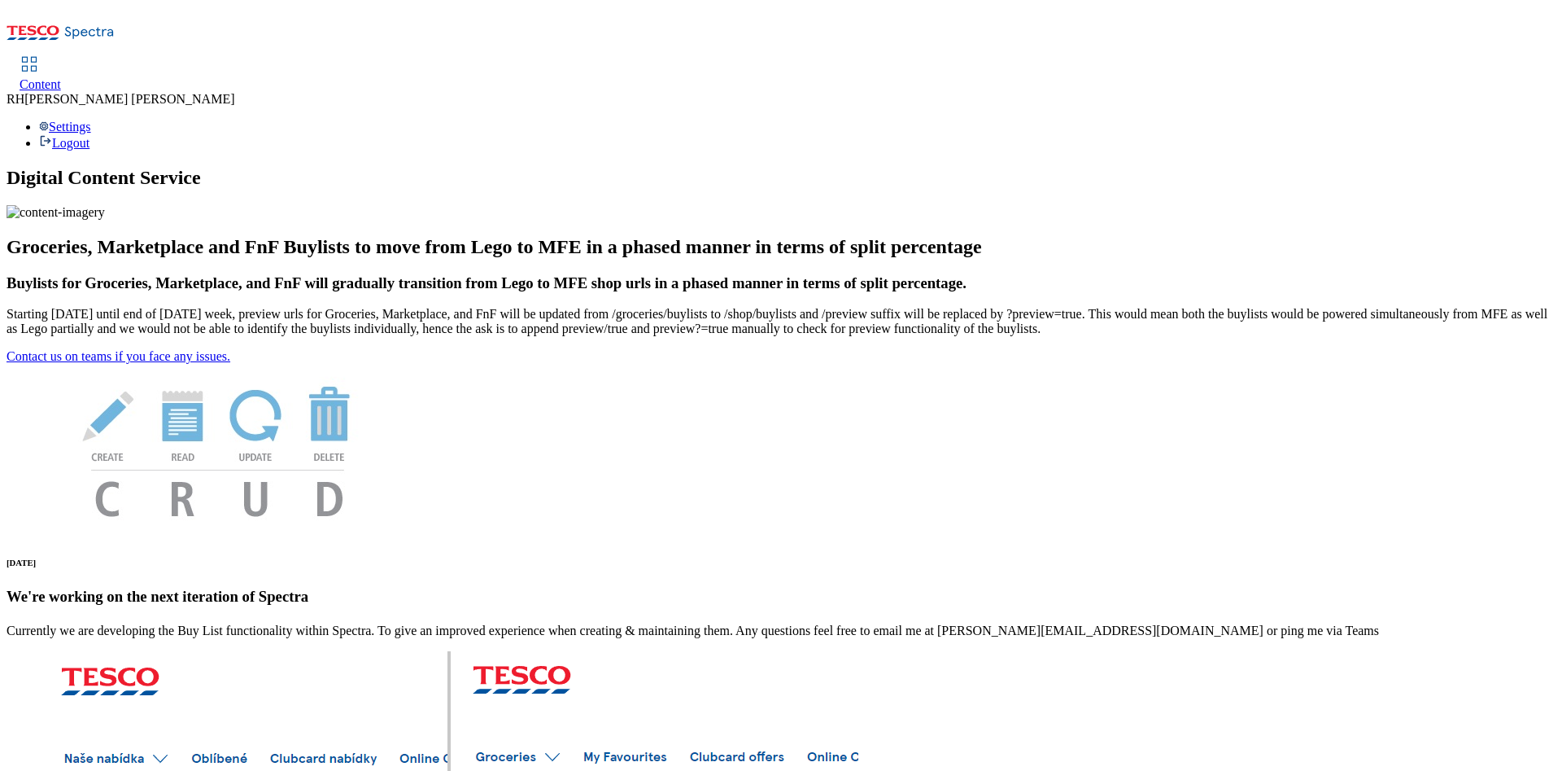
click at [39, 55] on icon at bounding box center [30, 65] width 20 height 20
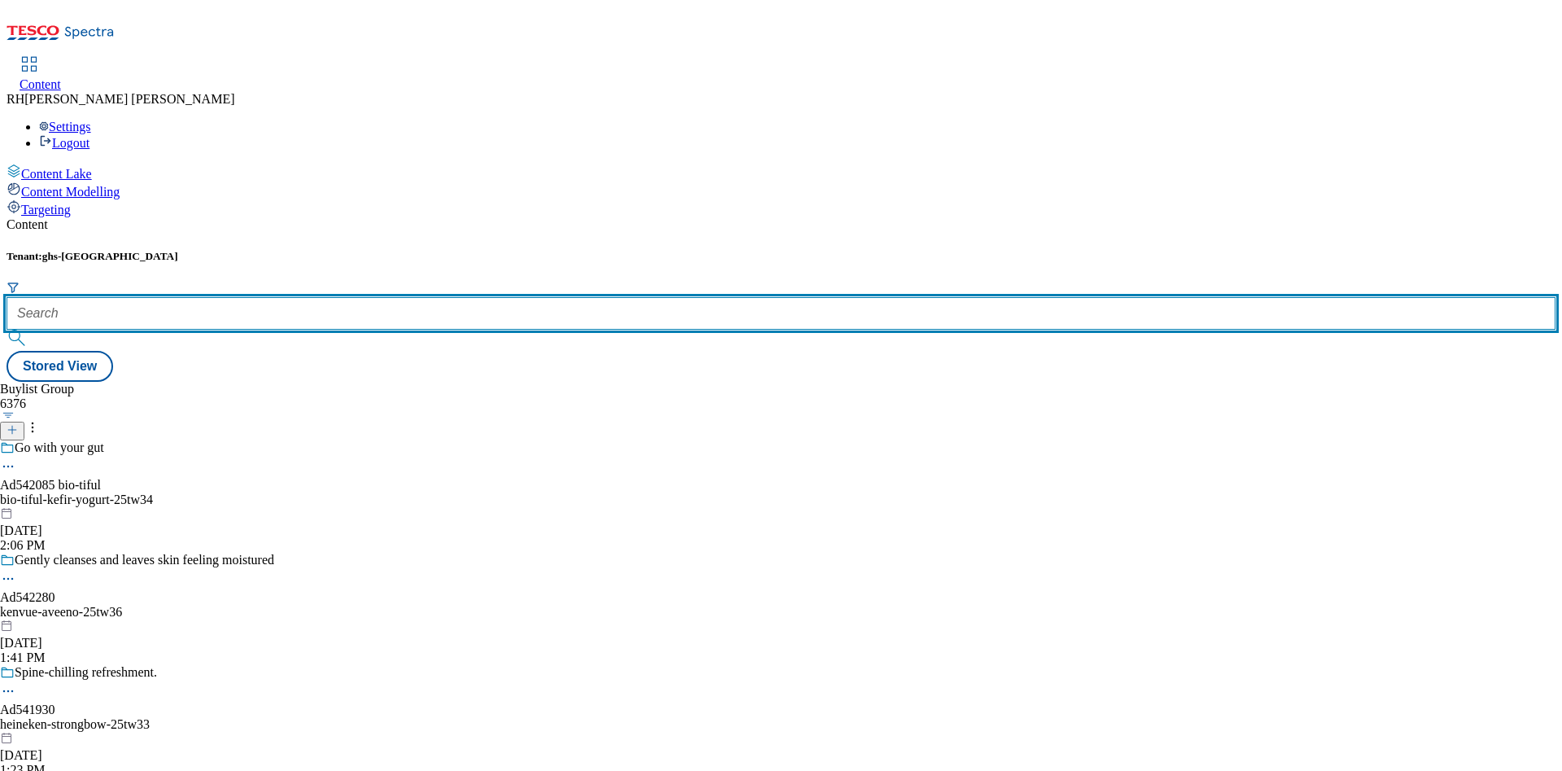
click at [363, 297] on input "text" at bounding box center [781, 313] width 1549 height 33
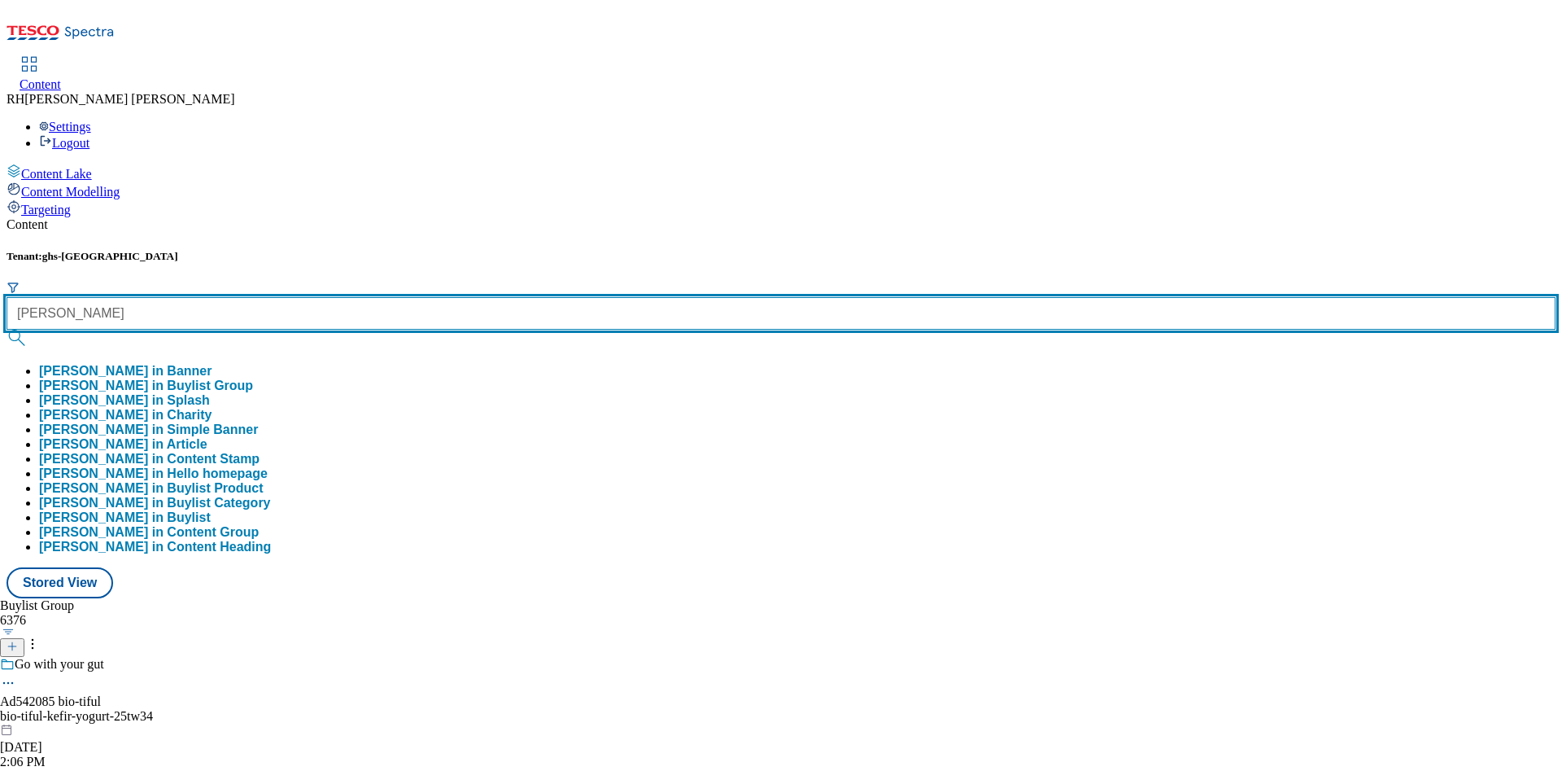
type input "[PERSON_NAME]"
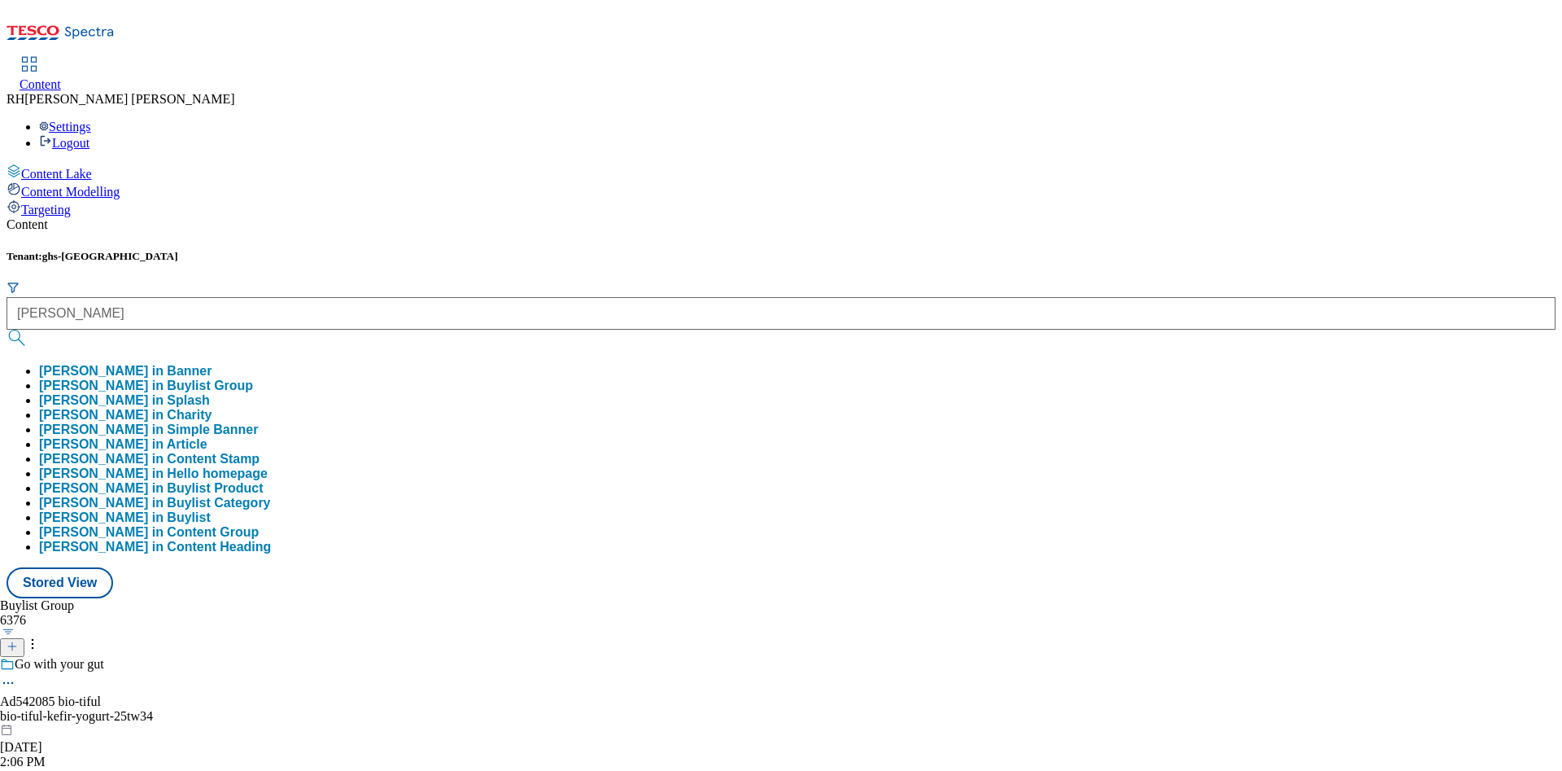
click at [253, 378] on button "[PERSON_NAME] in Buylist Group" at bounding box center [146, 385] width 214 height 15
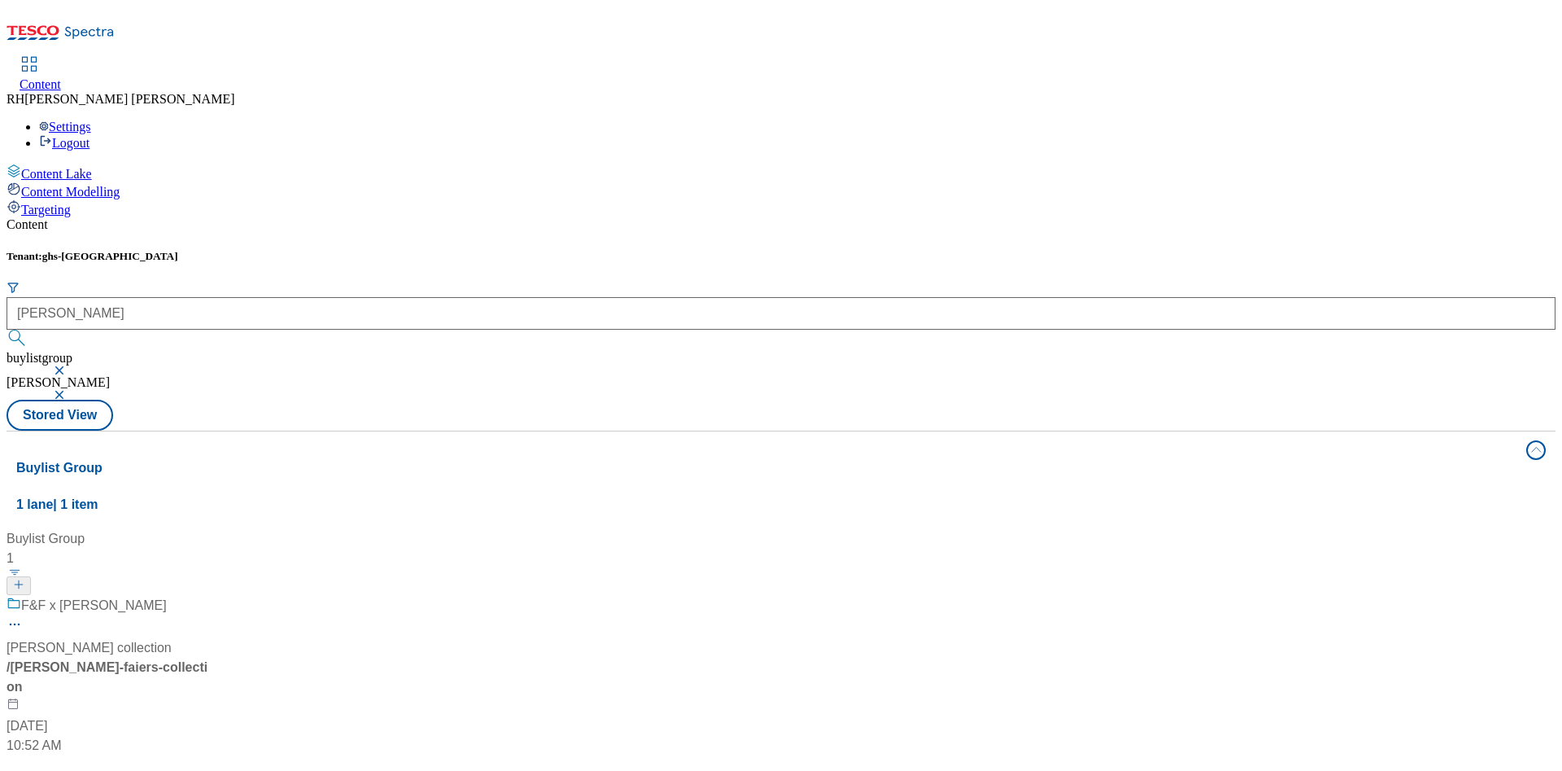
click at [210, 658] on div "/ [PERSON_NAME]-faiers-collection" at bounding box center [108, 677] width 203 height 39
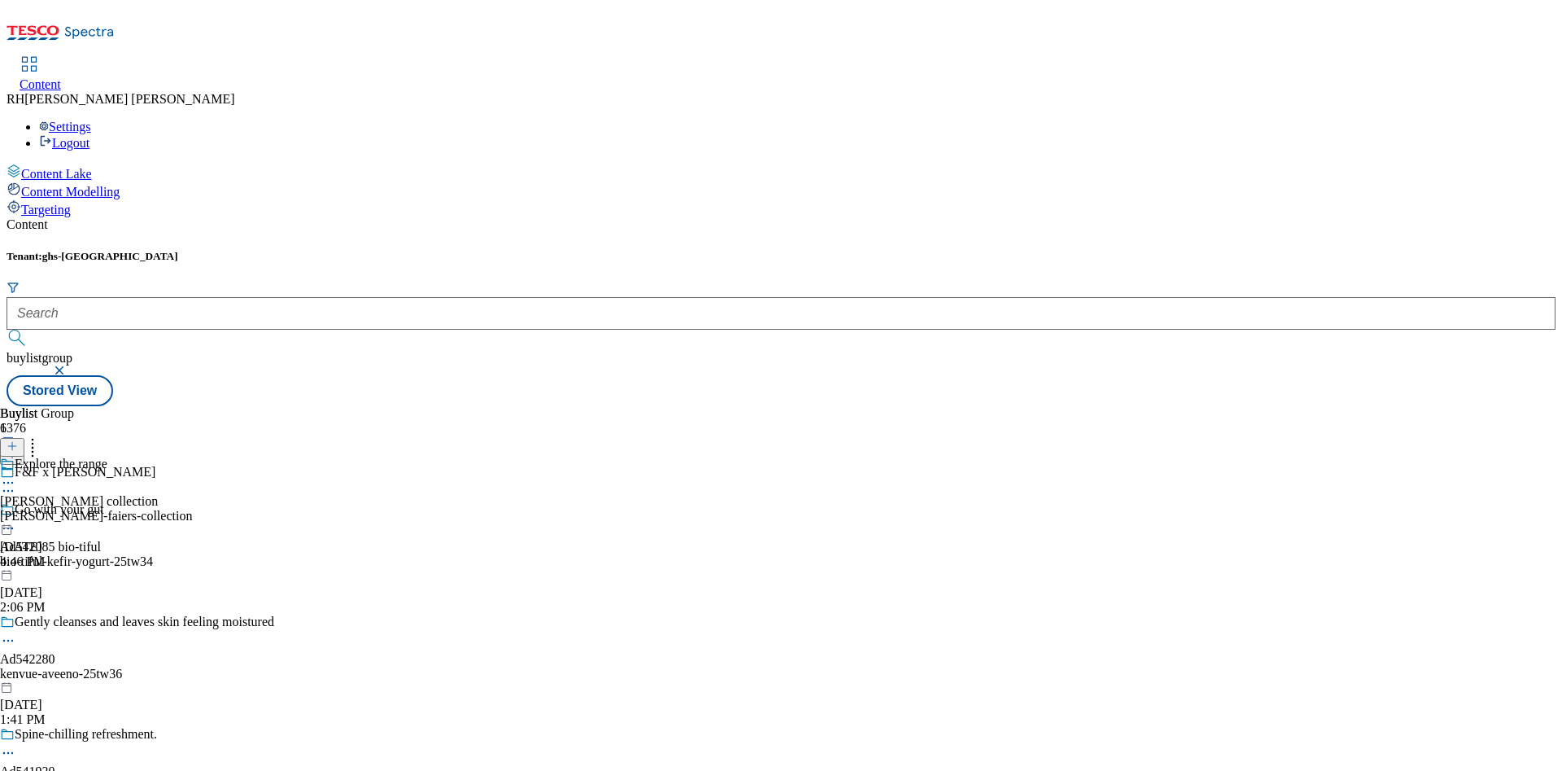
click at [192, 457] on div "Explore the range [PERSON_NAME] collection [PERSON_NAME]-faiers-collection [DAT…" at bounding box center [96, 513] width 192 height 112
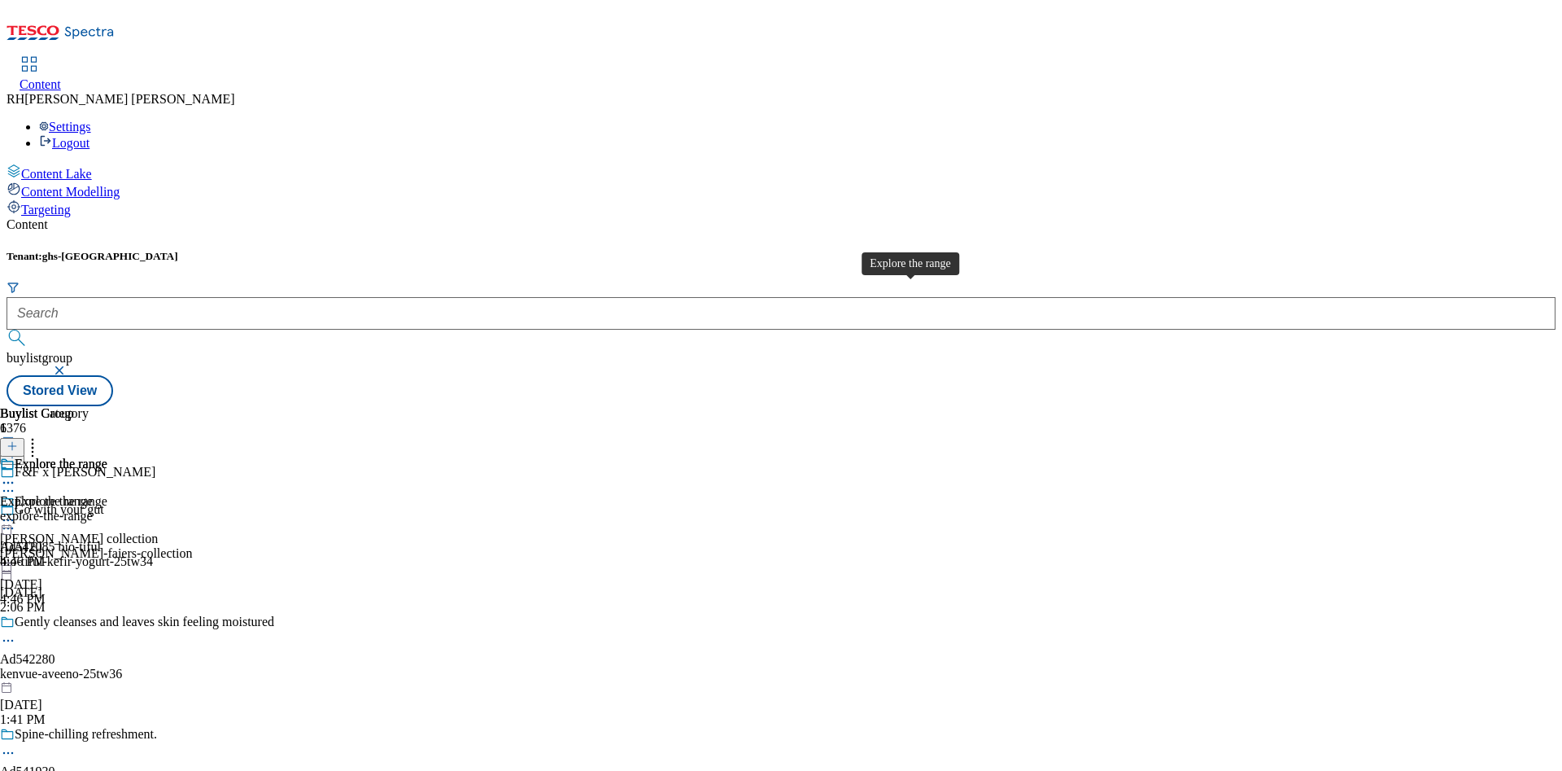
click at [93, 494] on div "Explore the range" at bounding box center [46, 501] width 93 height 15
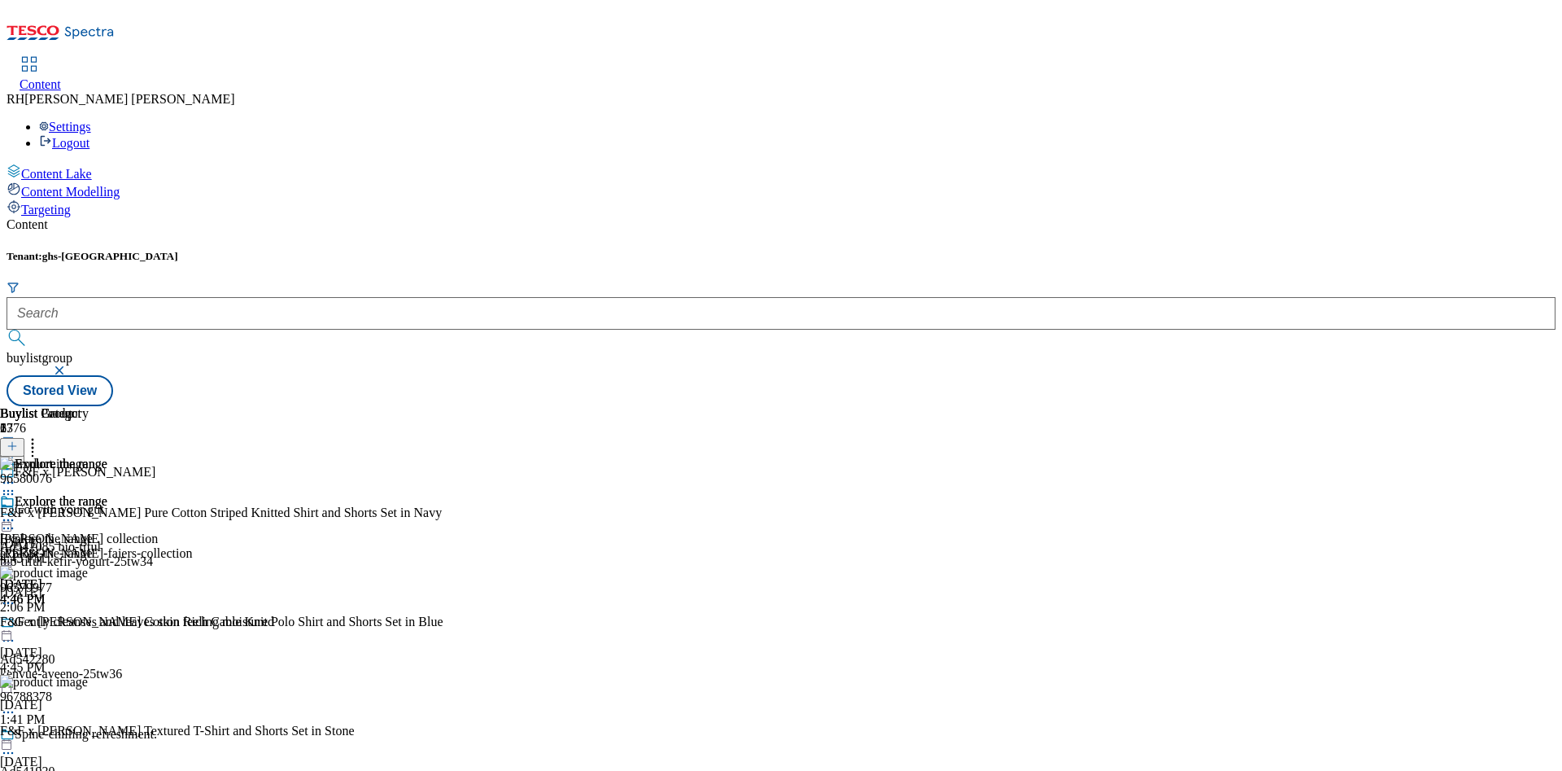
click at [18, 440] on icon at bounding box center [12, 445] width 11 height 11
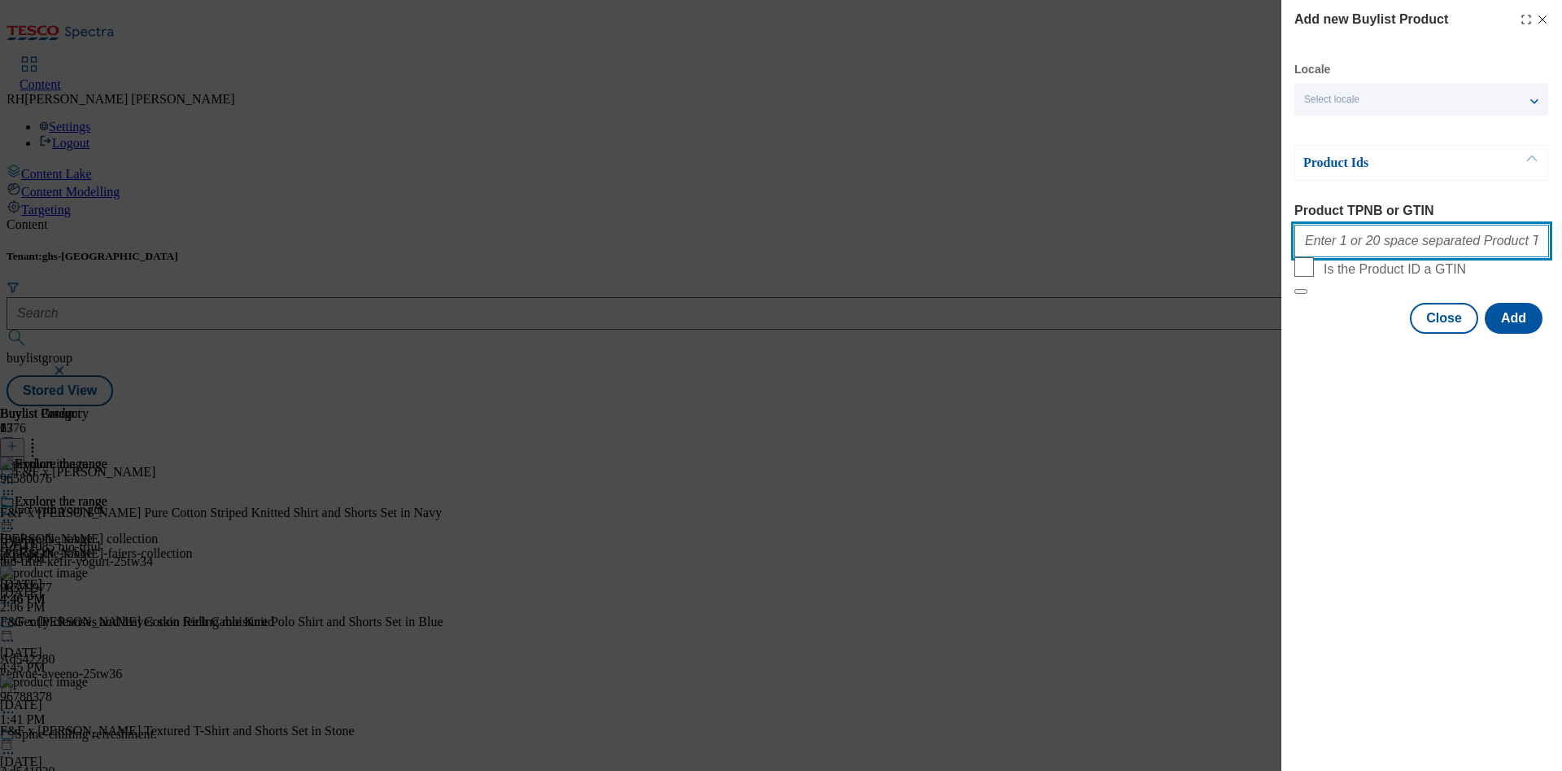
click at [1405, 242] on input "Product TPNB or GTIN" at bounding box center [1422, 241] width 255 height 33
paste input "96954533 96951231 96951133 96951035 96950930 96950831 96954337 96954239 9695892…"
type input "96954533 96951231 96951133 96951035 96950930 96950831 96954337 96954239 9695892…"
click at [1520, 334] on button "Add" at bounding box center [1514, 318] width 58 height 31
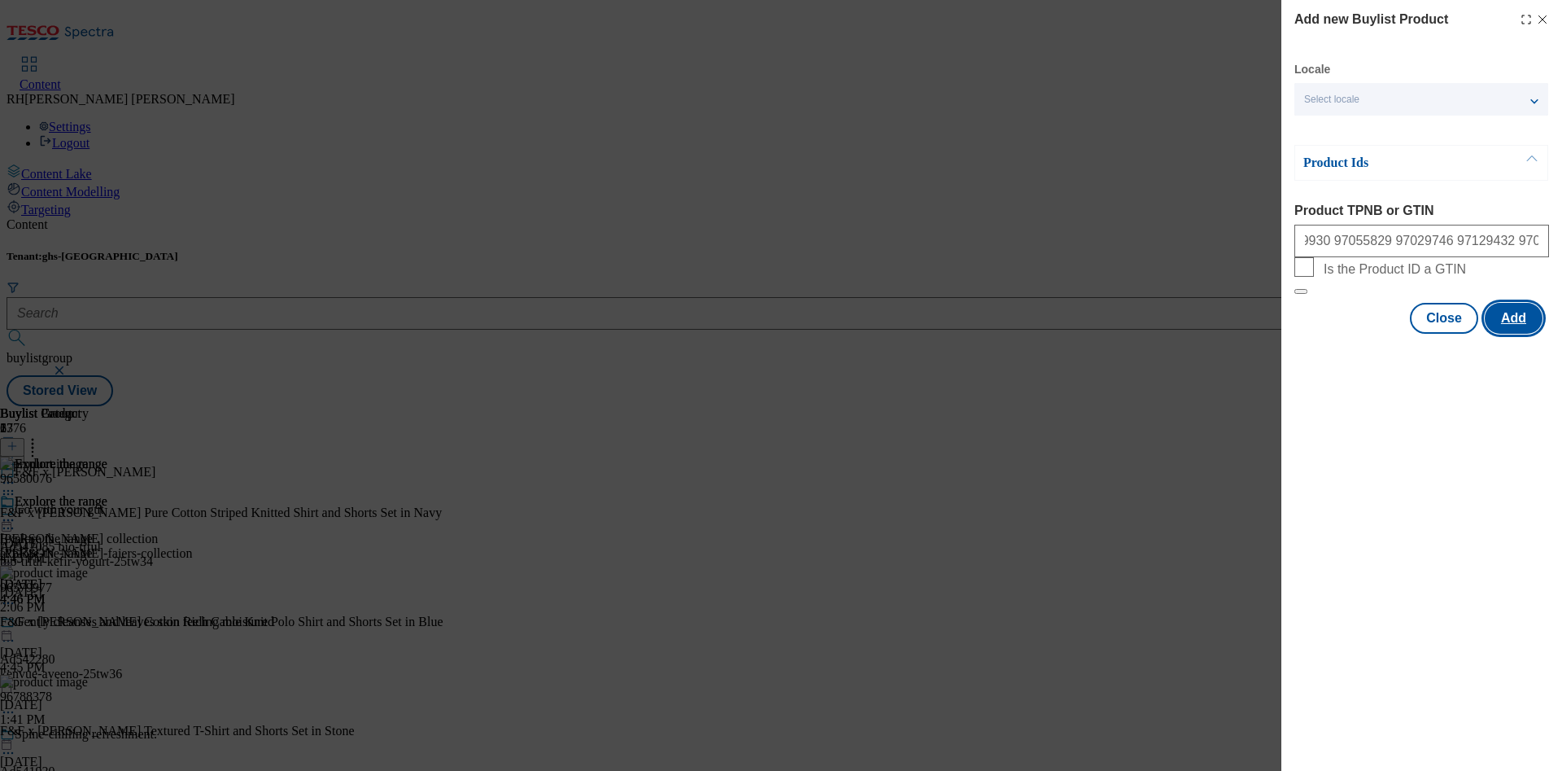
scroll to position [0, 0]
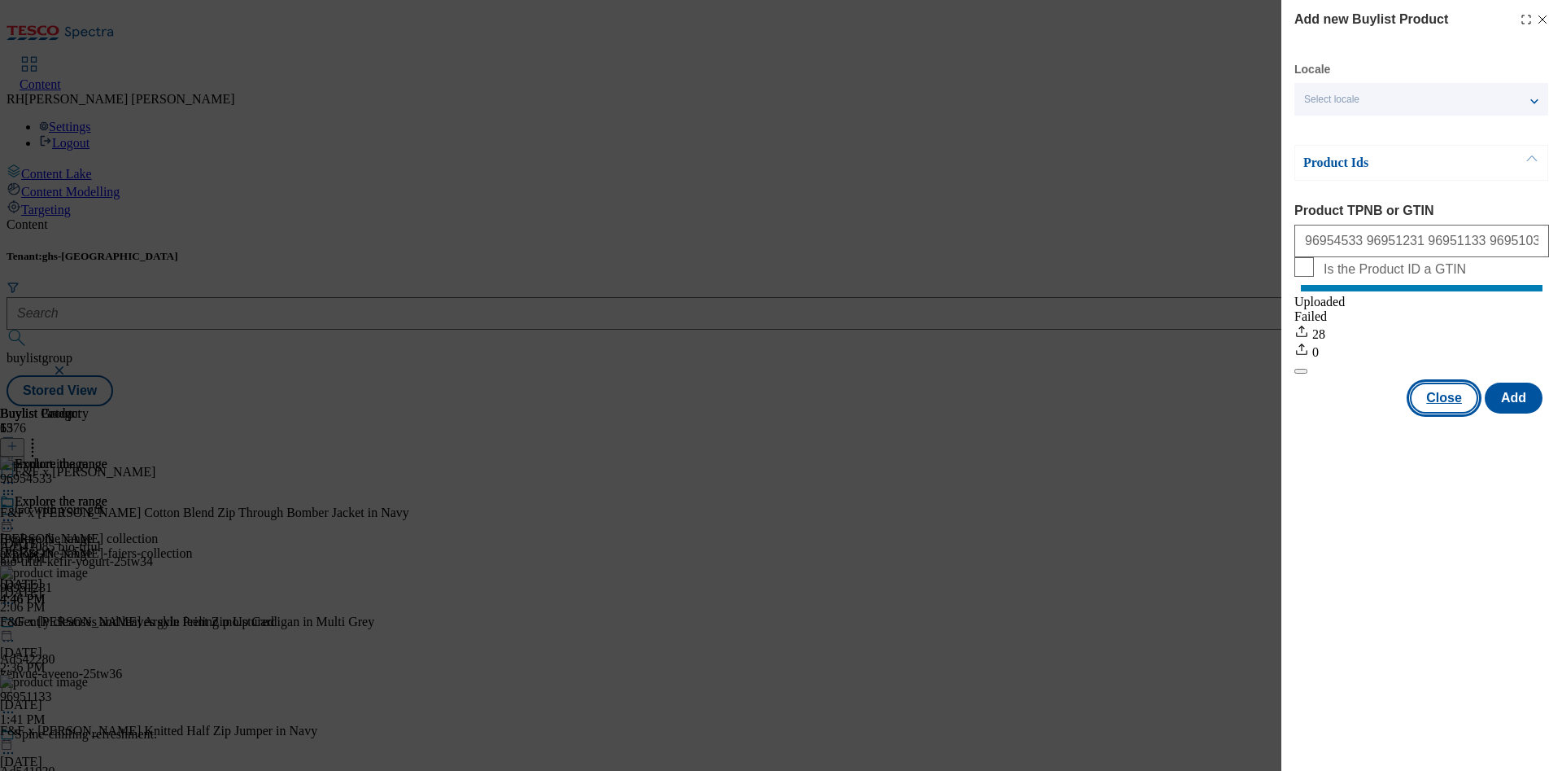
click at [1449, 411] on button "Close" at bounding box center [1444, 397] width 68 height 31
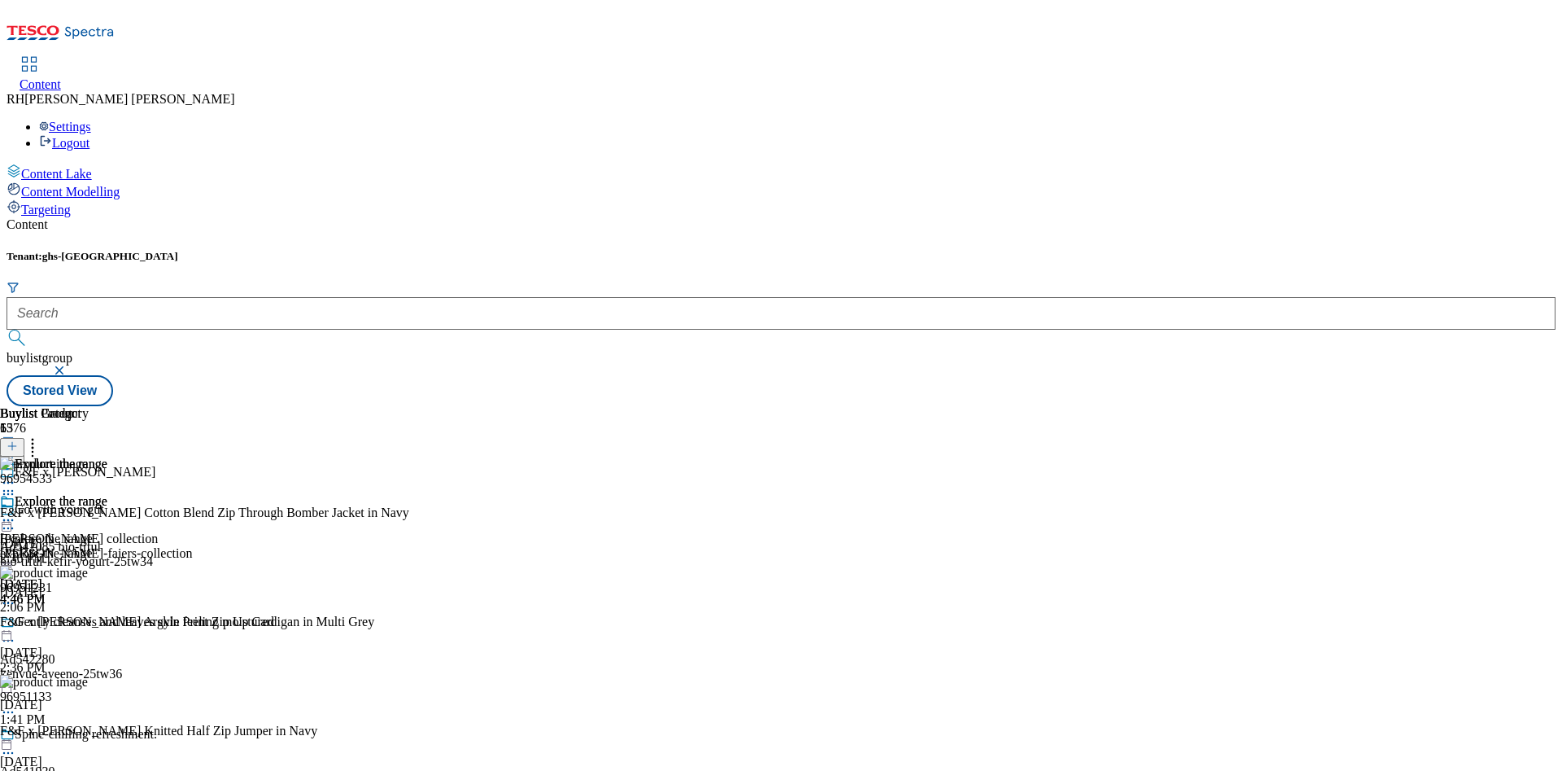
click at [16, 512] on icon at bounding box center [8, 520] width 16 height 16
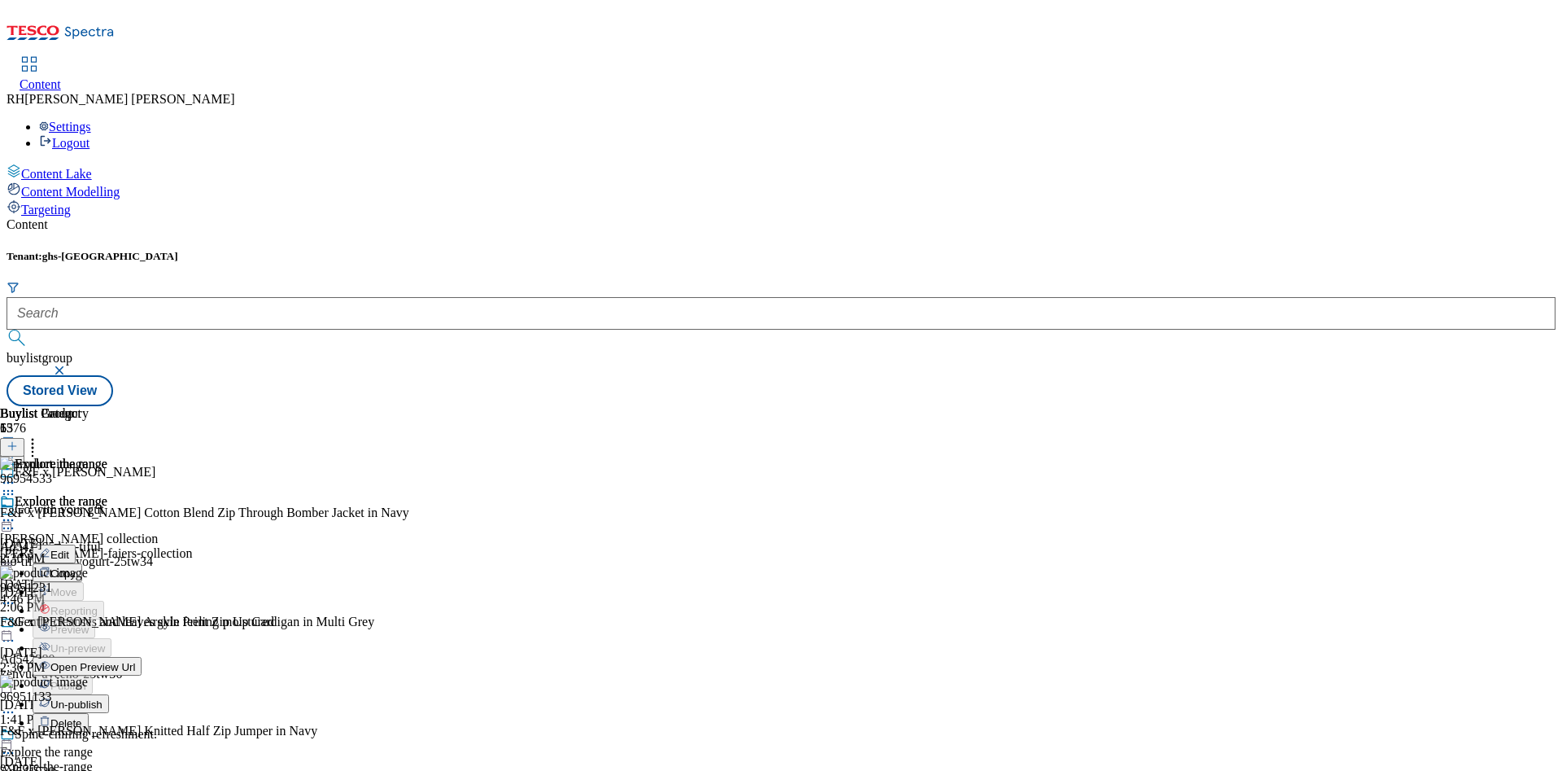
click at [69, 548] on span "Edit" at bounding box center [59, 554] width 19 height 12
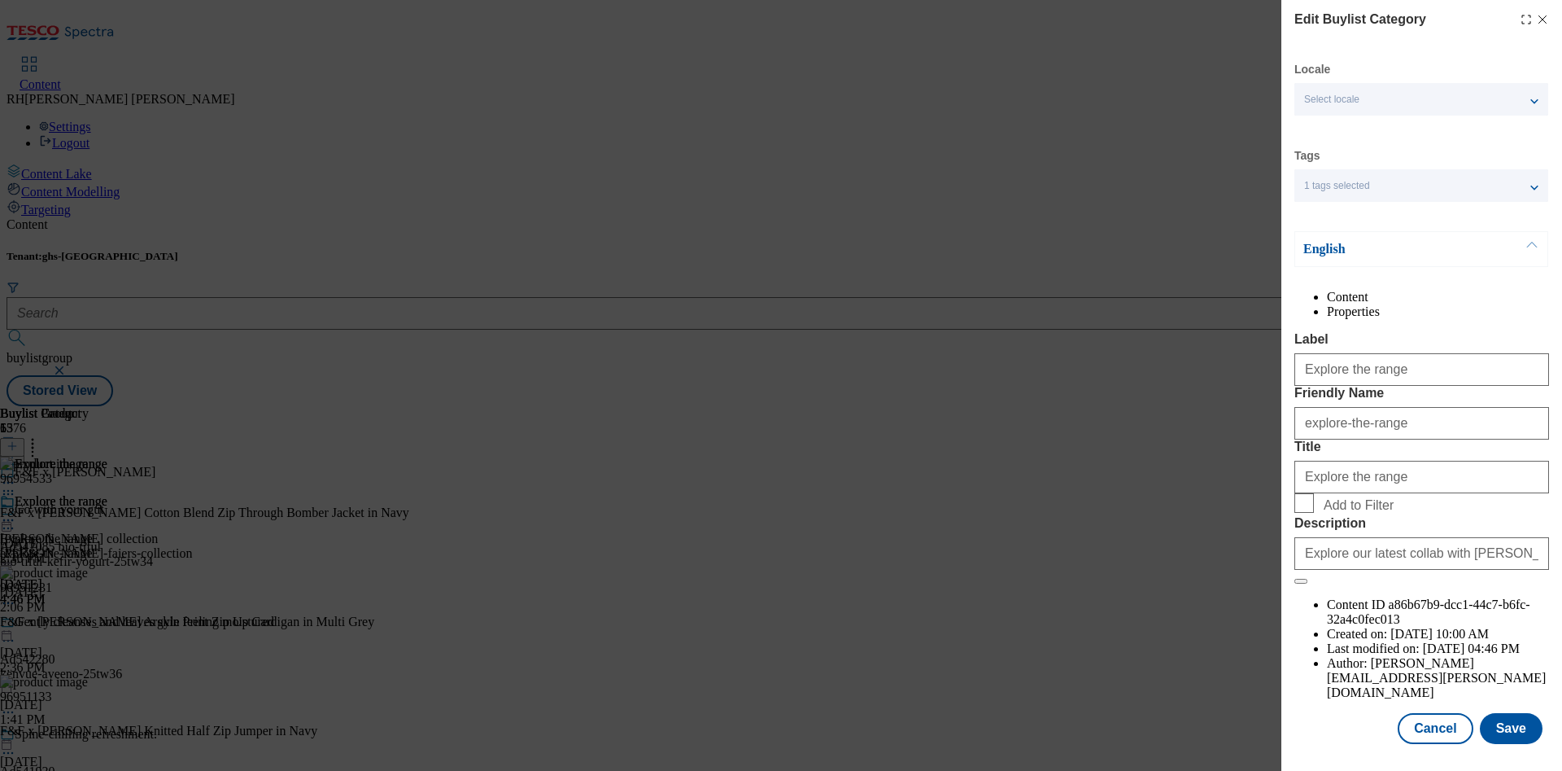
scroll to position [49, 0]
click at [1492, 718] on button "Save" at bounding box center [1511, 728] width 63 height 31
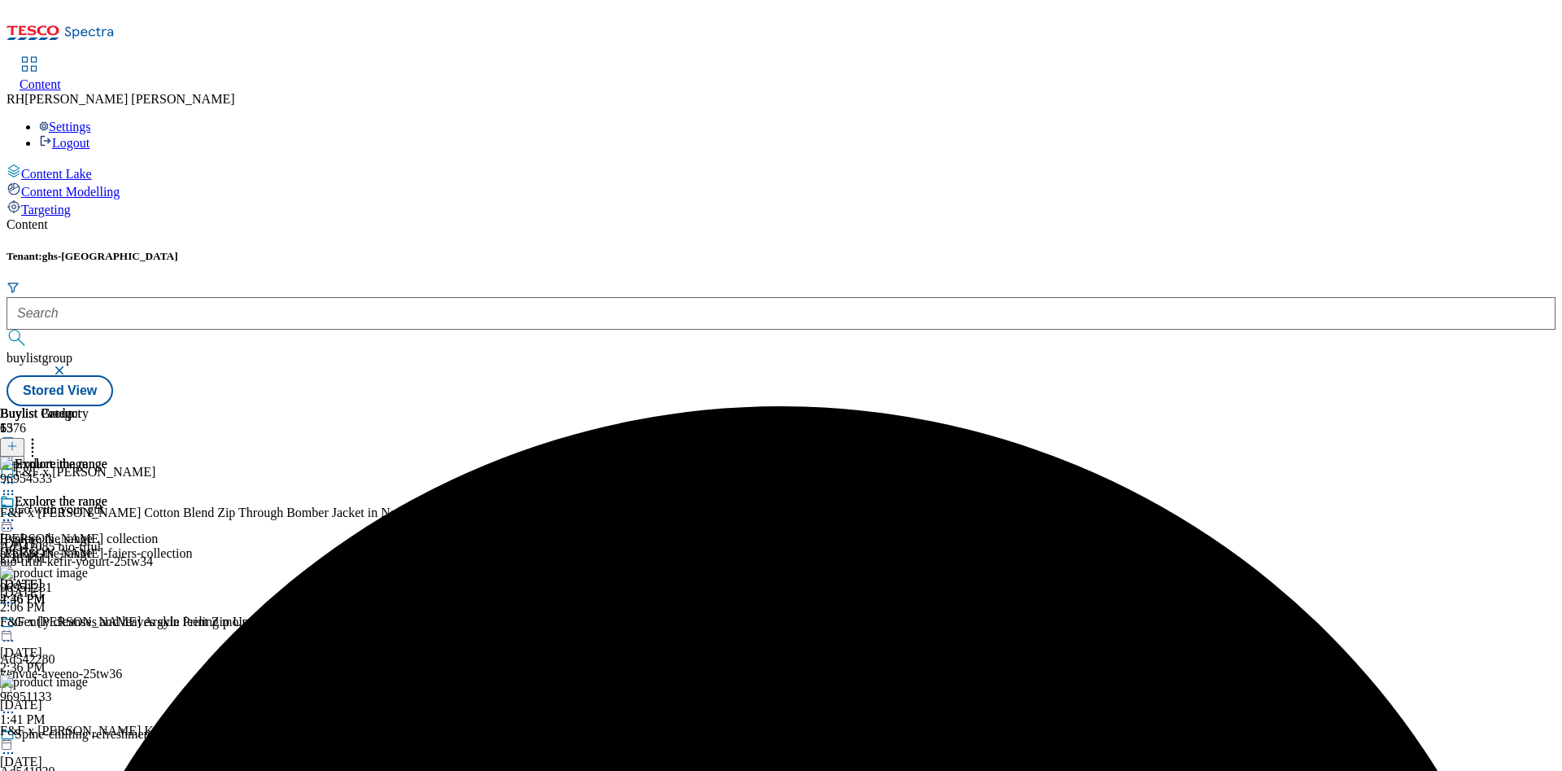
click at [16, 512] on icon at bounding box center [8, 520] width 16 height 16
click at [89, 623] on span "Preview" at bounding box center [69, 629] width 38 height 12
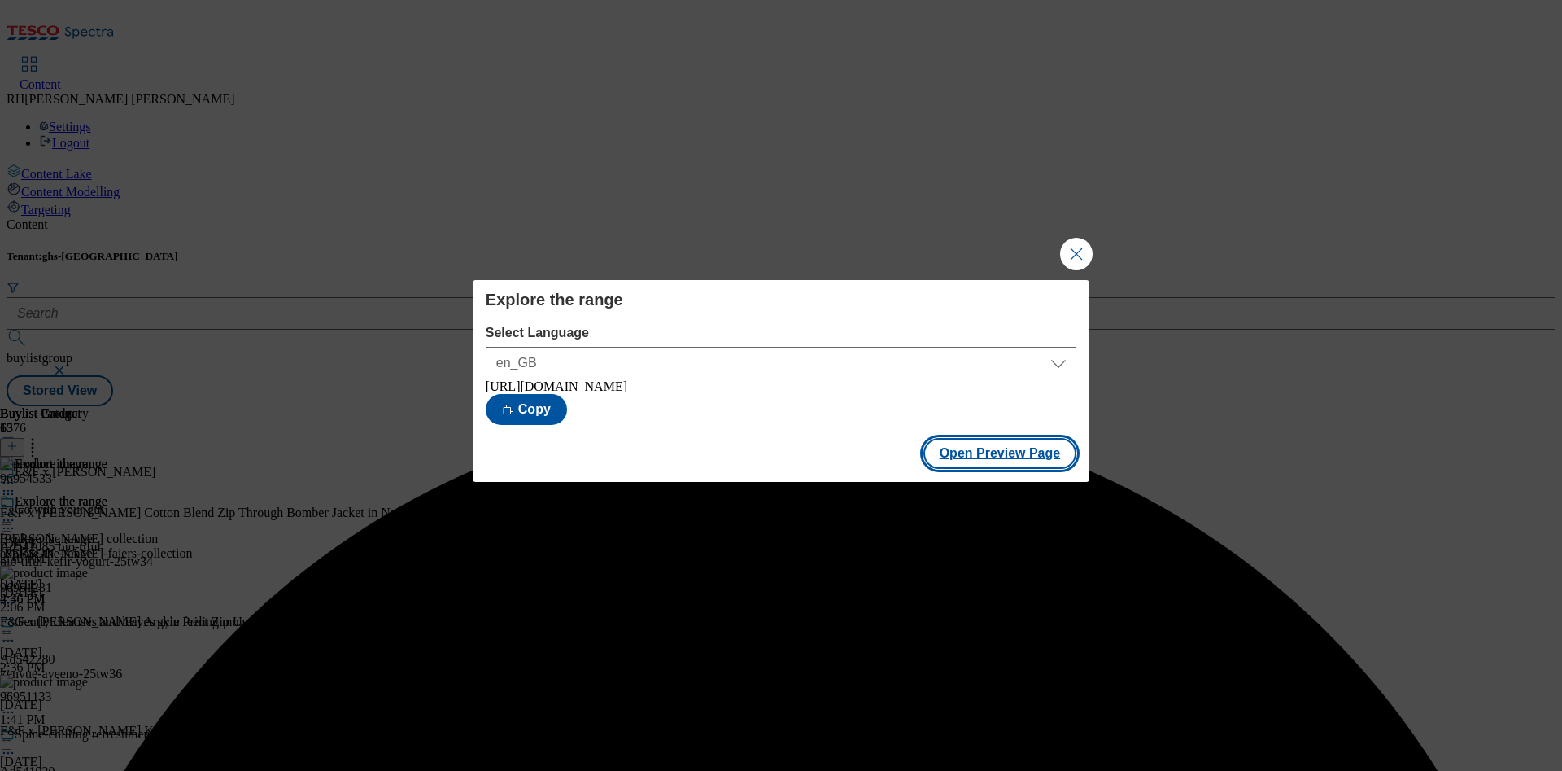
click at [989, 464] on button "Open Preview Page" at bounding box center [1001, 453] width 154 height 31
click at [1077, 243] on button "Close Modal" at bounding box center [1076, 254] width 33 height 33
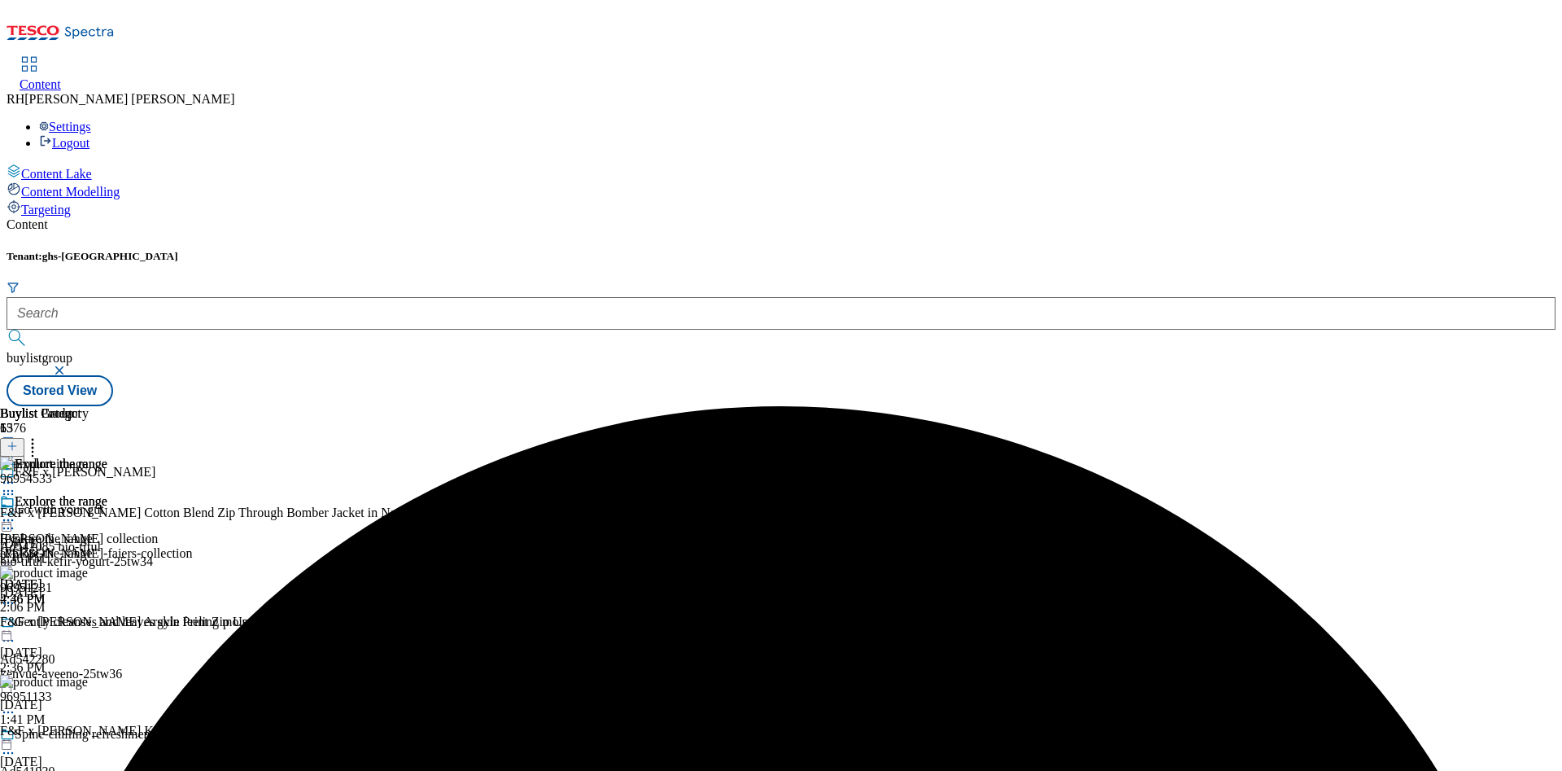
click at [16, 512] on icon at bounding box center [8, 520] width 16 height 16
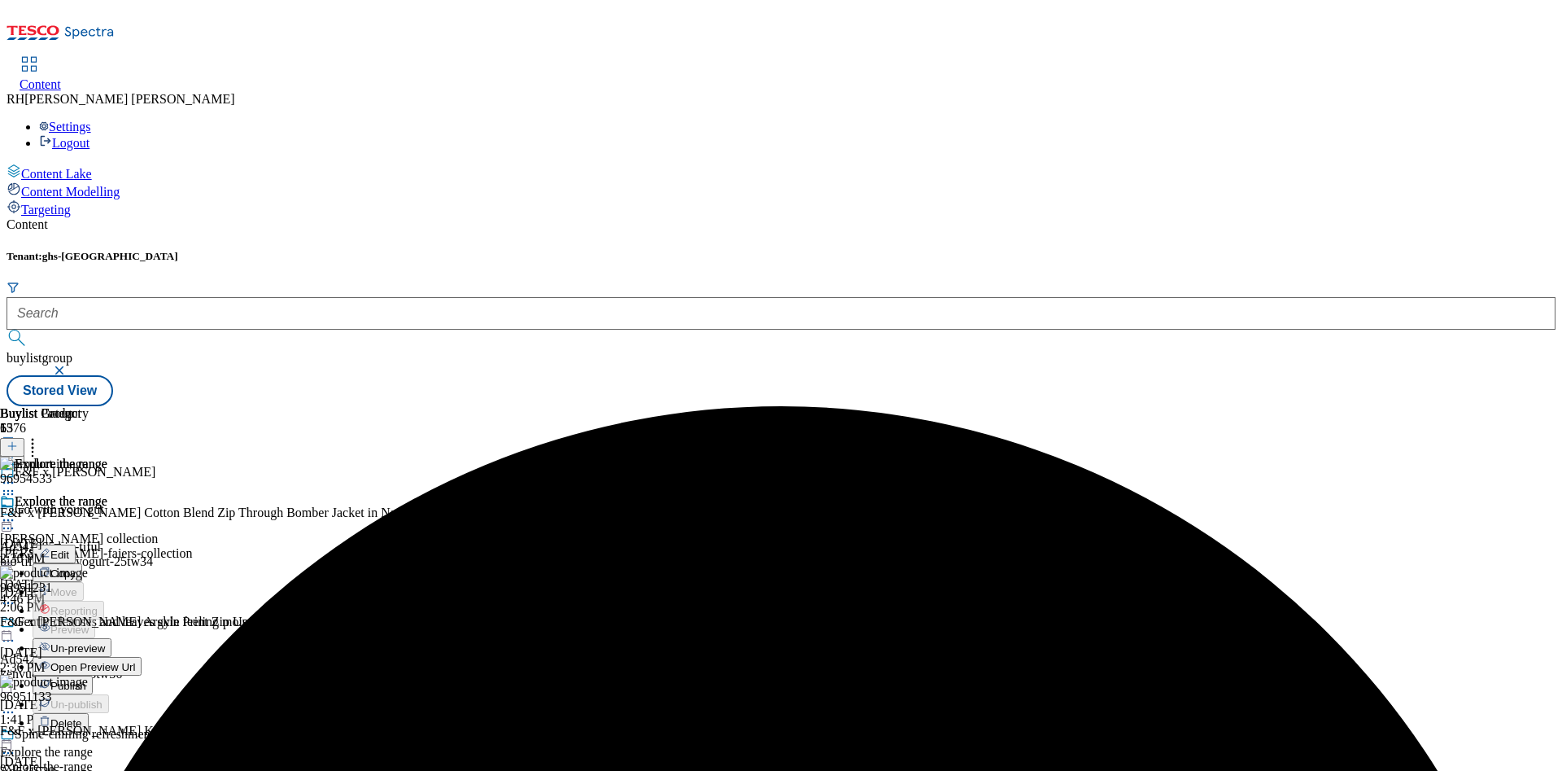
click at [86, 680] on span "Publish" at bounding box center [68, 686] width 36 height 12
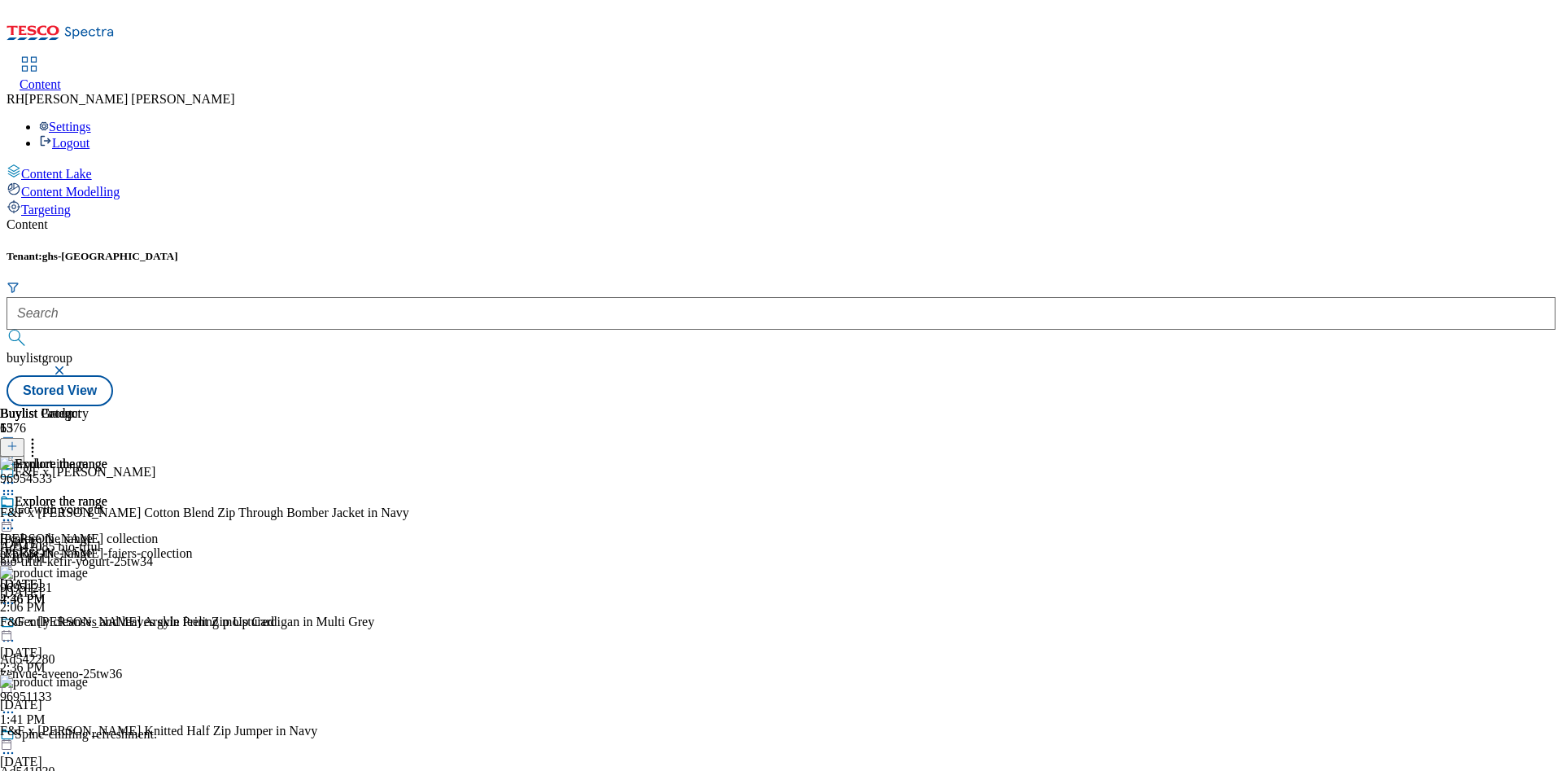
click at [16, 512] on icon at bounding box center [8, 520] width 16 height 16
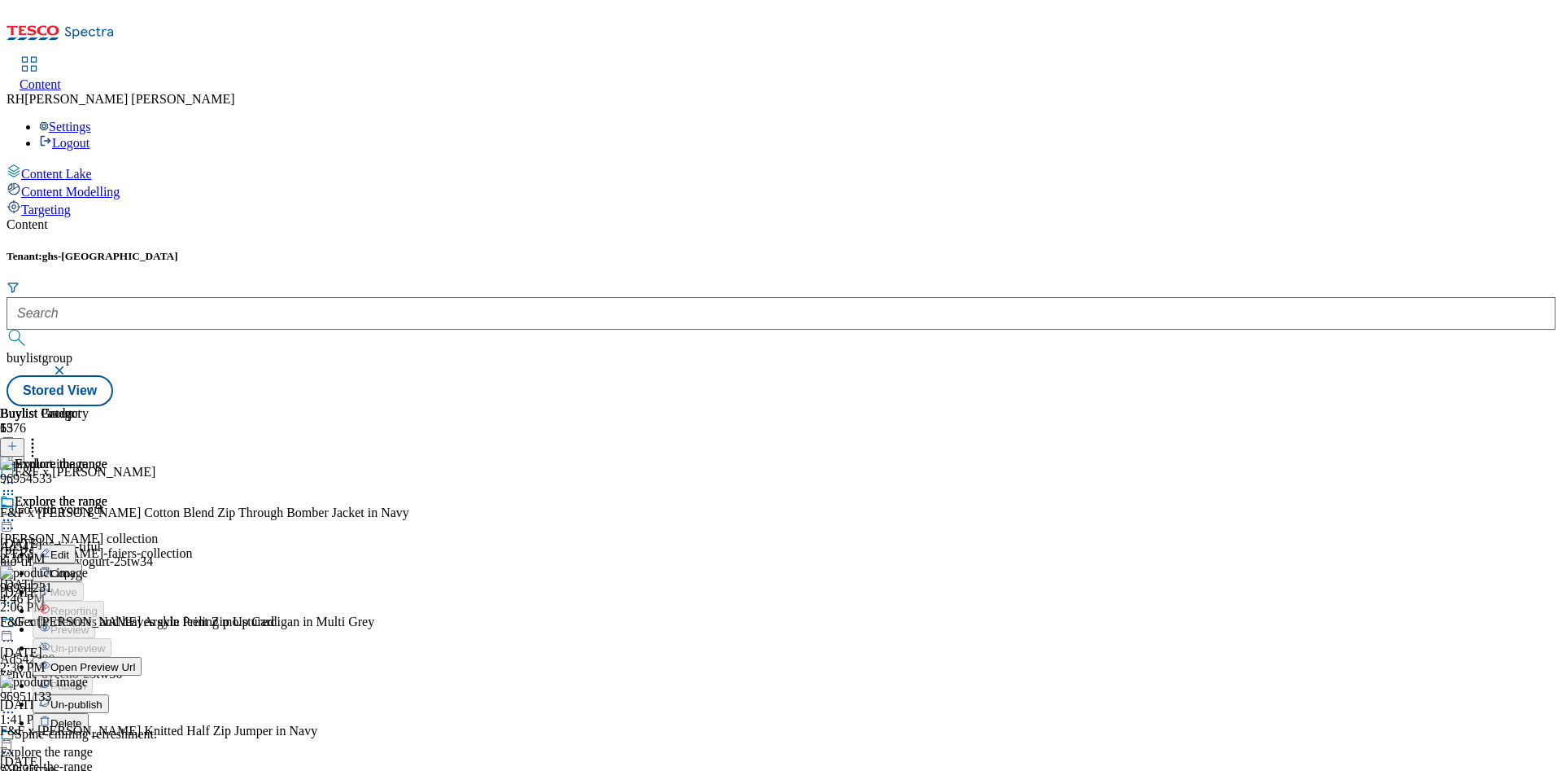
click at [69, 548] on span "Edit" at bounding box center [59, 554] width 19 height 12
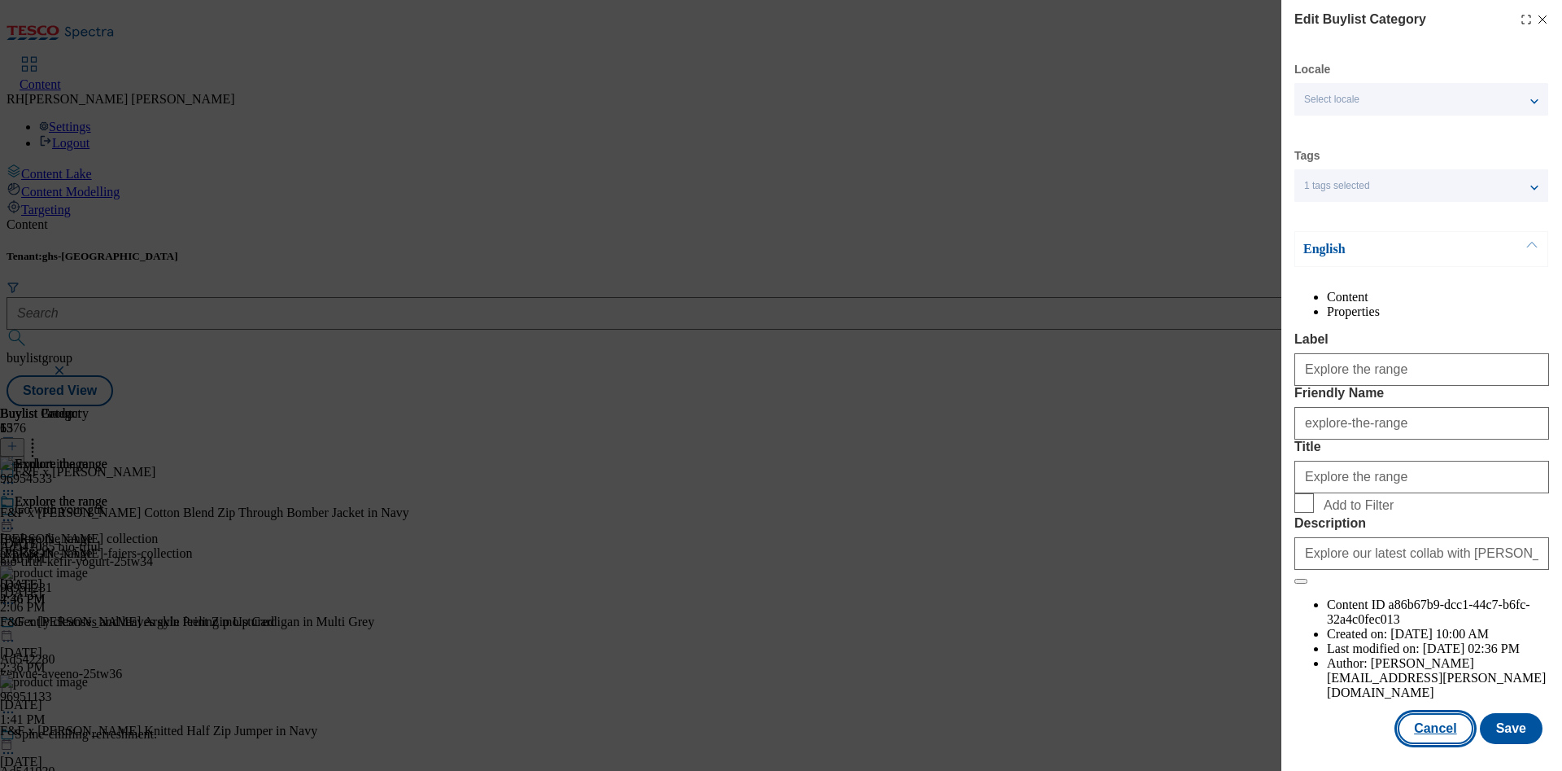
click at [1418, 713] on button "Cancel" at bounding box center [1435, 728] width 75 height 31
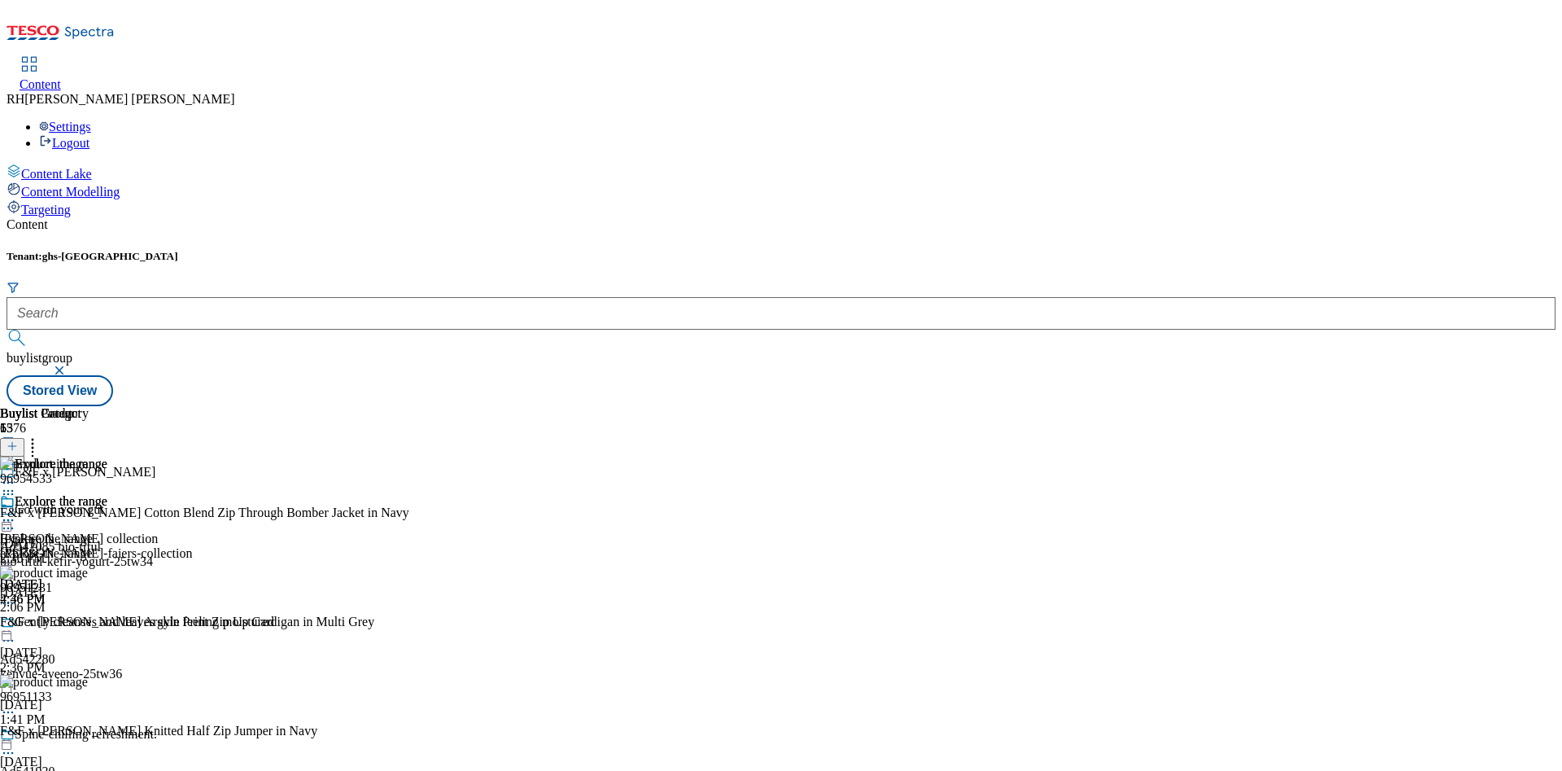
scroll to position [0, 0]
click at [192, 494] on div "Explore the range [PERSON_NAME] collection [PERSON_NAME]-faiers-collection [DAT…" at bounding box center [96, 550] width 192 height 112
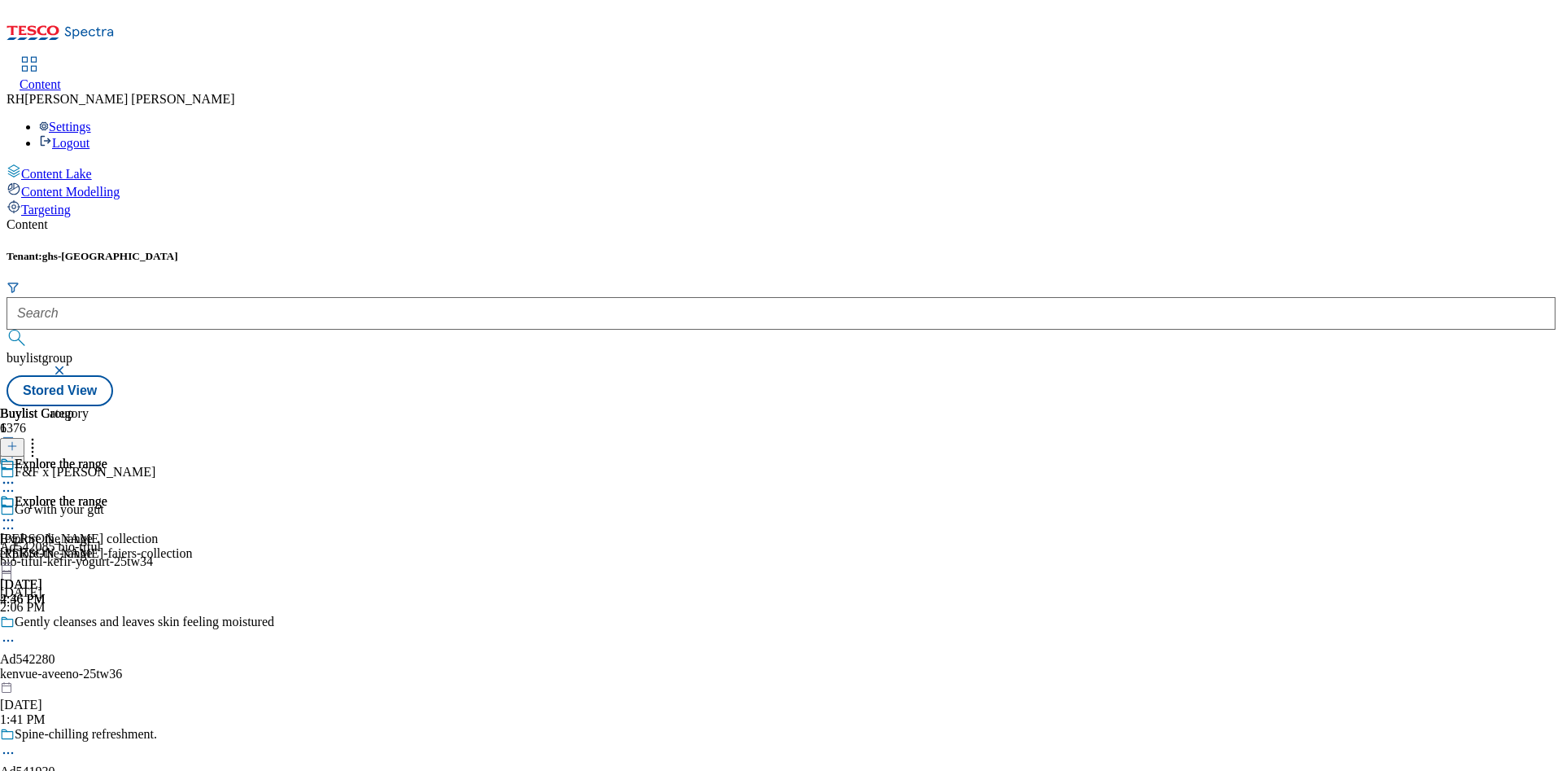
click at [16, 512] on icon at bounding box center [8, 520] width 16 height 16
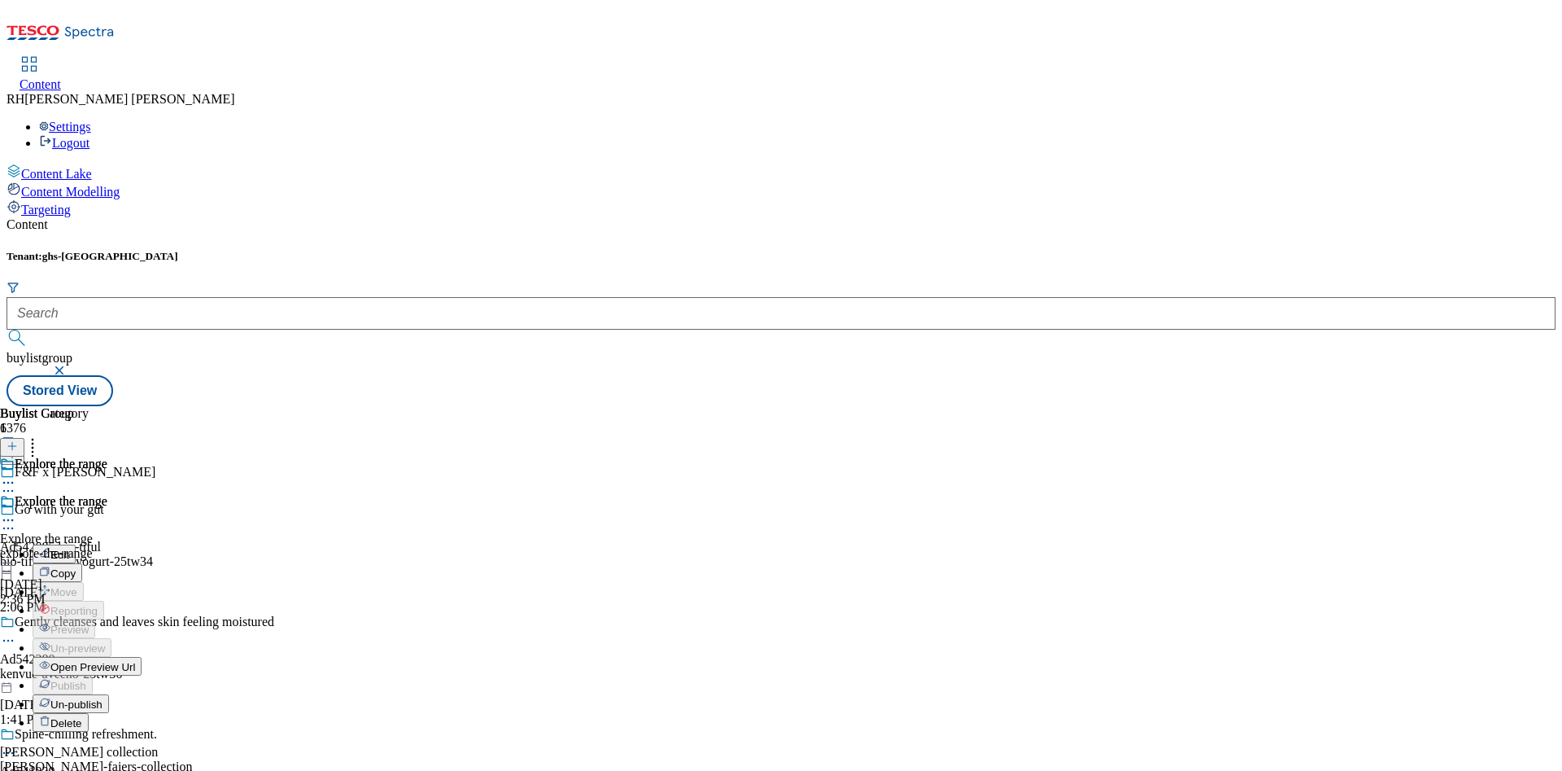
click at [76, 544] on button "Edit" at bounding box center [54, 553] width 43 height 19
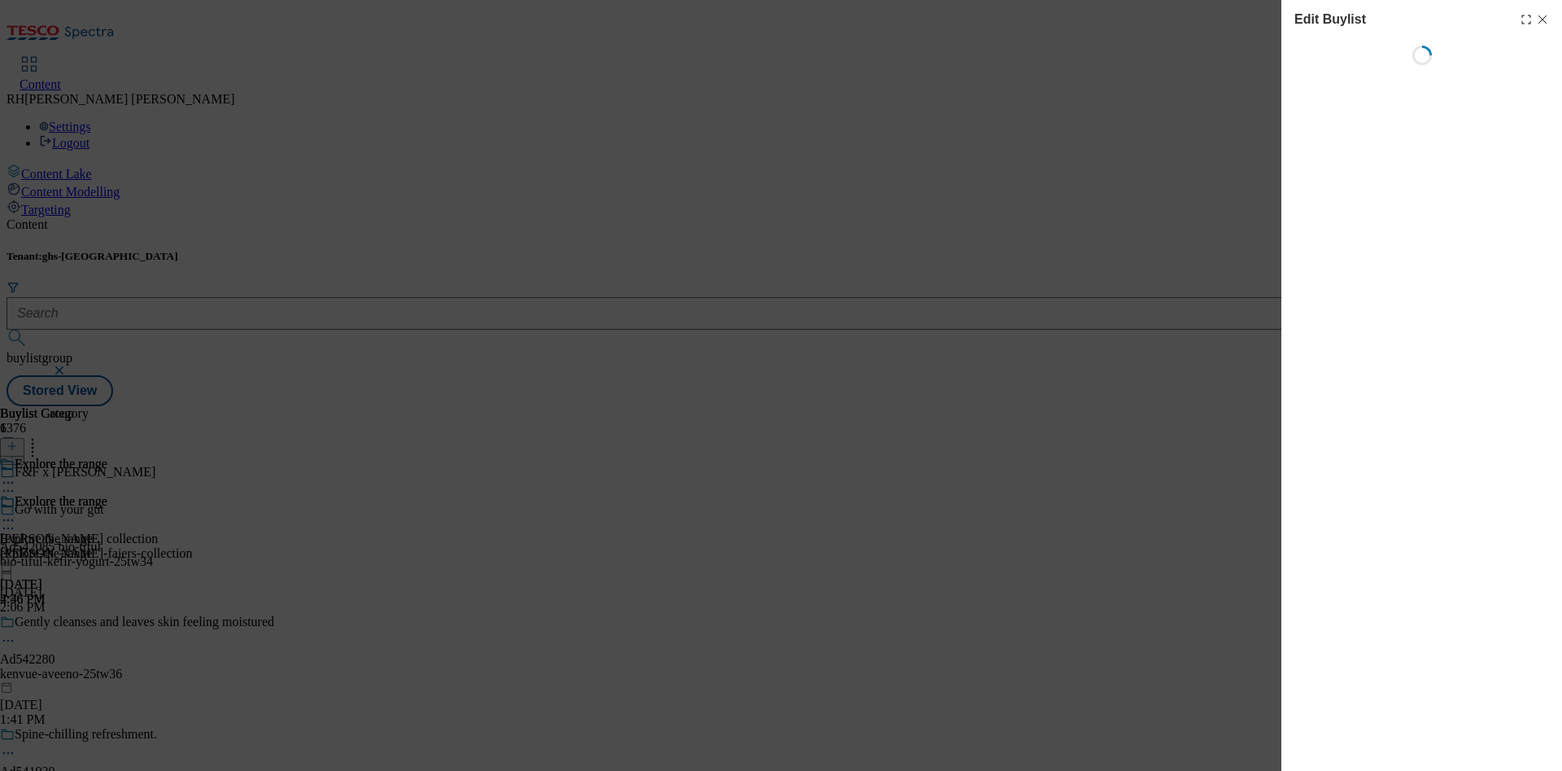
select select "evergreen"
select select "Banner"
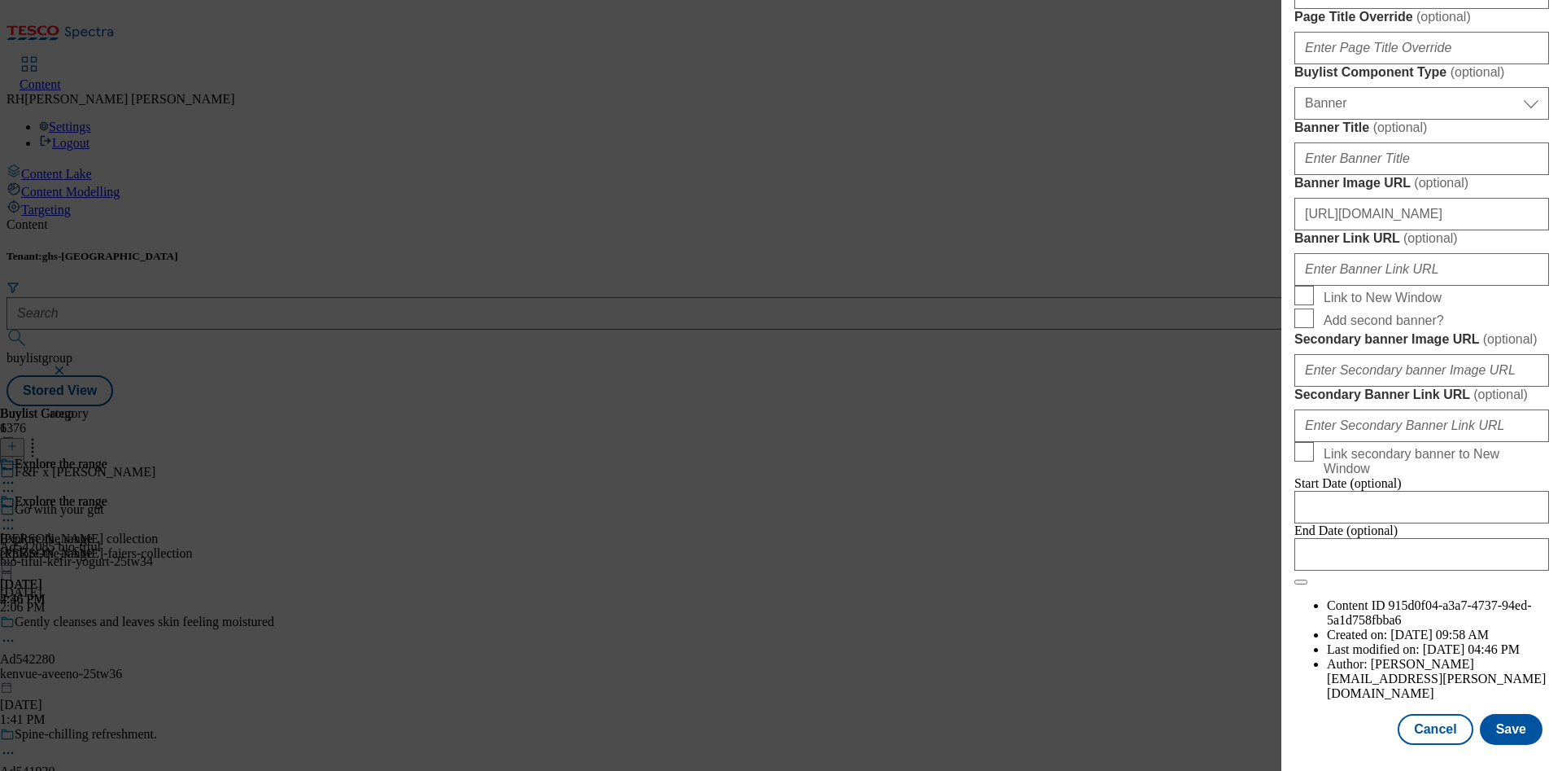
scroll to position [1457, 0]
click at [1388, 286] on input "Banner Link URL ( optional )" at bounding box center [1422, 269] width 255 height 33
paste input "[URL][DOMAIN_NAME]"
type input "[URL][DOMAIN_NAME]"
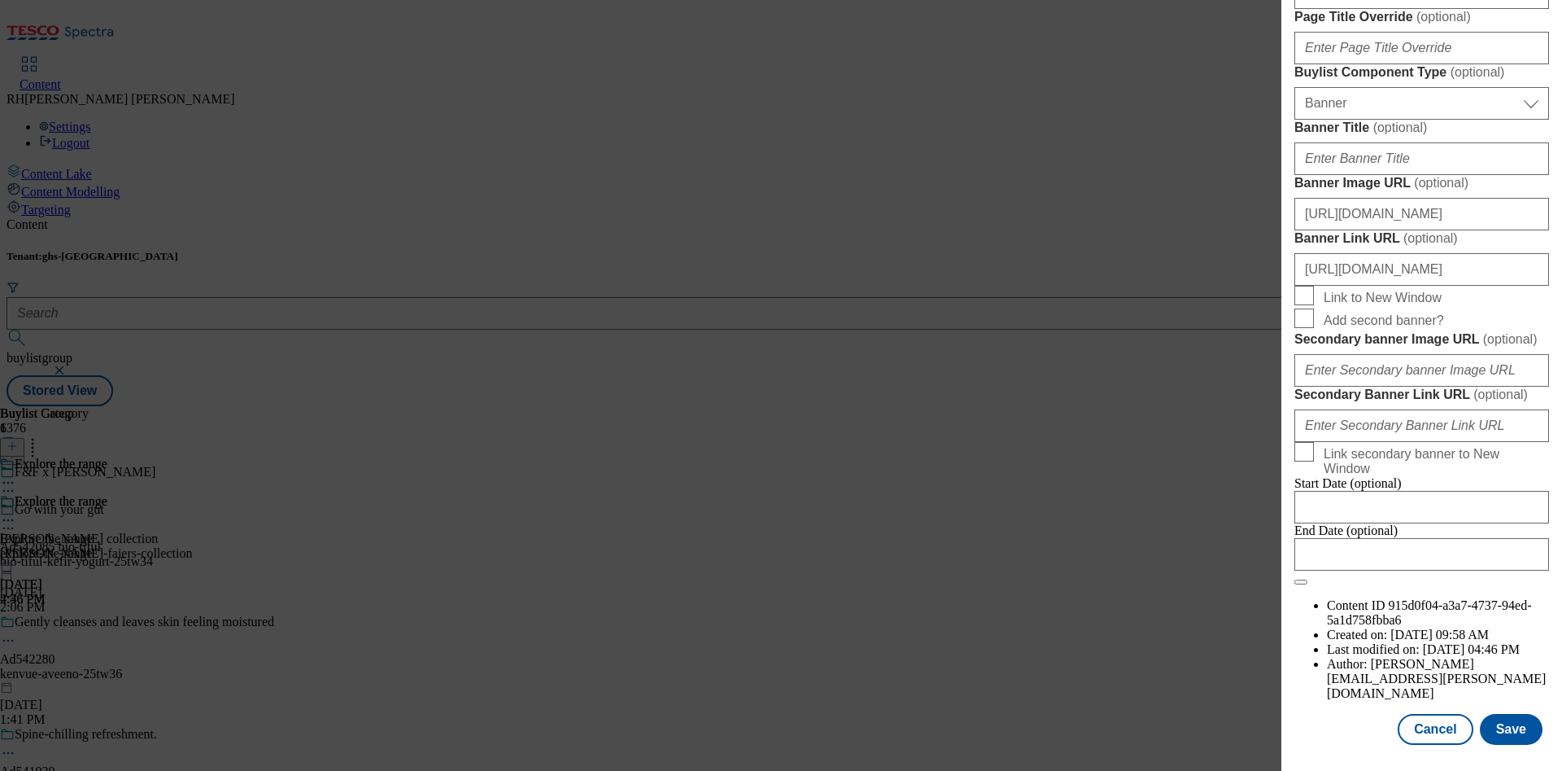
click at [1509, 714] on button "Save" at bounding box center [1511, 729] width 63 height 31
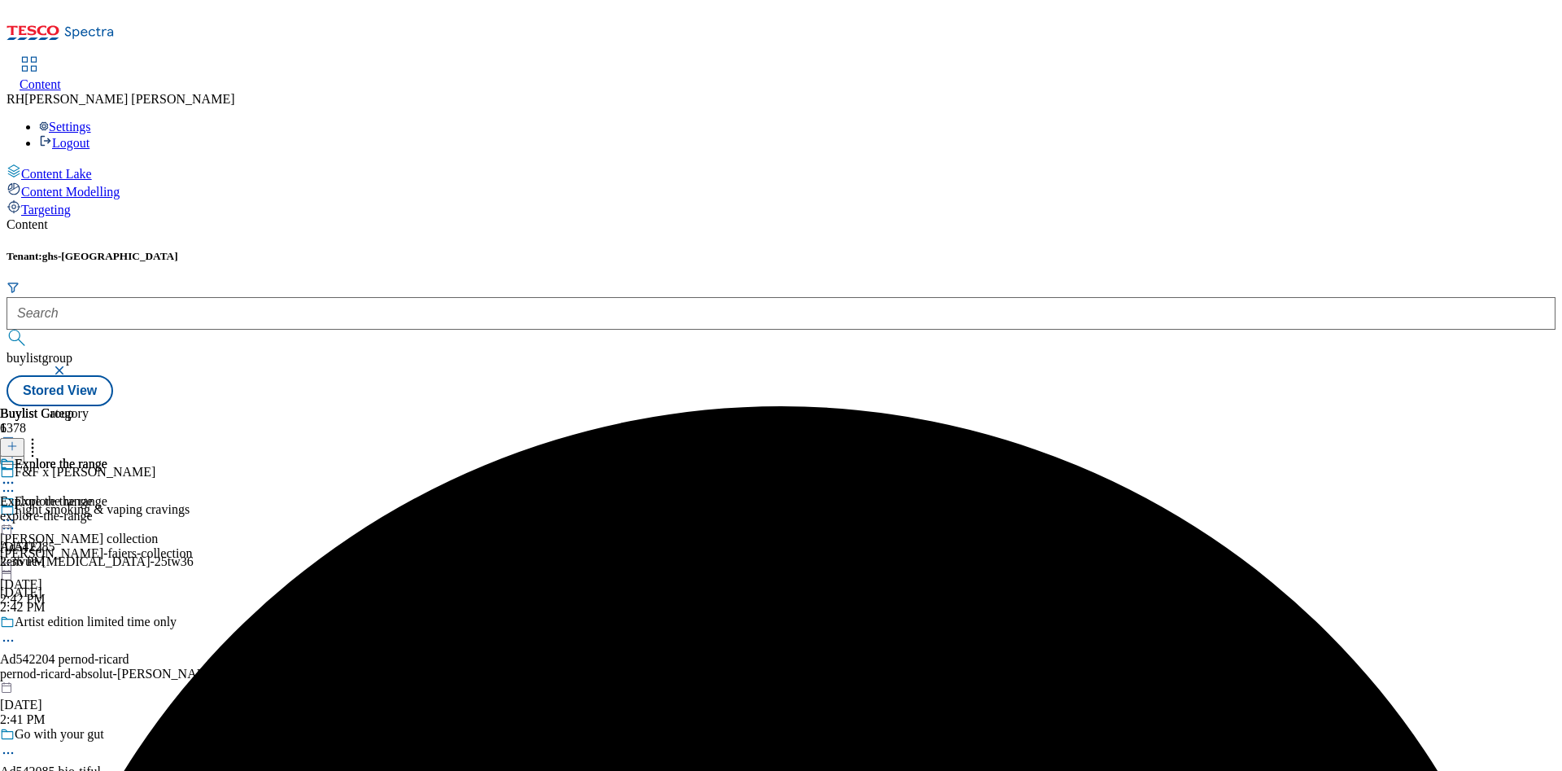
click at [10, 519] on circle at bounding box center [8, 520] width 2 height 2
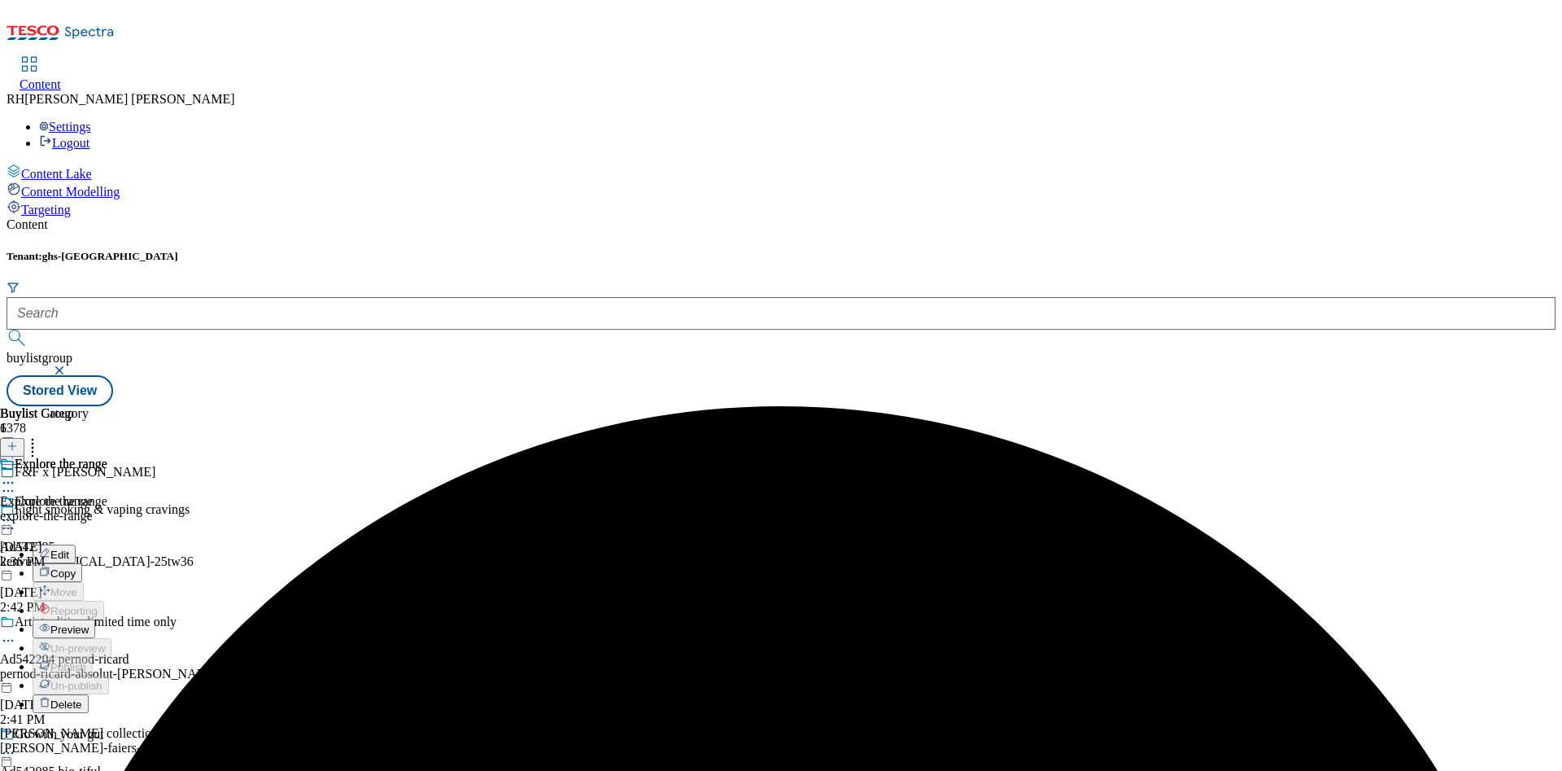
click at [89, 623] on span "Preview" at bounding box center [69, 629] width 38 height 12
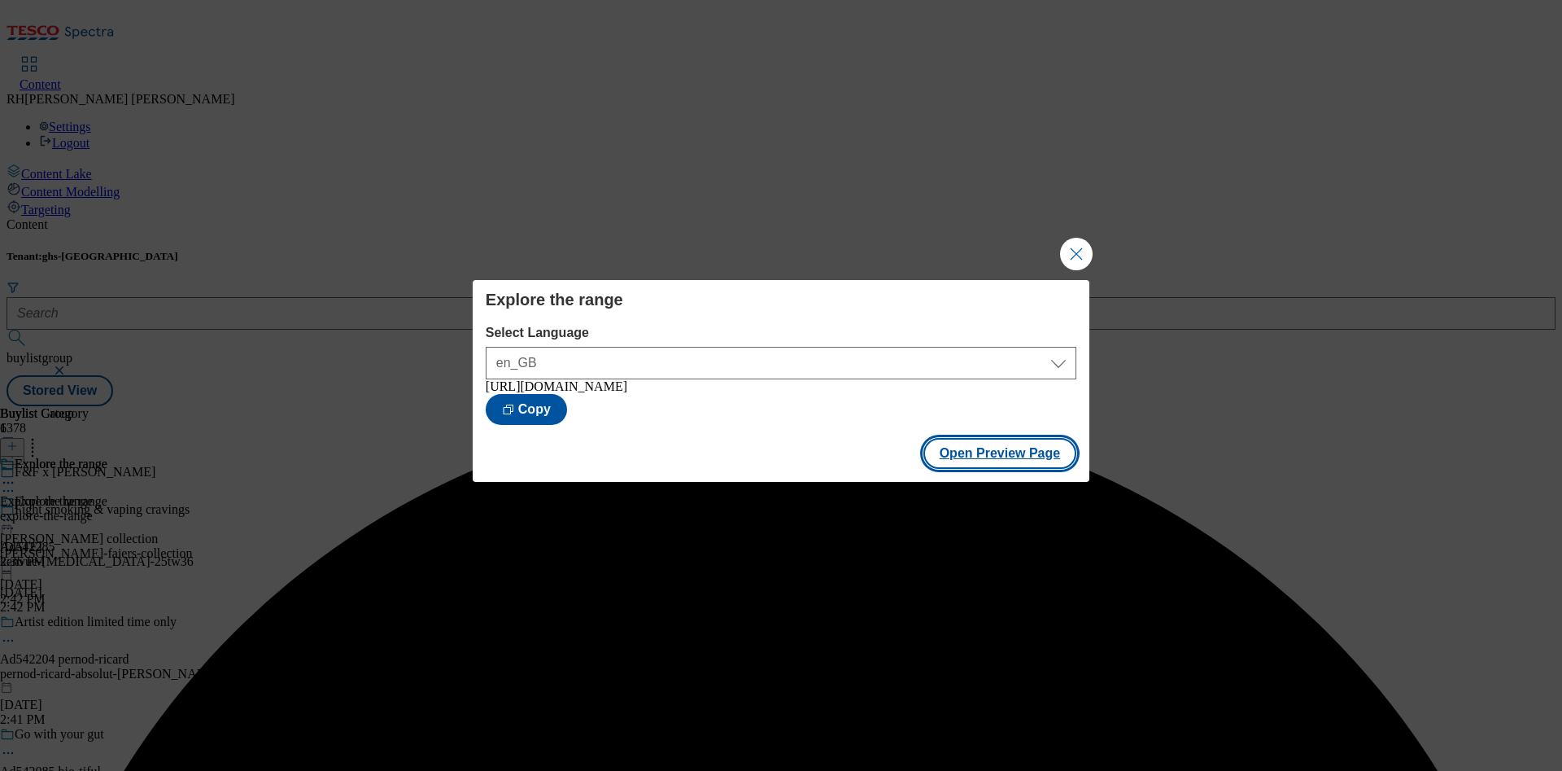
click at [1042, 463] on button "Open Preview Page" at bounding box center [1001, 453] width 154 height 31
click at [1077, 254] on button "Close Modal" at bounding box center [1076, 254] width 33 height 33
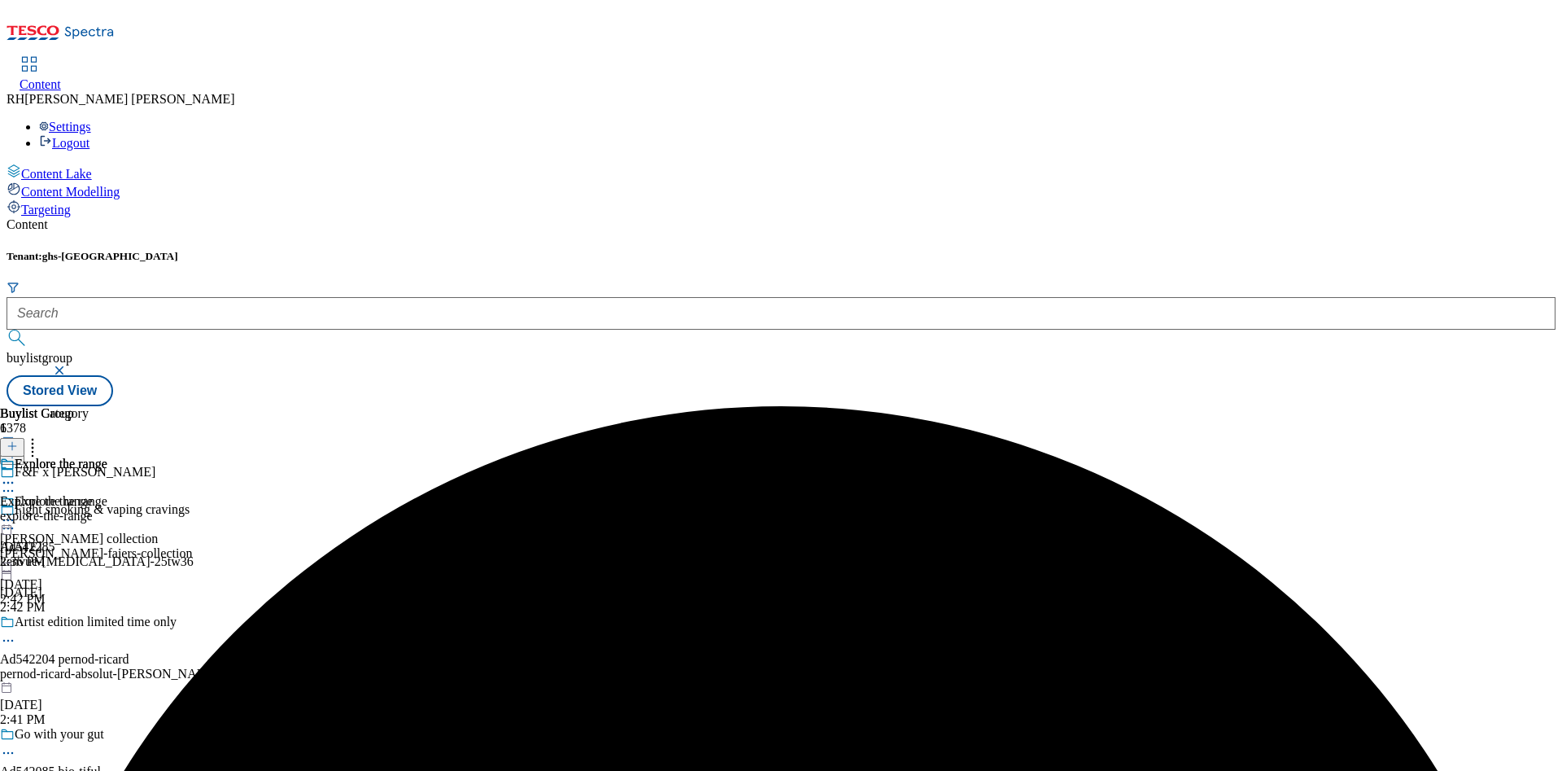
click at [10, 519] on circle at bounding box center [8, 520] width 2 height 2
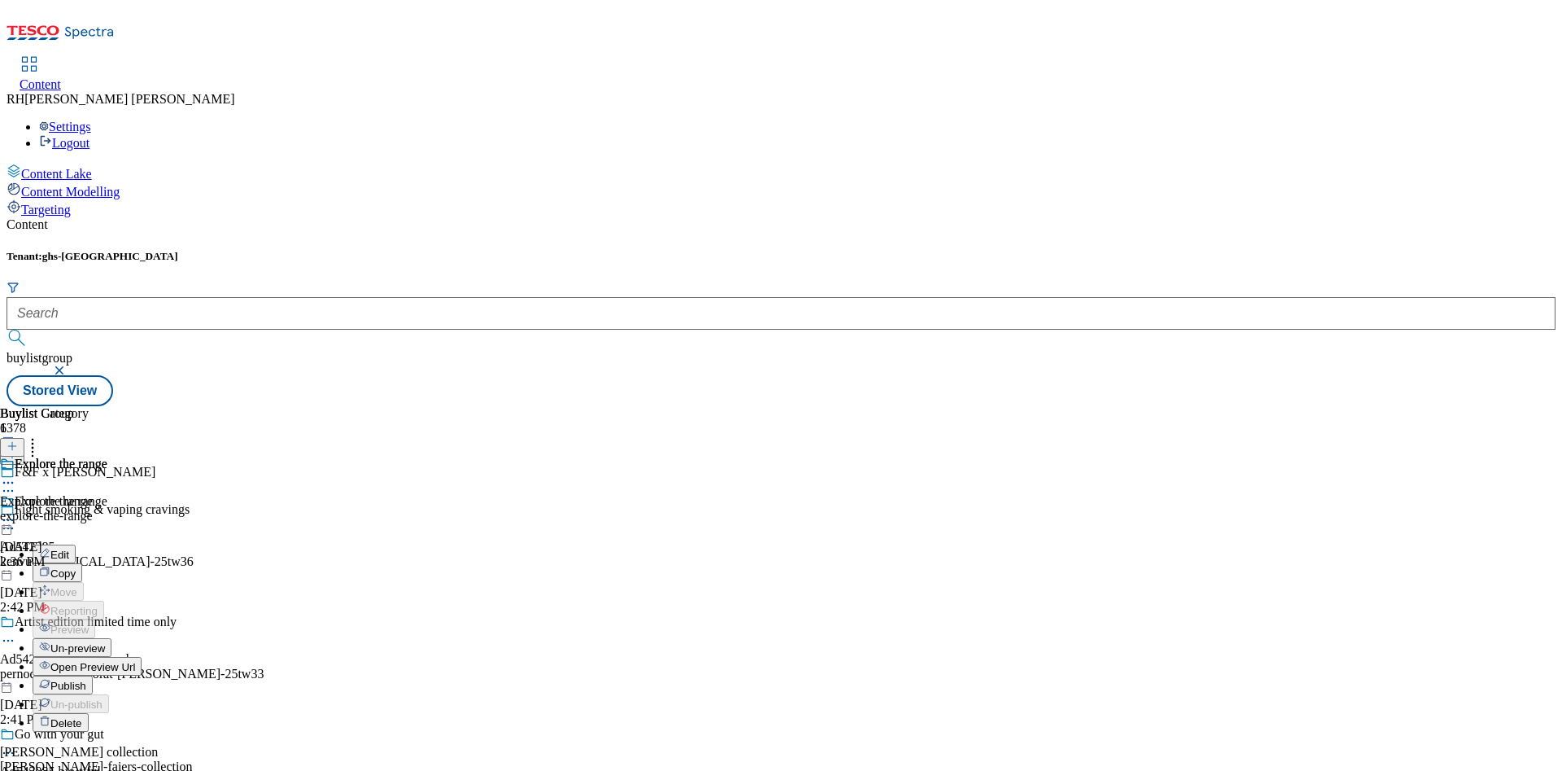
click at [86, 680] on span "Publish" at bounding box center [68, 686] width 36 height 12
